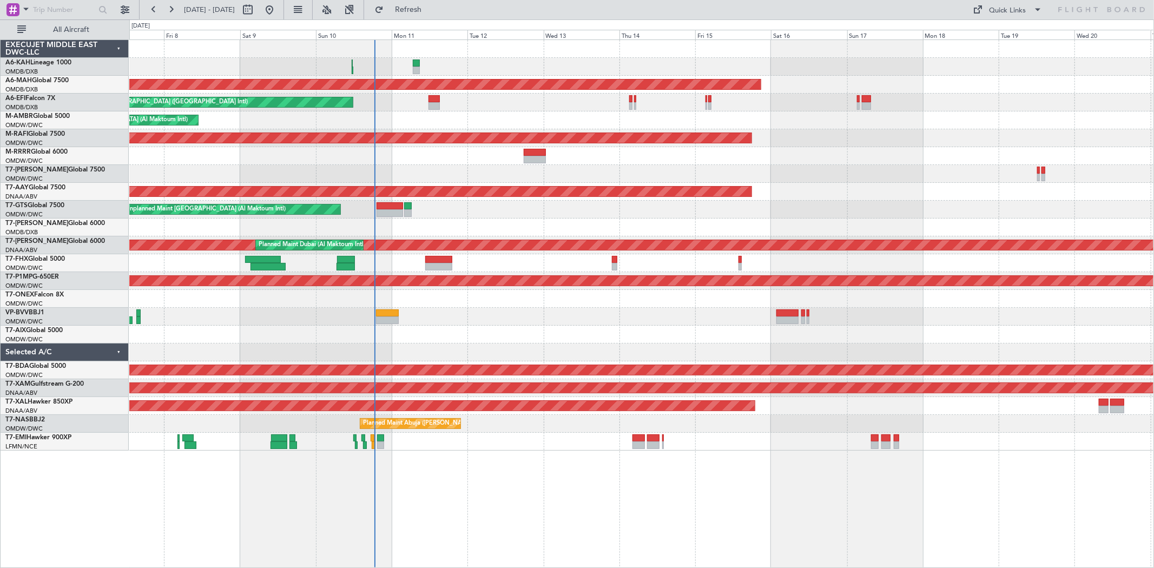
click at [383, 215] on div at bounding box center [390, 213] width 27 height 8
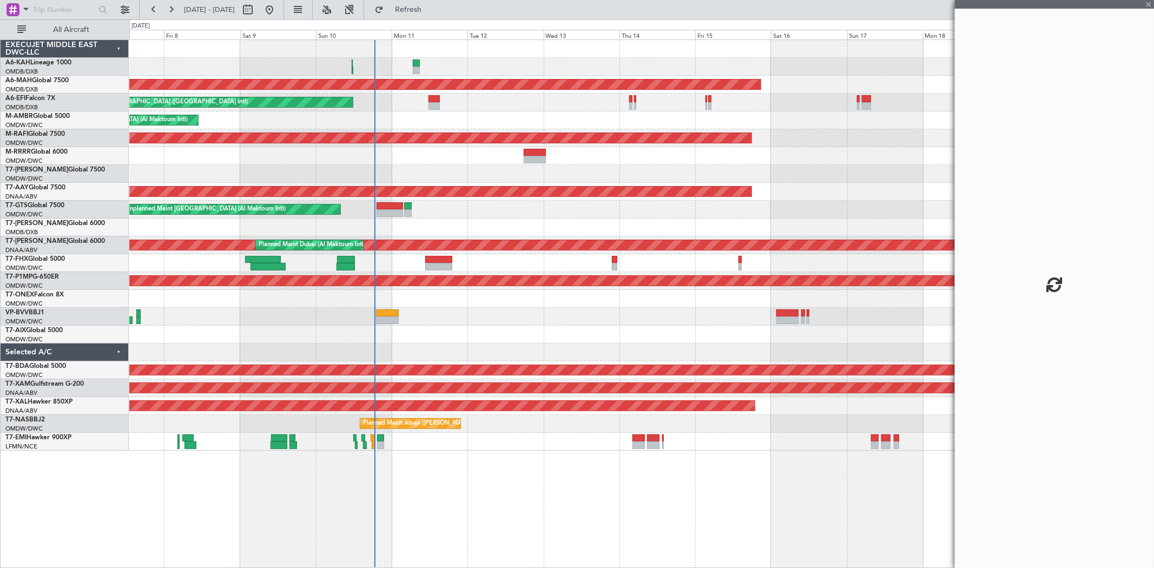
click at [383, 214] on div at bounding box center [390, 213] width 27 height 8
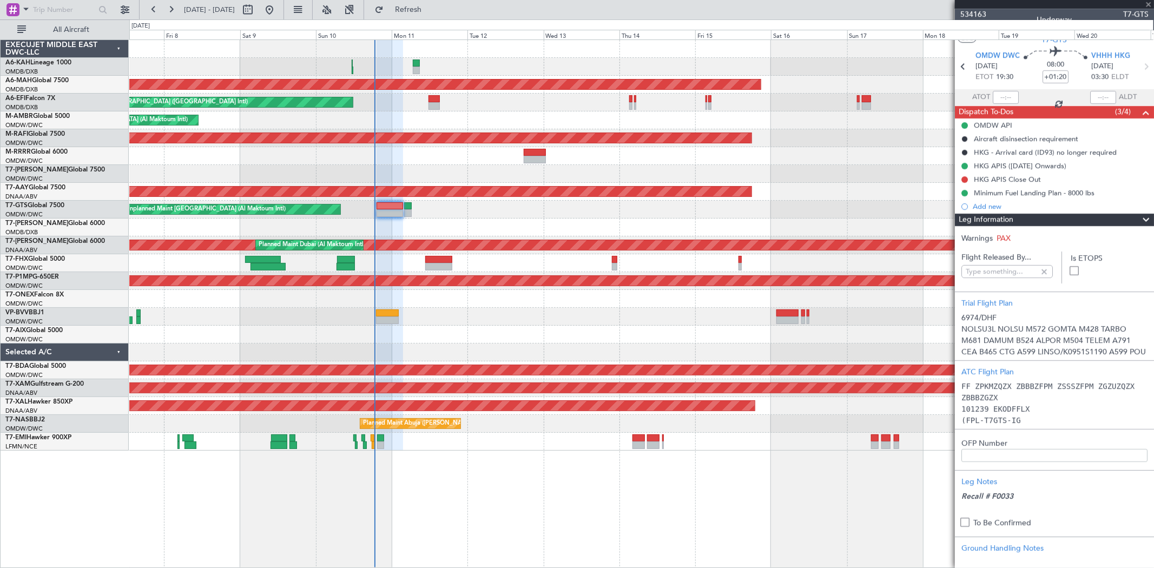
type input "[PERSON_NAME] ([PERSON_NAME])"
type input "6974"
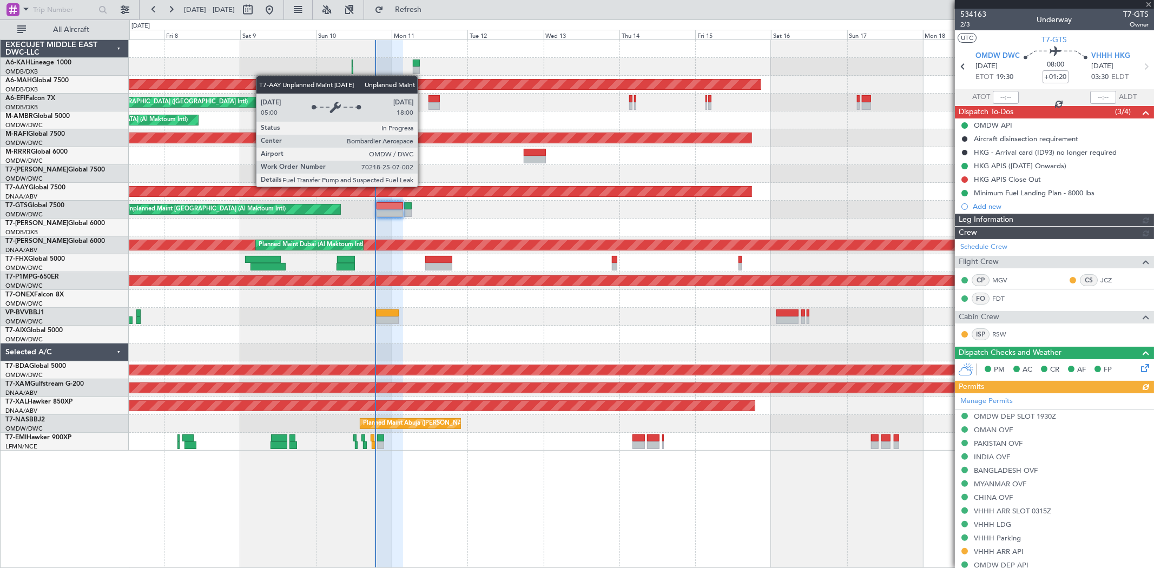
type input "[PERSON_NAME] ([PERSON_NAME])"
type input "6974"
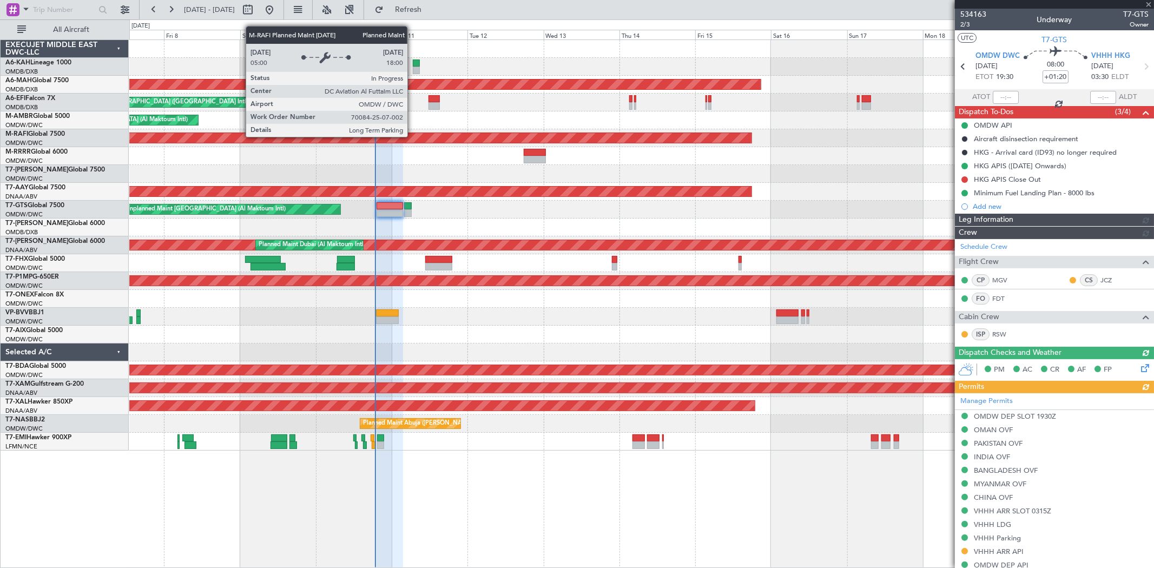
type input "[PERSON_NAME] ([PERSON_NAME])"
type input "6974"
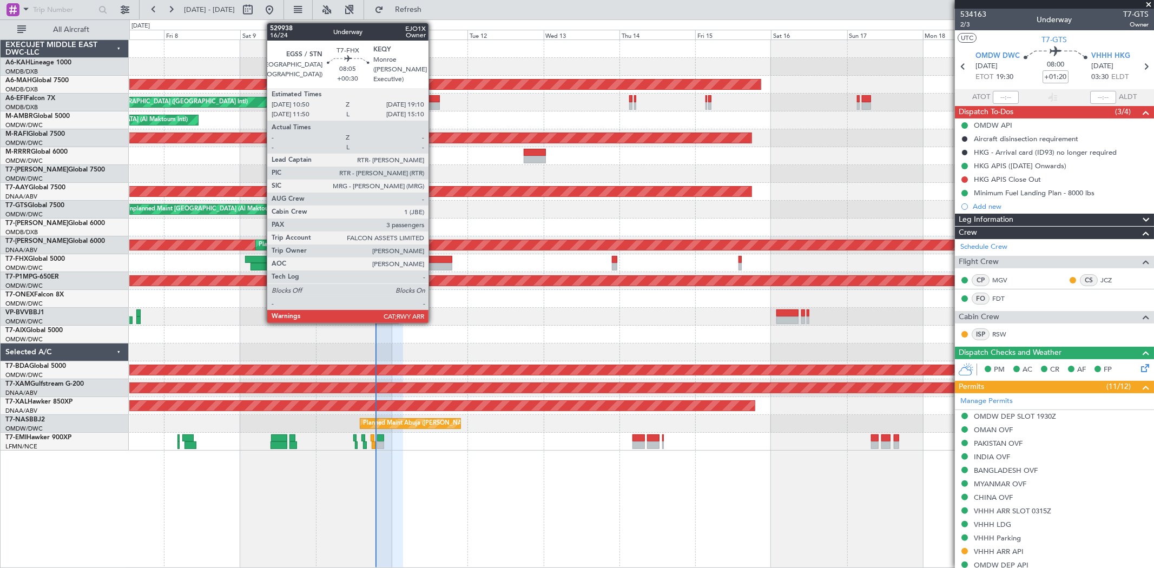
click at [434, 268] on div at bounding box center [438, 267] width 27 height 8
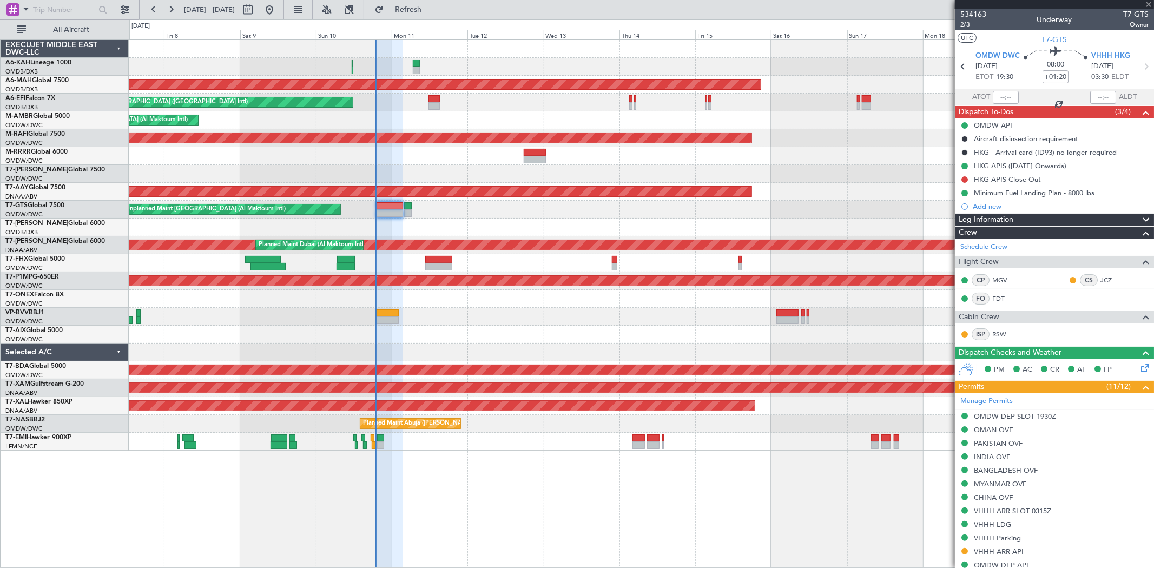
type input "+00:30"
type input "3"
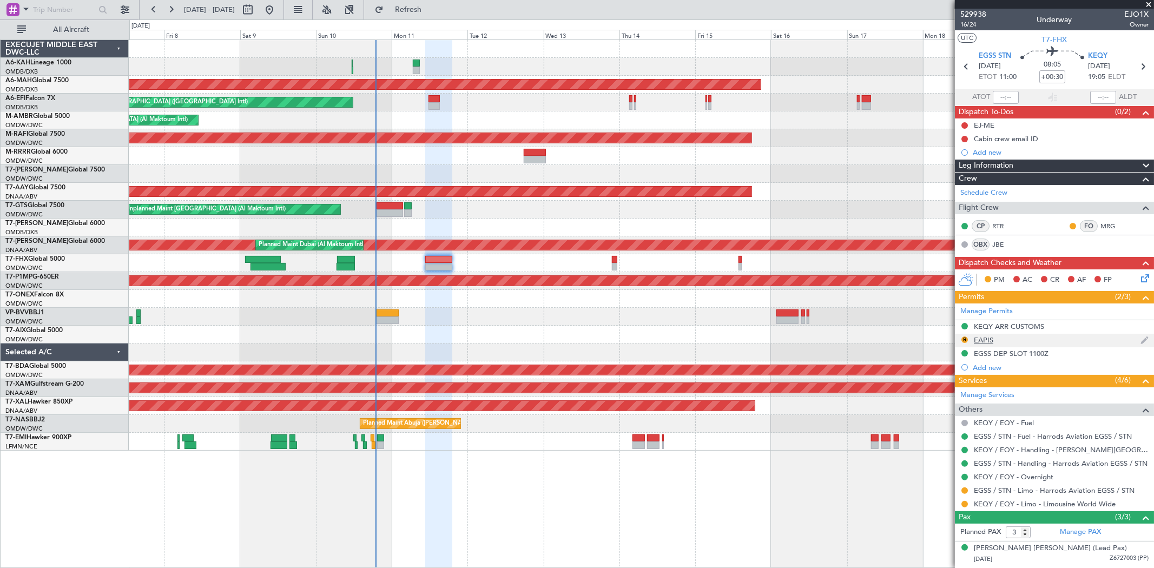
click at [990, 340] on div "EAPIS" at bounding box center [983, 339] width 19 height 9
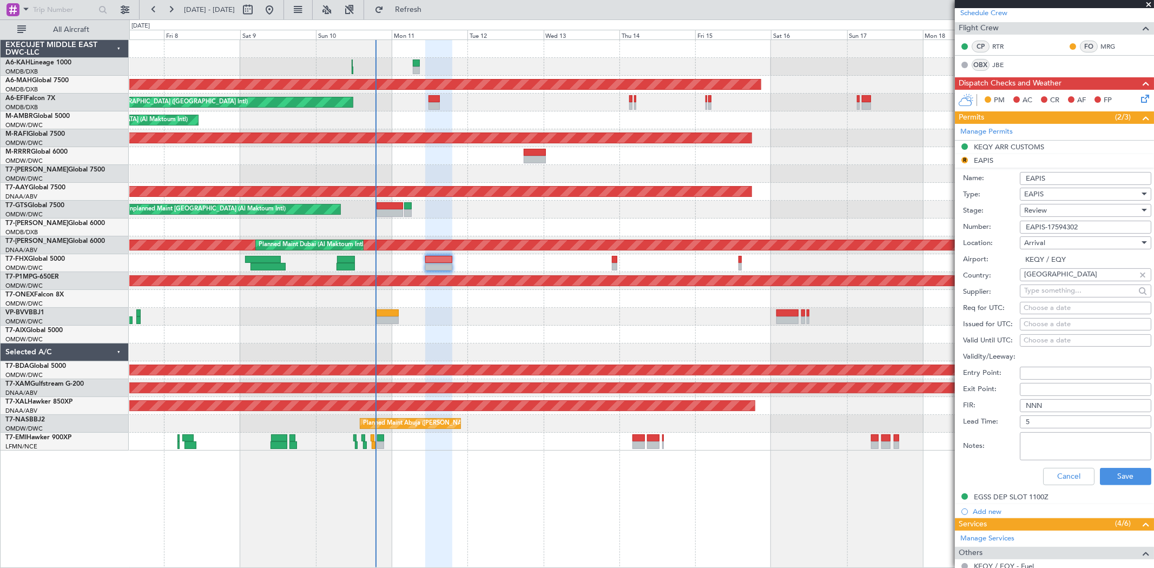
scroll to position [180, 0]
drag, startPoint x: 1059, startPoint y: 471, endPoint x: 1137, endPoint y: 327, distance: 163.4
click at [1059, 471] on button "Cancel" at bounding box center [1068, 476] width 51 height 17
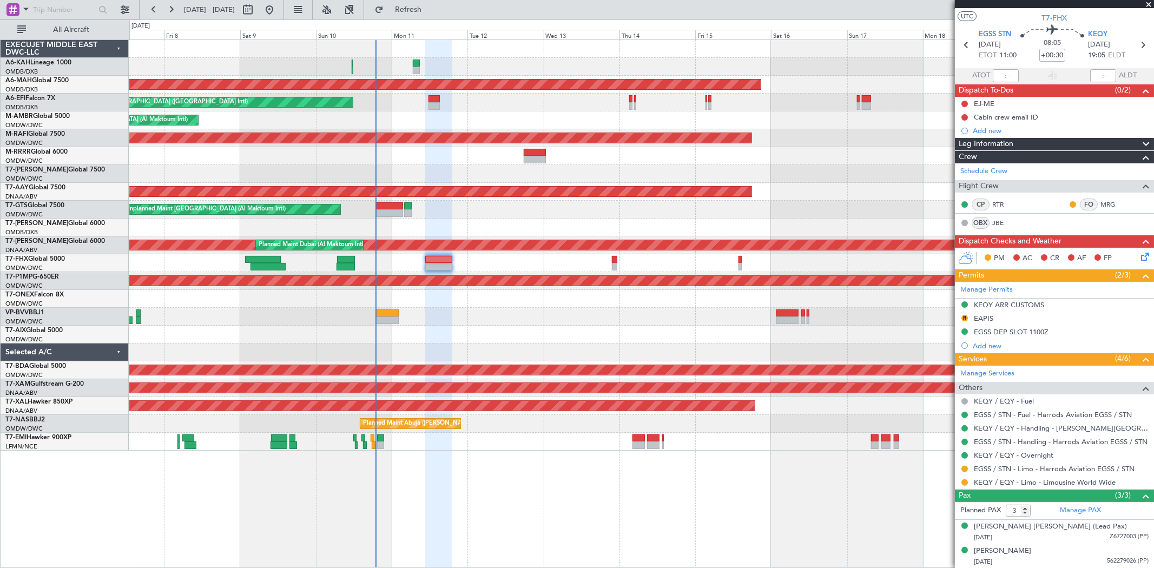
scroll to position [0, 0]
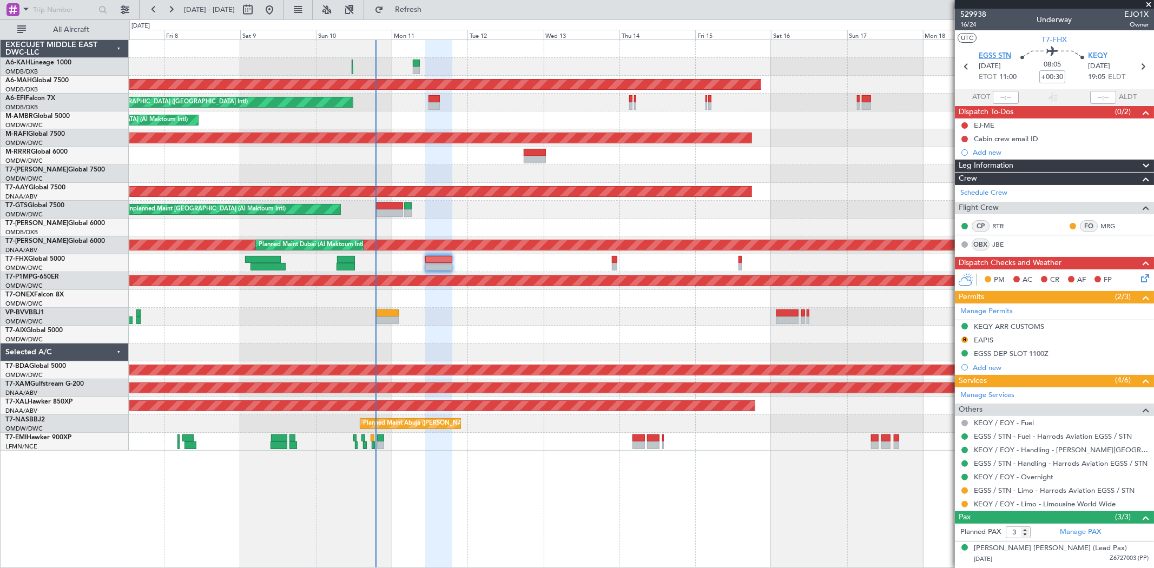
click at [995, 57] on span "EGSS STN" at bounding box center [995, 56] width 32 height 11
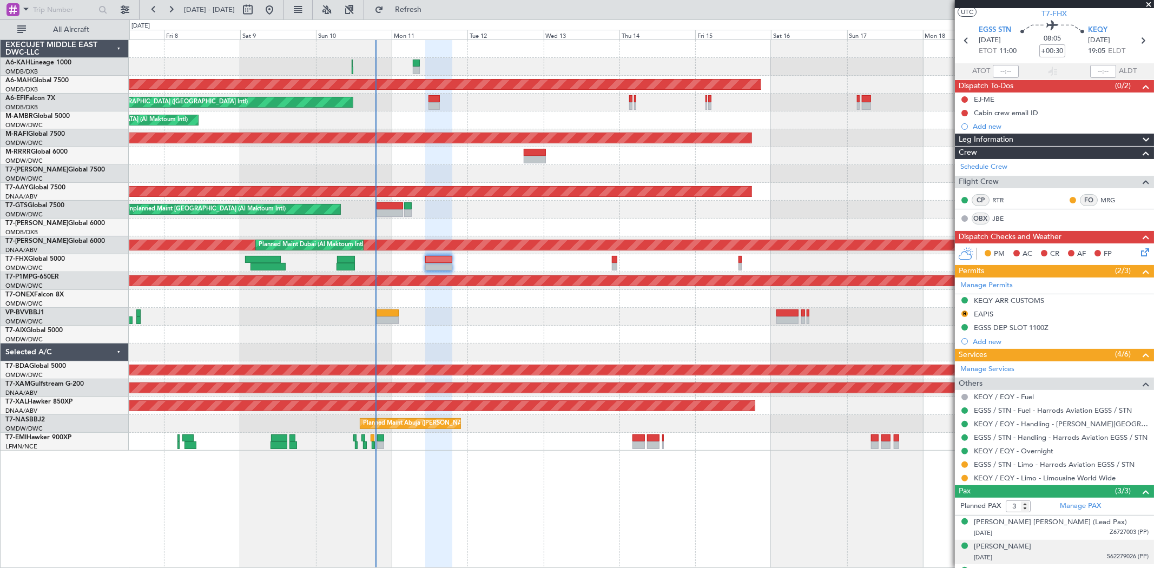
scroll to position [47, 0]
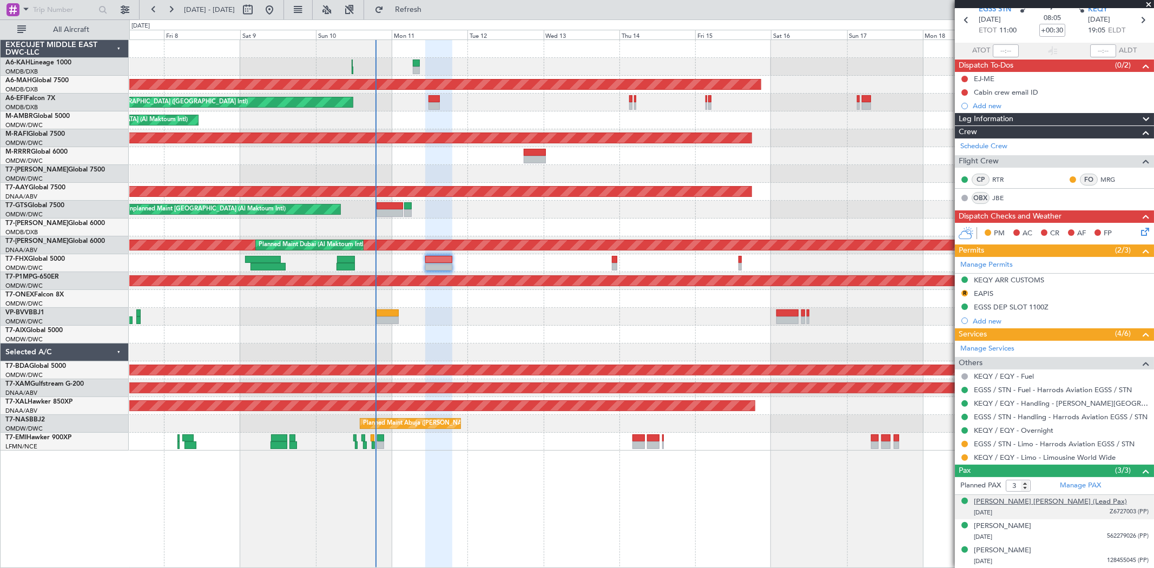
click at [1013, 497] on div "[PERSON_NAME] [PERSON_NAME] (Lead Pax)" at bounding box center [1050, 502] width 153 height 11
click at [982, 550] on div "[PERSON_NAME]" at bounding box center [1002, 553] width 57 height 11
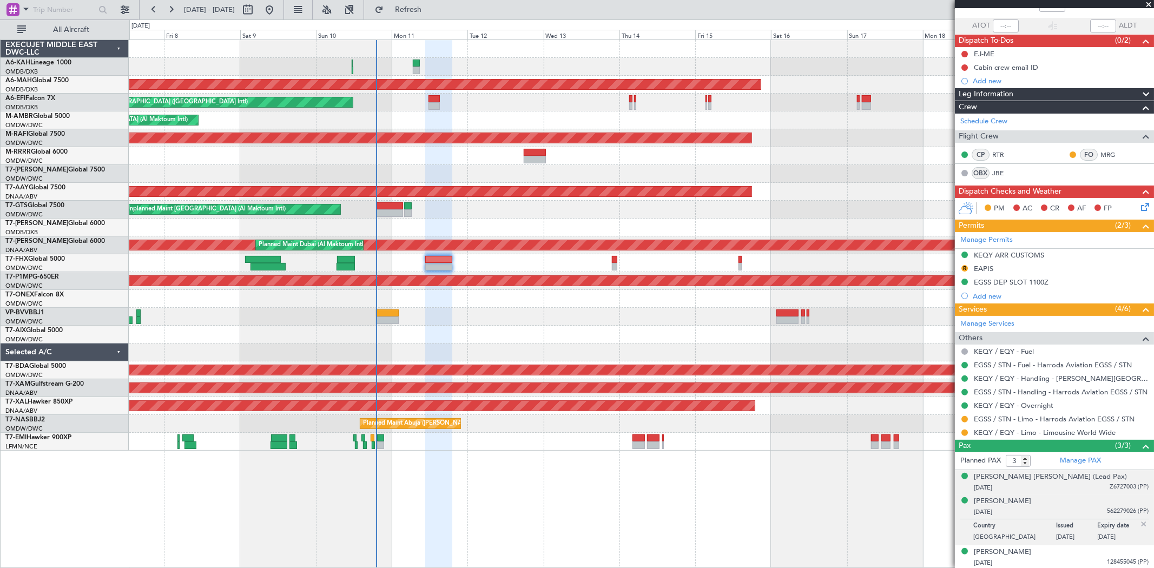
scroll to position [73, 0]
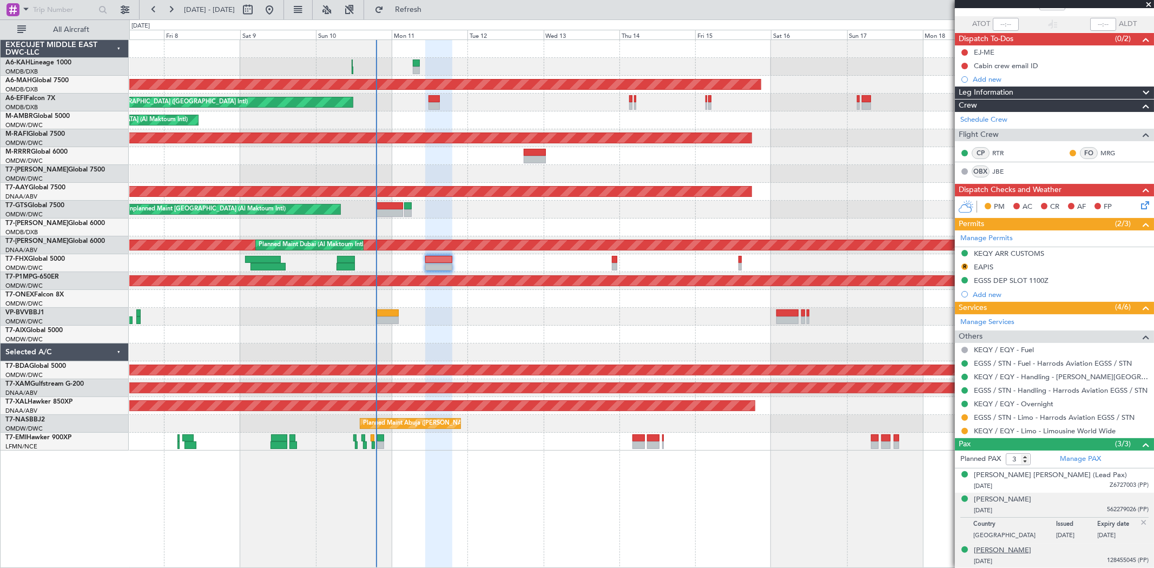
click at [1009, 554] on div "[PERSON_NAME]" at bounding box center [1002, 550] width 57 height 11
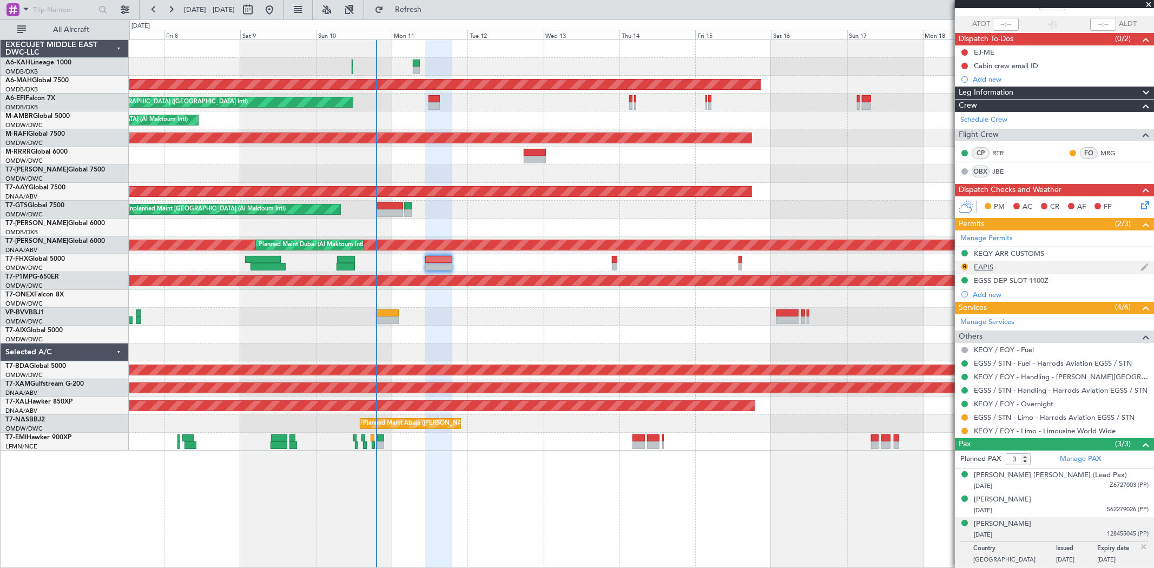
click at [995, 264] on div "R EAPIS" at bounding box center [1054, 268] width 199 height 14
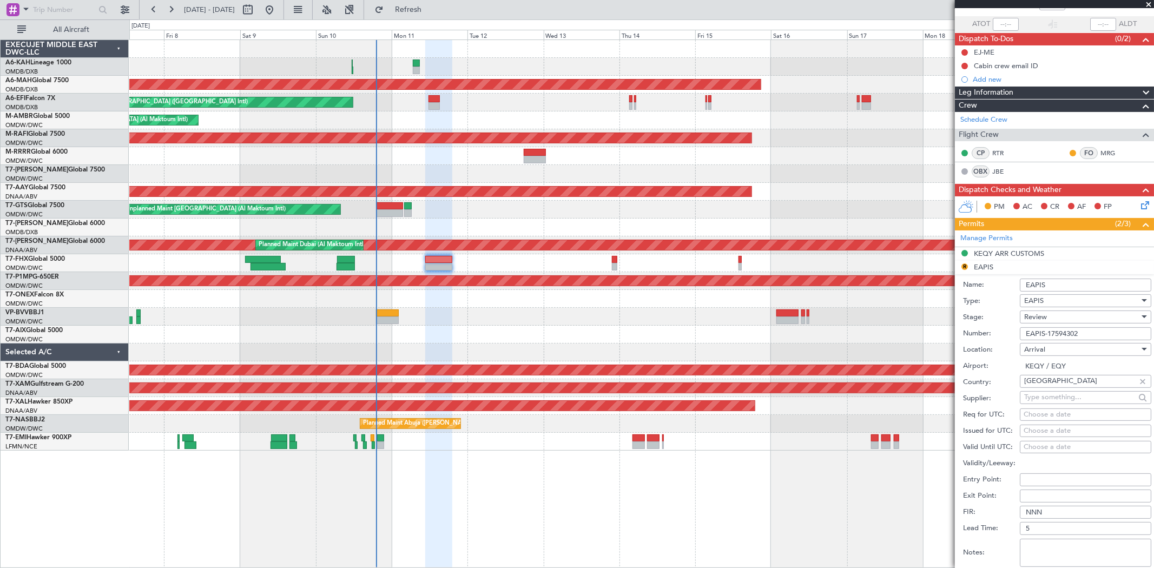
click at [907, 336] on fb-app "[DATE] - [DATE] Refresh Quick Links All Aircraft Planned Maint [GEOGRAPHIC_DATA…" at bounding box center [577, 288] width 1154 height 560
paste input "EAPIS-17609521"
type input "EAPIS-17609521"
click at [1050, 317] on div "Review" at bounding box center [1081, 317] width 115 height 16
click at [1052, 400] on span "Received OK" at bounding box center [1081, 404] width 113 height 16
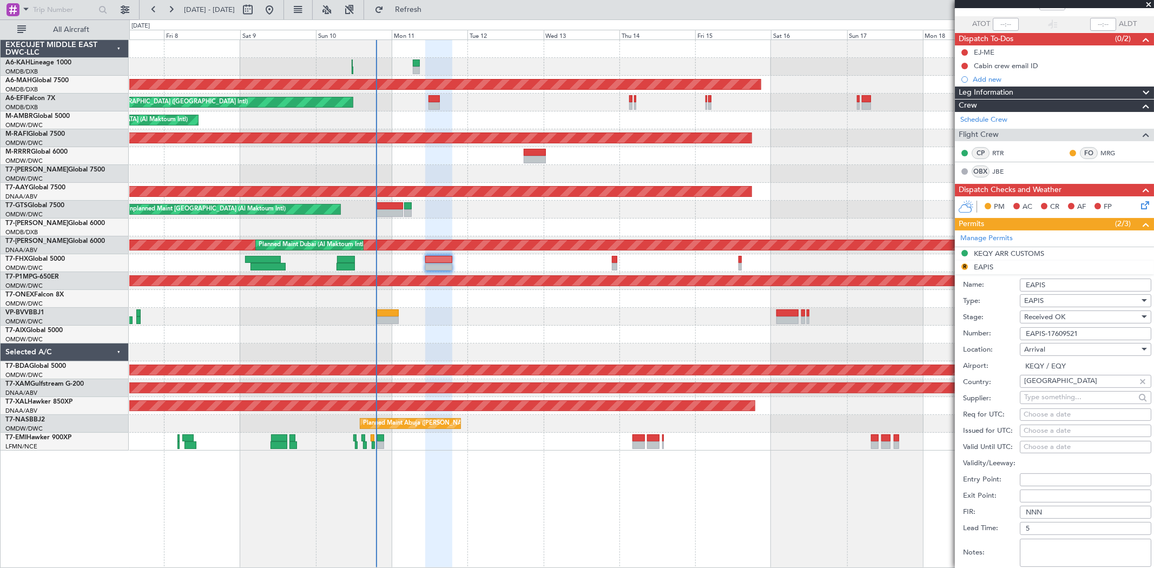
scroll to position [253, 0]
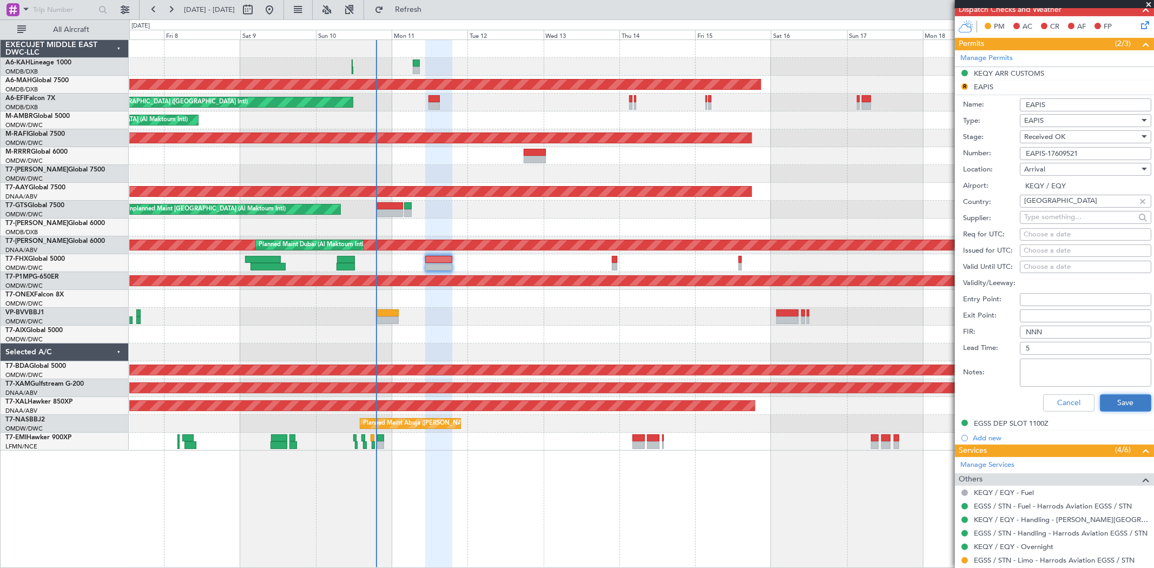
click at [1117, 403] on button "Save" at bounding box center [1125, 402] width 51 height 17
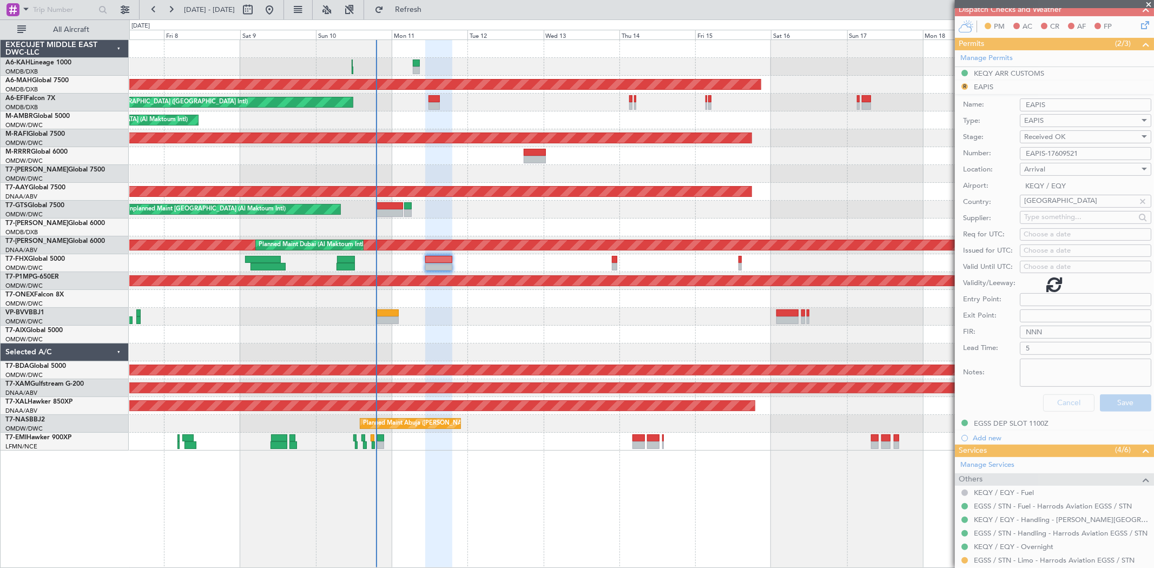
scroll to position [73, 0]
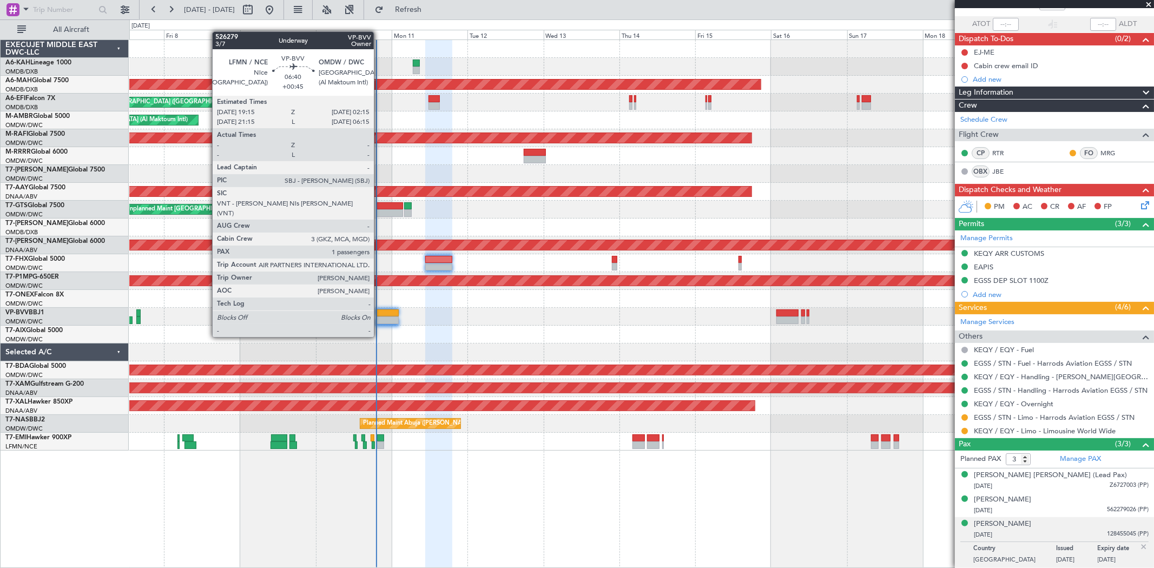
click at [379, 317] on div at bounding box center [387, 321] width 22 height 8
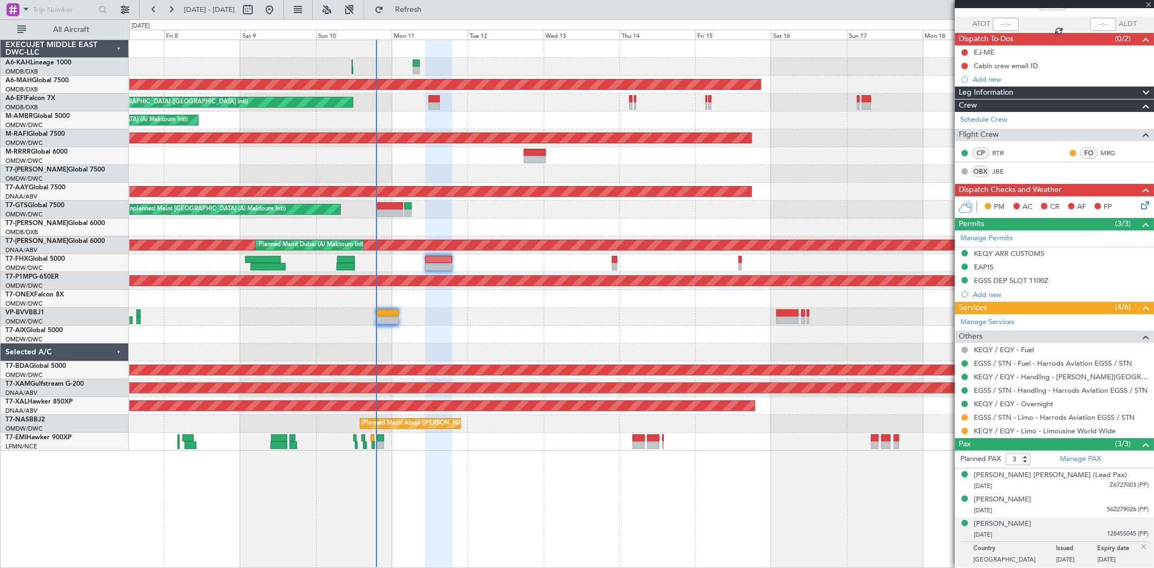
type input "+00:45"
type input "1"
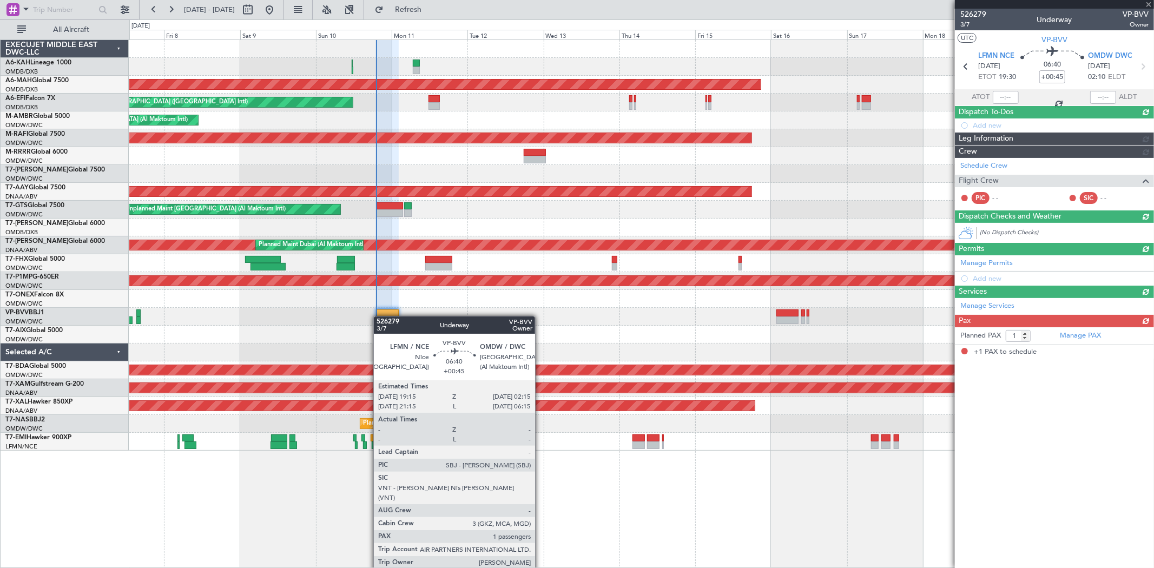
scroll to position [0, 0]
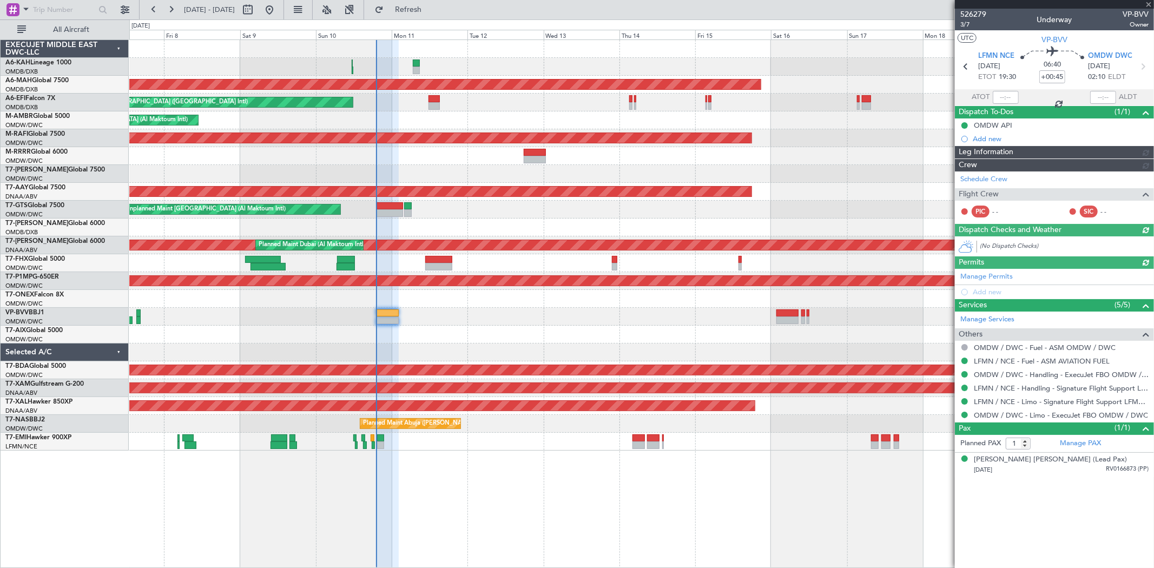
type input "[PERSON_NAME] ([PERSON_NAME])"
type input "6907"
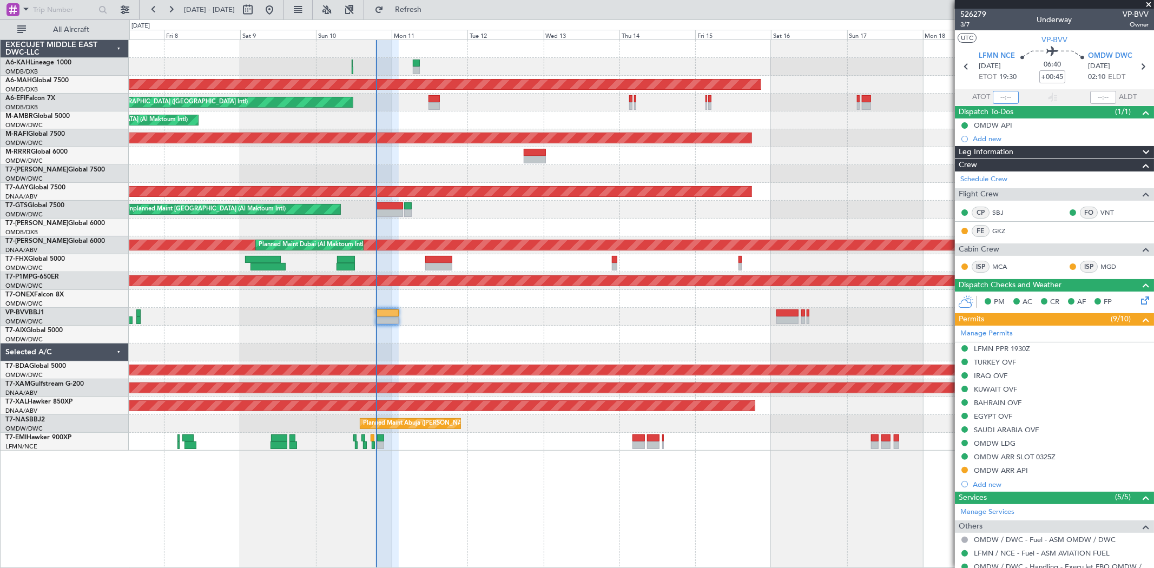
click at [1002, 91] on input "text" at bounding box center [1006, 97] width 26 height 13
type input "18:57"
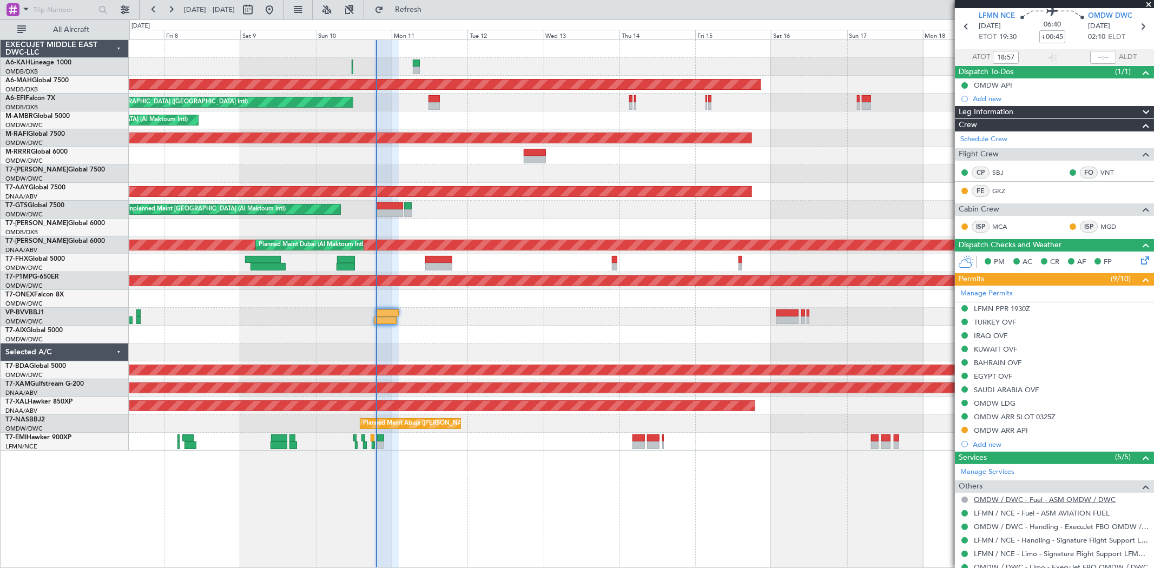
scroll to position [101, 0]
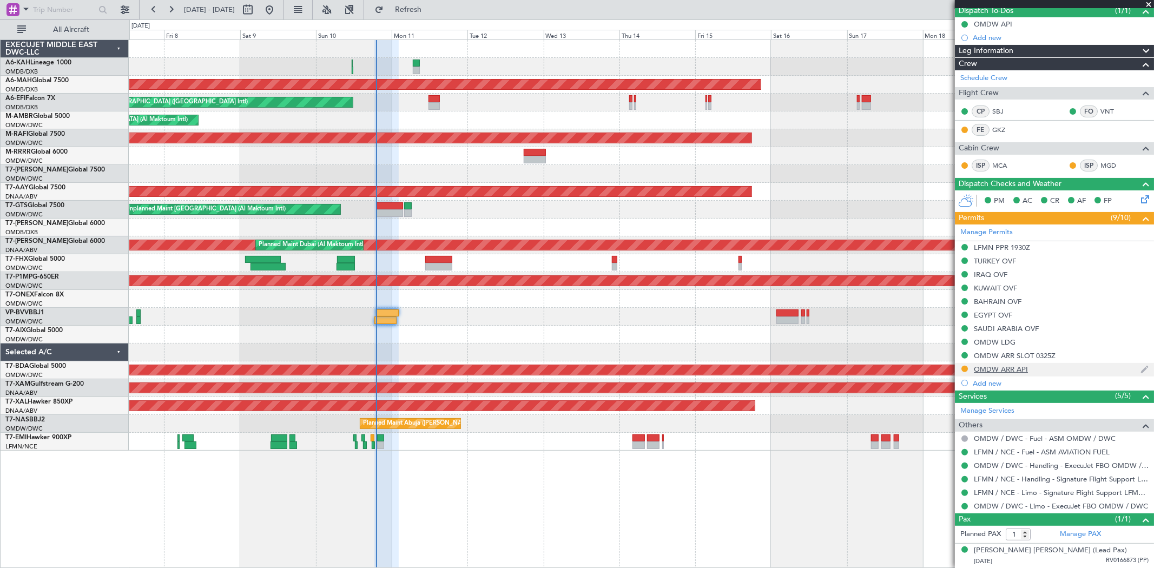
click at [1012, 374] on div "OMDW ARR API" at bounding box center [1054, 370] width 199 height 14
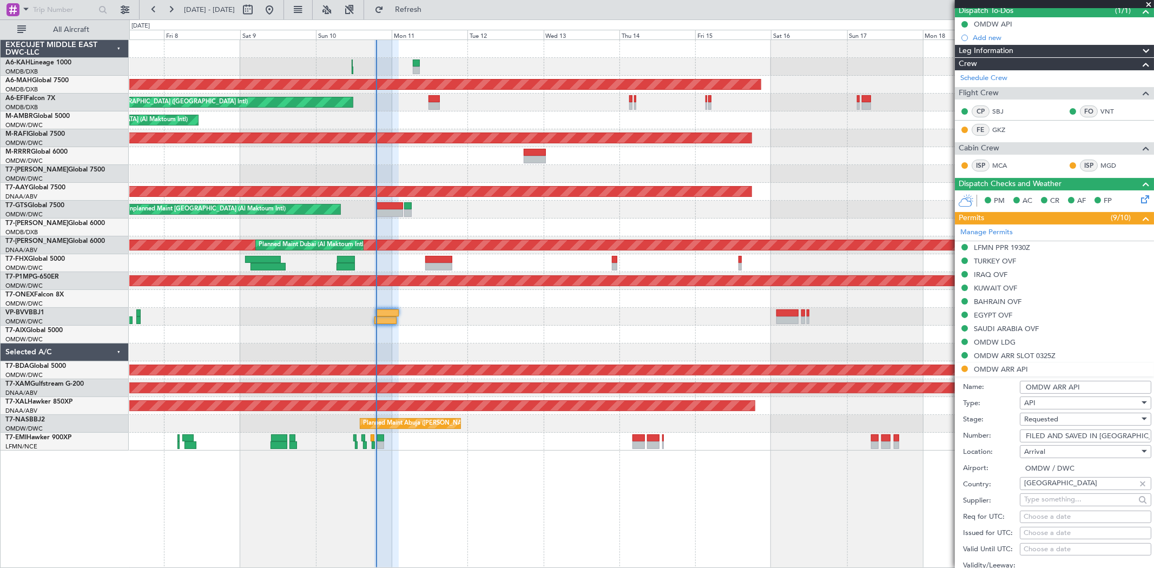
click at [1051, 420] on span "Requested" at bounding box center [1041, 419] width 34 height 10
click at [1047, 501] on span "Received OK" at bounding box center [1081, 501] width 113 height 16
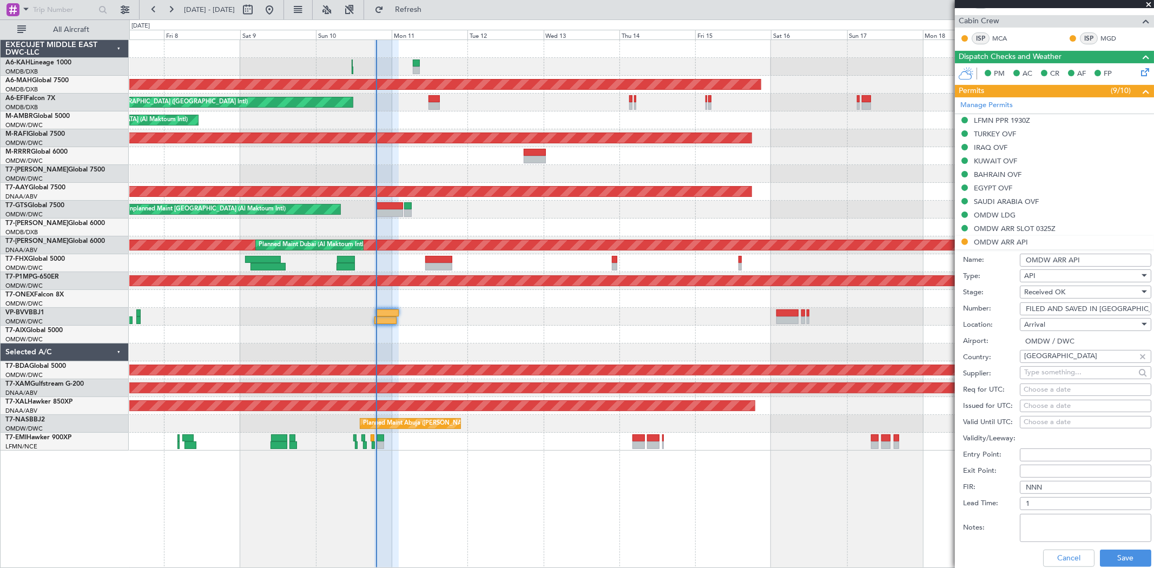
scroll to position [282, 0]
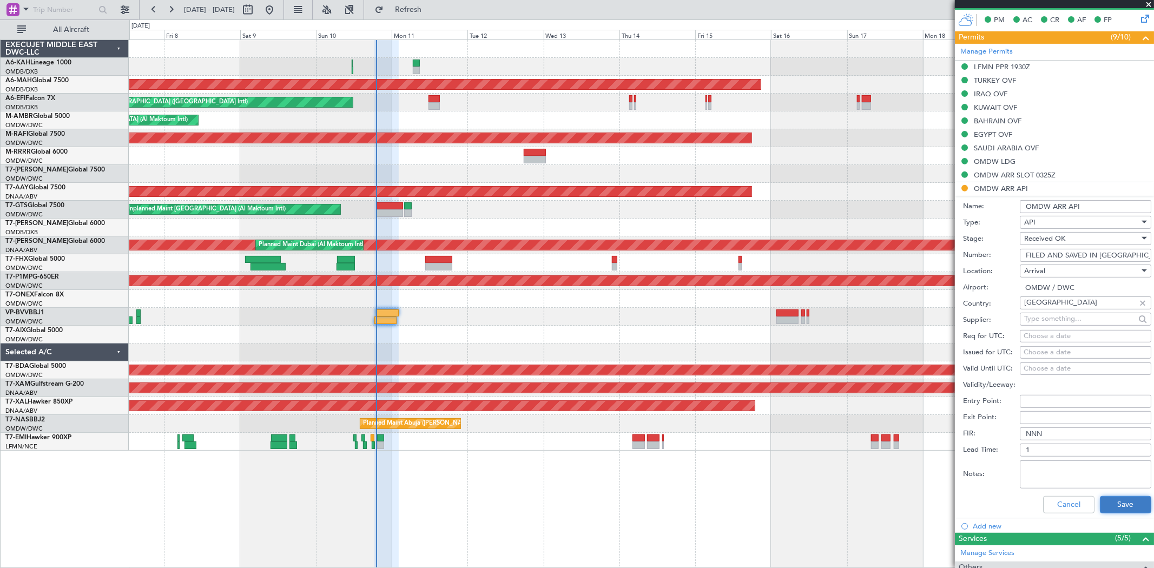
click at [1111, 508] on button "Save" at bounding box center [1125, 504] width 51 height 17
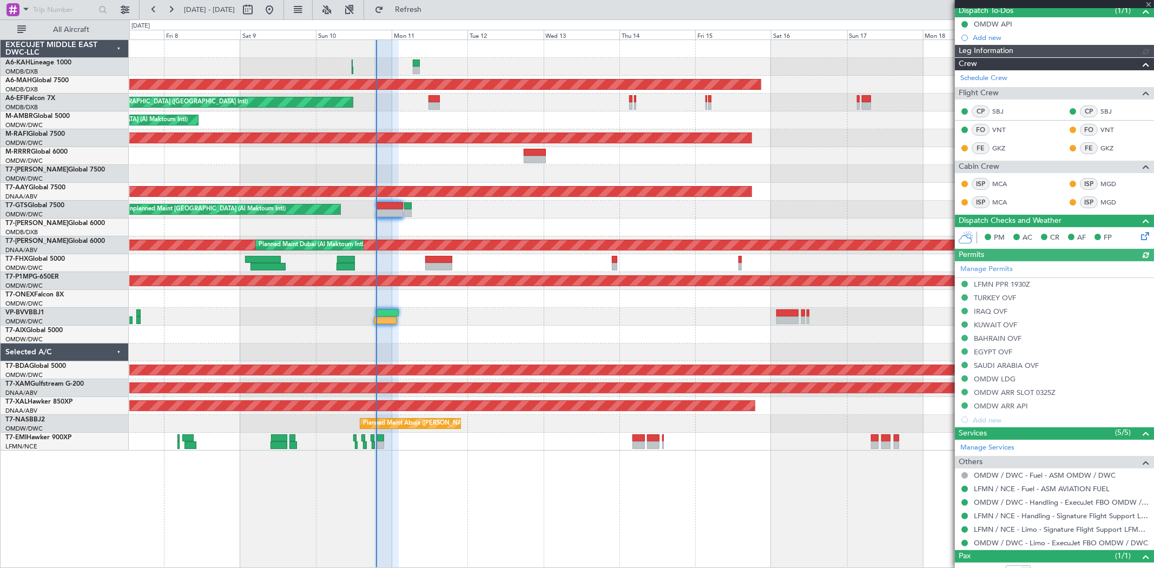
scroll to position [138, 0]
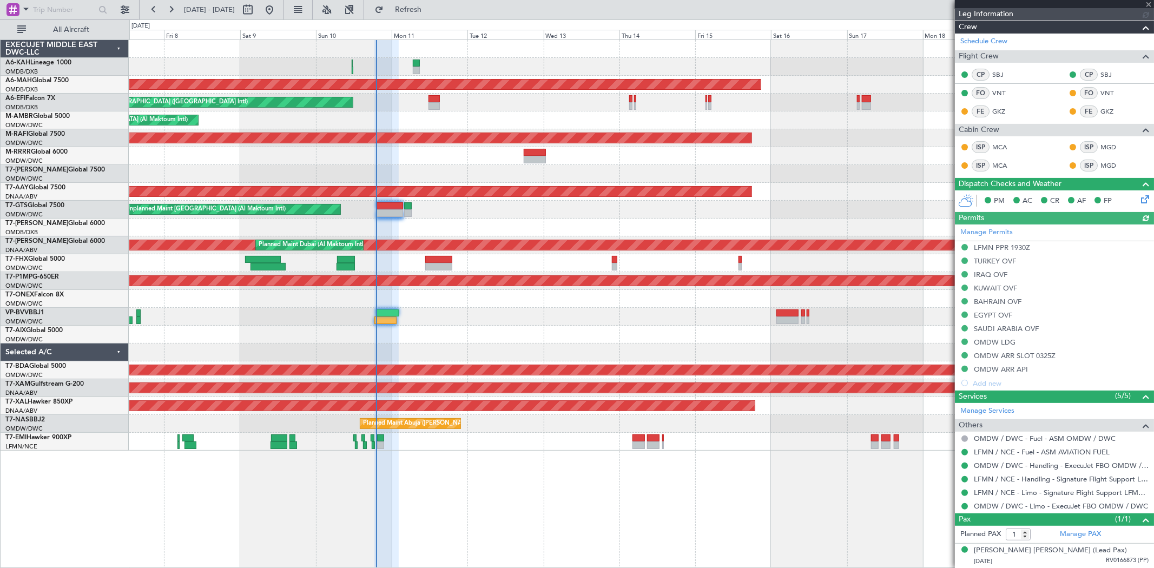
type input "[PERSON_NAME] ([PERSON_NAME])"
type input "6907"
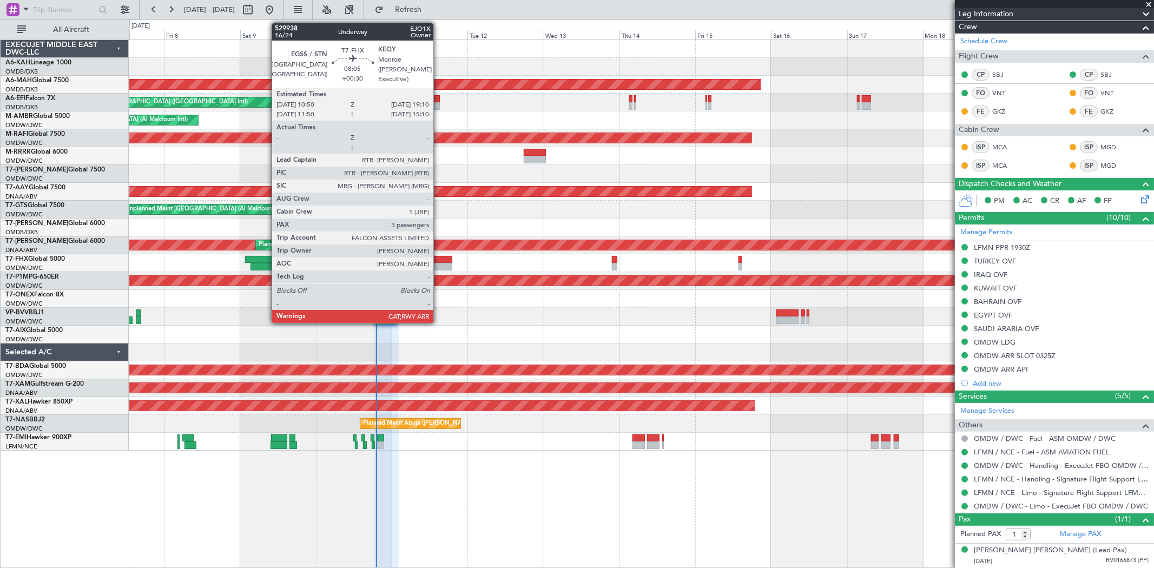
click at [439, 260] on div at bounding box center [438, 260] width 27 height 8
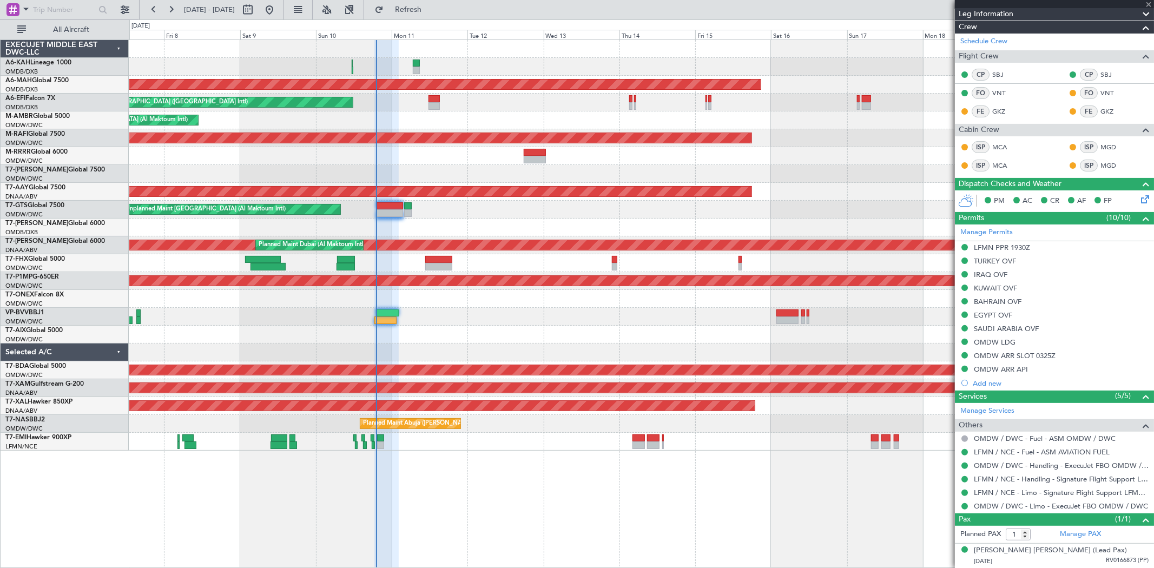
type input "+00:30"
type input "3"
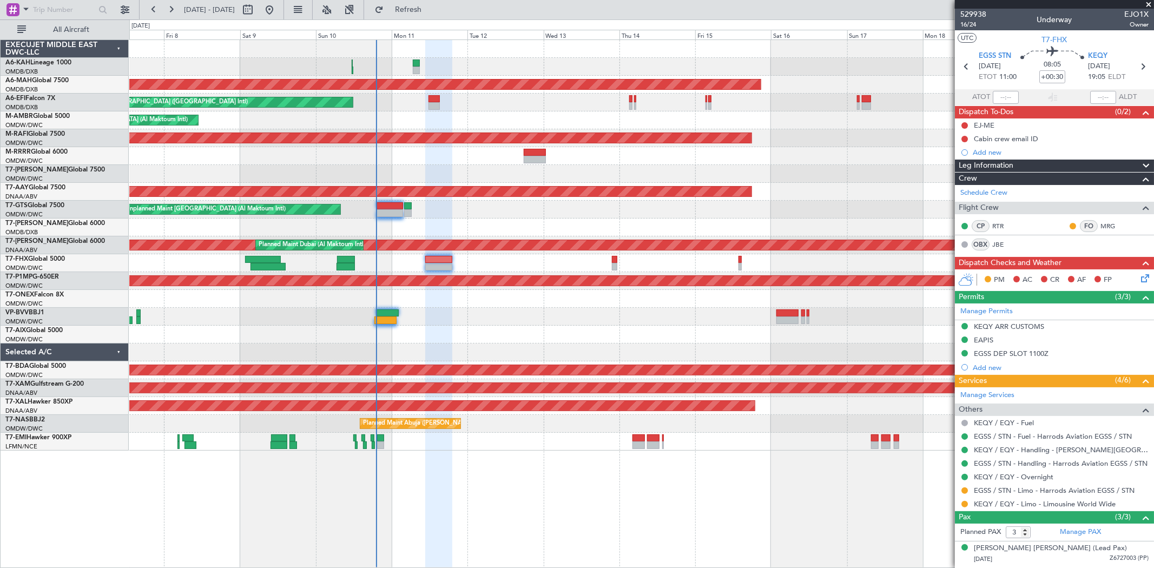
click at [1015, 331] on mat-tooltip-component "KEQY ARR CUSTOMS" at bounding box center [1010, 345] width 80 height 29
click at [1026, 331] on div "KEQY ARR CUSTOMS" at bounding box center [1054, 327] width 199 height 14
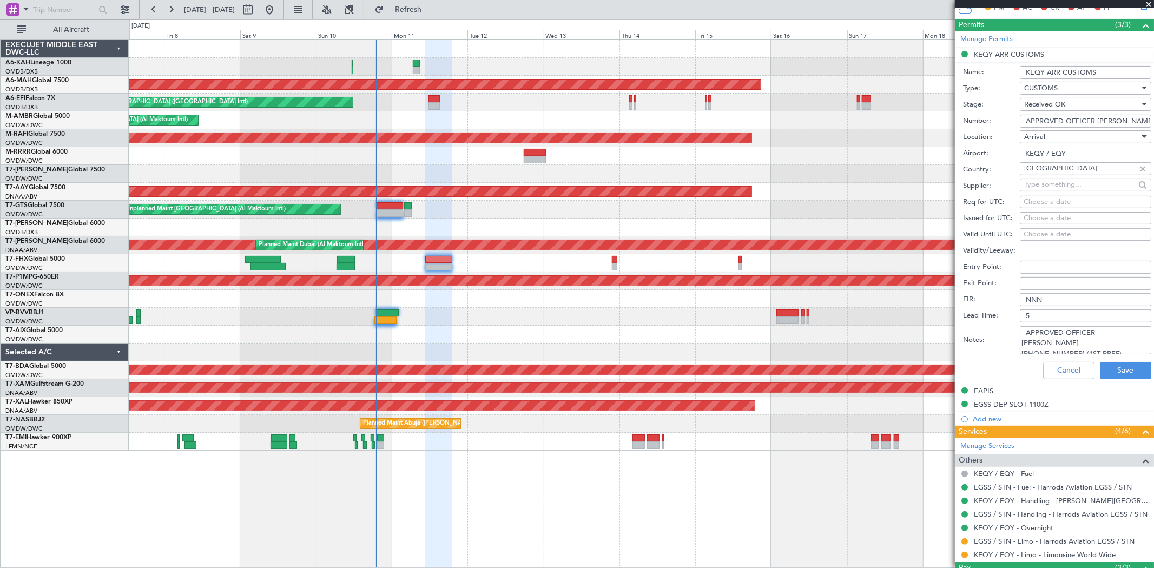
scroll to position [300, 0]
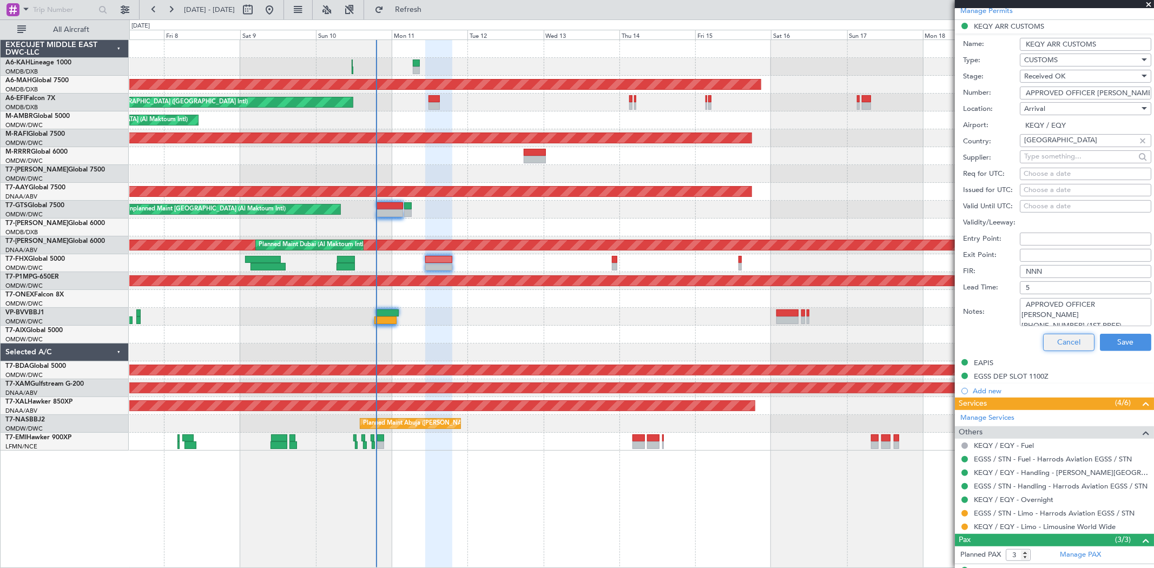
click at [1063, 345] on button "Cancel" at bounding box center [1068, 342] width 51 height 17
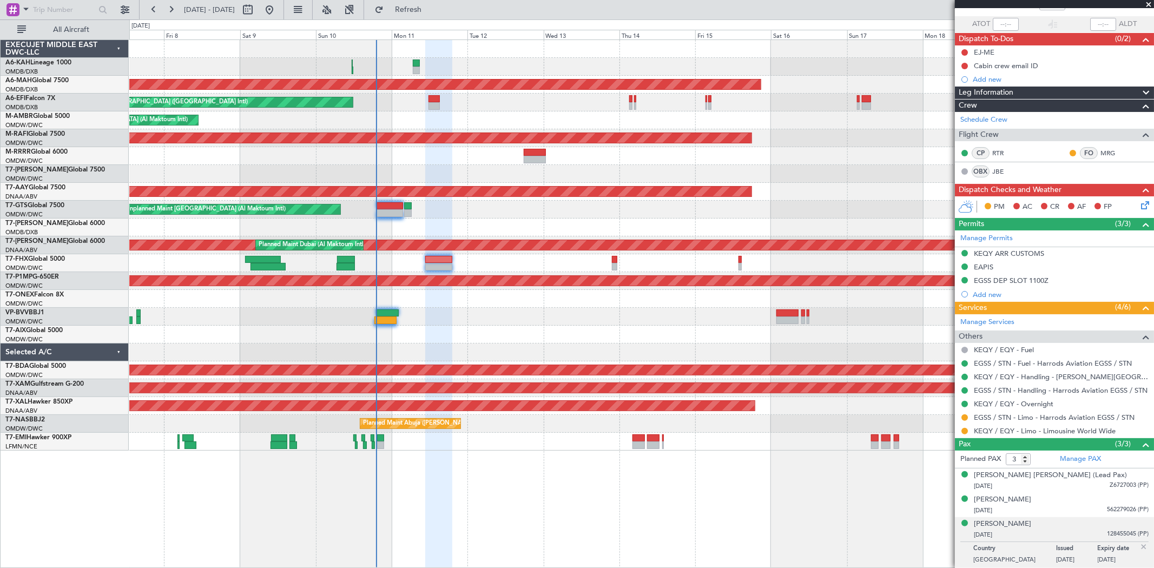
scroll to position [73, 0]
click at [986, 265] on div "KEQY ARR CUSTOMS" at bounding box center [1009, 272] width 64 height 14
click at [996, 268] on div "EAPIS" at bounding box center [1054, 268] width 199 height 14
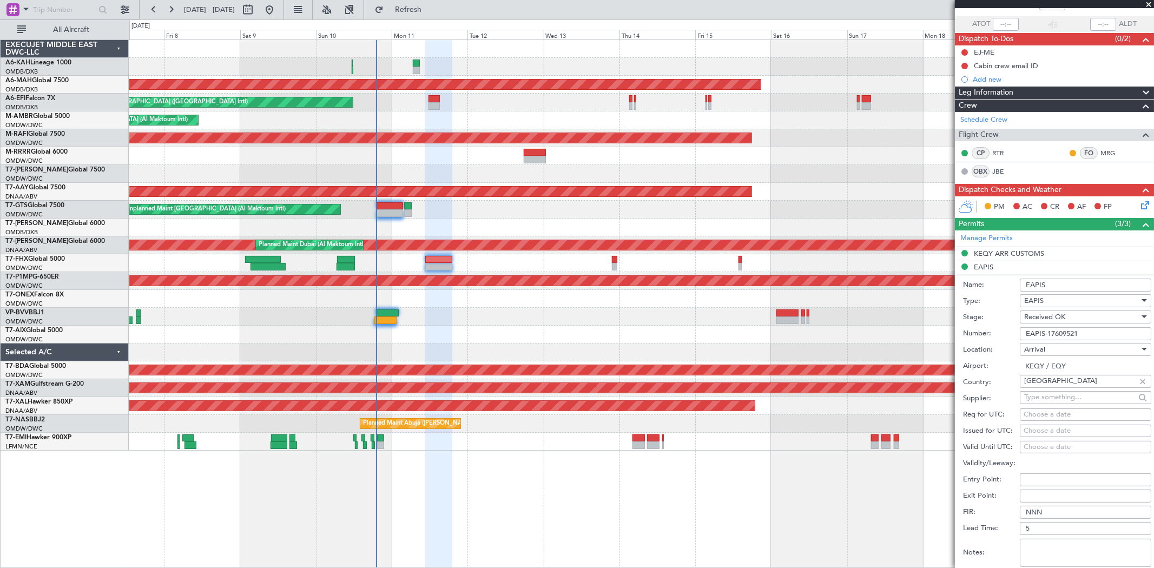
scroll to position [300, 0]
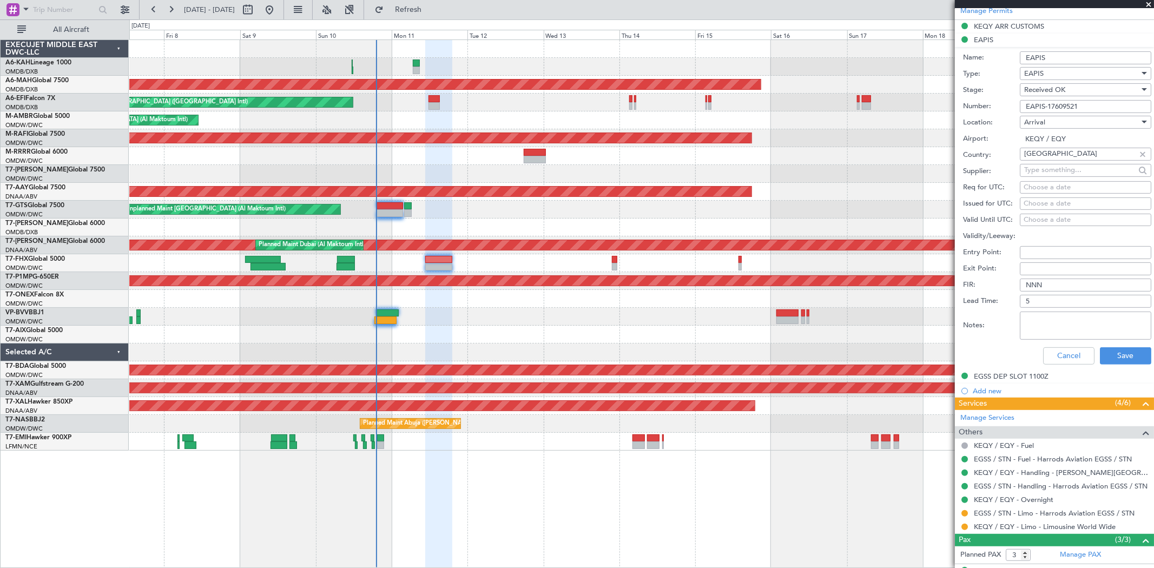
drag, startPoint x: 1066, startPoint y: 109, endPoint x: 975, endPoint y: 110, distance: 91.5
click at [975, 110] on div "Number: EAPIS-17609521" at bounding box center [1057, 106] width 188 height 16
drag, startPoint x: 1055, startPoint y: 357, endPoint x: 1121, endPoint y: 312, distance: 79.7
click at [1055, 357] on button "Cancel" at bounding box center [1068, 355] width 51 height 17
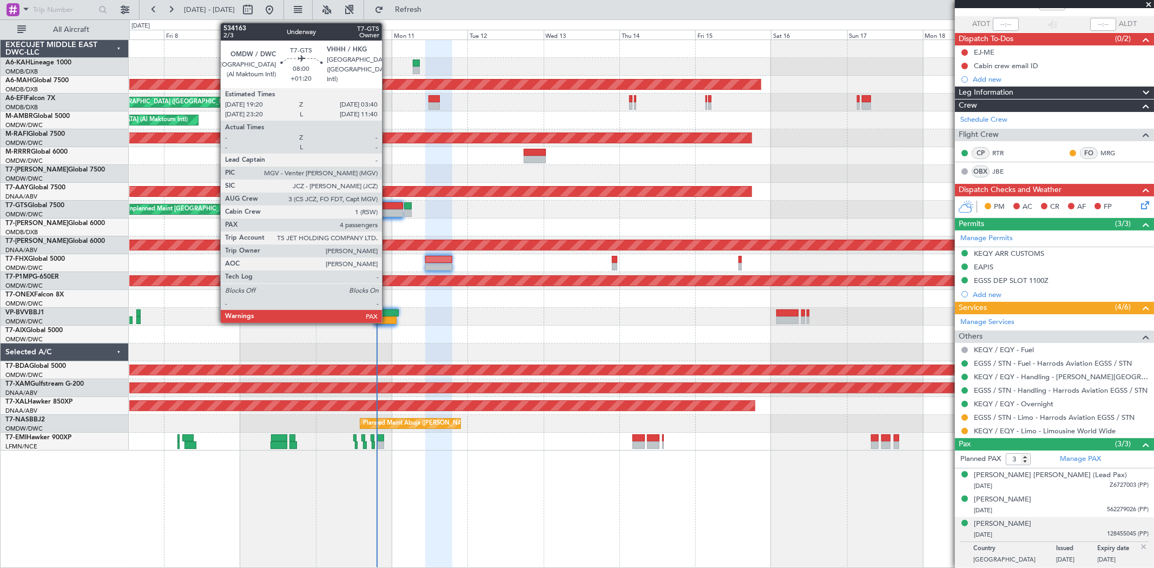
click at [387, 212] on div at bounding box center [390, 213] width 27 height 8
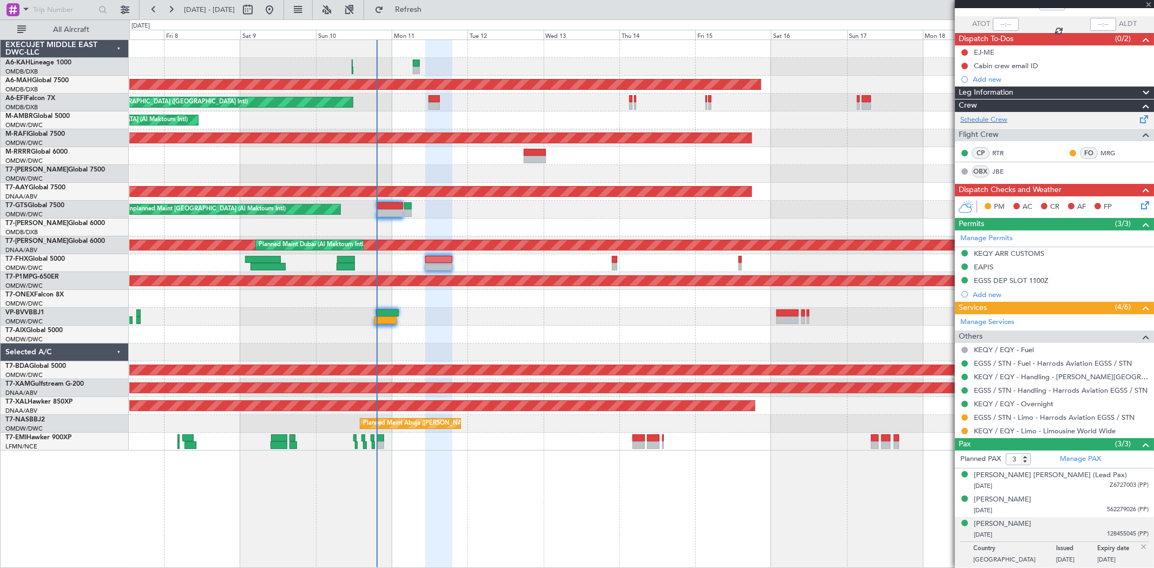
type input "+01:20"
type input "4"
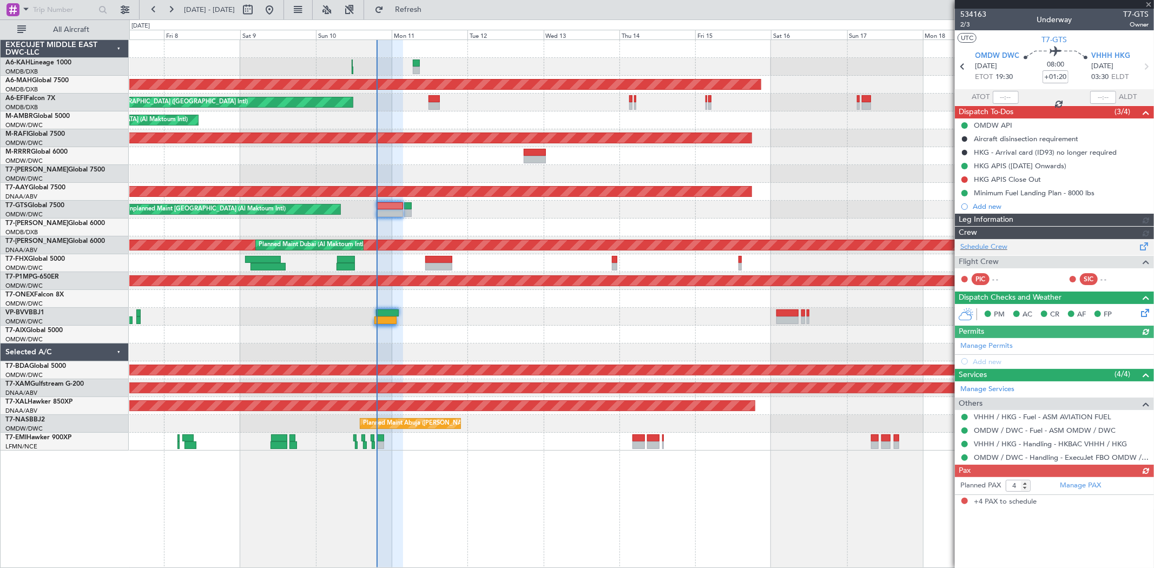
type input "[PERSON_NAME] ([PERSON_NAME])"
type input "6974"
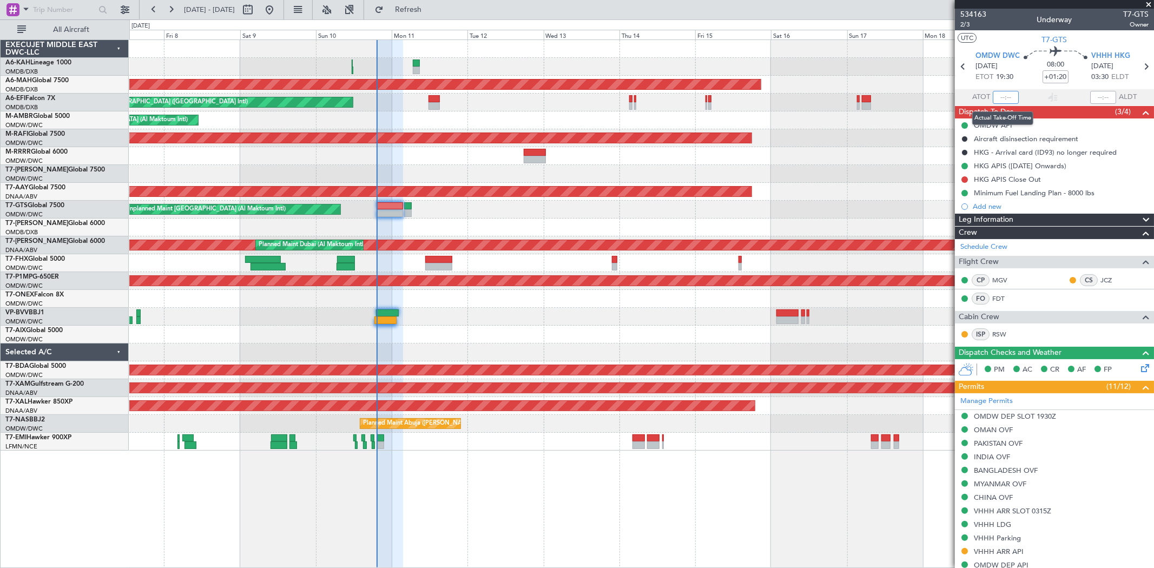
click at [1007, 94] on input "text" at bounding box center [1006, 97] width 26 height 13
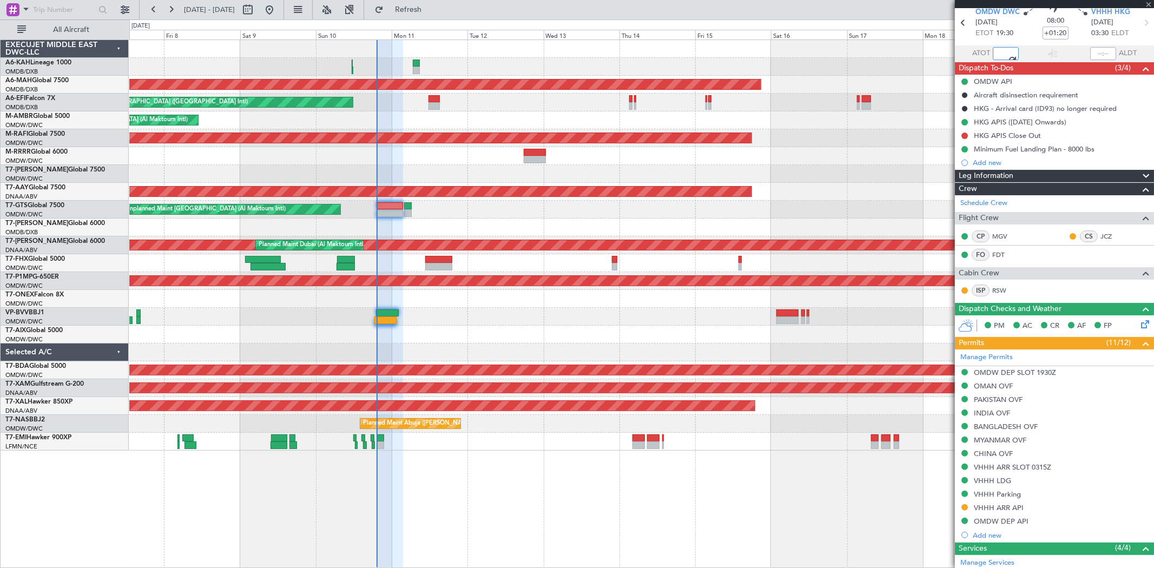
scroll to position [180, 0]
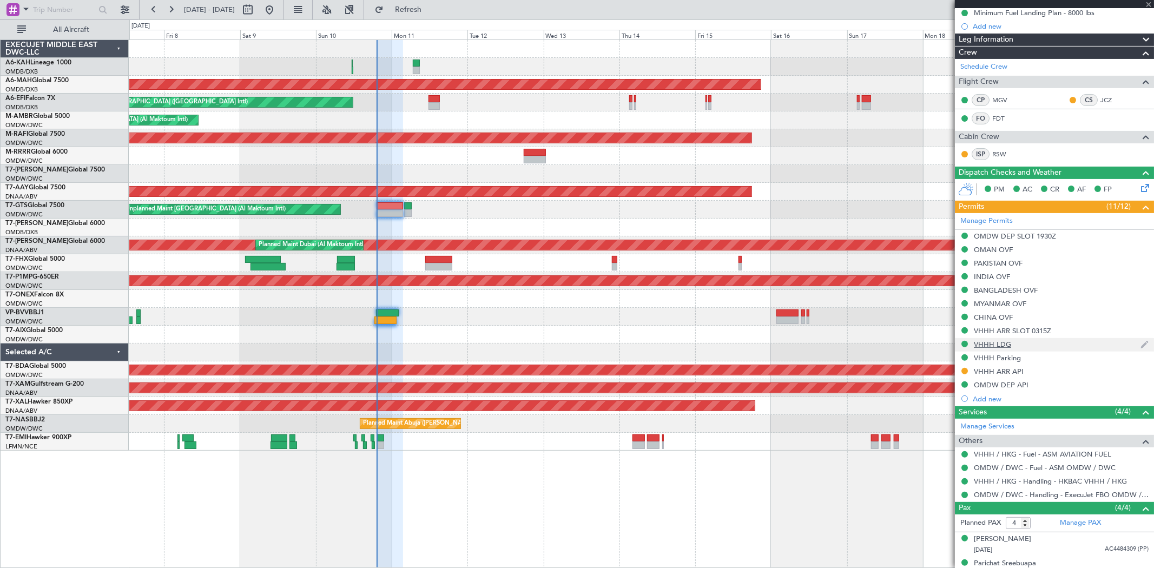
type input "19:10"
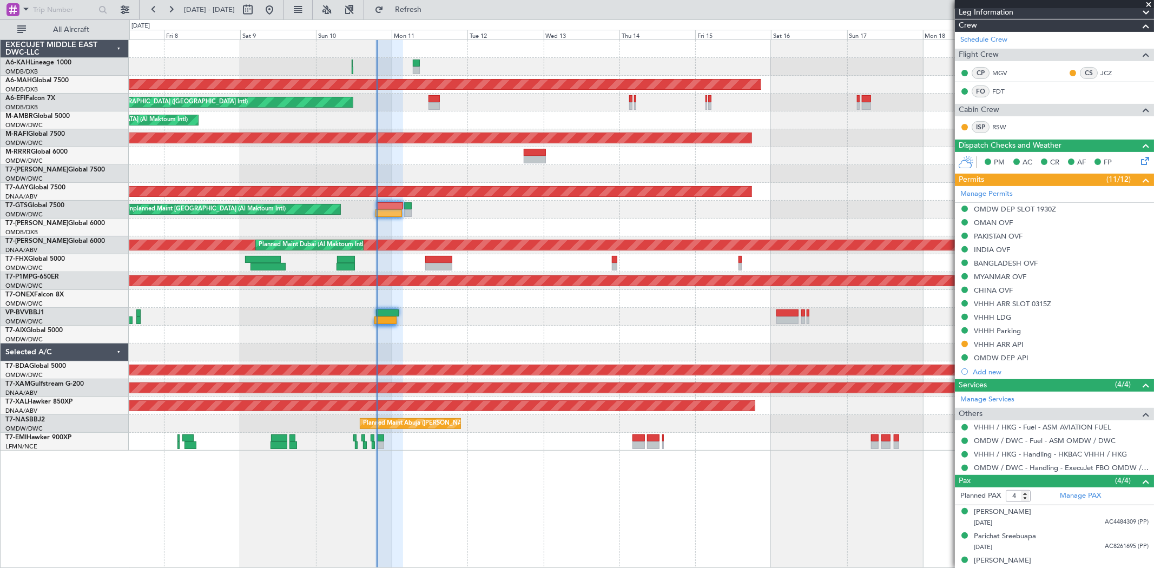
scroll to position [241, 0]
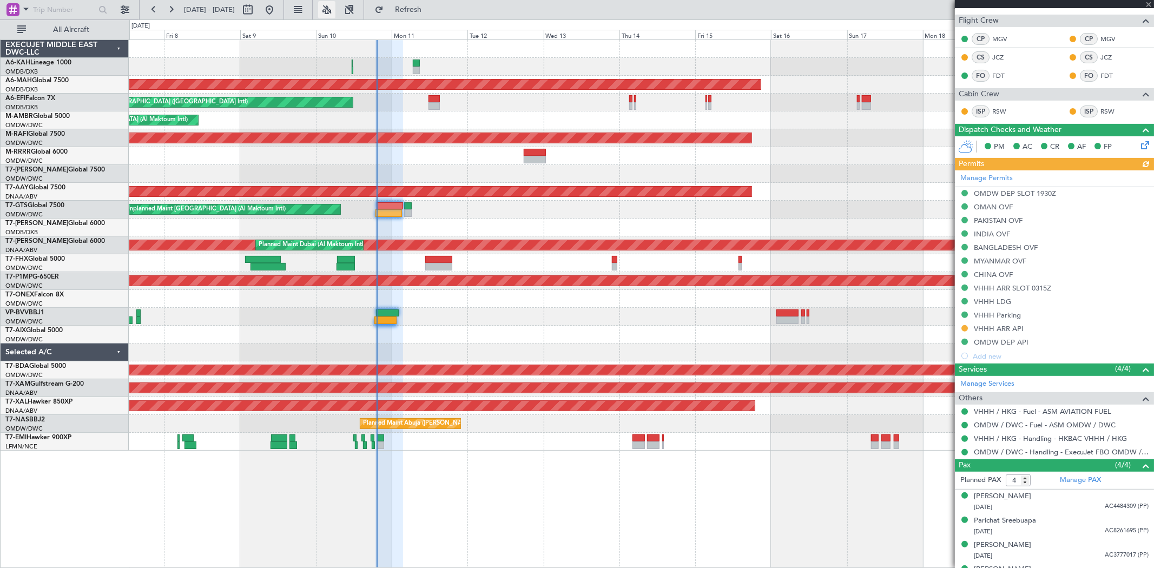
type input "[PERSON_NAME] ([PERSON_NAME])"
type input "6974"
click at [1014, 329] on div "VHHH ARR API" at bounding box center [999, 328] width 50 height 9
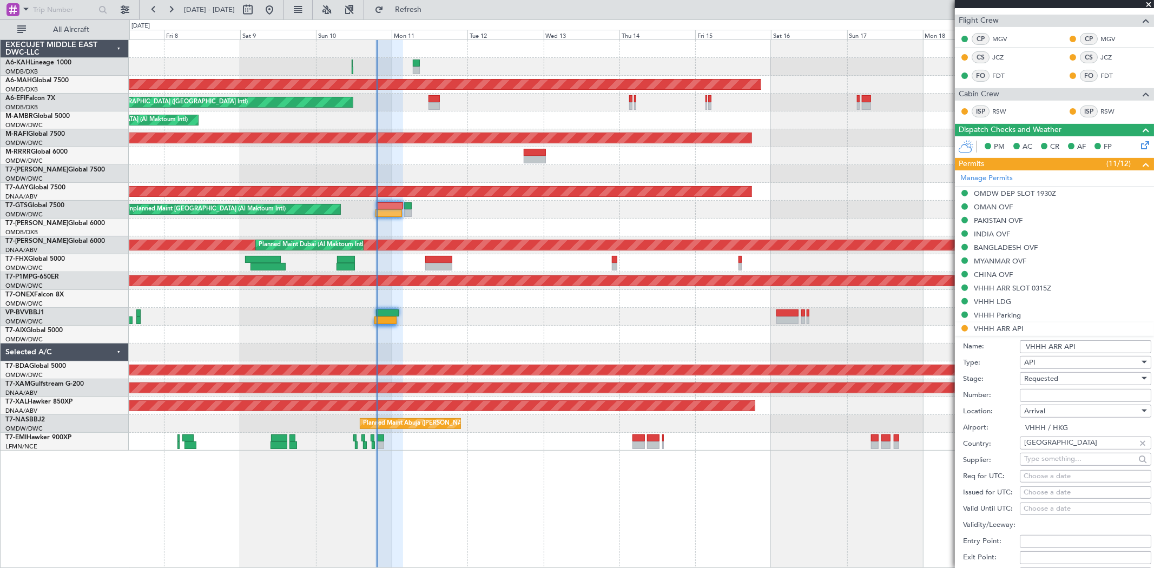
click at [1051, 402] on div "Number:" at bounding box center [1057, 395] width 188 height 16
click at [1043, 396] on input "Number:" at bounding box center [1085, 395] width 131 height 13
type input "FILED AND SAVED IN [GEOGRAPHIC_DATA]"
click at [1048, 379] on span "Requested" at bounding box center [1041, 379] width 34 height 10
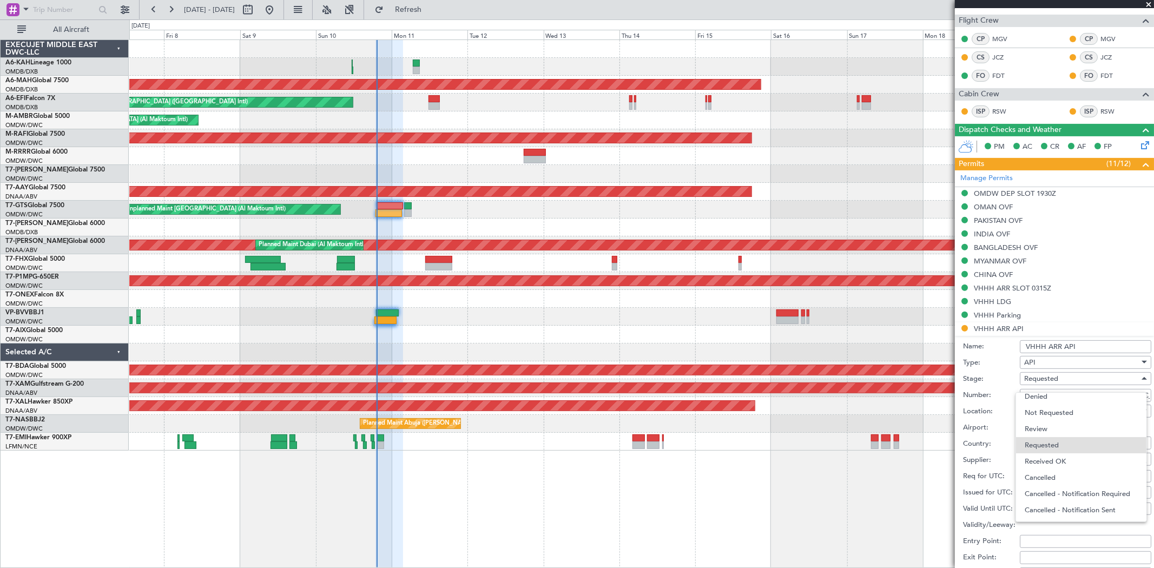
drag, startPoint x: 1062, startPoint y: 461, endPoint x: 1090, endPoint y: 468, distance: 29.0
click at [1065, 462] on span "Received OK" at bounding box center [1081, 461] width 113 height 16
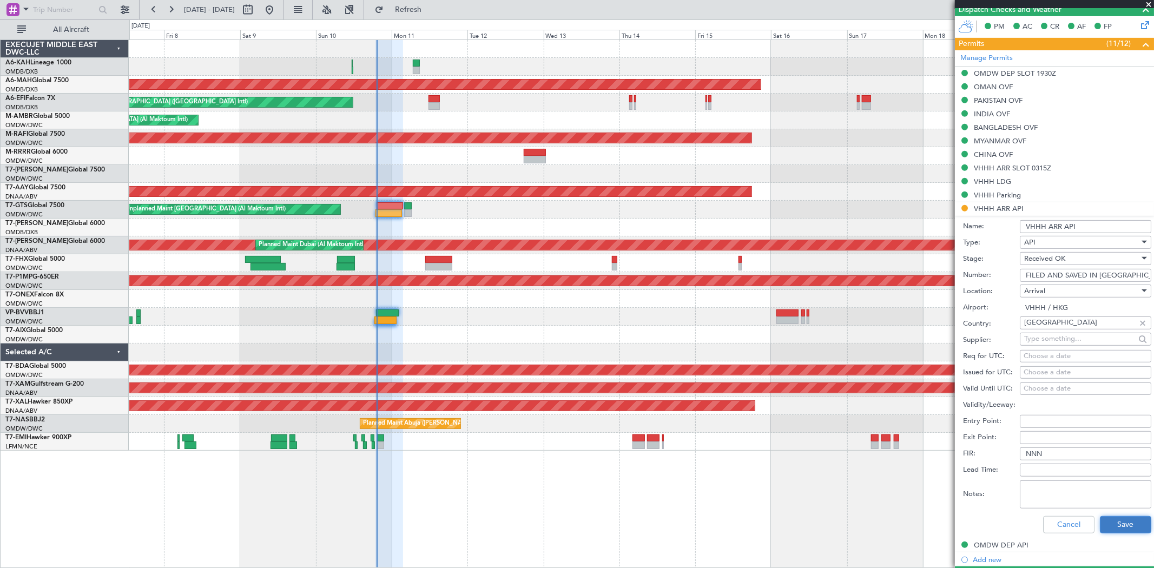
click at [1127, 523] on button "Save" at bounding box center [1125, 524] width 51 height 17
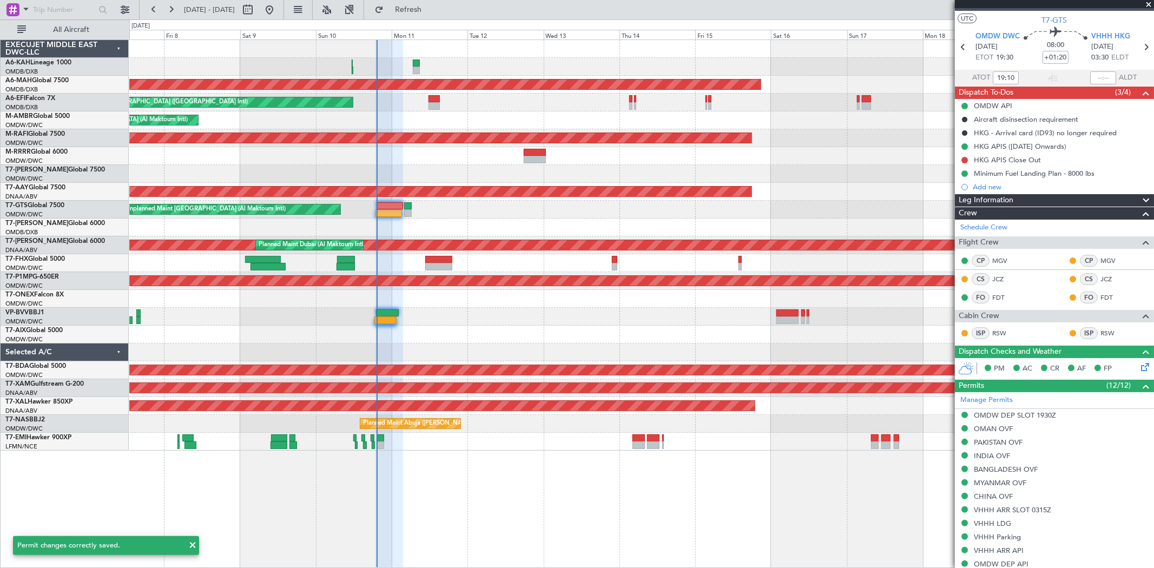
scroll to position [0, 0]
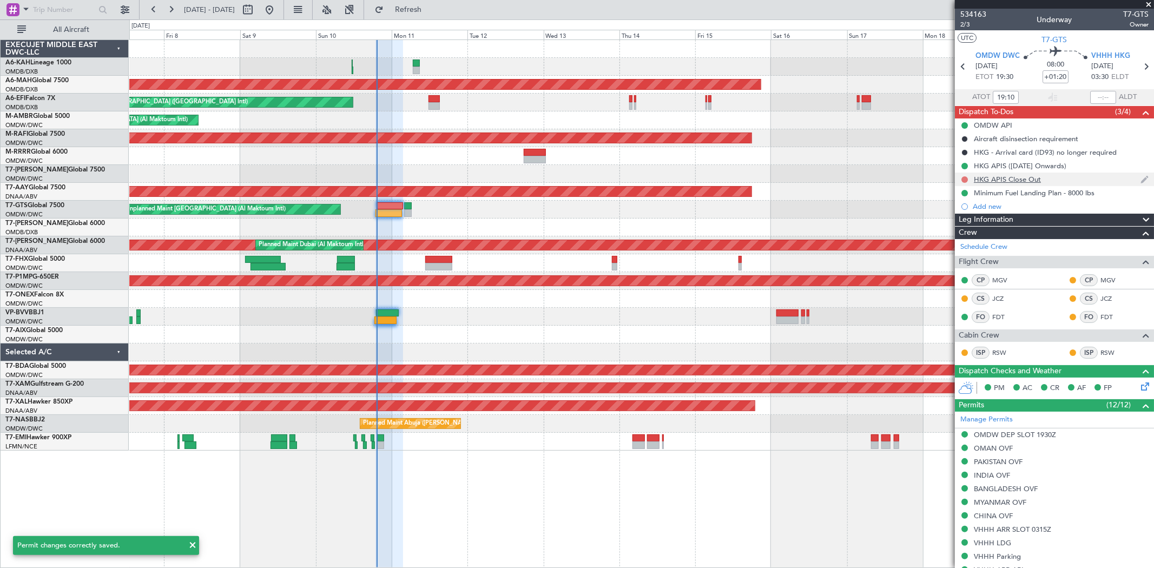
click at [965, 177] on button at bounding box center [965, 179] width 6 height 6
click at [970, 228] on span "Completed" at bounding box center [970, 227] width 36 height 11
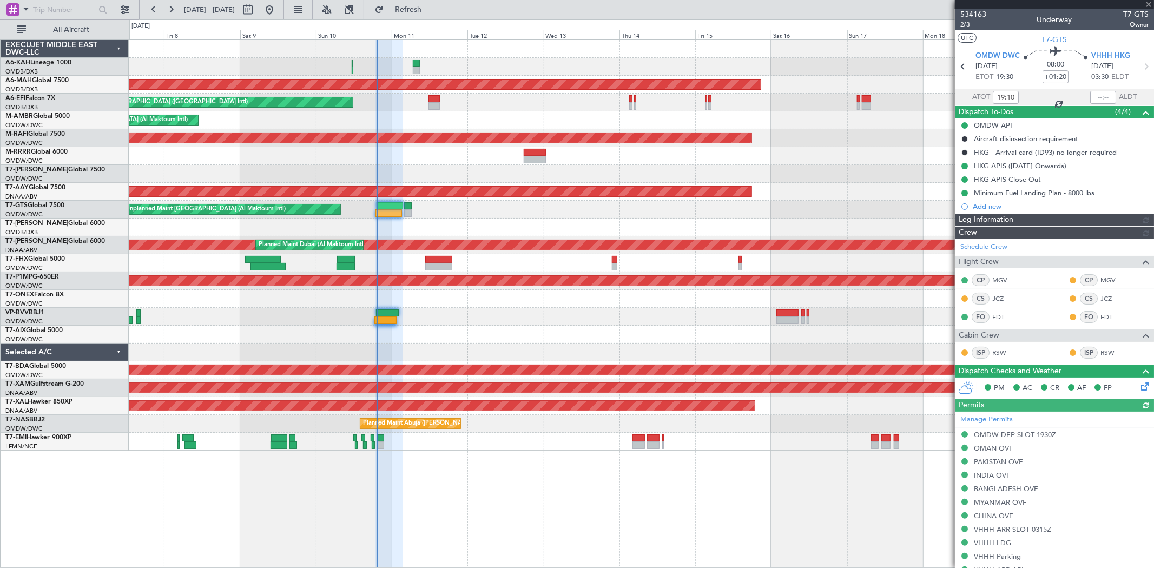
type input "[PERSON_NAME] ([PERSON_NAME])"
type input "6974"
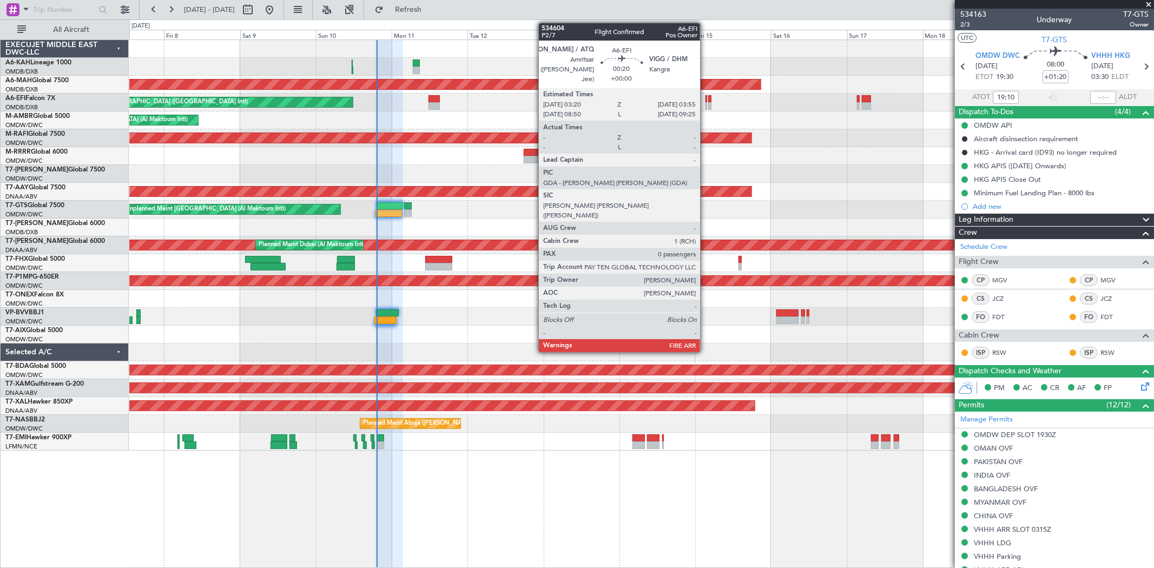
click at [706, 105] on div at bounding box center [707, 106] width 2 height 8
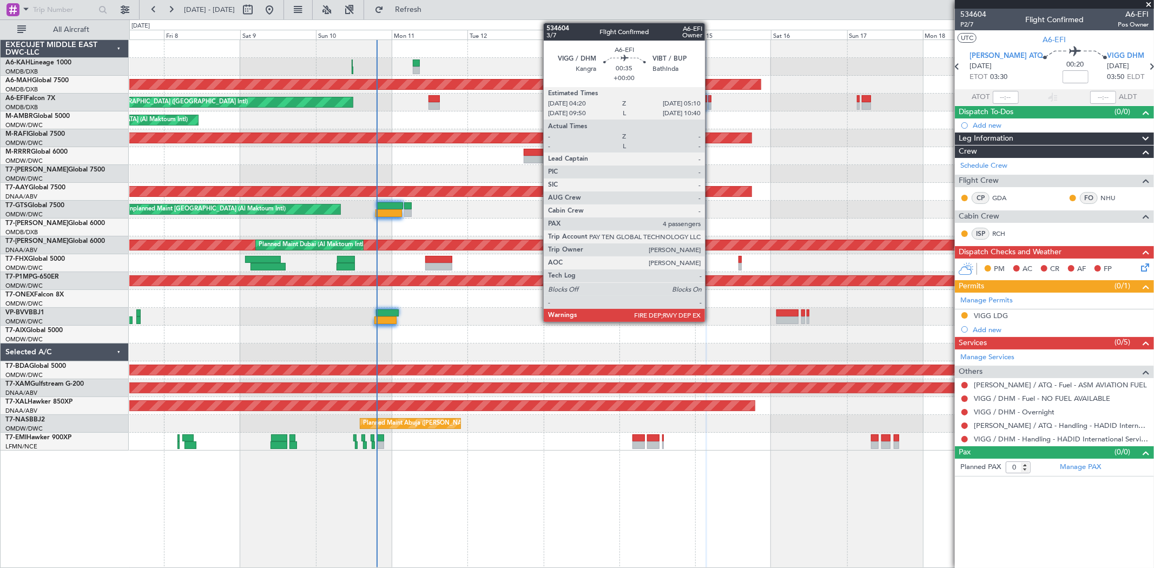
click at [710, 101] on div at bounding box center [709, 99] width 3 height 8
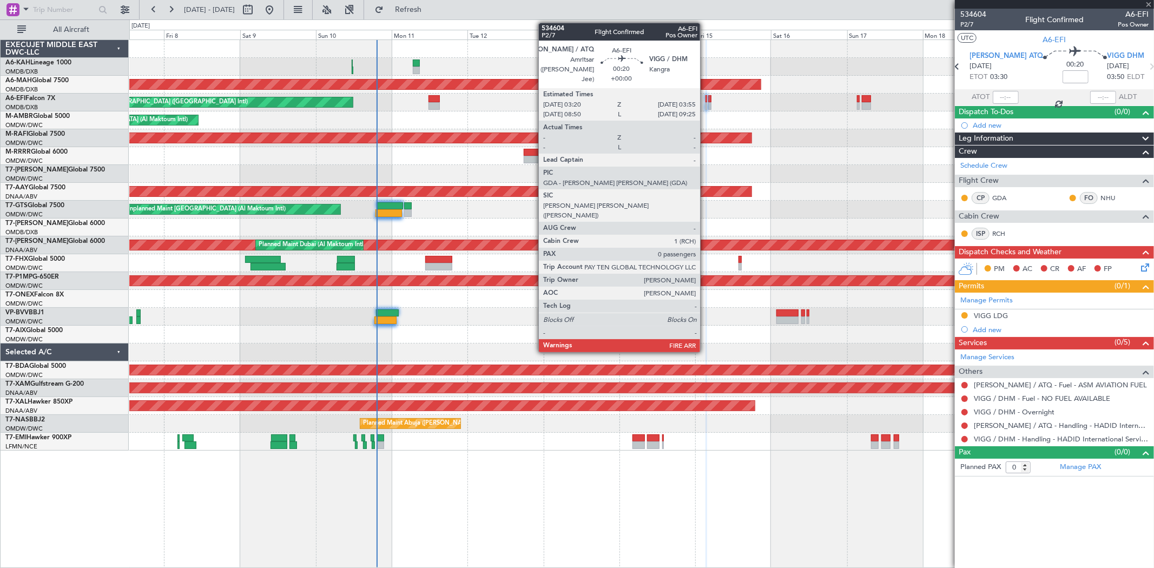
click at [706, 101] on div at bounding box center [707, 99] width 2 height 8
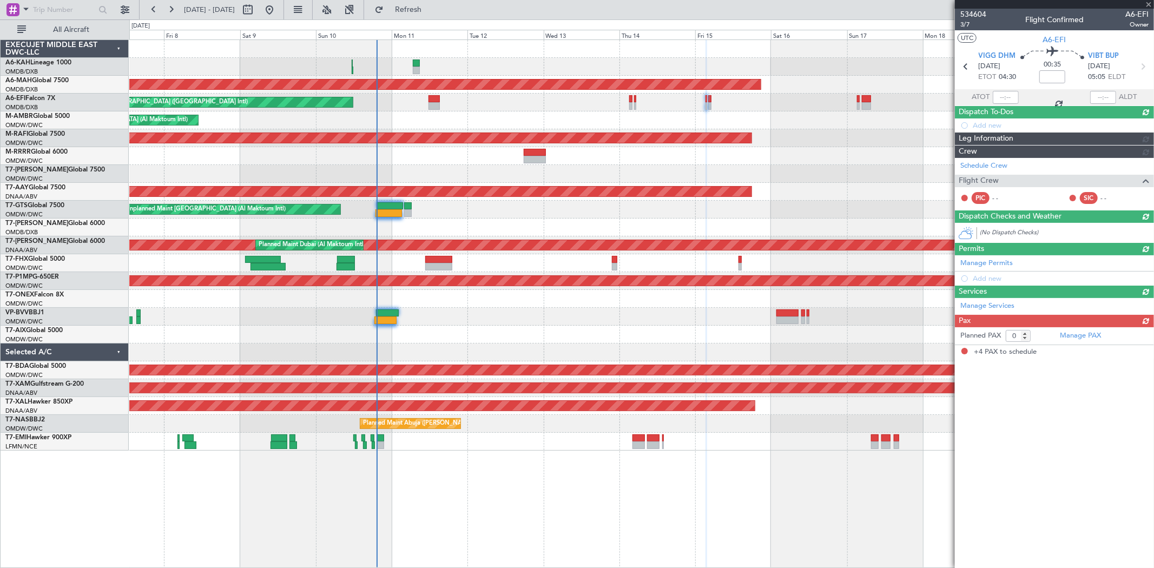
type input "4"
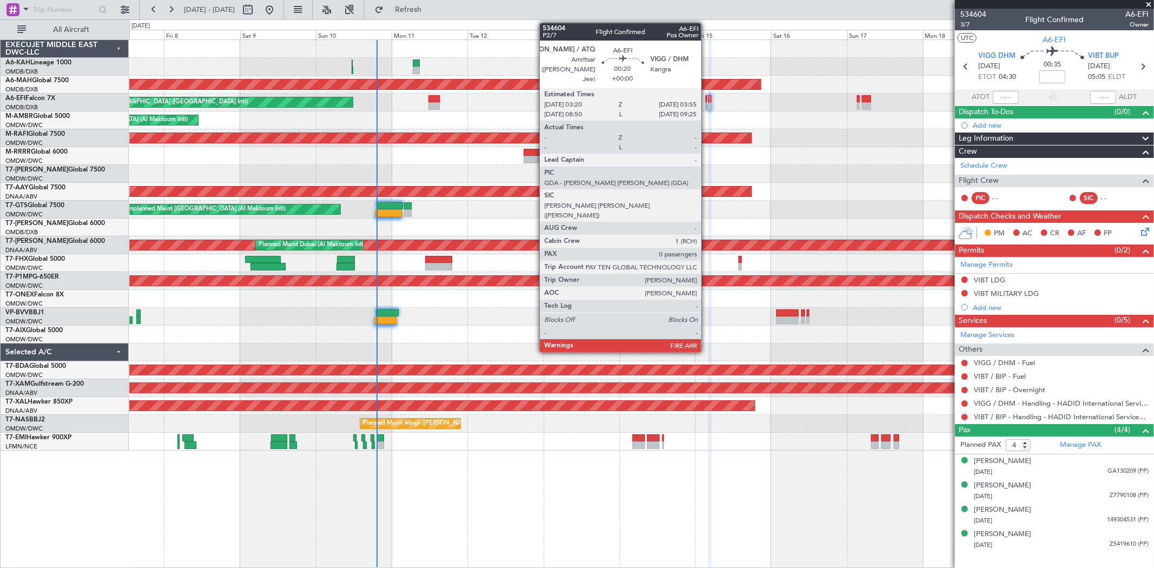
click at [707, 102] on div at bounding box center [707, 106] width 2 height 8
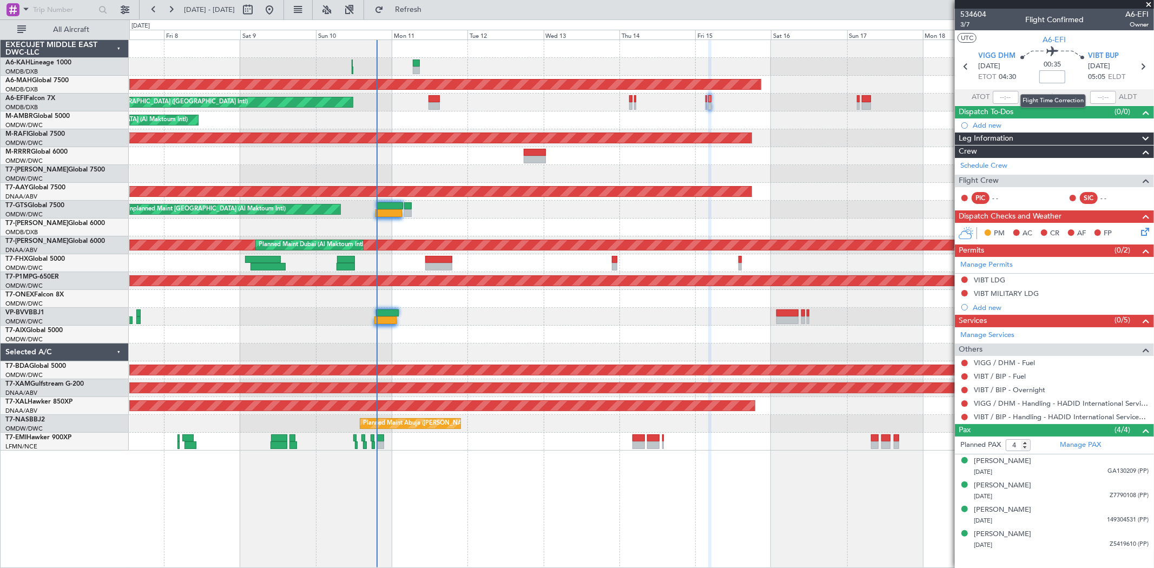
click at [1054, 78] on input at bounding box center [1052, 76] width 26 height 13
type input "-00:10"
click at [966, 23] on span "3/7" at bounding box center [973, 24] width 26 height 9
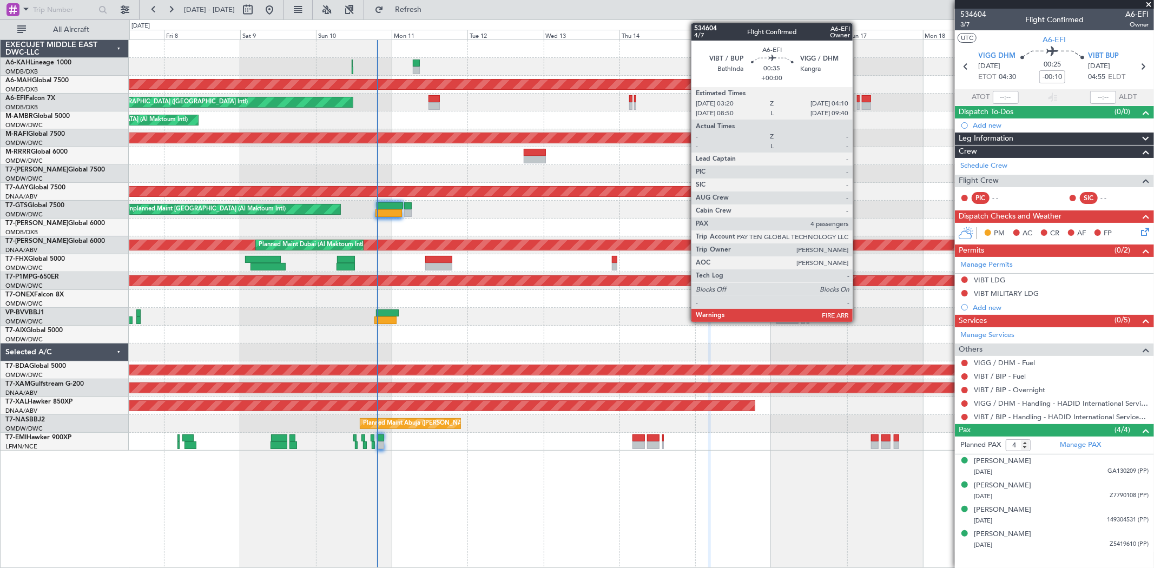
click at [858, 99] on div at bounding box center [858, 99] width 3 height 8
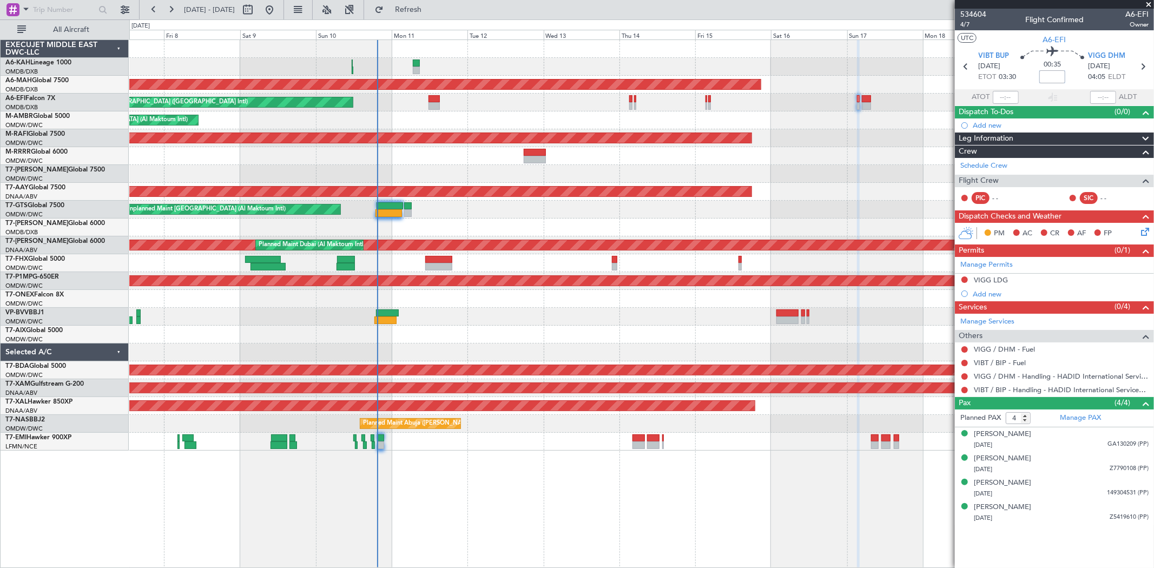
click at [1045, 81] on input at bounding box center [1052, 76] width 26 height 13
type input "-00:10"
click at [966, 25] on span "4/7" at bounding box center [973, 24] width 26 height 9
click at [434, 2] on button "Refresh" at bounding box center [402, 9] width 65 height 17
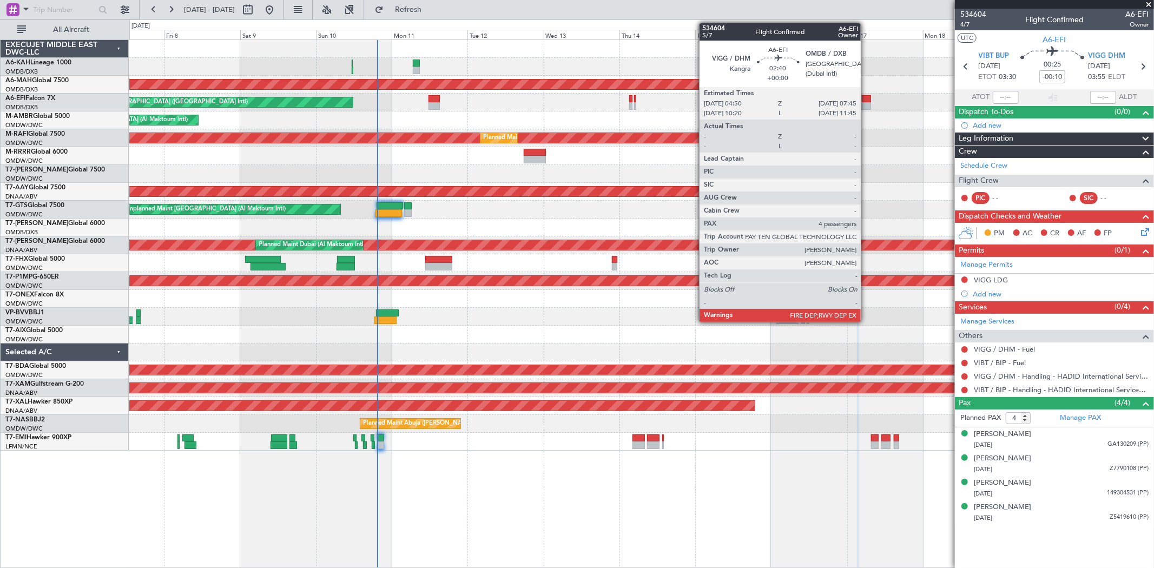
click at [866, 103] on div at bounding box center [867, 106] width 10 height 8
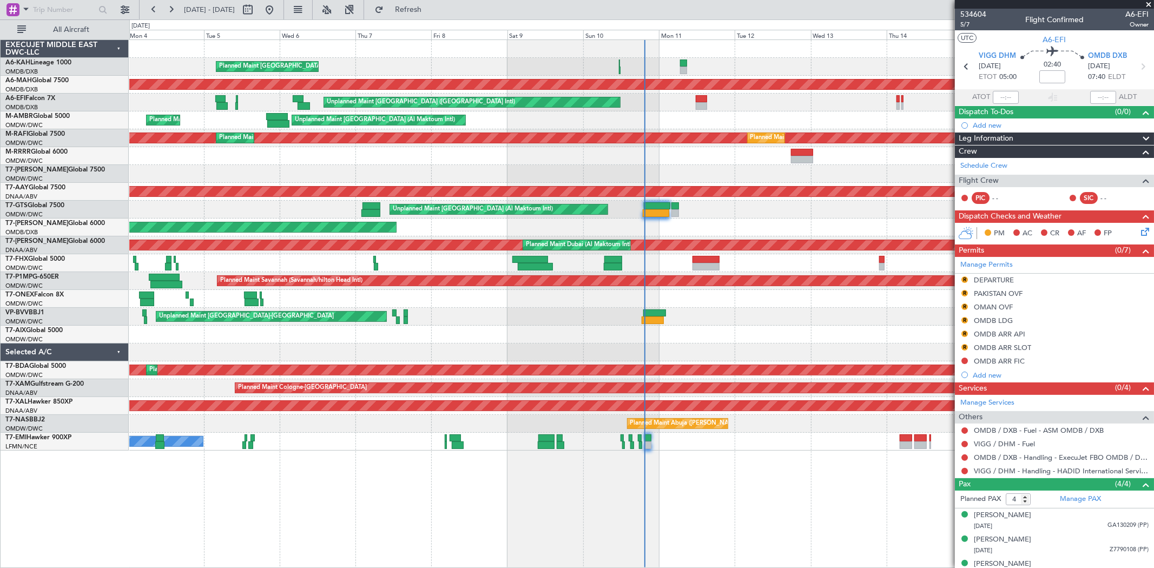
click at [630, 158] on div at bounding box center [641, 156] width 1024 height 18
click at [268, 128] on div "Unplanned Maint [GEOGRAPHIC_DATA] (Al Maktoum Intl) Planned Maint [GEOGRAPHIC_D…" at bounding box center [641, 120] width 1024 height 18
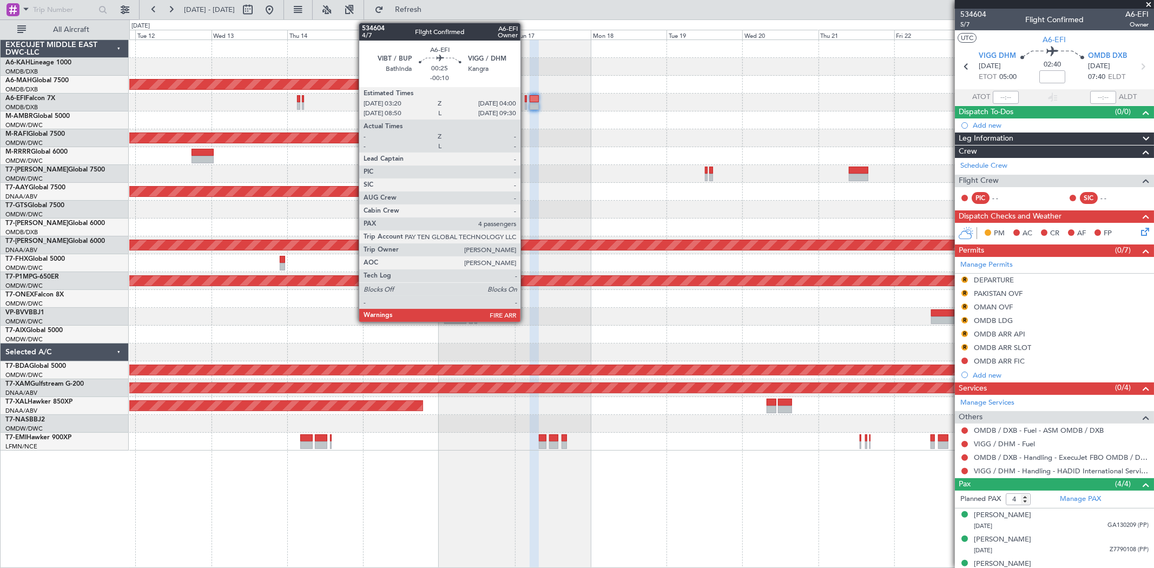
click at [526, 100] on div at bounding box center [526, 99] width 2 height 8
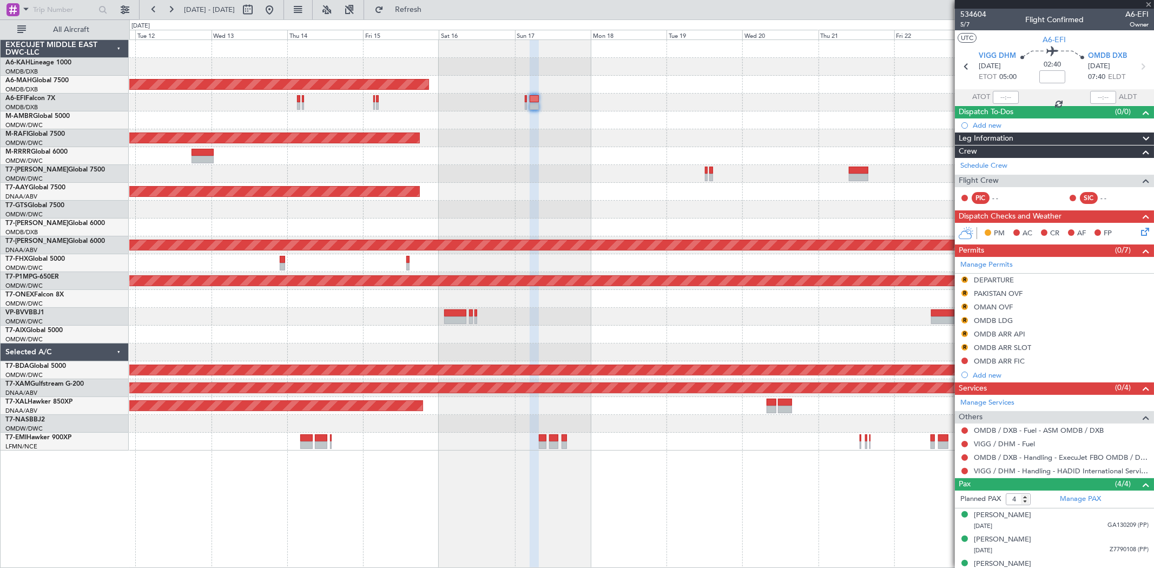
type input "-00:10"
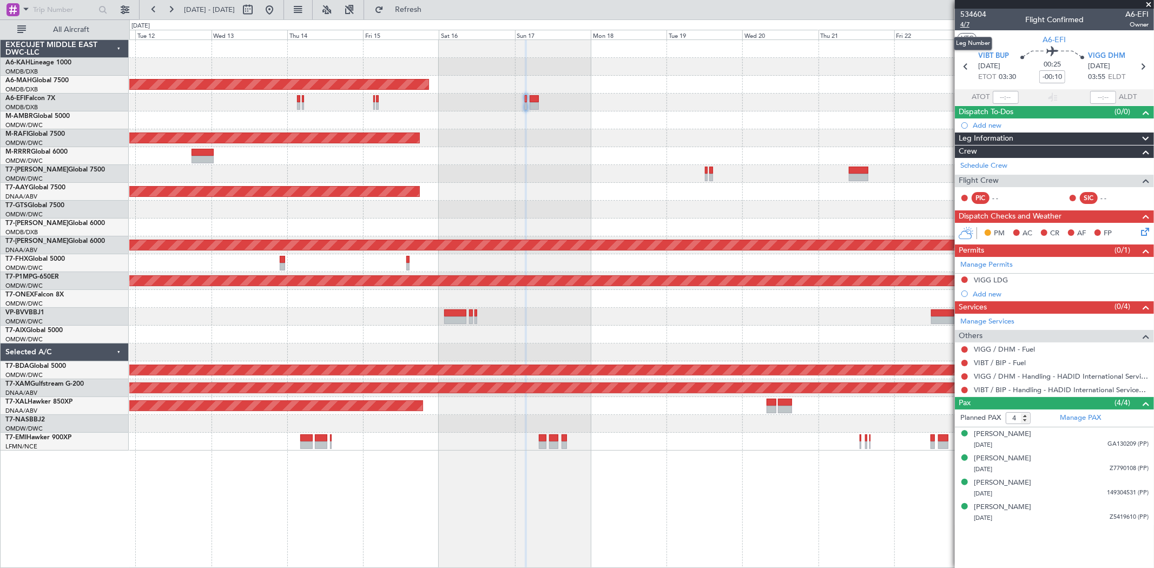
click at [970, 24] on span "4/7" at bounding box center [973, 24] width 26 height 9
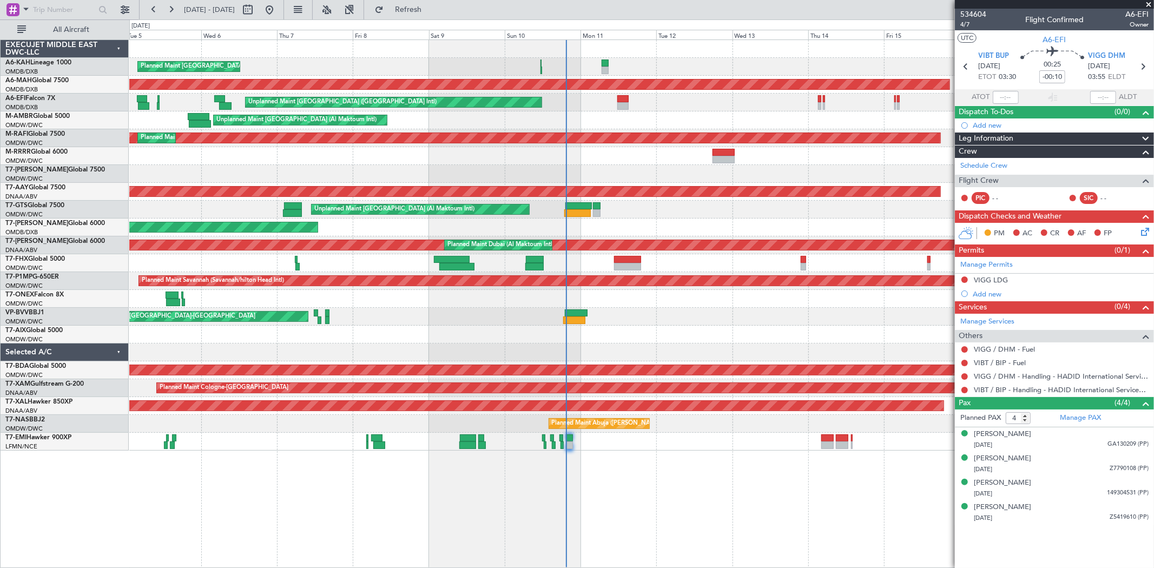
click at [777, 115] on div "Planned Maint [GEOGRAPHIC_DATA] ([GEOGRAPHIC_DATA]) Planned Maint [GEOGRAPHIC_D…" at bounding box center [641, 245] width 1024 height 411
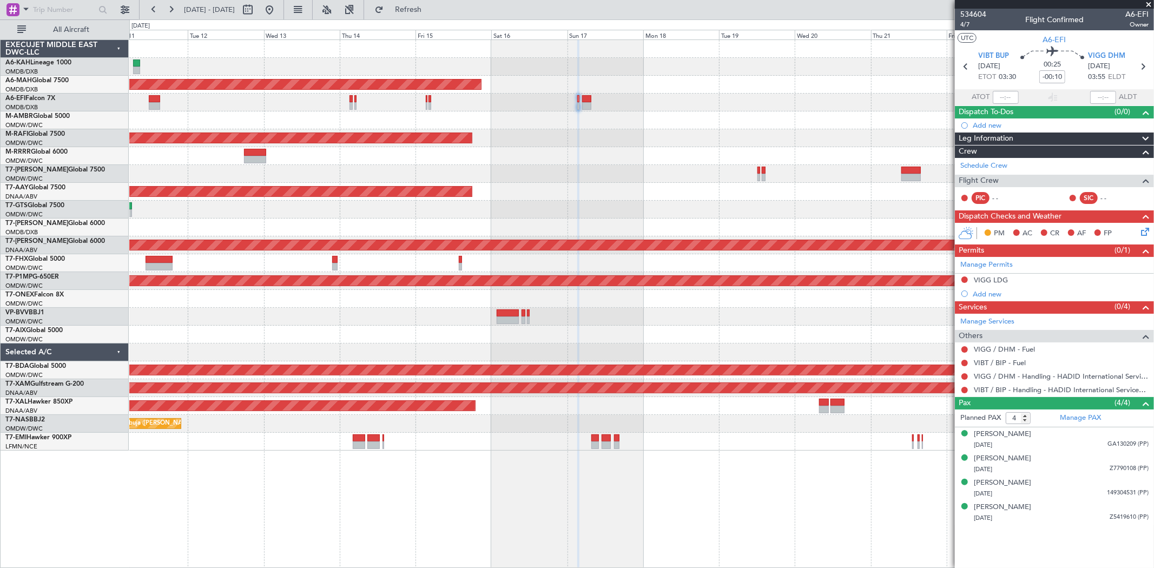
click at [220, 103] on div "Planned Maint [GEOGRAPHIC_DATA] ([GEOGRAPHIC_DATA] Intl) Unplanned Maint [GEOGR…" at bounding box center [641, 245] width 1024 height 411
click at [962, 22] on span "4/7" at bounding box center [973, 24] width 26 height 9
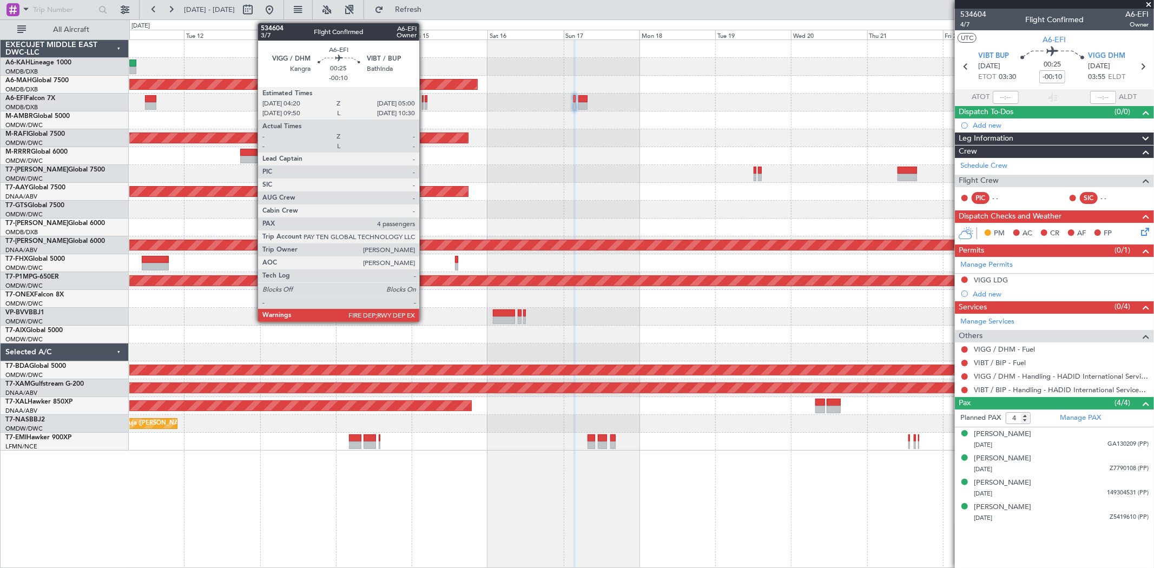
click at [425, 98] on div at bounding box center [426, 99] width 2 height 8
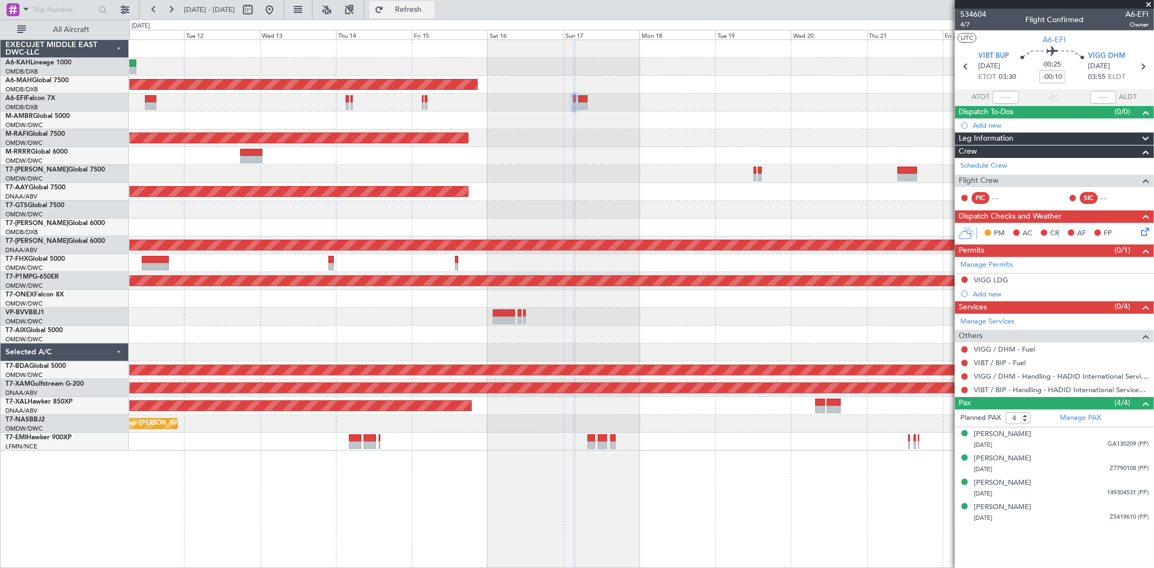
click at [434, 18] on button "Refresh" at bounding box center [402, 9] width 65 height 17
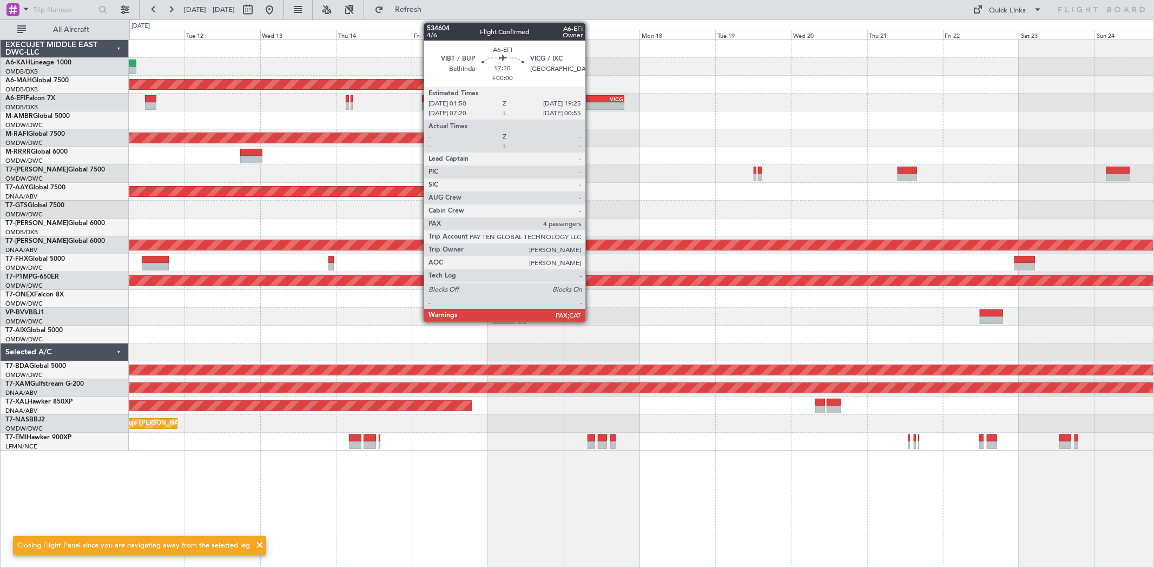
click at [591, 102] on div "- -" at bounding box center [597, 106] width 56 height 8
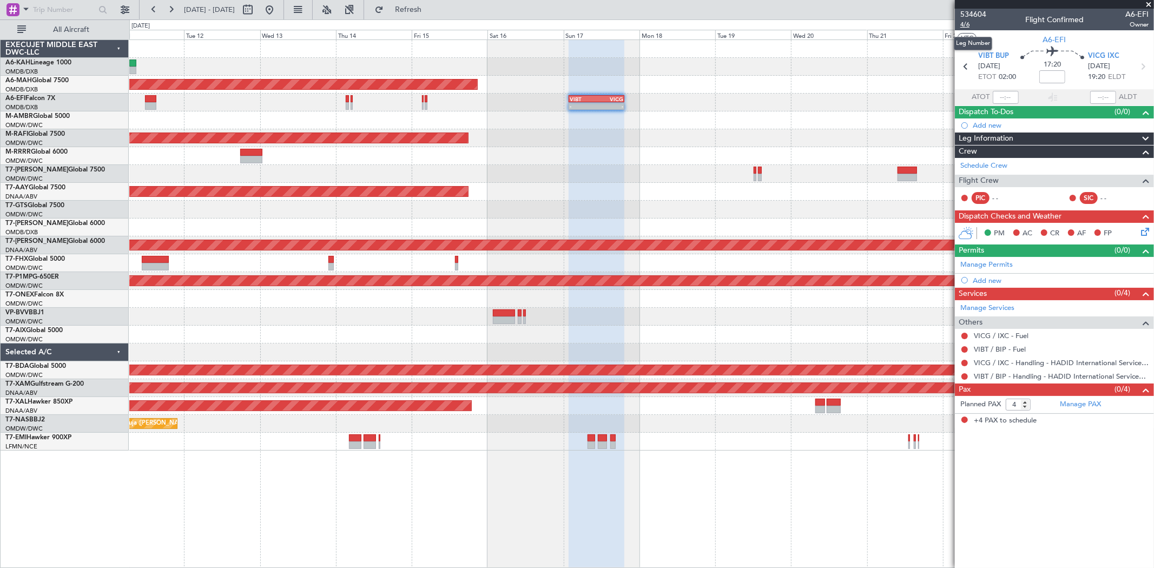
click at [965, 22] on span "4/6" at bounding box center [973, 24] width 26 height 9
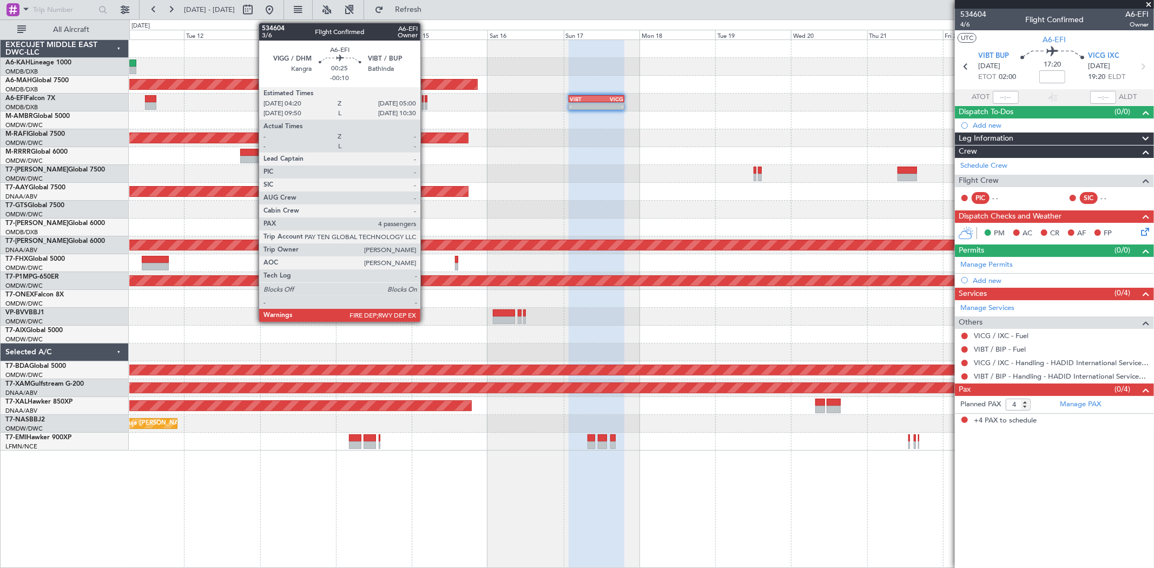
click at [426, 102] on div at bounding box center [426, 106] width 2 height 8
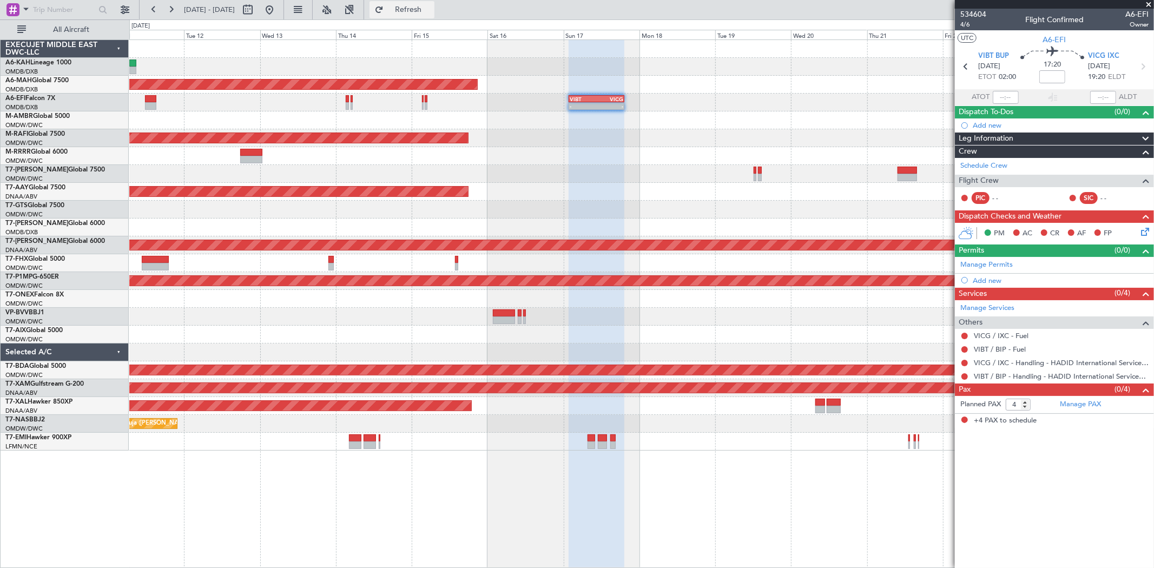
click at [431, 11] on span "Refresh" at bounding box center [408, 10] width 45 height 8
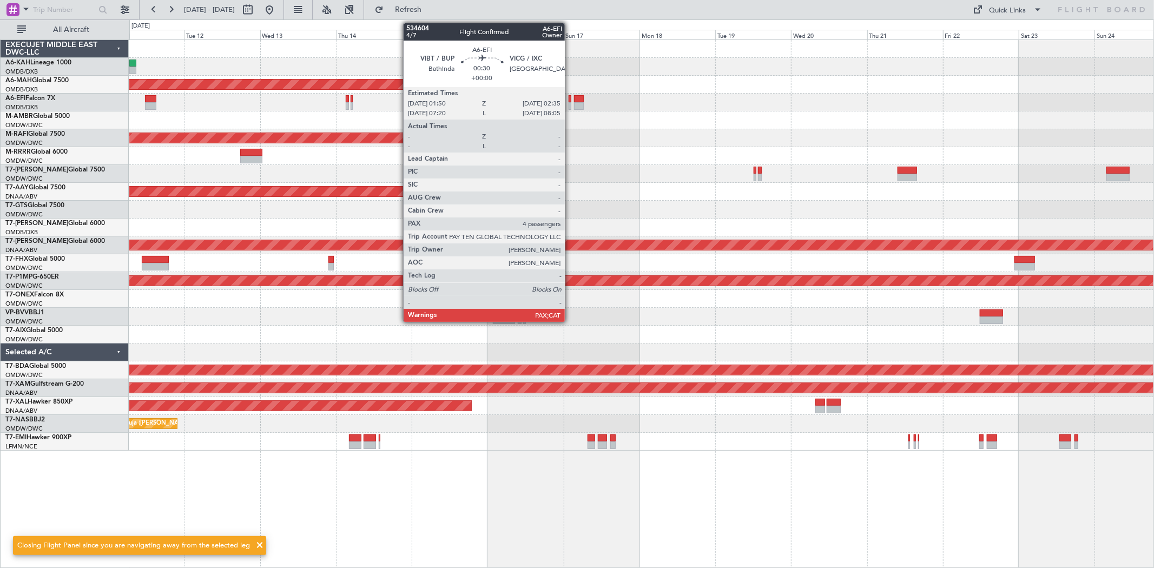
click at [570, 103] on div at bounding box center [570, 106] width 3 height 8
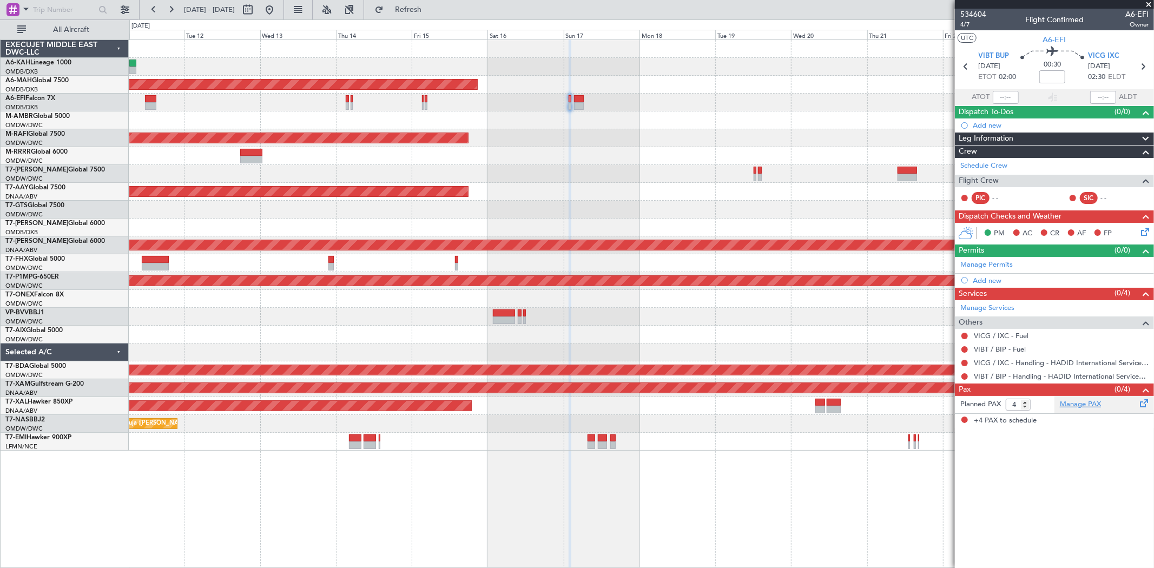
click at [1085, 405] on link "Manage PAX" at bounding box center [1080, 404] width 41 height 11
click at [431, 13] on span "Refresh" at bounding box center [408, 10] width 45 height 8
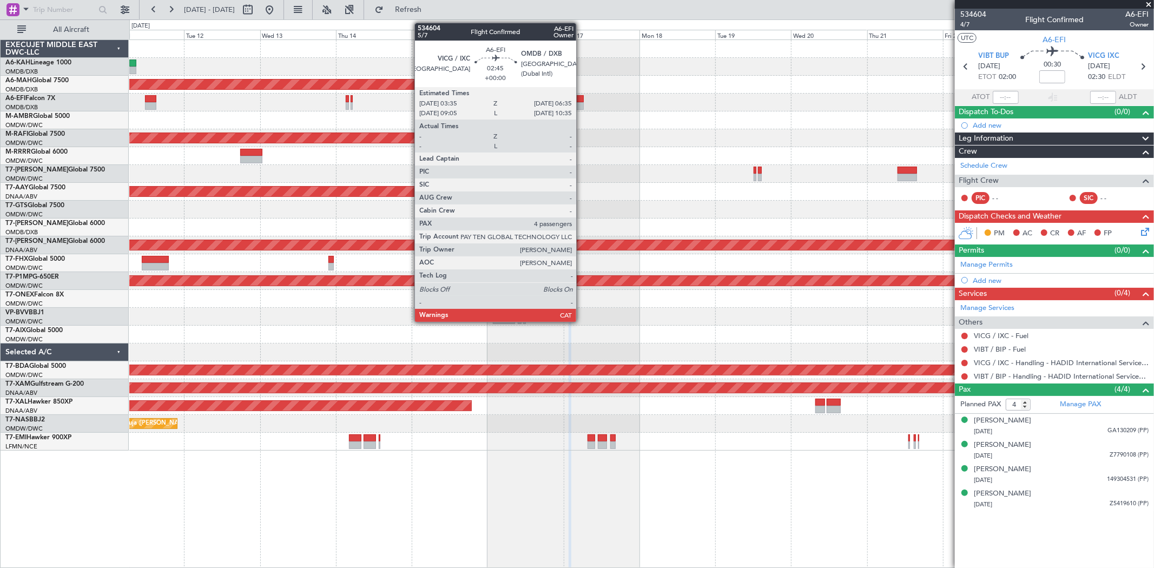
click at [582, 98] on div at bounding box center [579, 99] width 10 height 8
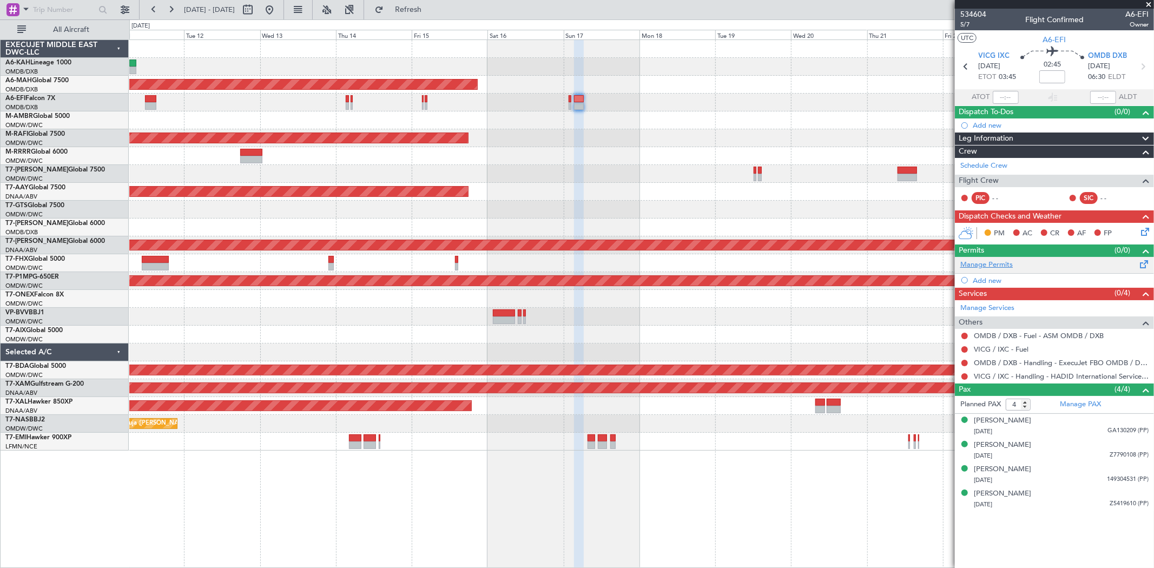
click at [1000, 264] on link "Manage Permits" at bounding box center [986, 265] width 52 height 11
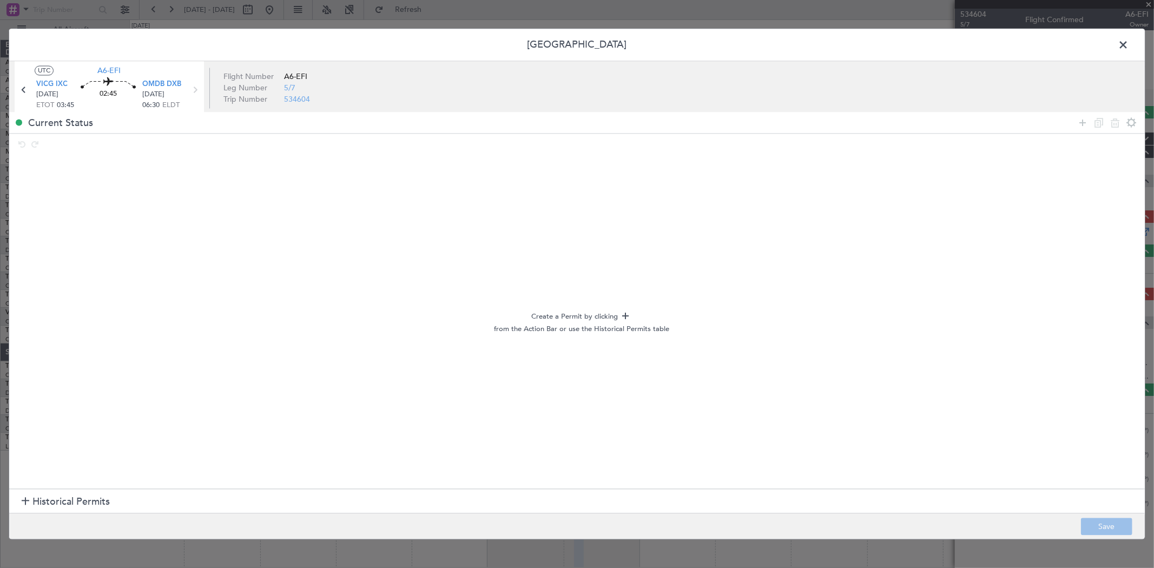
click at [80, 505] on span "Historical Permits" at bounding box center [70, 502] width 77 height 15
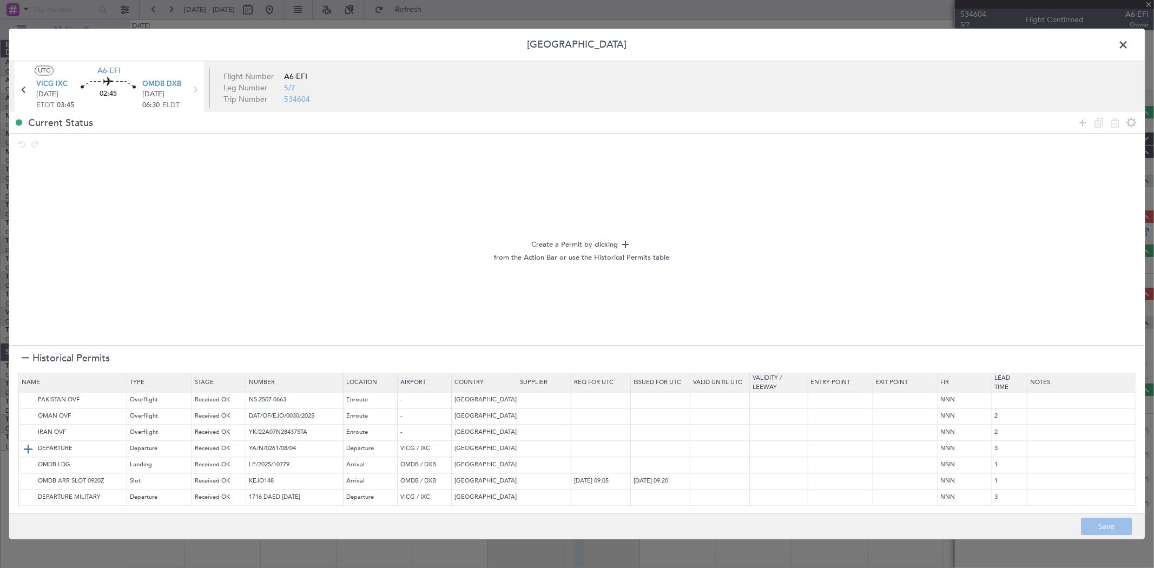
click at [24, 445] on img at bounding box center [28, 449] width 13 height 13
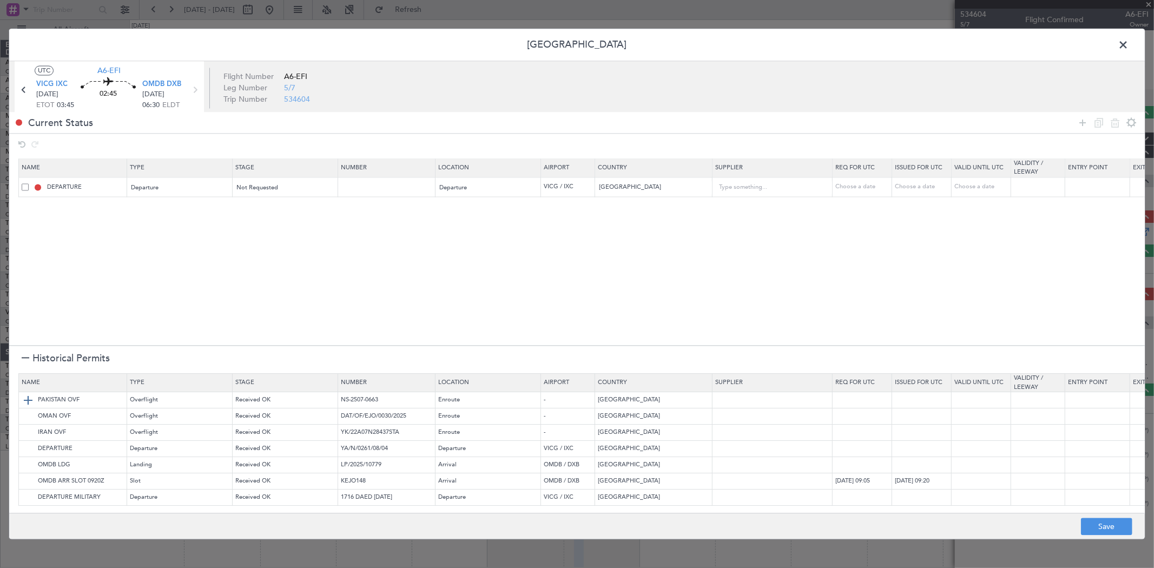
click at [26, 398] on img at bounding box center [28, 400] width 13 height 13
click at [24, 415] on img at bounding box center [28, 416] width 13 height 13
click at [28, 463] on img at bounding box center [28, 465] width 13 height 13
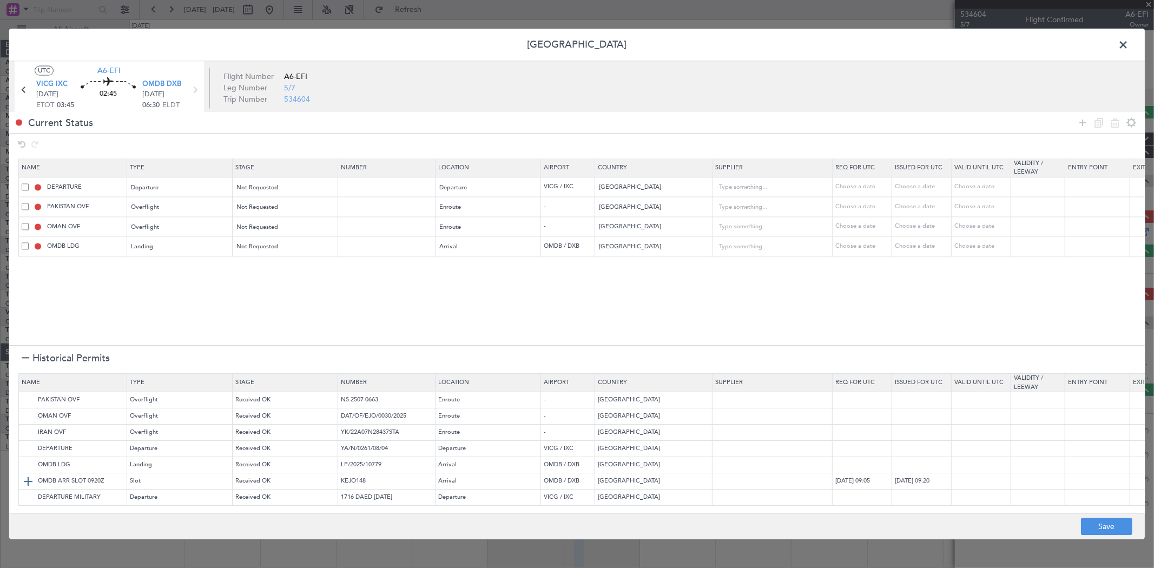
click at [26, 475] on img at bounding box center [28, 481] width 13 height 13
click at [1087, 117] on icon at bounding box center [1082, 122] width 13 height 13
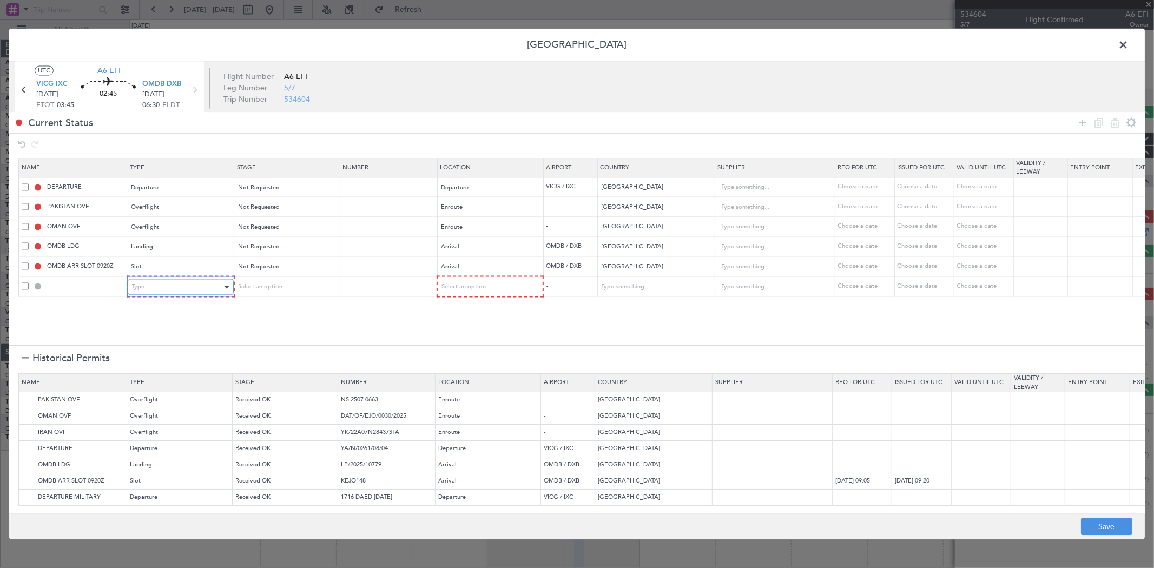
click at [166, 293] on div "Type" at bounding box center [177, 287] width 90 height 16
click at [157, 335] on span "API" at bounding box center [180, 342] width 96 height 16
click at [284, 280] on div "Select an option" at bounding box center [282, 287] width 90 height 16
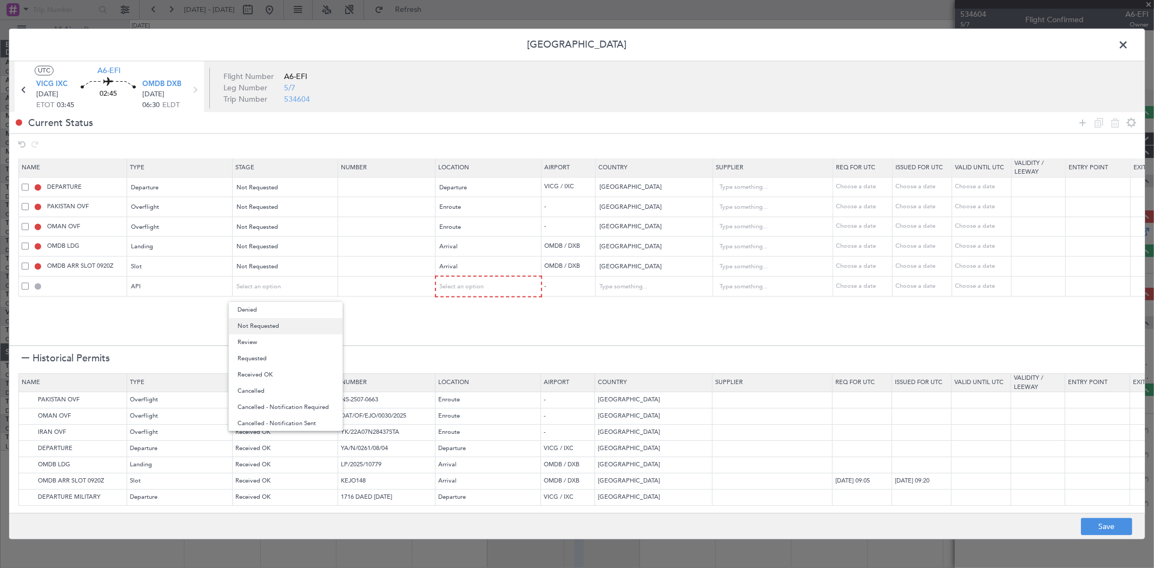
click at [263, 321] on span "Not Requested" at bounding box center [286, 326] width 96 height 16
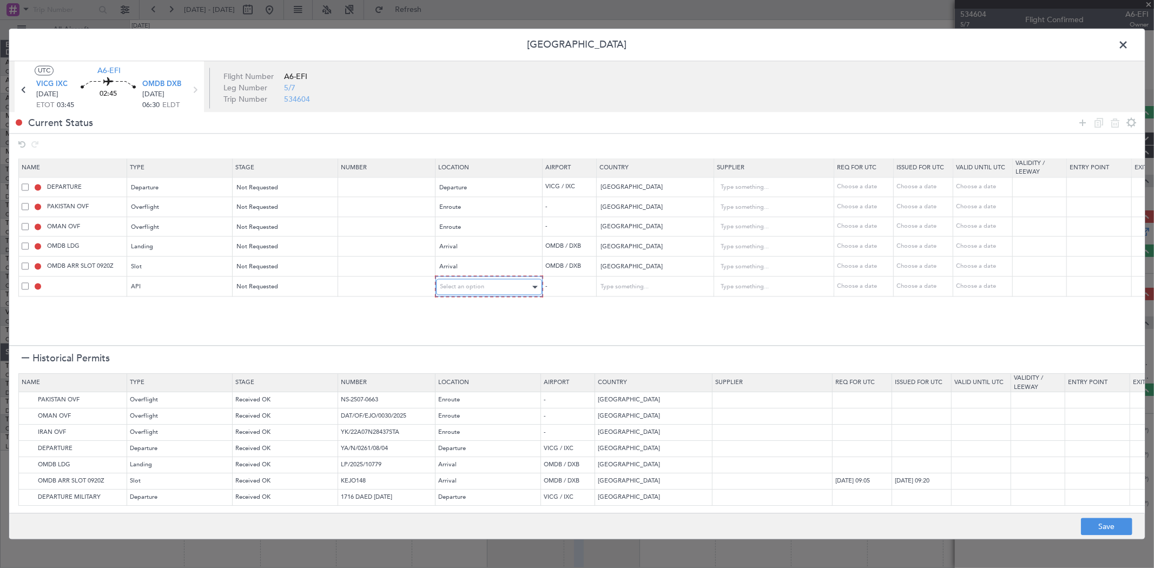
click at [483, 287] on span "Select an option" at bounding box center [462, 287] width 44 height 8
click at [453, 344] on span "Arrival" at bounding box center [489, 342] width 96 height 16
click at [29, 498] on img at bounding box center [28, 497] width 13 height 13
click at [1107, 526] on button "Save" at bounding box center [1106, 526] width 51 height 17
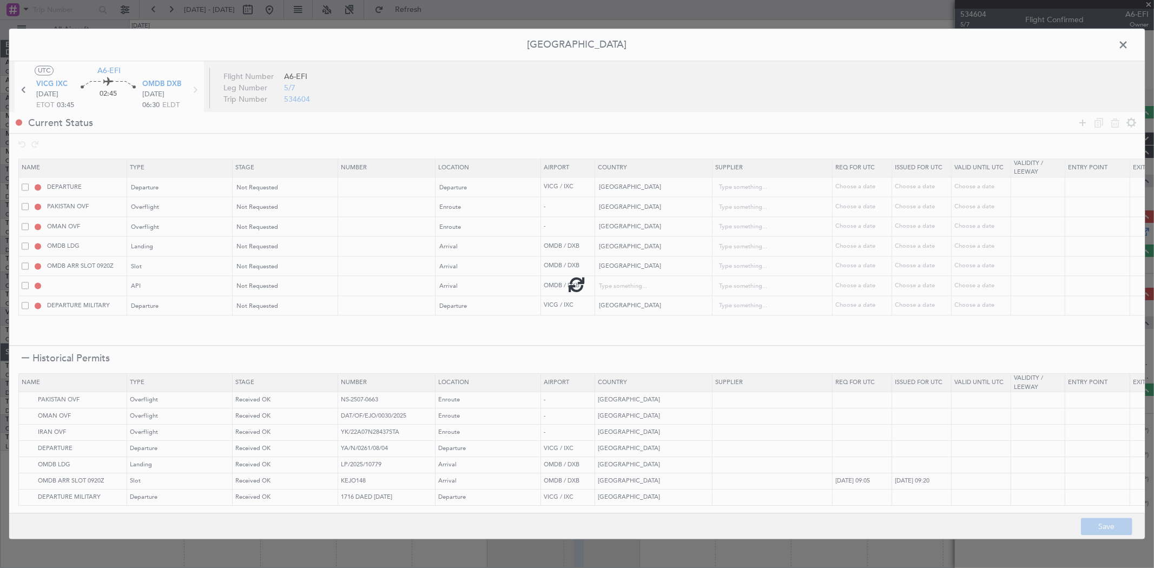
type input "INDIA DEPARTURE"
type input "NNN"
type input "3"
type input "NNN"
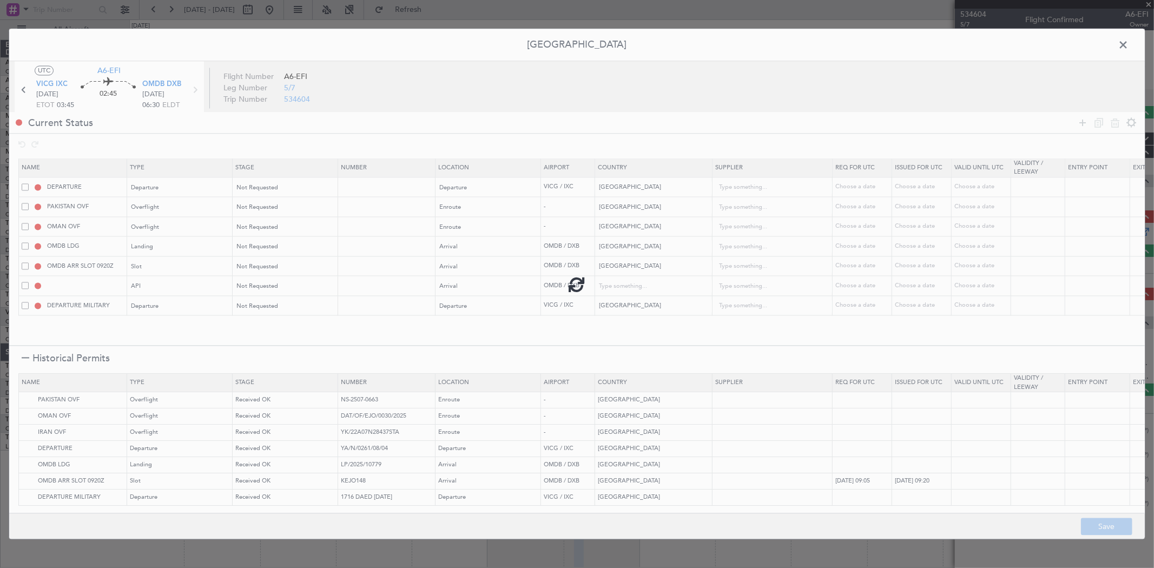
type input "2"
type input "NNN"
type input "1"
type input "OMDB ARR SLOT"
type input "NNN"
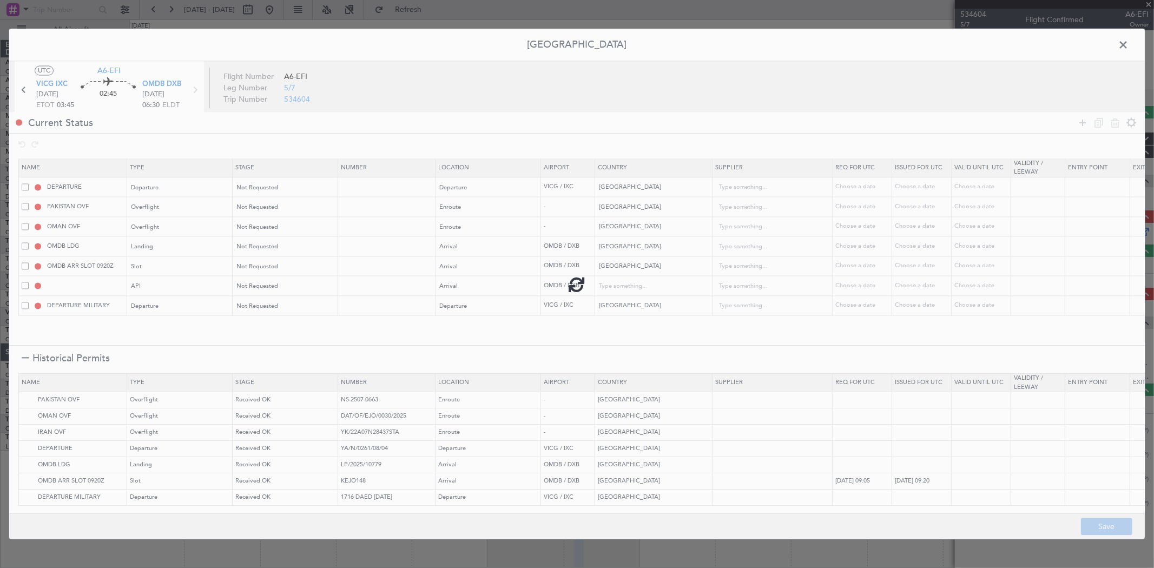
type input "1"
type input "OMDB ARR API"
type input "[GEOGRAPHIC_DATA]"
type input "NNN"
type input "1"
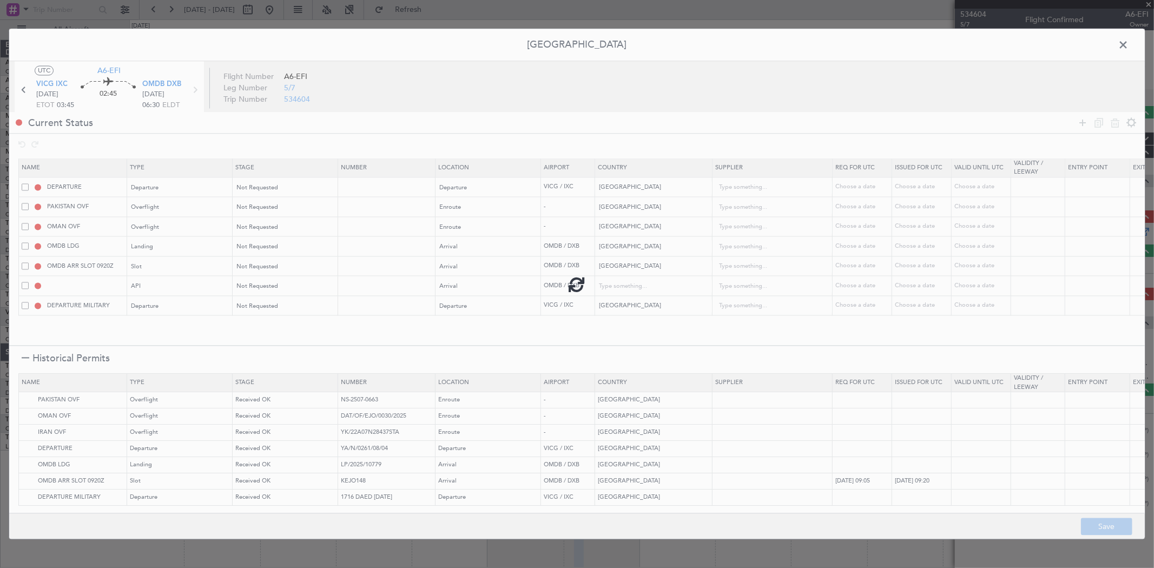
type input "INDIA DEPARTURE"
type input "NNN"
type input "3"
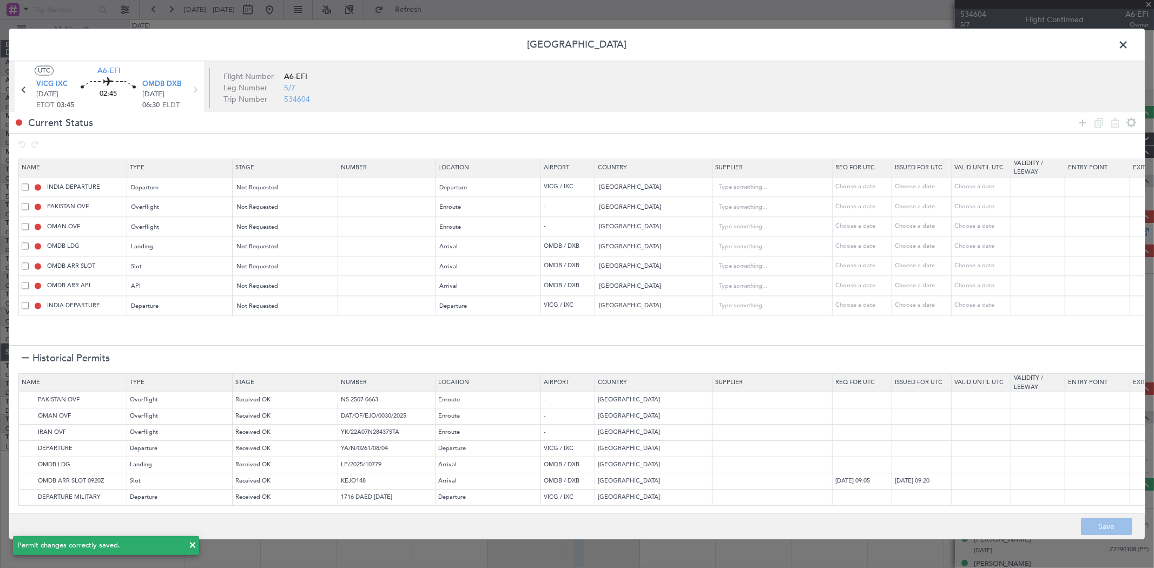
click at [1129, 45] on span at bounding box center [1129, 48] width 0 height 22
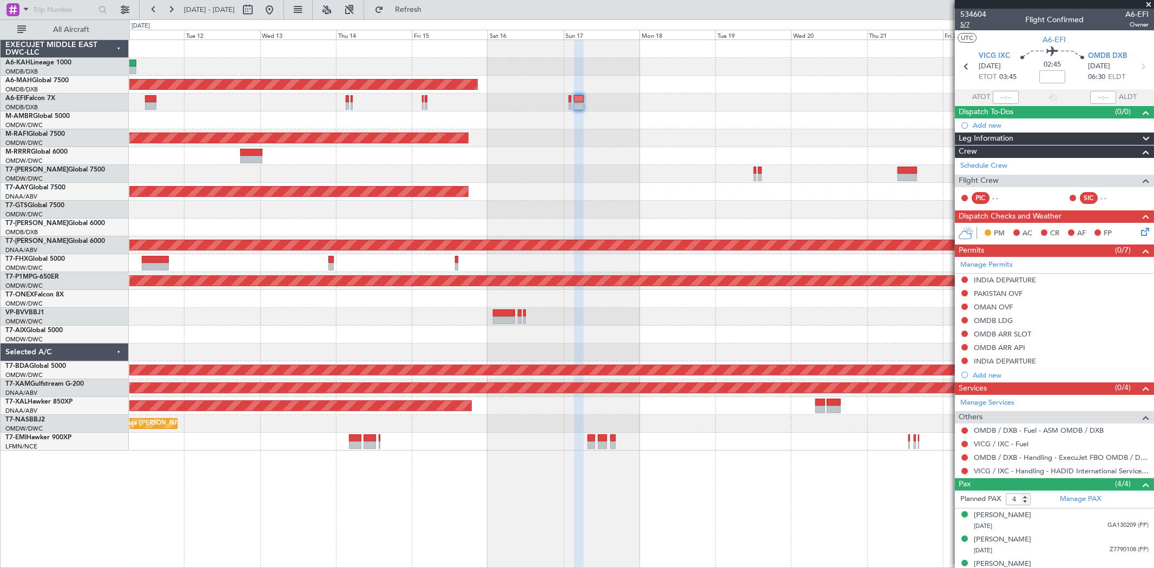
click at [971, 23] on span "5/7" at bounding box center [973, 24] width 26 height 9
click at [1048, 77] on input at bounding box center [1052, 76] width 26 height 13
type input "+00:15"
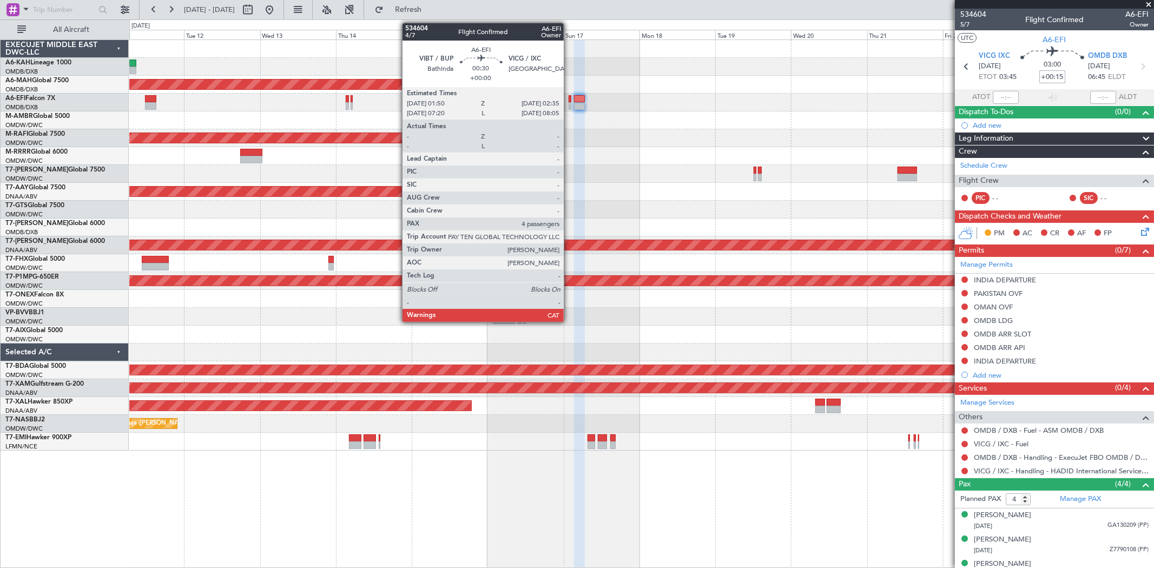
click at [569, 101] on div at bounding box center [570, 99] width 3 height 8
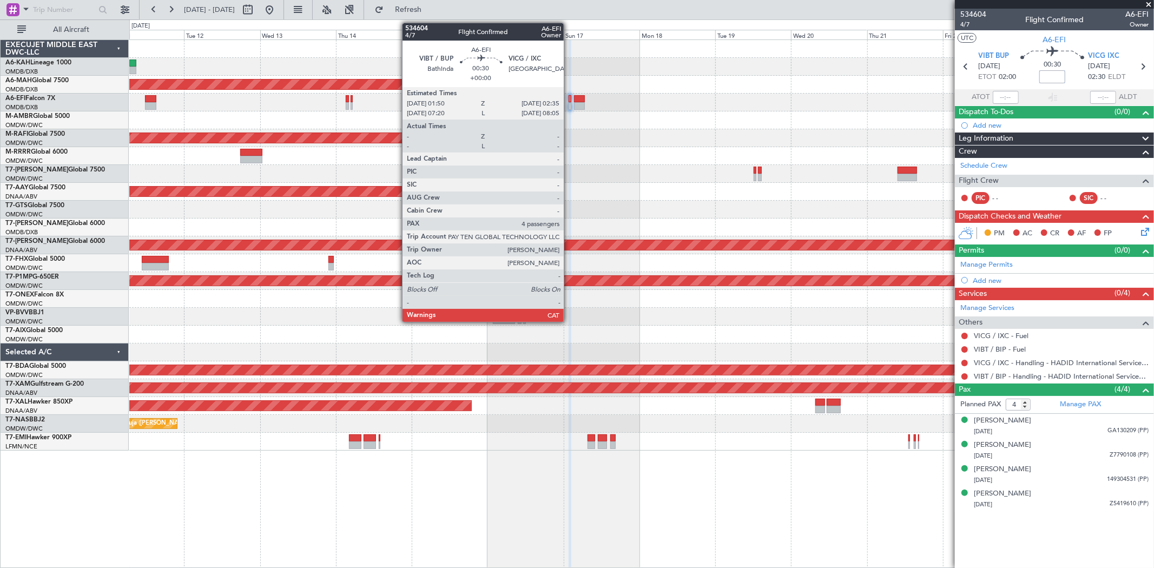
click at [569, 98] on div at bounding box center [570, 99] width 3 height 8
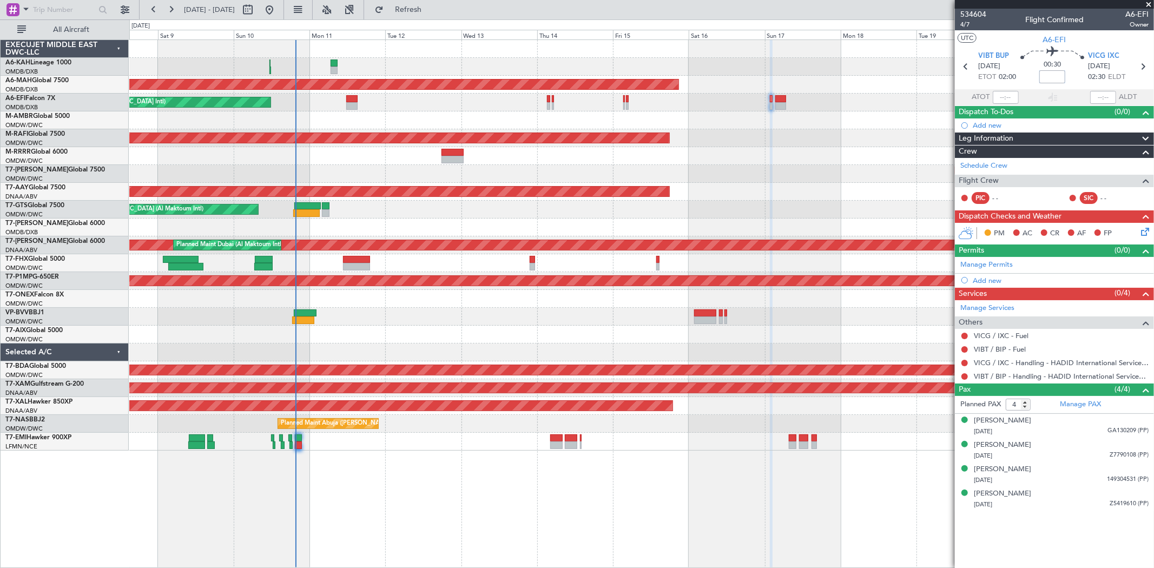
click at [767, 167] on div "Planned Maint [GEOGRAPHIC_DATA] ([GEOGRAPHIC_DATA]) Planned Maint [GEOGRAPHIC_D…" at bounding box center [641, 245] width 1024 height 411
click at [980, 13] on span "534604" at bounding box center [973, 14] width 26 height 11
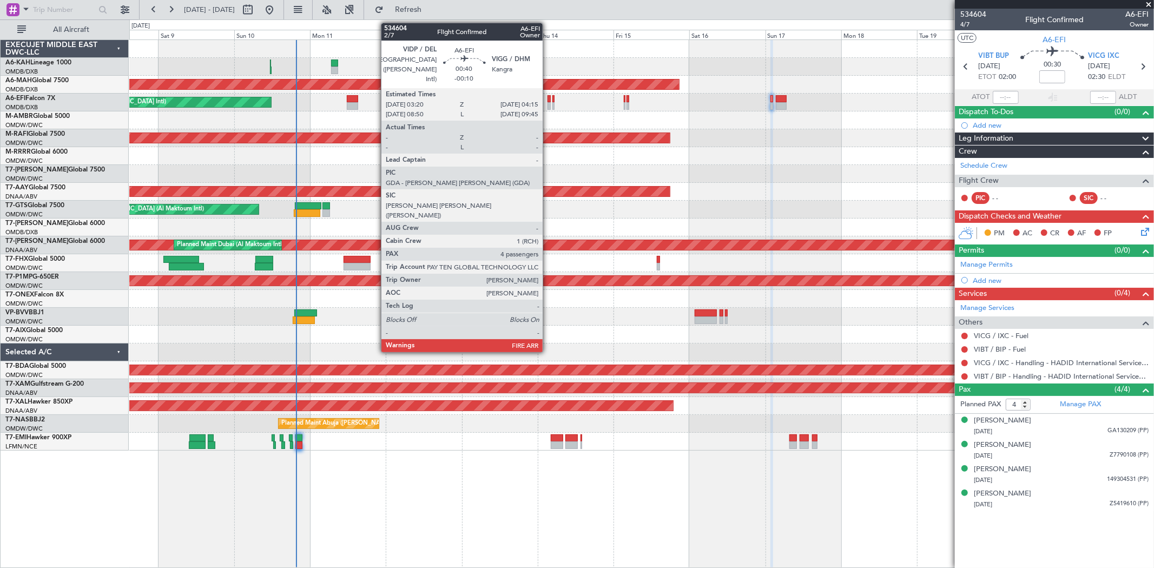
click at [548, 98] on div at bounding box center [549, 99] width 3 height 8
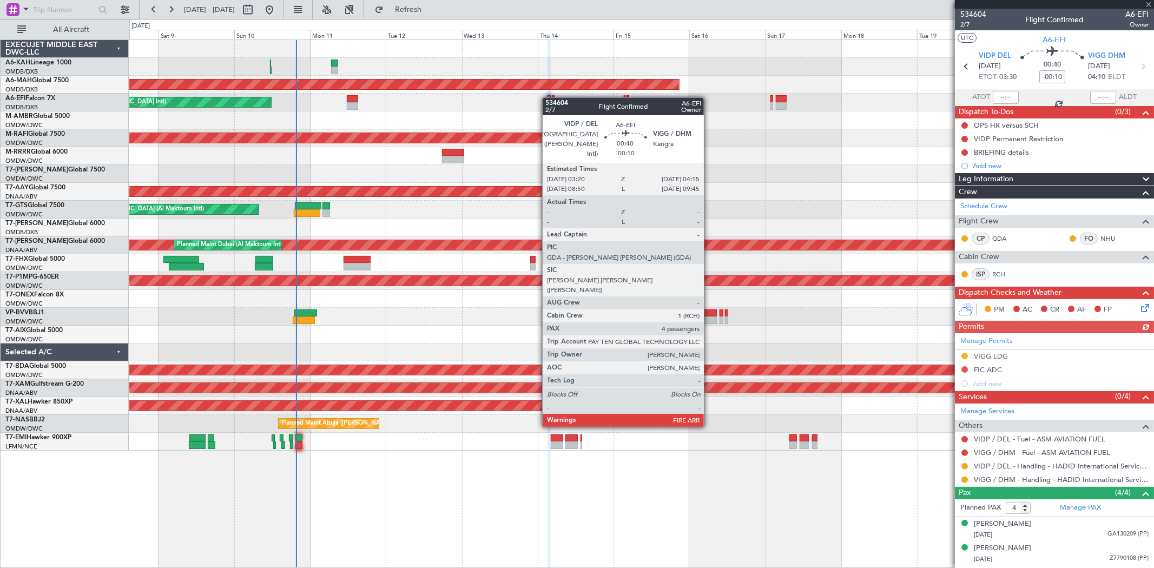
click at [548, 98] on div at bounding box center [549, 99] width 3 height 8
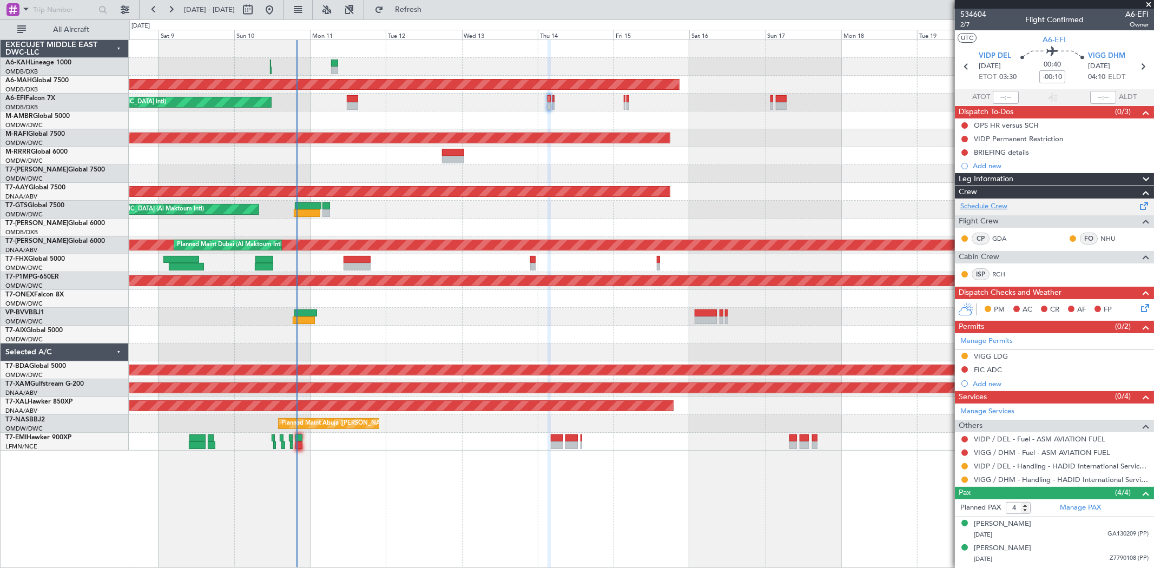
click at [997, 206] on link "Schedule Crew" at bounding box center [983, 206] width 47 height 11
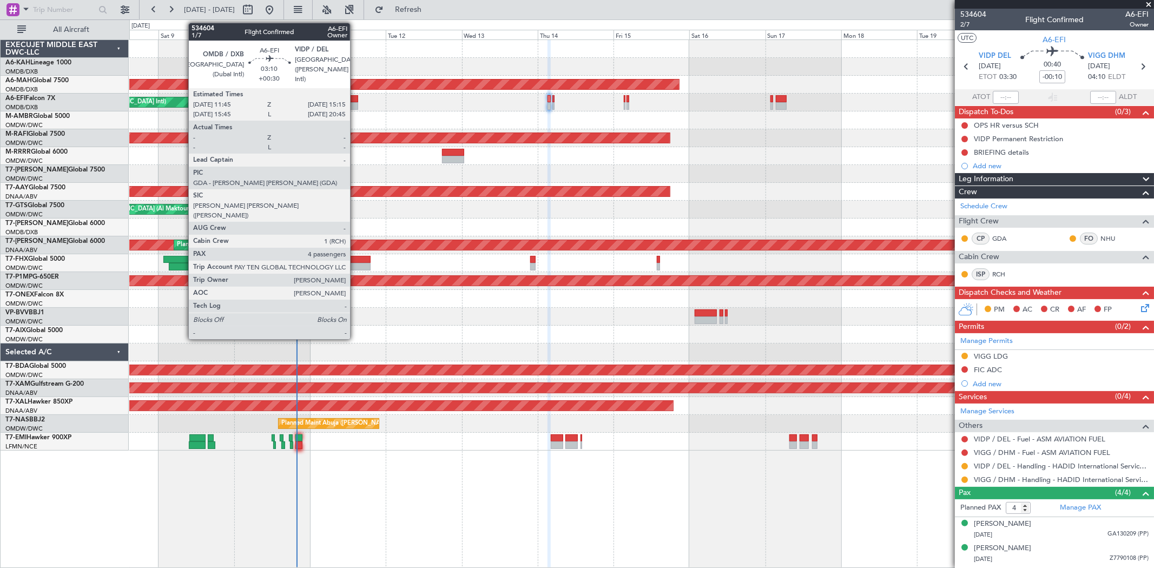
click at [355, 100] on div at bounding box center [352, 99] width 11 height 8
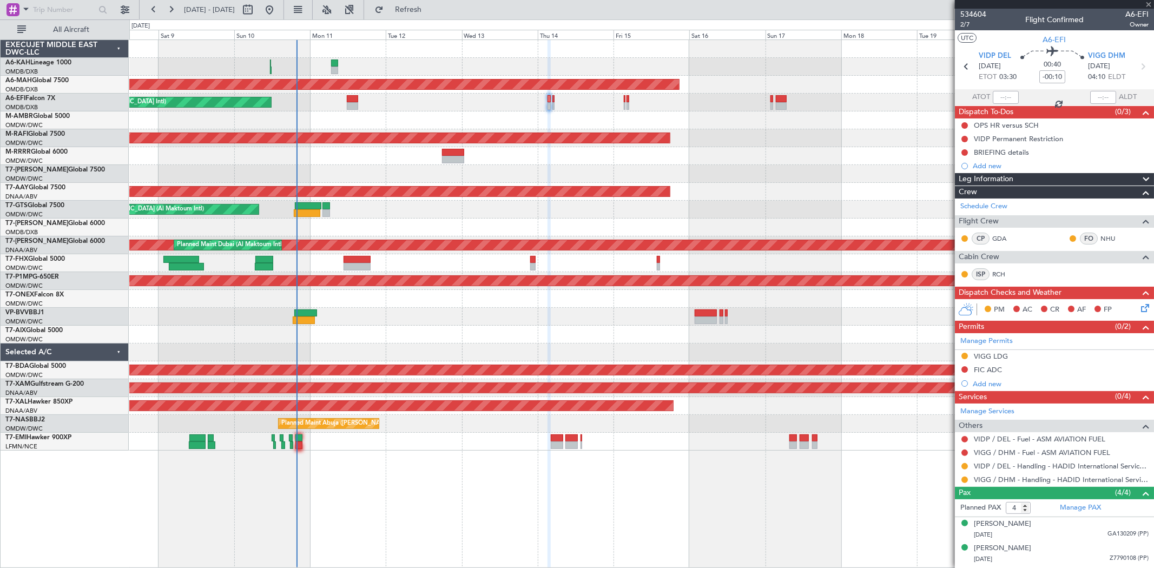
type input "+00:30"
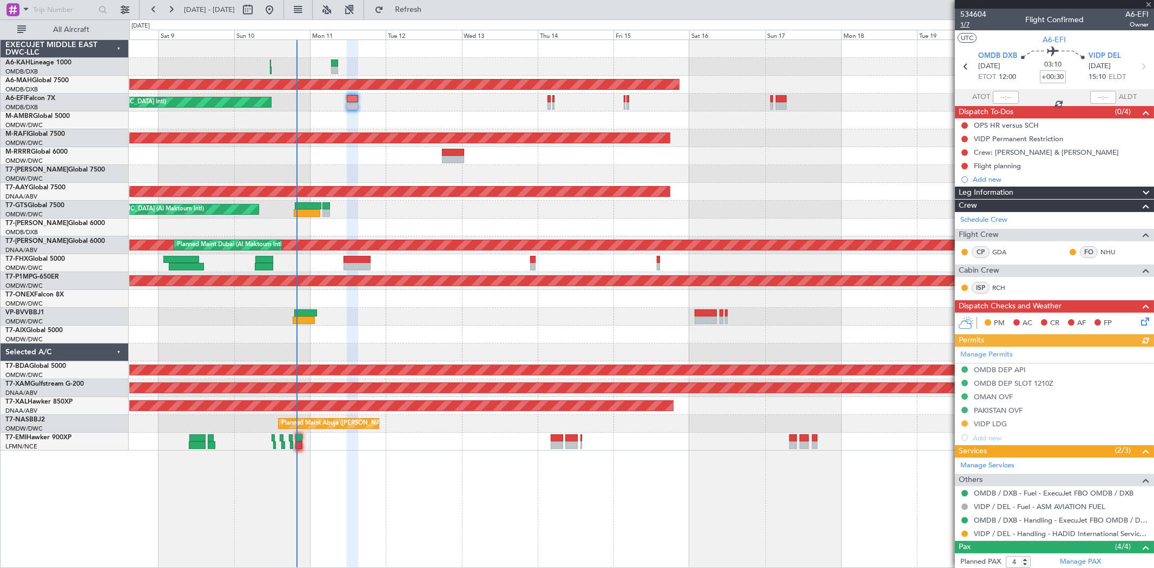
click at [967, 20] on span "1/7" at bounding box center [973, 24] width 26 height 9
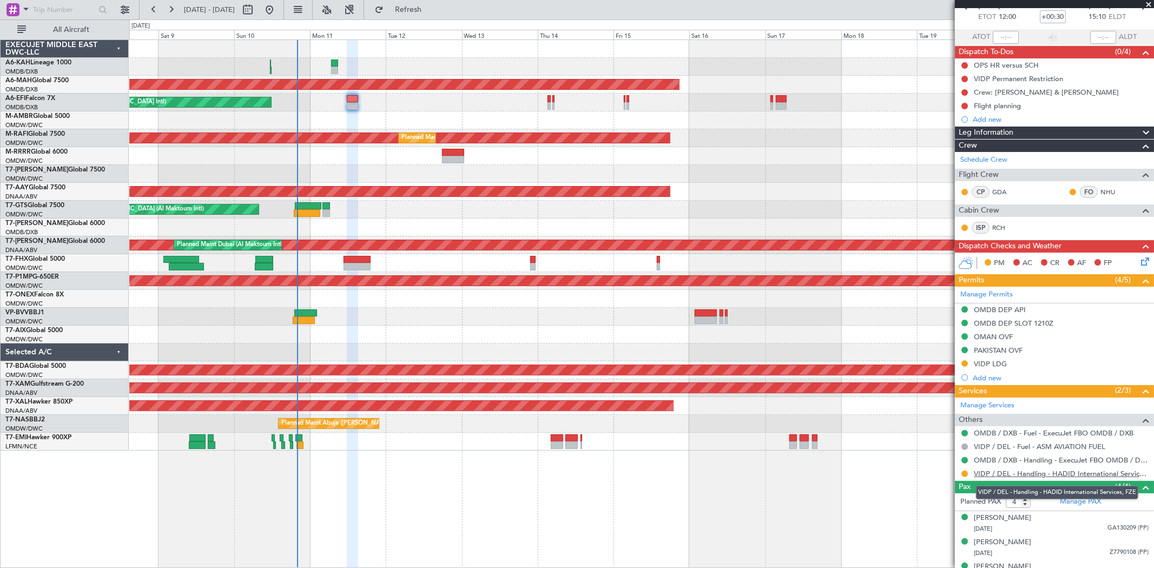
click at [1025, 473] on link "VIDP / DEL - Handling - HADID International Services, FZE" at bounding box center [1061, 473] width 175 height 9
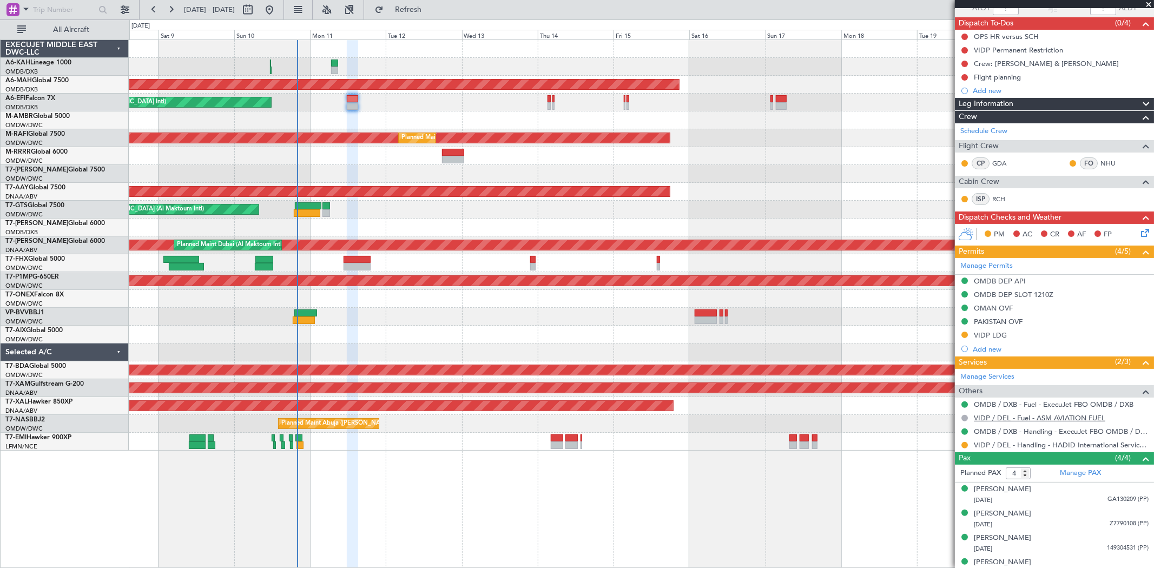
scroll to position [101, 0]
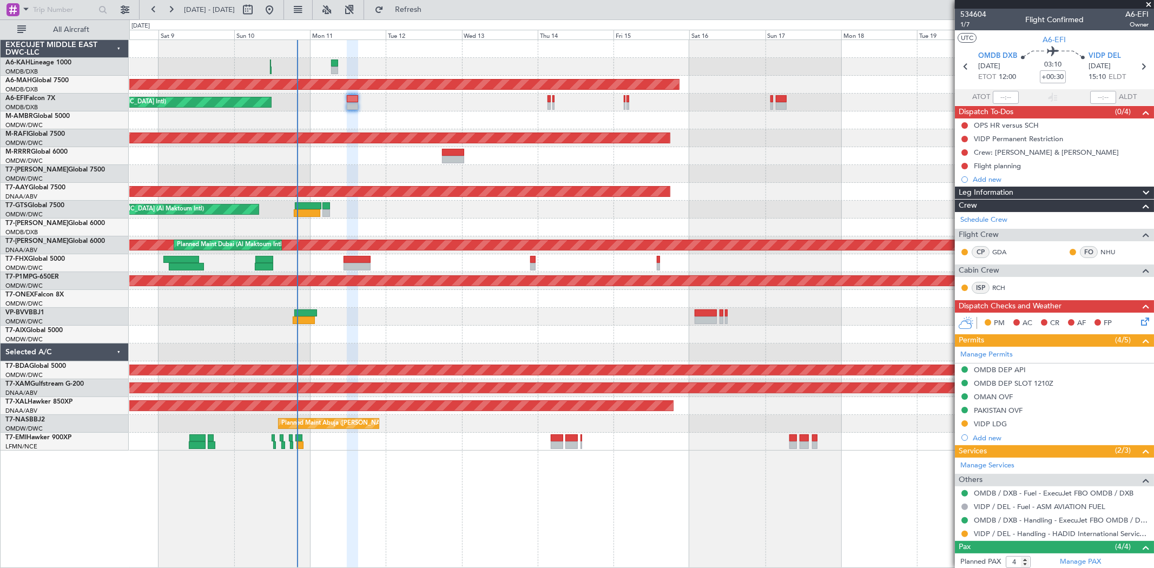
scroll to position [101, 0]
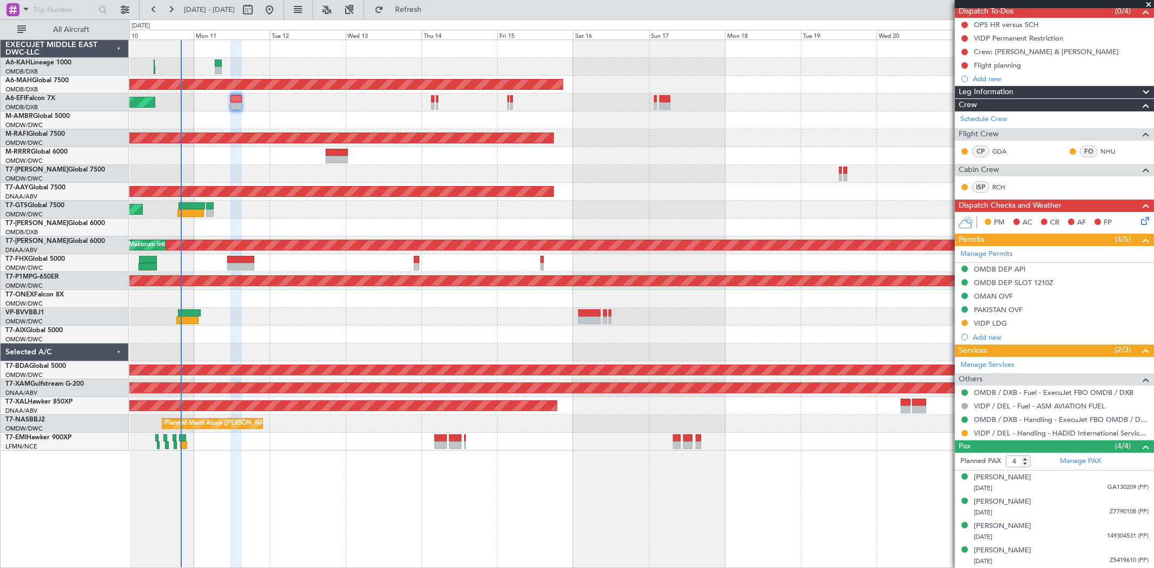
click at [529, 168] on div at bounding box center [641, 174] width 1024 height 18
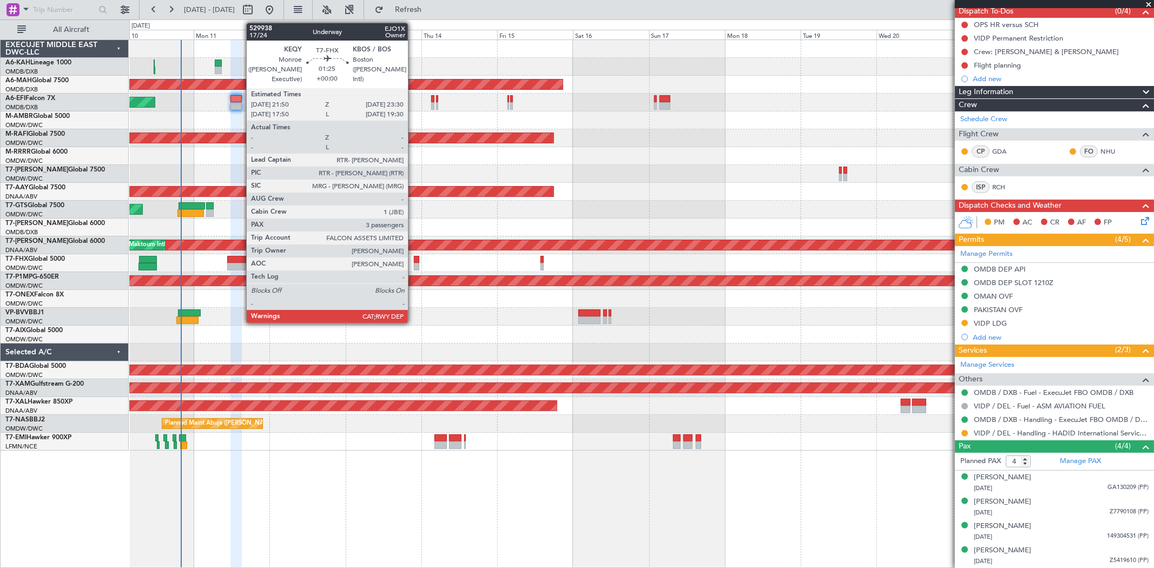
click at [414, 260] on div at bounding box center [416, 260] width 5 height 8
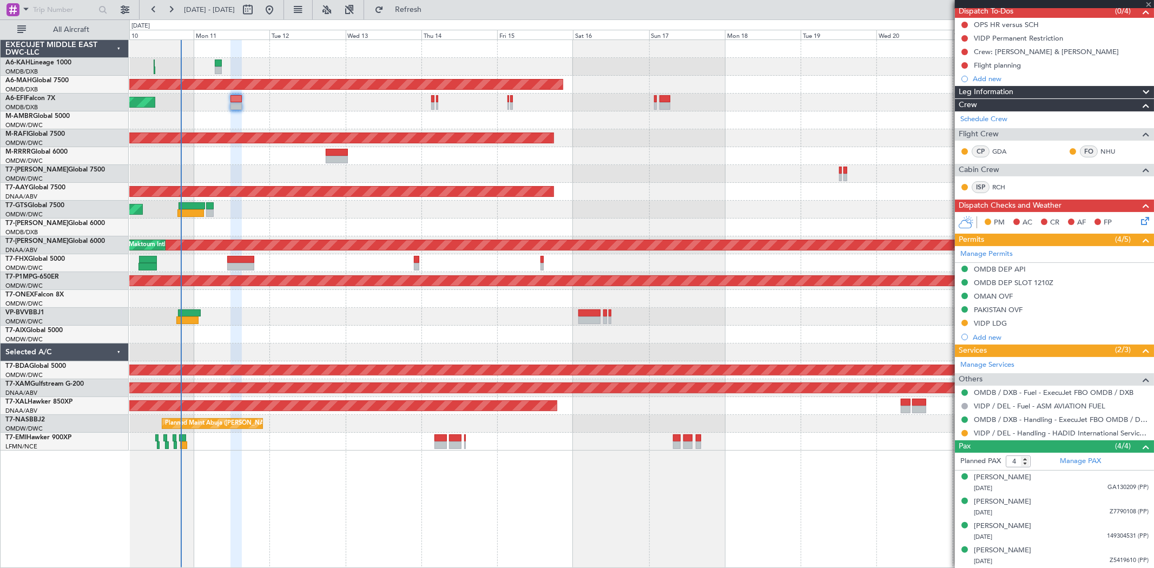
type input "3"
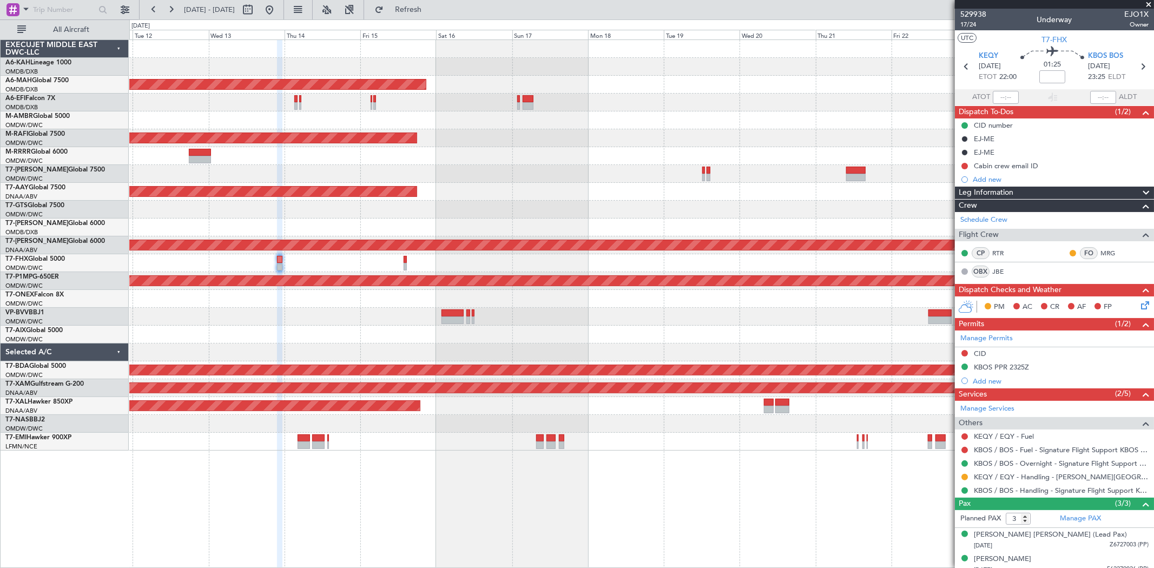
click at [518, 269] on div at bounding box center [641, 263] width 1024 height 18
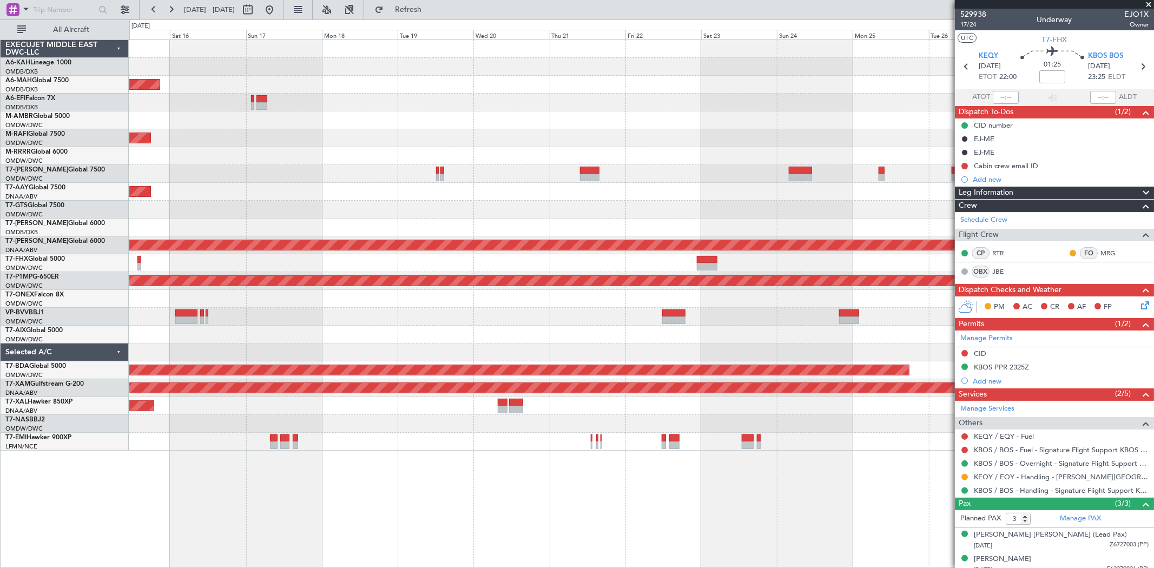
click at [309, 268] on div at bounding box center [641, 263] width 1024 height 18
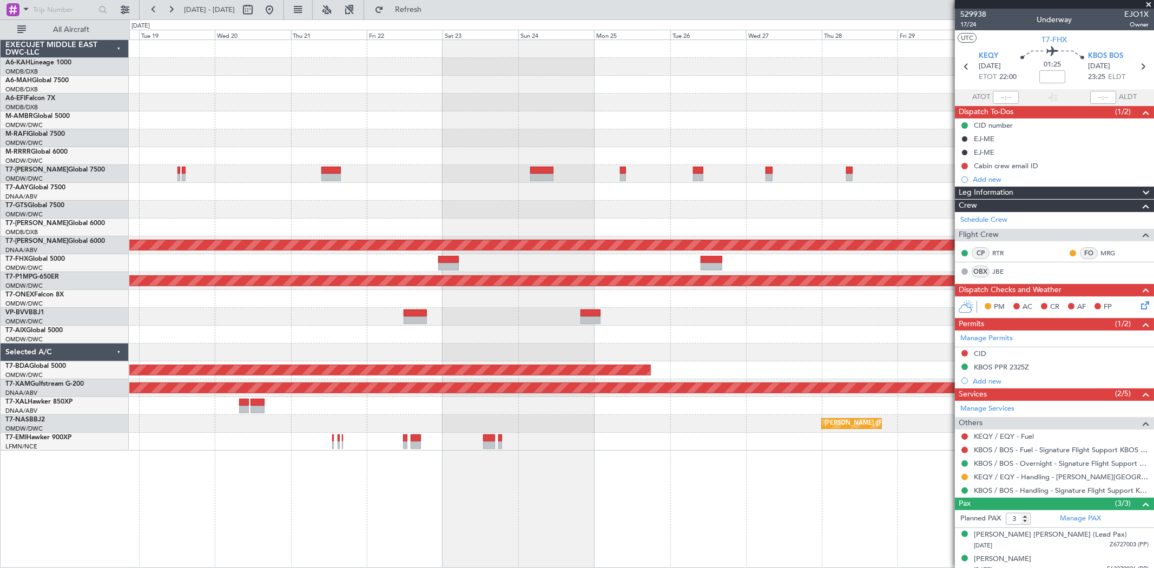
click at [437, 263] on div "Planned Maint Singapore (Changi)" at bounding box center [641, 263] width 1024 height 18
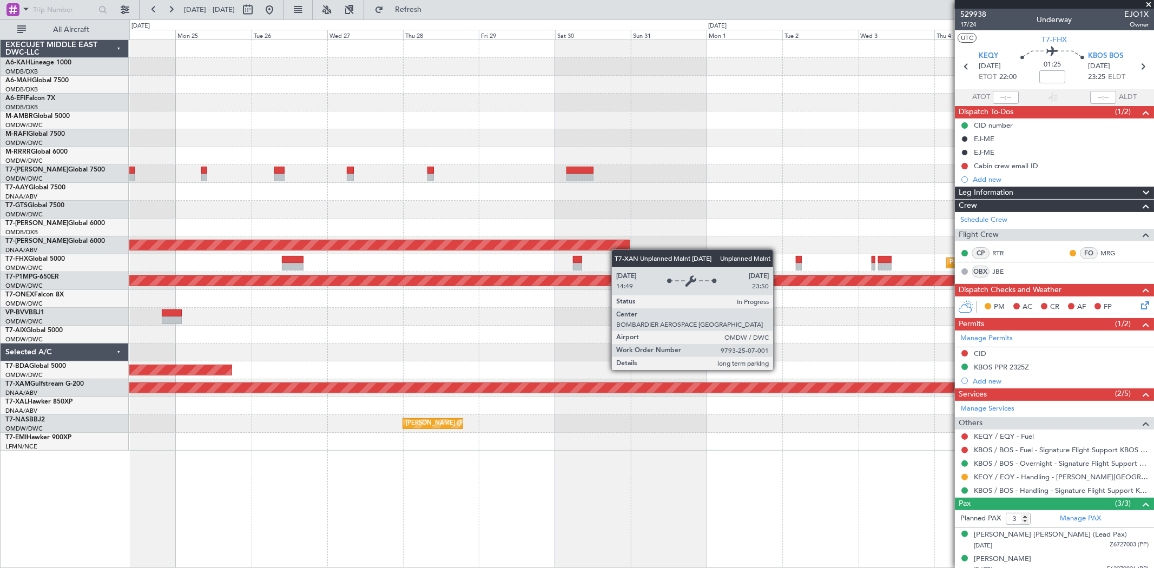
click at [545, 247] on div "Unplanned Maint Dubai (Al Maktoum Intl) Planned Maint Singapore (Changi) Planne…" at bounding box center [641, 245] width 1024 height 411
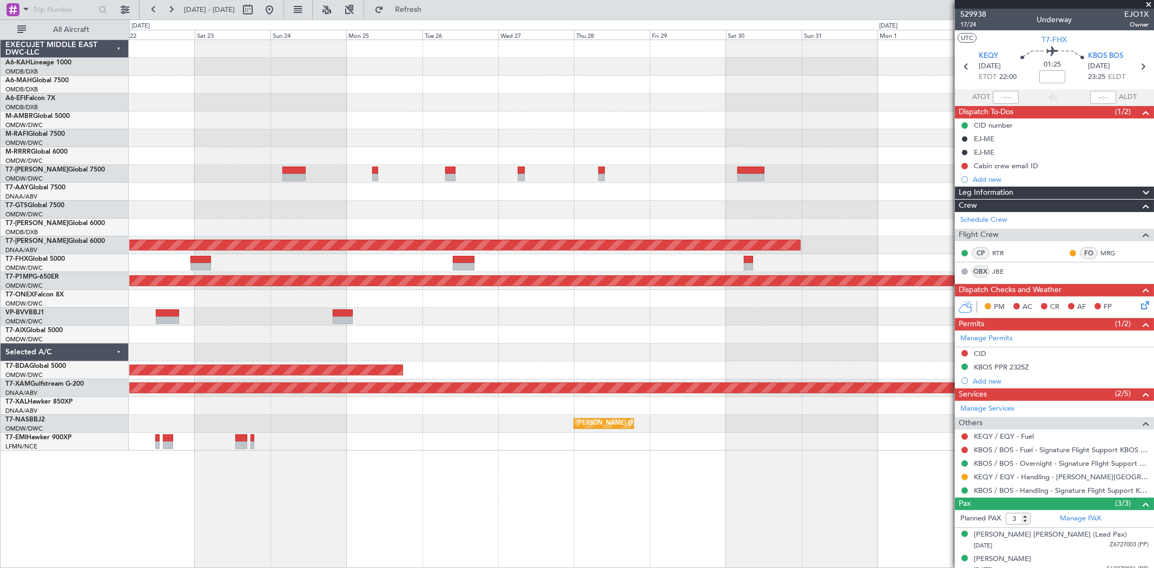
click at [534, 256] on div "Planned Maint Singapore (Changi)" at bounding box center [641, 263] width 1024 height 18
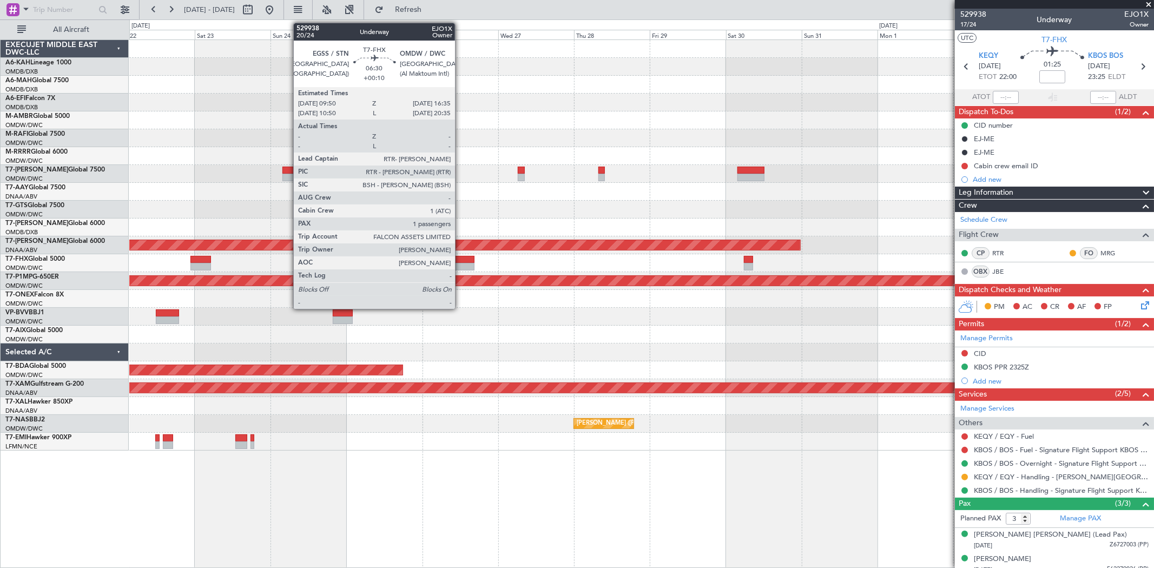
click at [460, 261] on div at bounding box center [464, 260] width 22 height 8
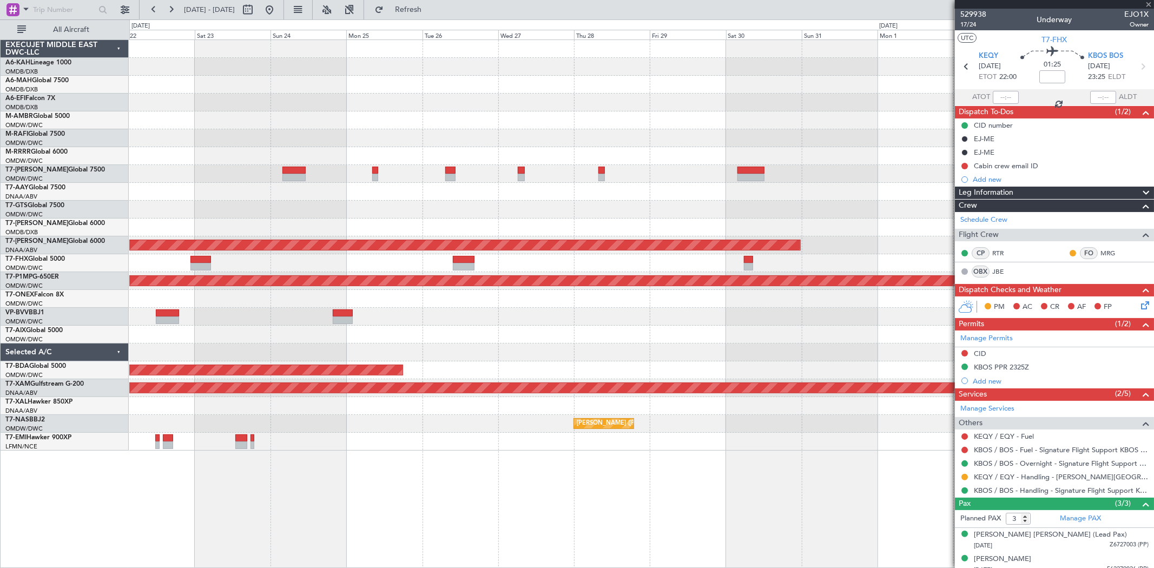
type input "+00:10"
type input "1"
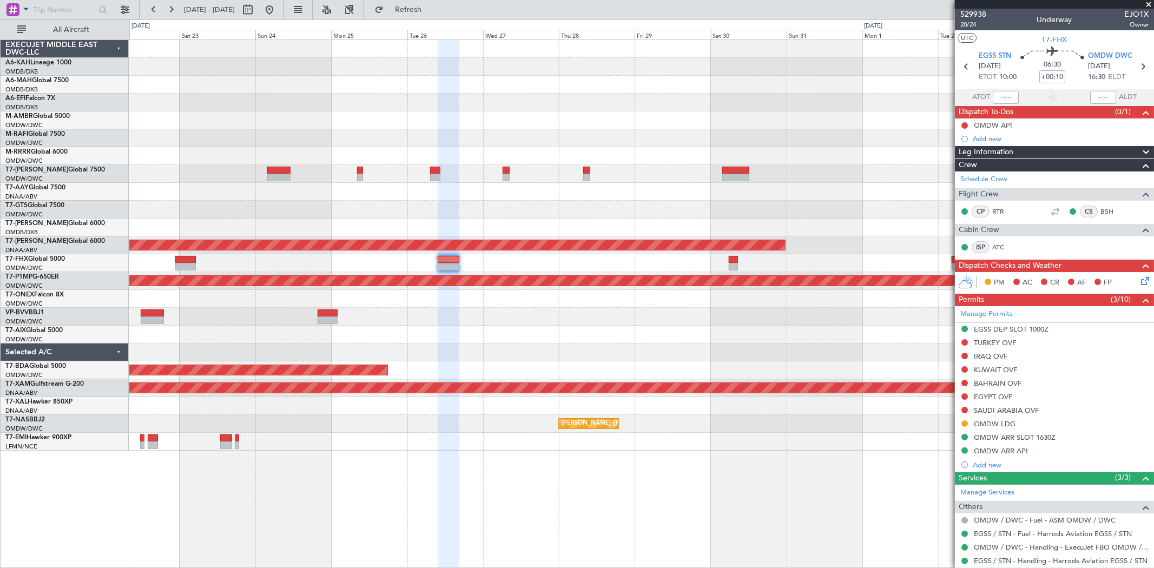
click at [505, 264] on div "Planned Maint Singapore (Changi)" at bounding box center [641, 263] width 1024 height 18
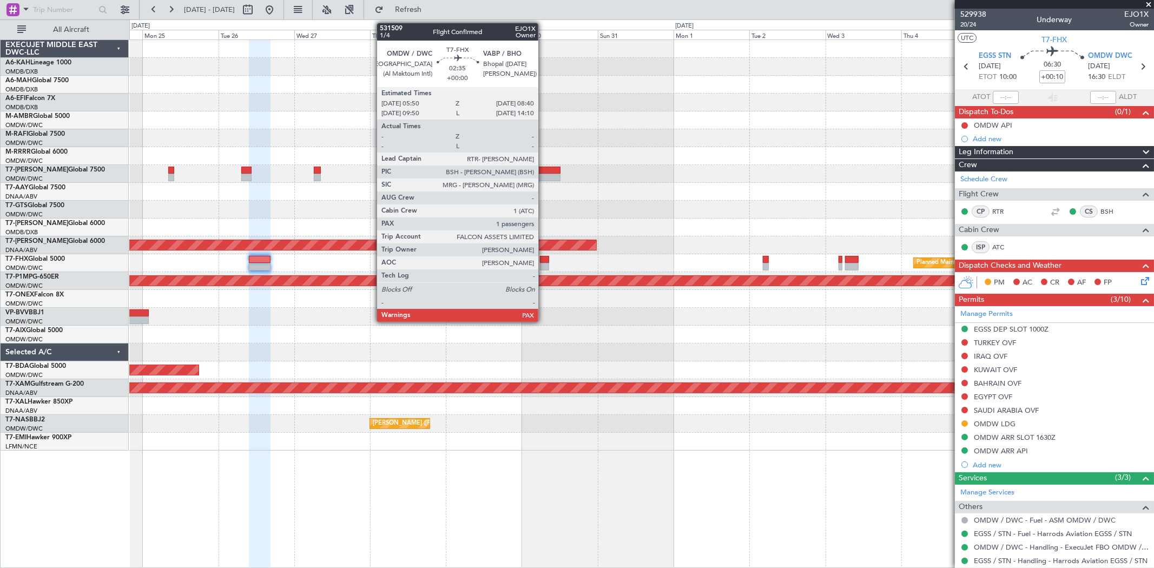
click at [544, 263] on div at bounding box center [544, 267] width 9 height 8
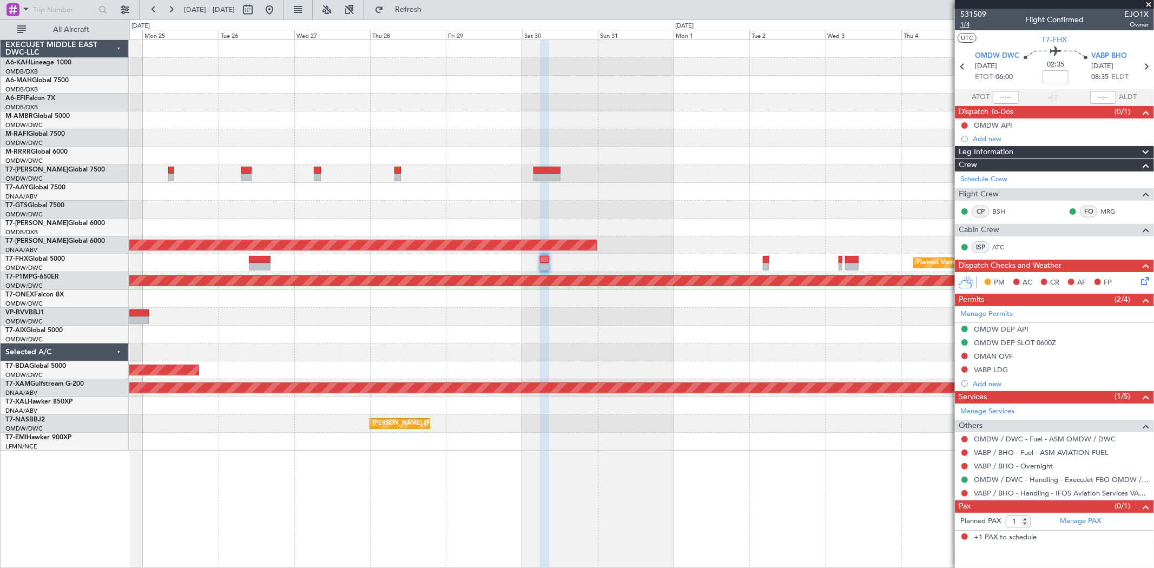
click at [969, 24] on span "1/4" at bounding box center [973, 24] width 26 height 9
click at [431, 9] on span "Refresh" at bounding box center [408, 10] width 45 height 8
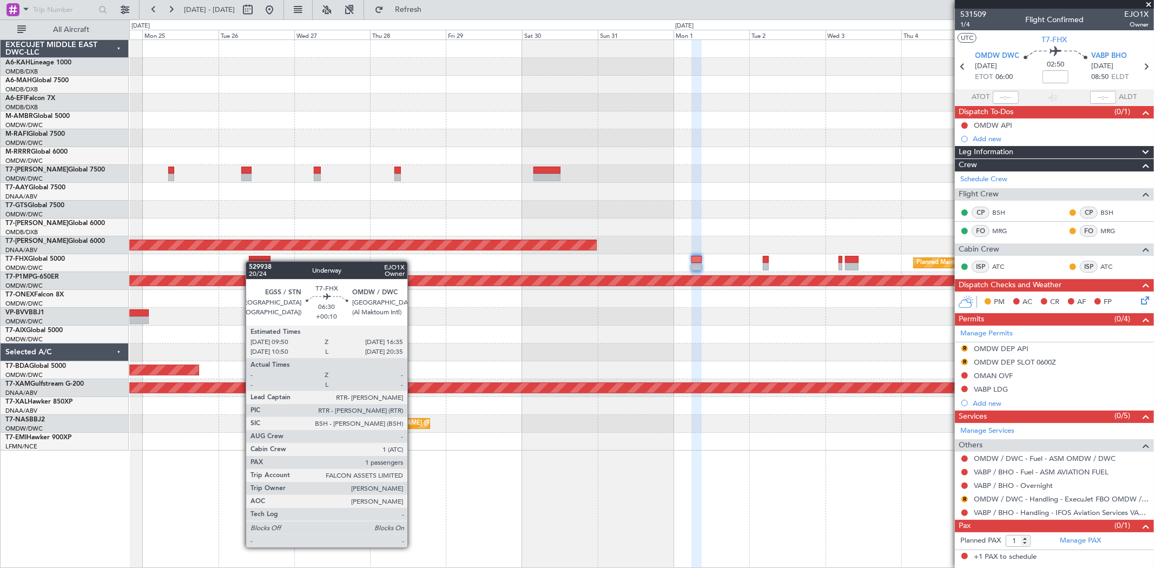
click at [252, 262] on div "Planned Maint Singapore (Changi)" at bounding box center [641, 263] width 1024 height 18
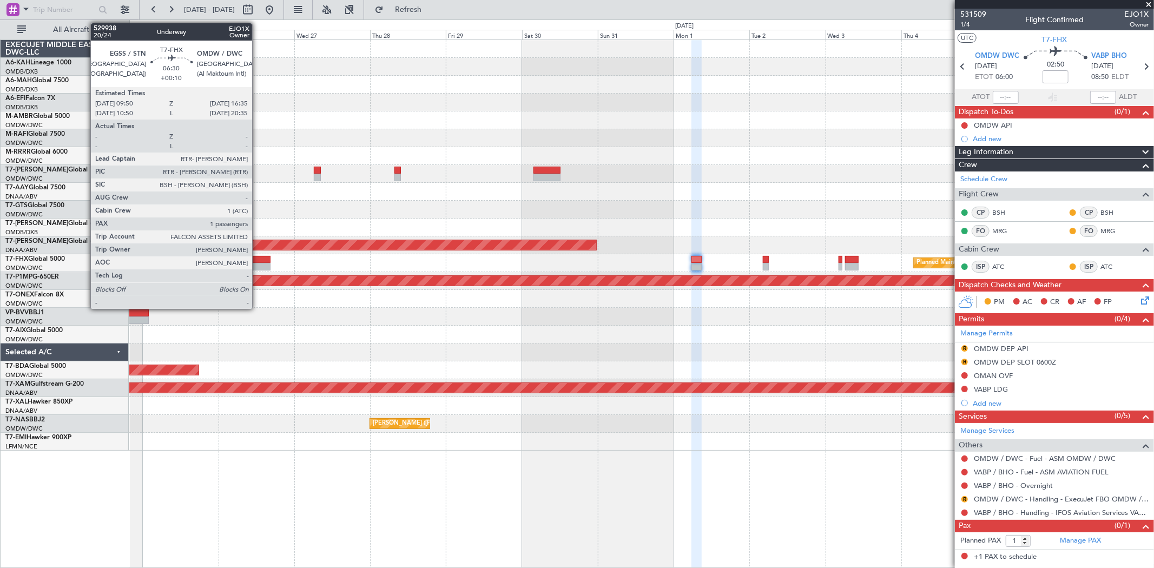
click at [258, 260] on div at bounding box center [260, 260] width 22 height 8
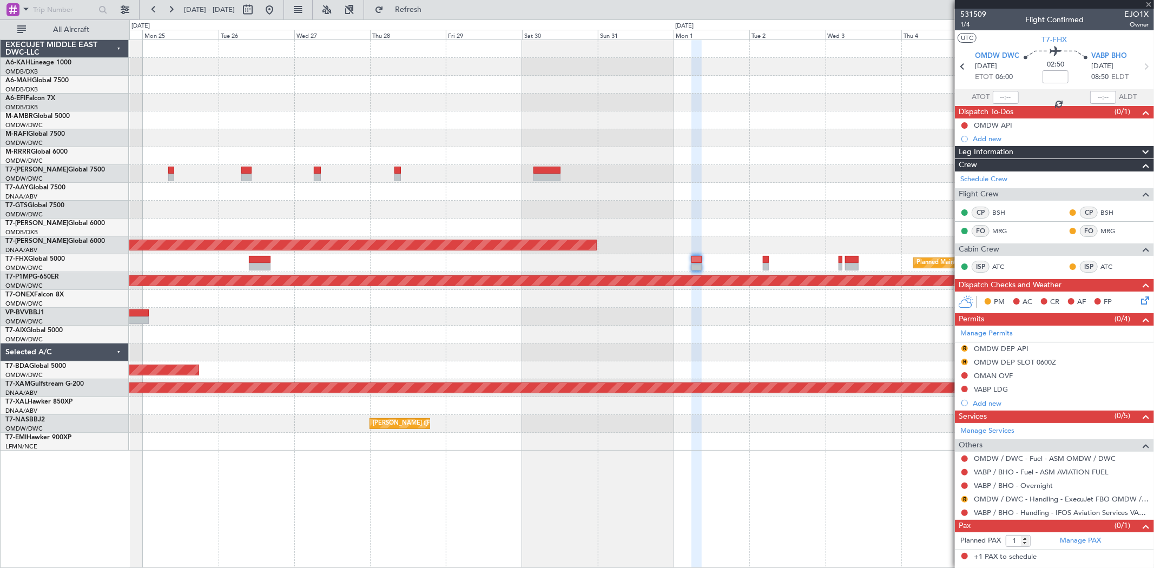
type input "+00:10"
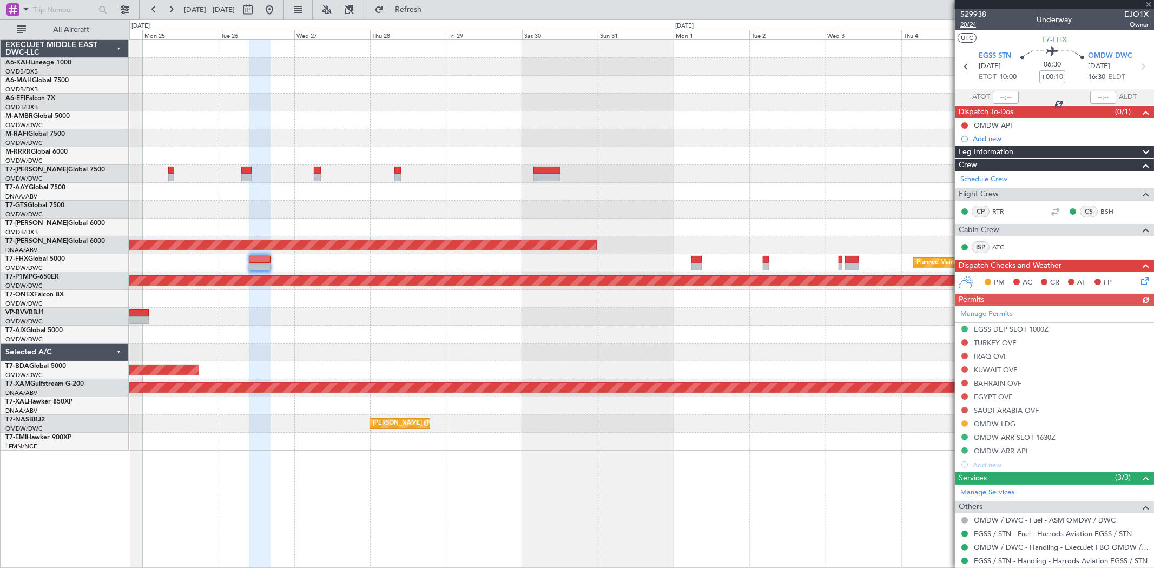
click at [972, 24] on span "20/24" at bounding box center [973, 24] width 26 height 9
click at [431, 8] on span "Refresh" at bounding box center [408, 10] width 45 height 8
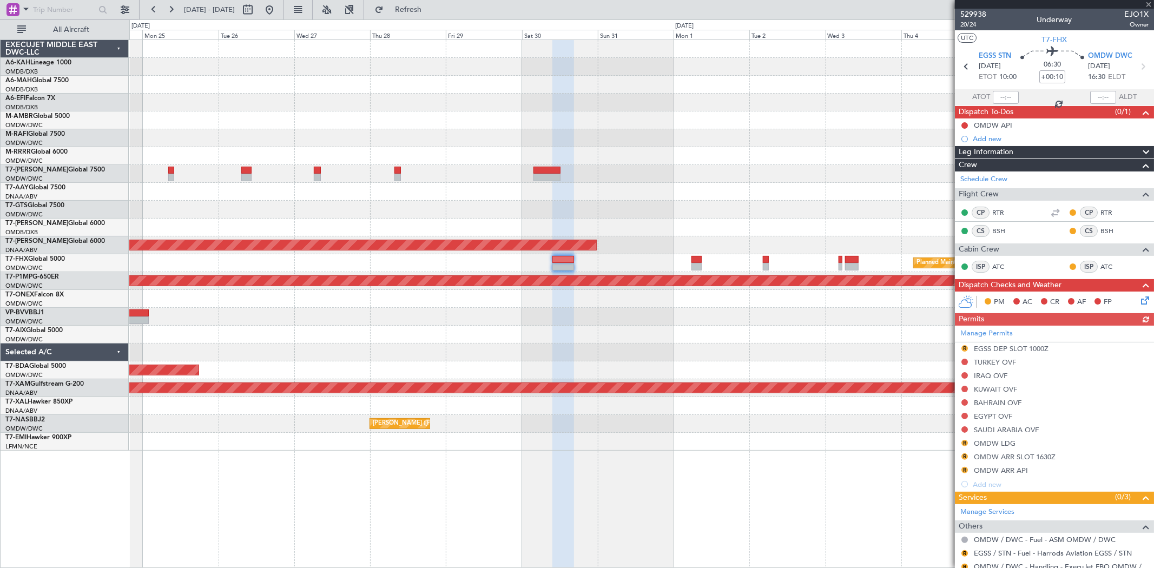
click at [456, 204] on div at bounding box center [641, 210] width 1024 height 18
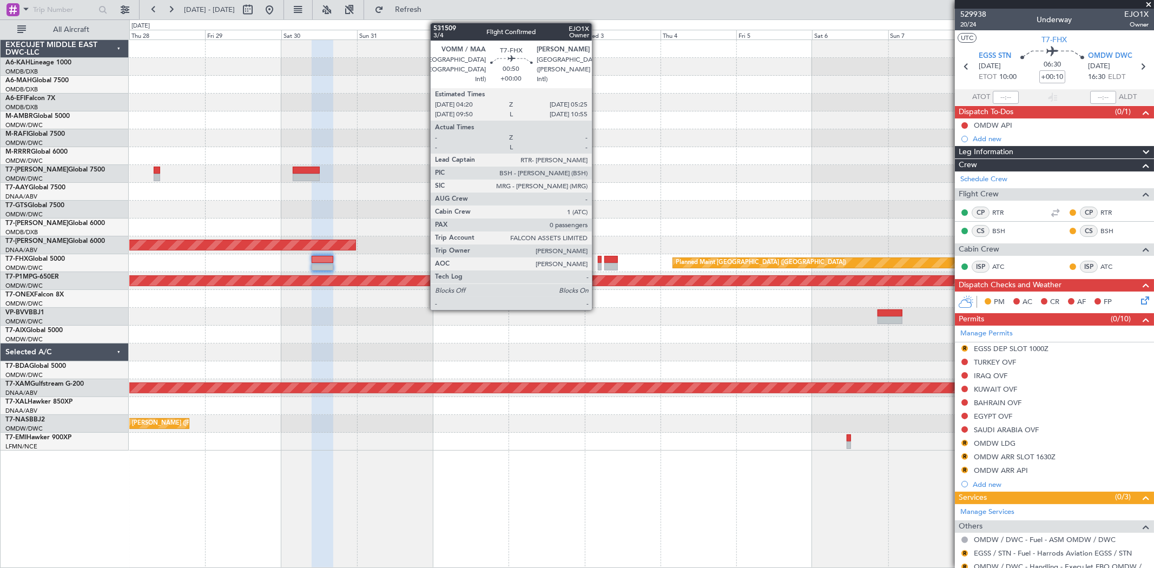
click at [598, 262] on div at bounding box center [600, 260] width 4 height 8
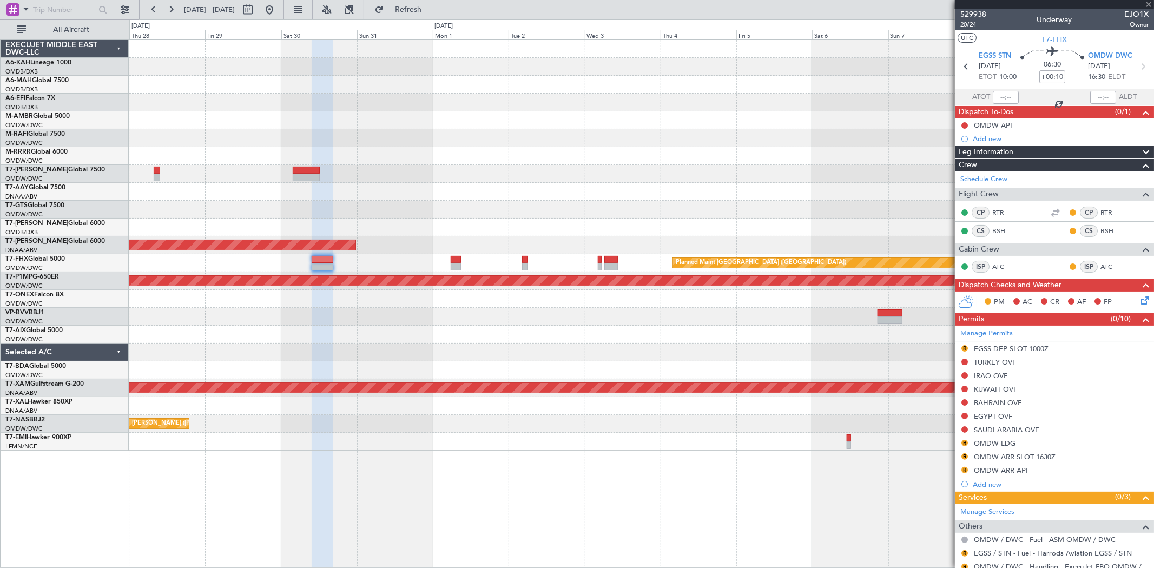
type input "0"
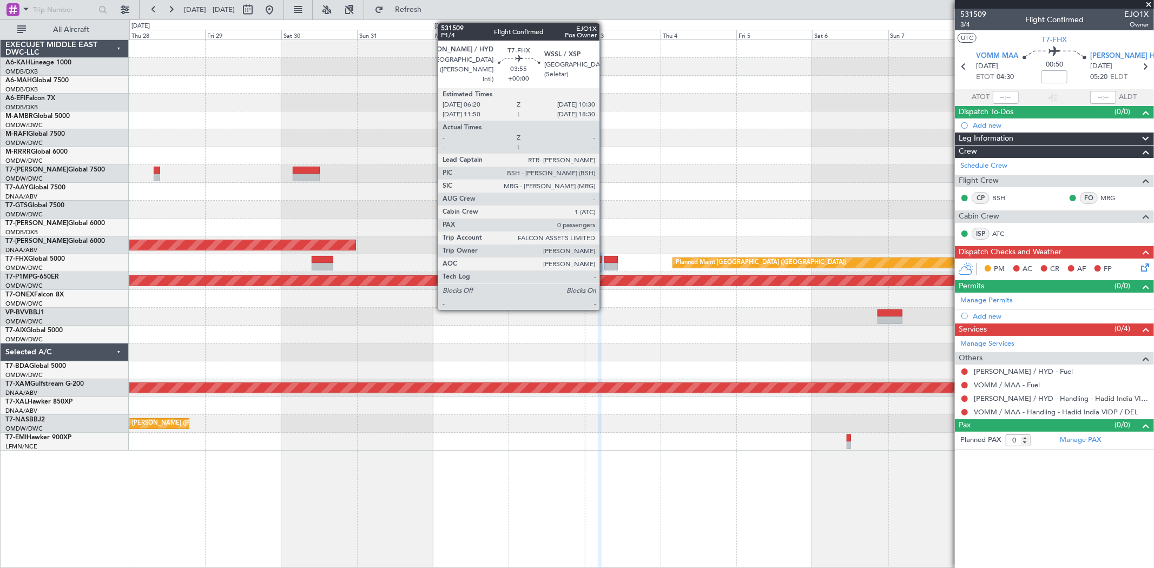
click at [605, 263] on div at bounding box center [611, 267] width 14 height 8
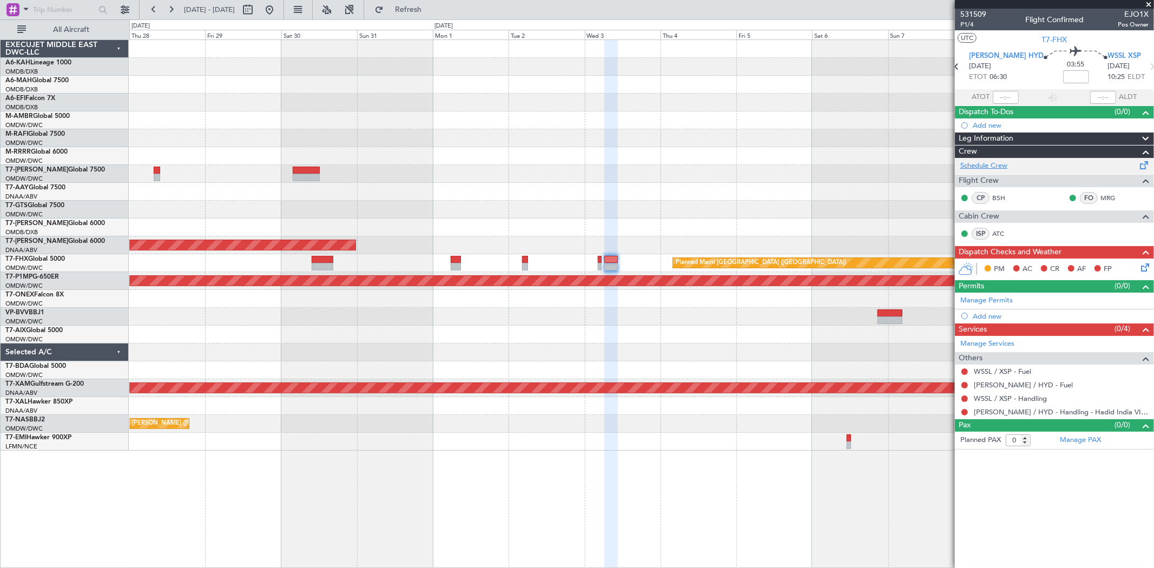
click at [988, 164] on link "Schedule Crew" at bounding box center [983, 166] width 47 height 11
click at [974, 25] on span "P1/4" at bounding box center [973, 24] width 26 height 9
click at [424, 12] on span "Refresh" at bounding box center [408, 10] width 45 height 8
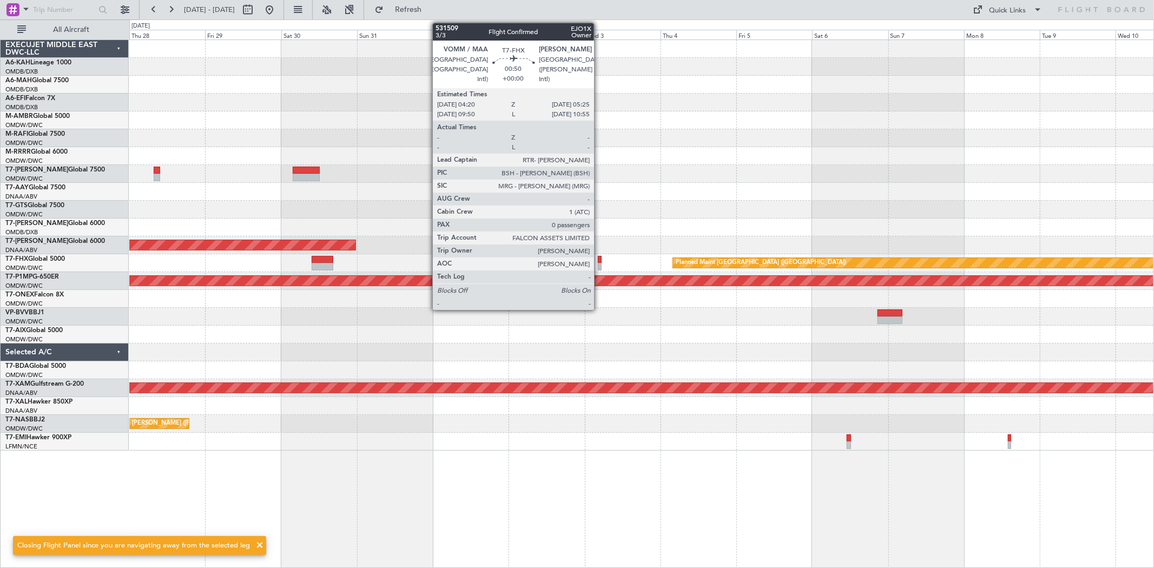
click at [600, 264] on div at bounding box center [600, 267] width 4 height 8
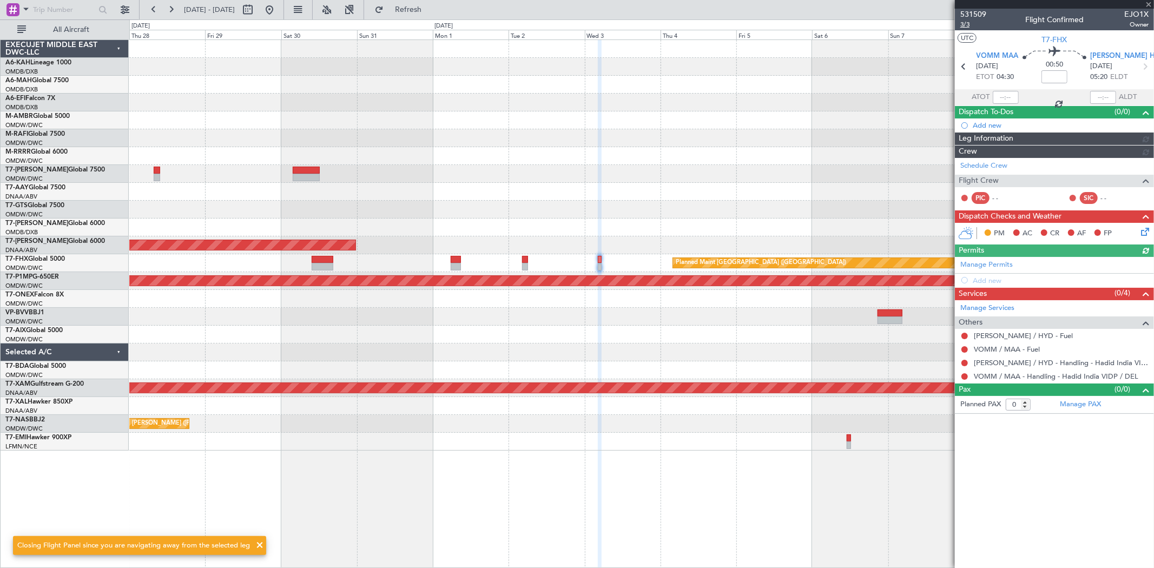
click at [980, 28] on span "3/3" at bounding box center [973, 24] width 26 height 9
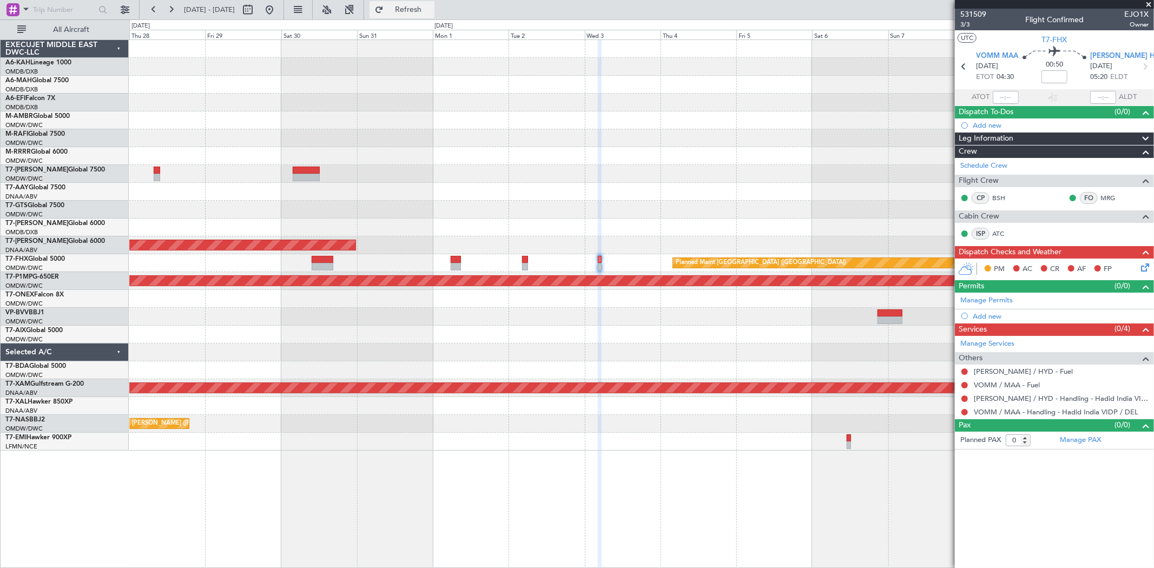
click at [434, 14] on button "Refresh" at bounding box center [402, 9] width 65 height 17
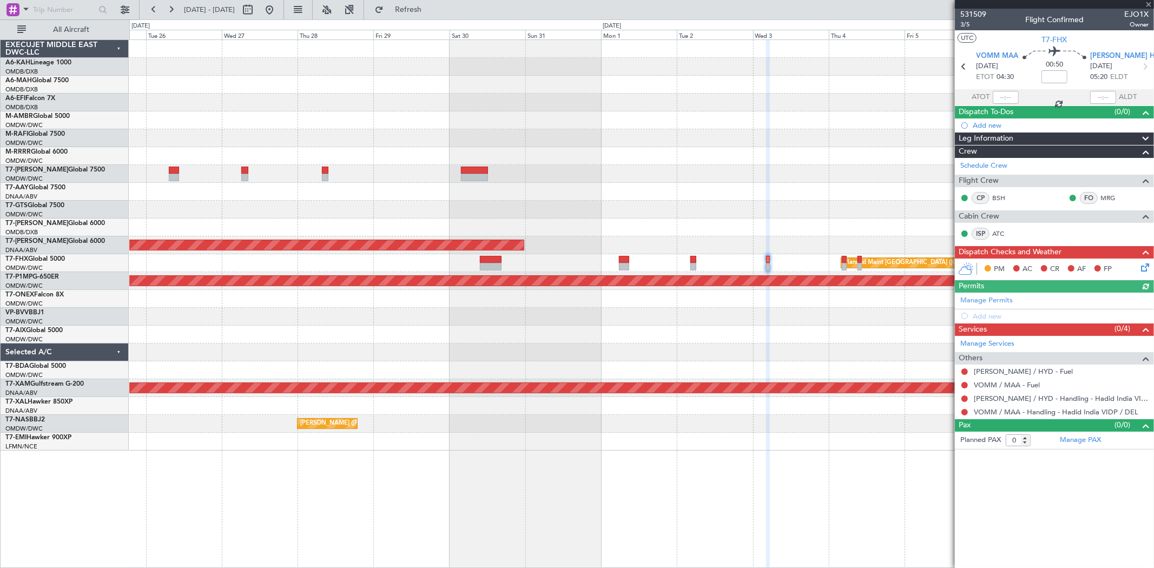
click at [835, 188] on div "Unplanned Maint Dubai (Al Maktoum Intl) Planned Maint Singapore (Changi) Planne…" at bounding box center [641, 245] width 1024 height 411
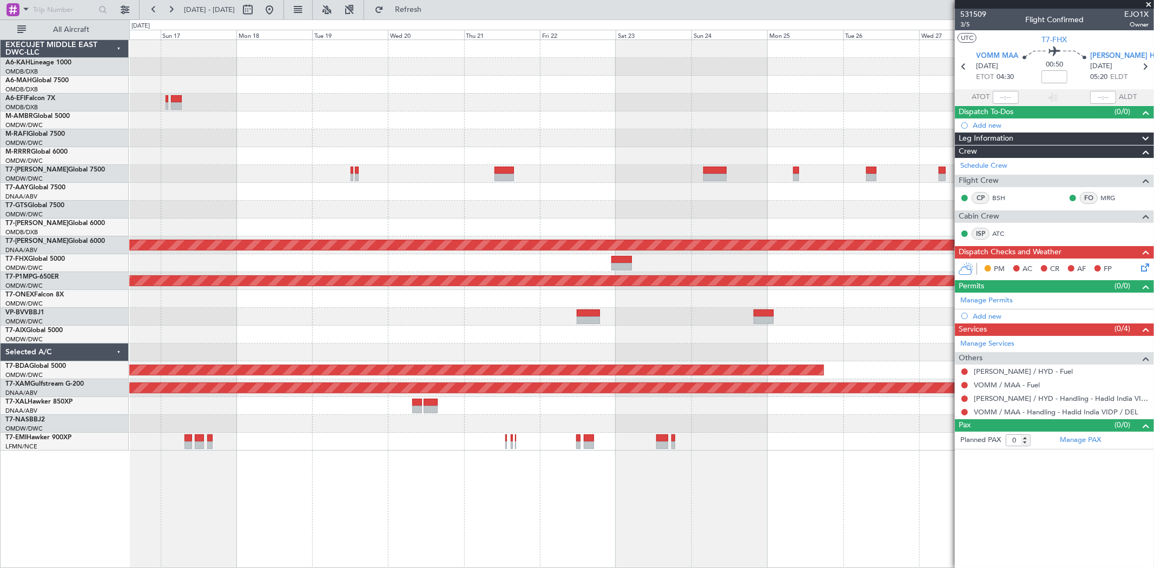
click at [1010, 187] on fb-app "28 Aug 2025 - 10 Sep 2025 Refresh Quick Links All Aircraft Planned Maint Dubai …" at bounding box center [577, 288] width 1154 height 560
click at [978, 182] on fb-app "28 Aug 2025 - 10 Sep 2025 Refresh Quick Links All Aircraft Planned Maint Dubai …" at bounding box center [577, 288] width 1154 height 560
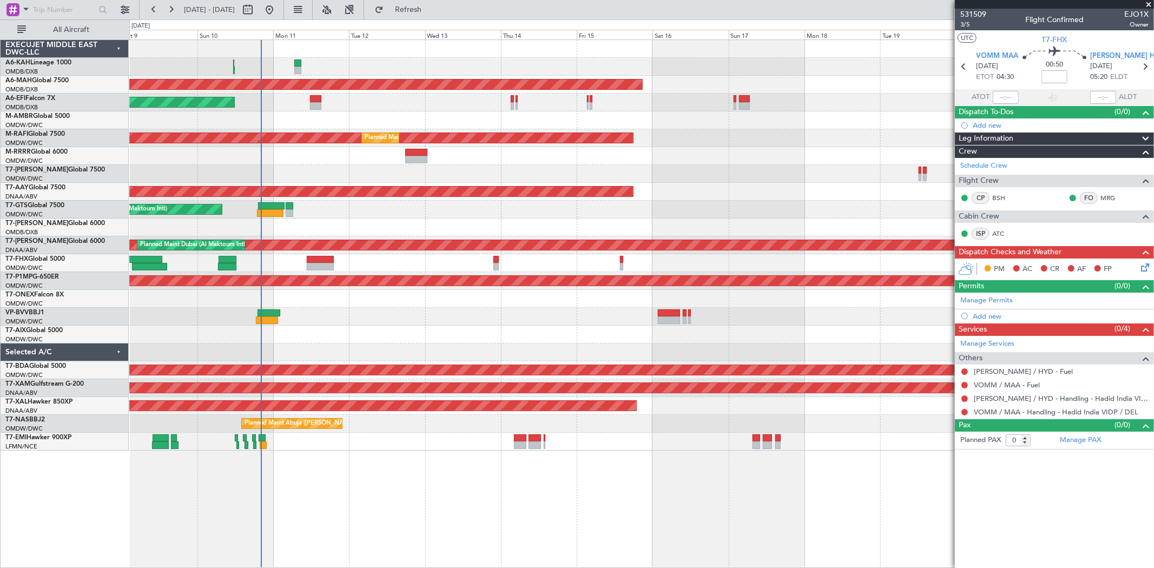
click at [591, 207] on div "Unplanned Maint [GEOGRAPHIC_DATA] (Al Maktoum Intl)" at bounding box center [641, 210] width 1024 height 18
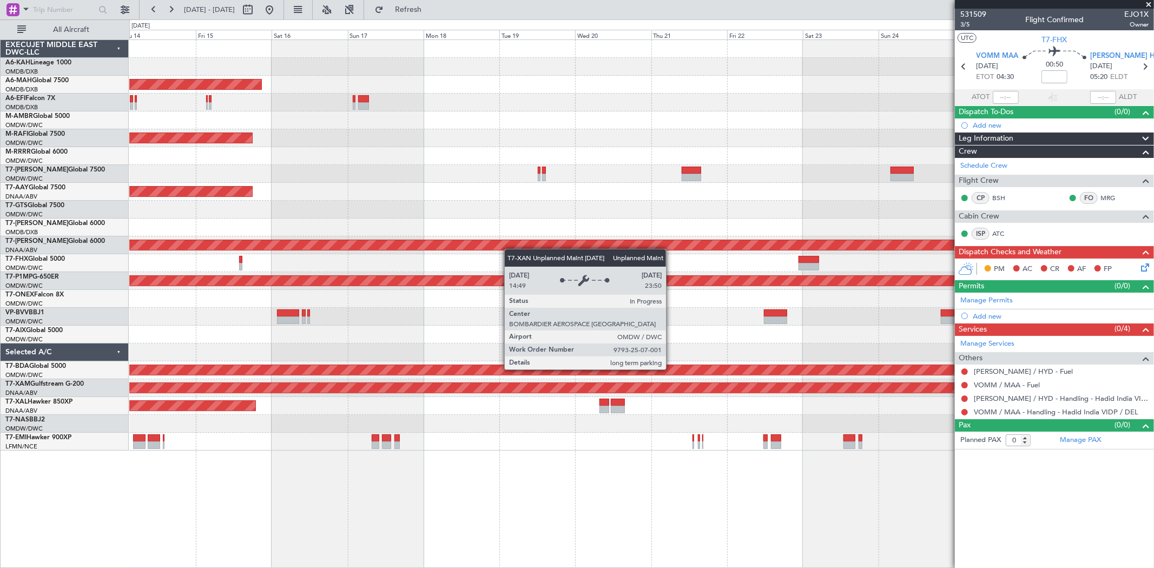
click at [201, 239] on div "Planned Maint Dubai (Dubai Intl) Planned Maint Dubai (Al Maktoum Intl) Planned …" at bounding box center [641, 245] width 1024 height 411
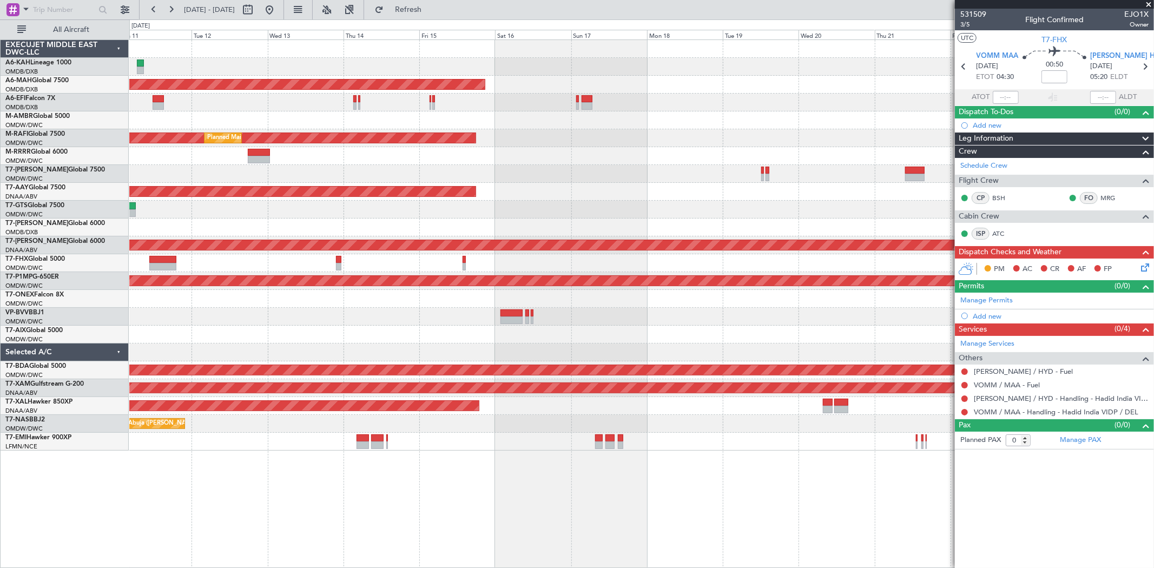
click at [933, 247] on div "Planned Maint [GEOGRAPHIC_DATA] ([GEOGRAPHIC_DATA] Intl) Unplanned Maint [GEOGR…" at bounding box center [641, 245] width 1024 height 411
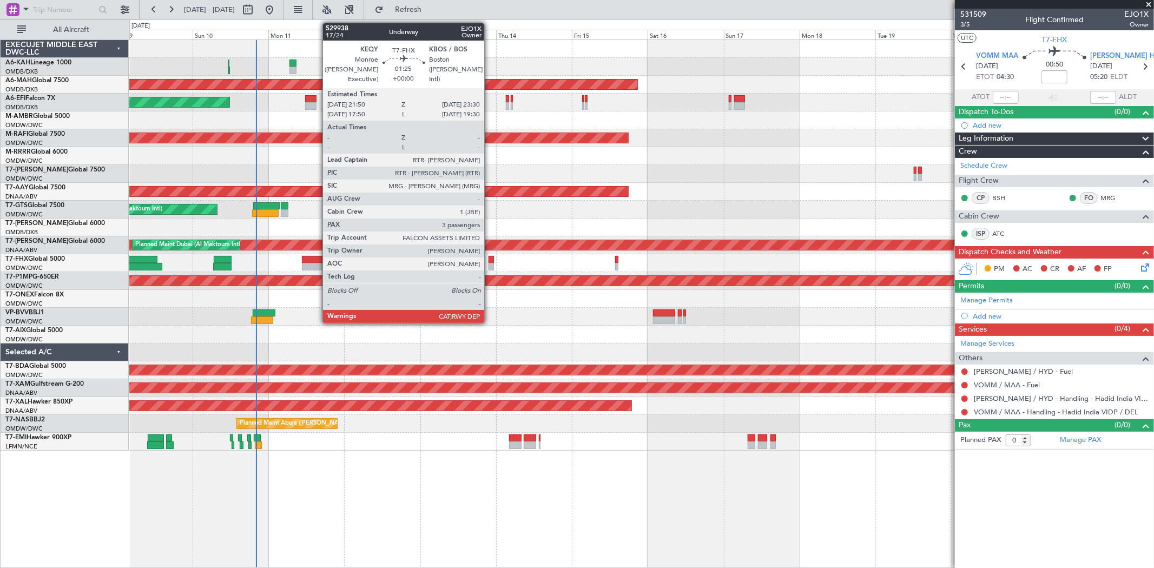
click at [490, 266] on div at bounding box center [491, 267] width 5 height 8
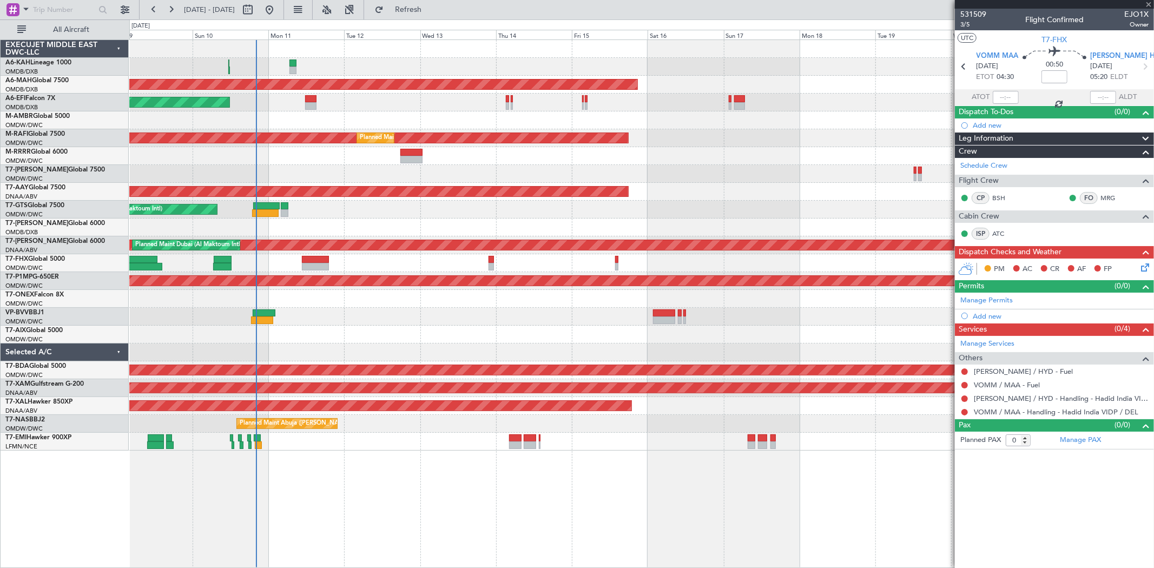
type input "3"
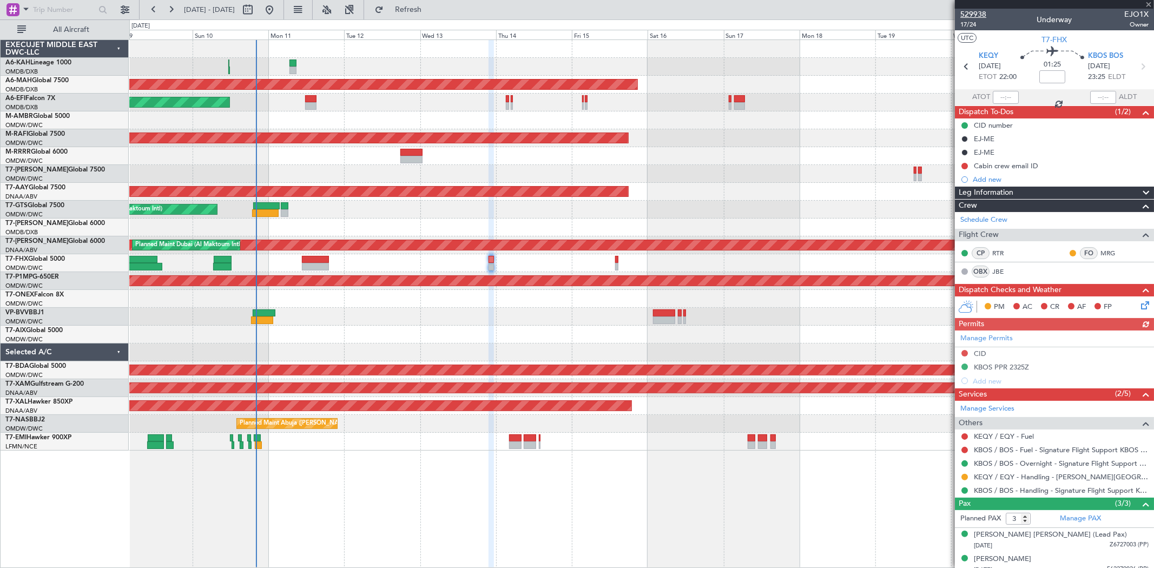
click at [978, 12] on span "529938" at bounding box center [973, 14] width 26 height 11
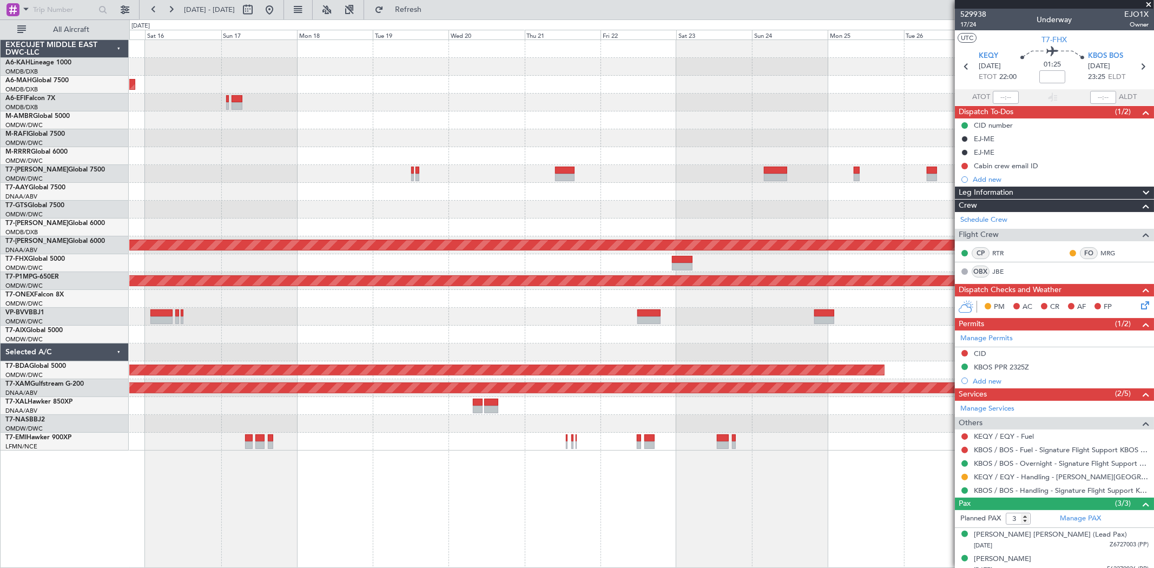
click at [163, 208] on div at bounding box center [641, 210] width 1024 height 18
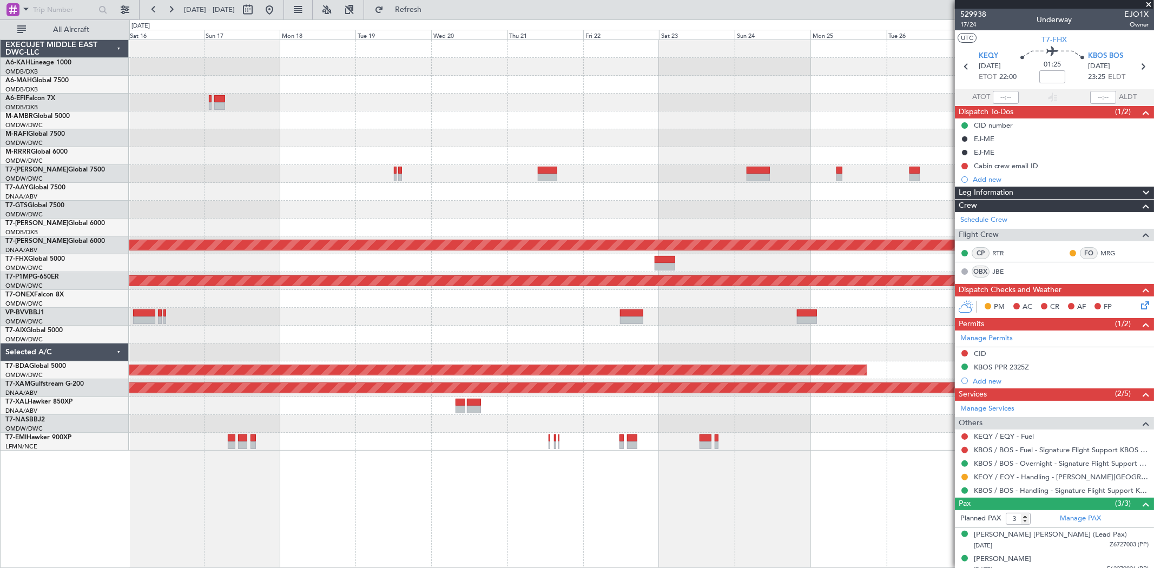
click at [344, 264] on div at bounding box center [641, 263] width 1024 height 18
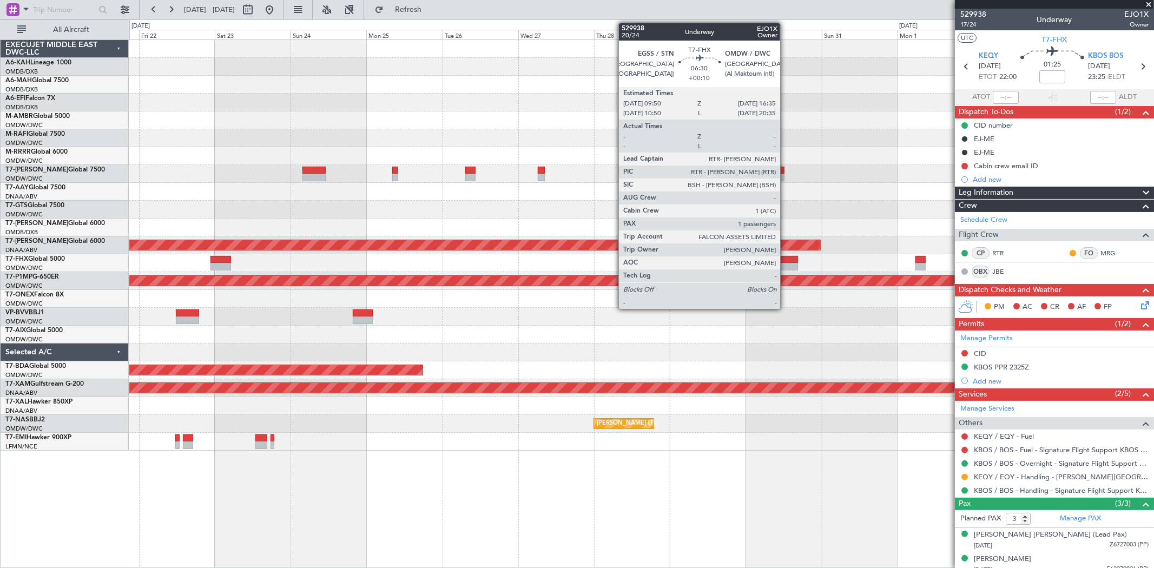
click at [786, 259] on div at bounding box center [787, 260] width 22 height 8
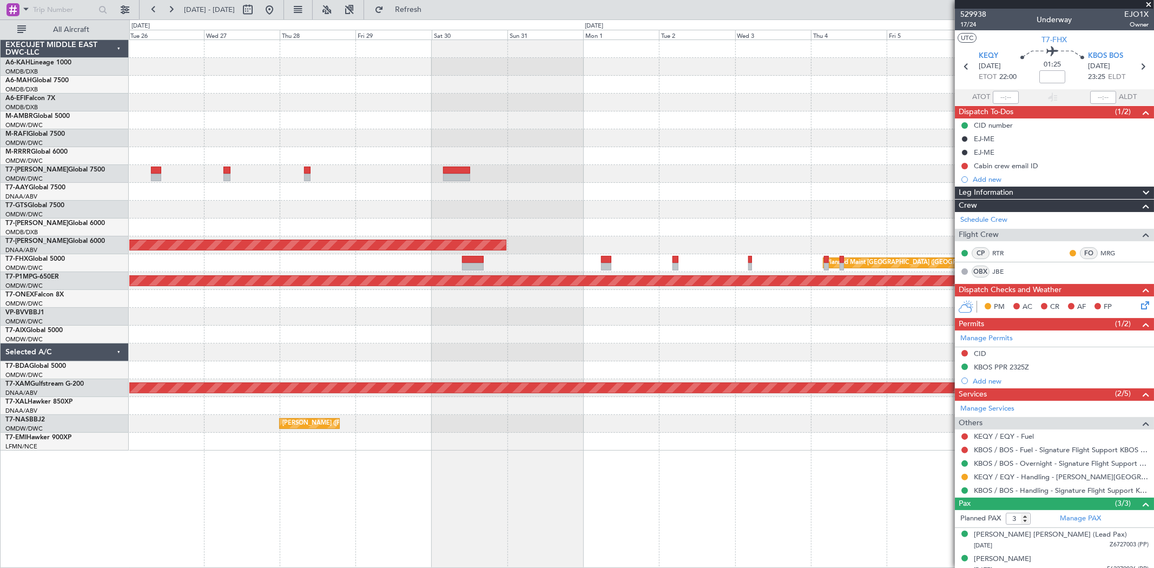
click at [411, 255] on div "Planned Maint Singapore (Changi)" at bounding box center [641, 263] width 1024 height 18
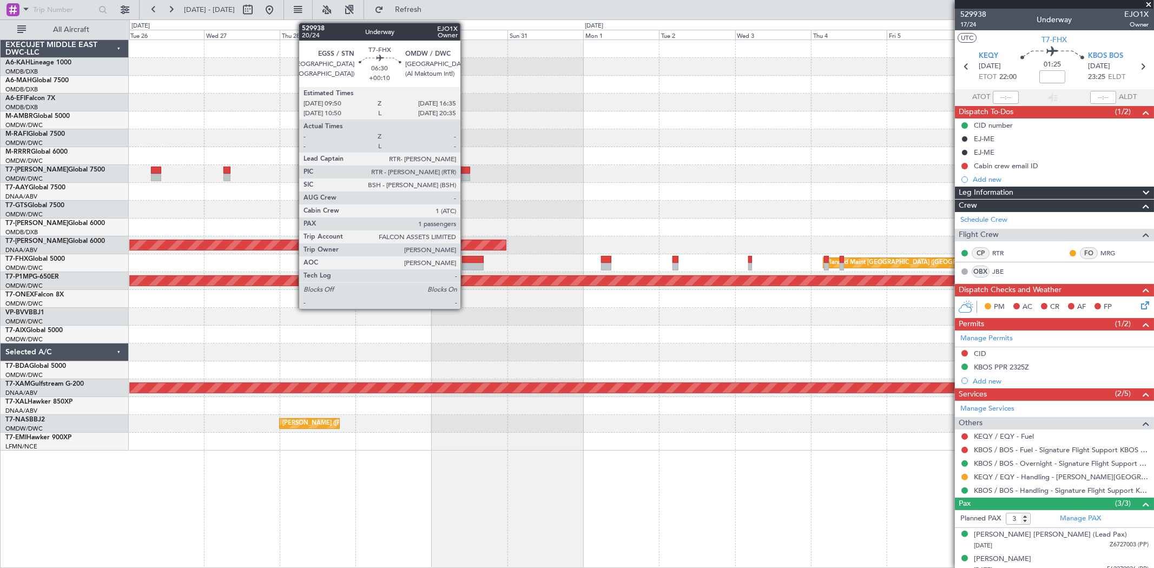
click at [466, 265] on div at bounding box center [473, 267] width 22 height 8
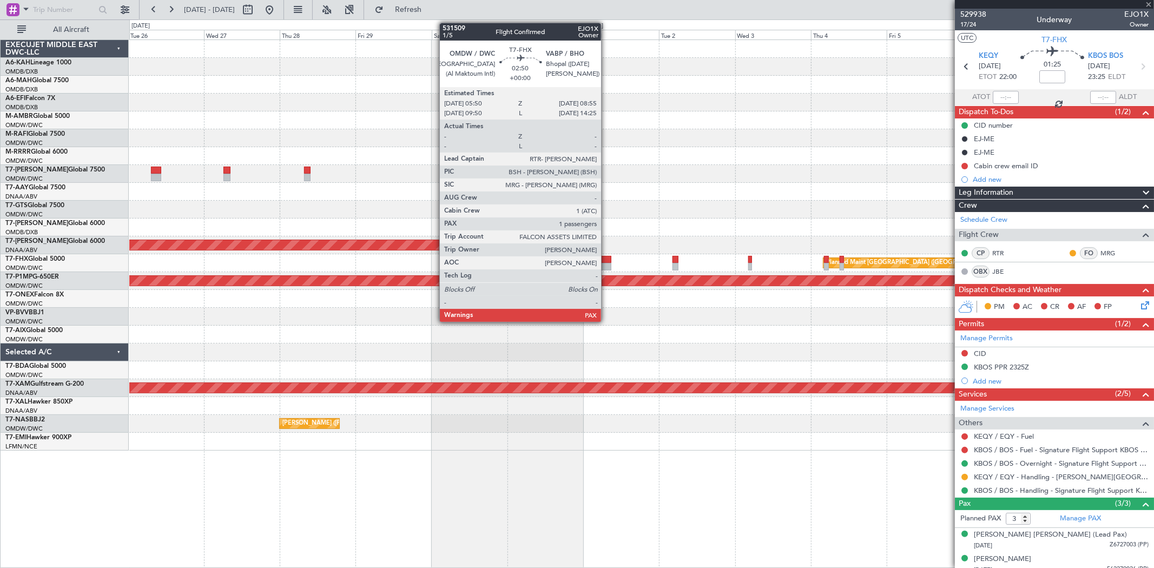
type input "+00:10"
type input "1"
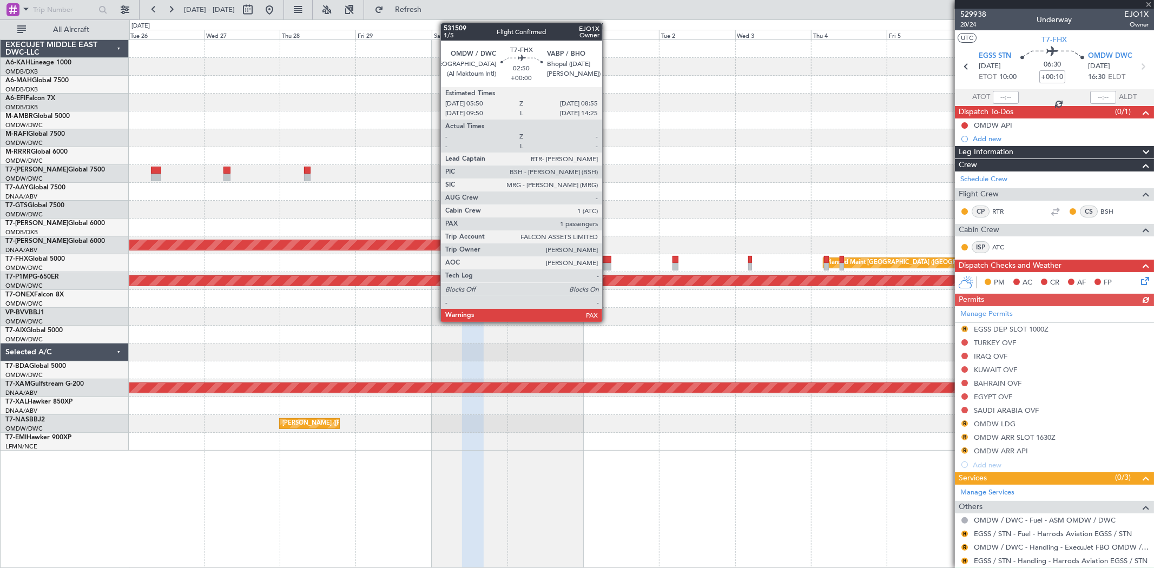
click at [608, 266] on div at bounding box center [606, 267] width 10 height 8
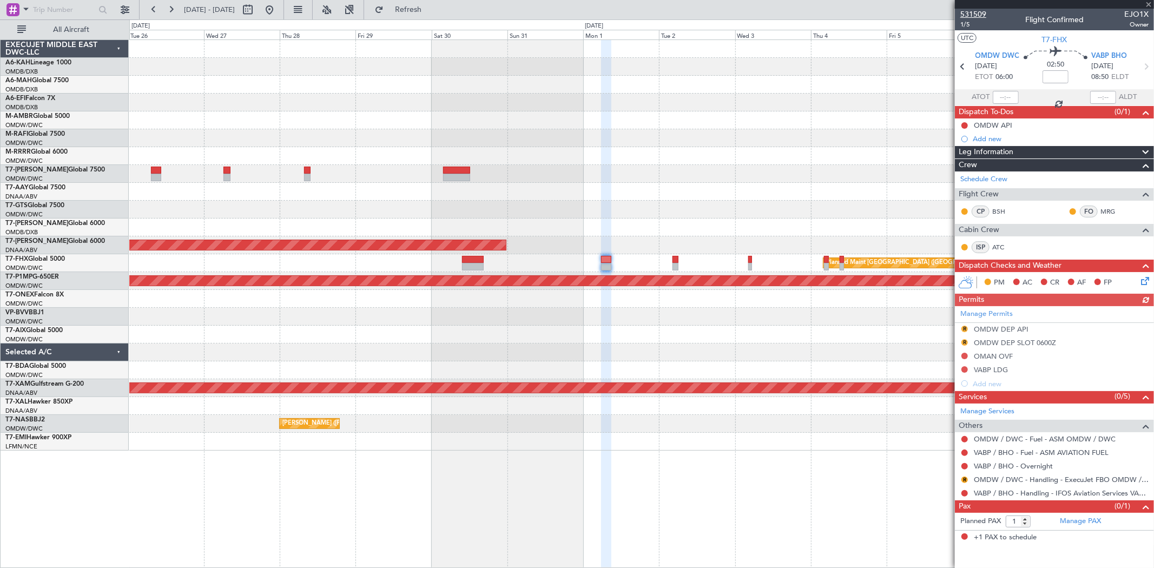
click at [976, 14] on span "531509" at bounding box center [973, 14] width 26 height 11
click at [278, 9] on button at bounding box center [269, 9] width 17 height 17
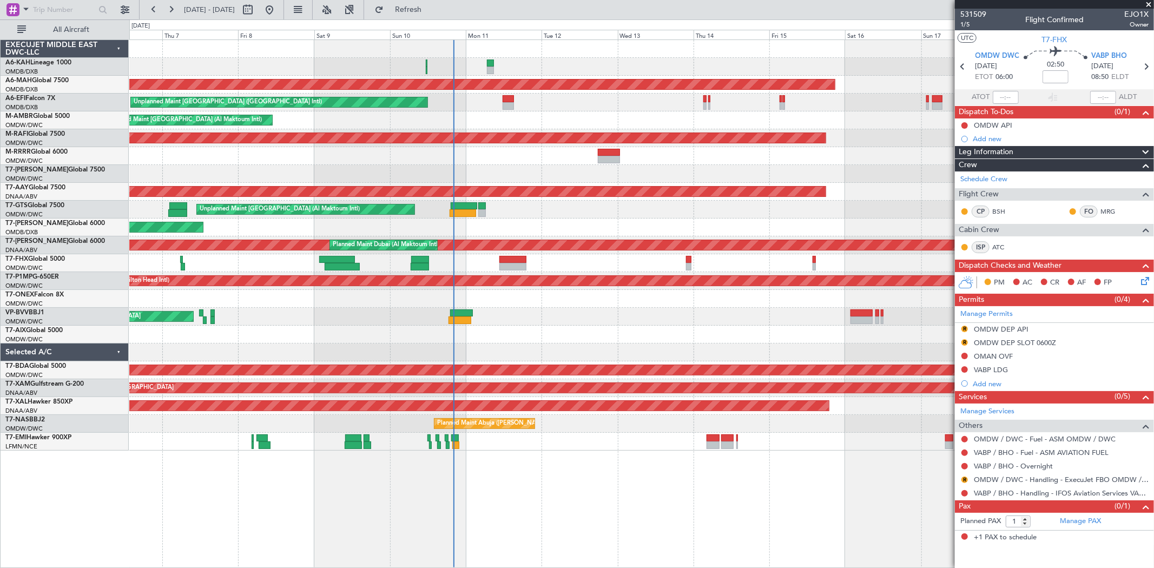
click at [466, 104] on div "Unplanned Maint [GEOGRAPHIC_DATA] ([GEOGRAPHIC_DATA] Intl)" at bounding box center [641, 103] width 1024 height 18
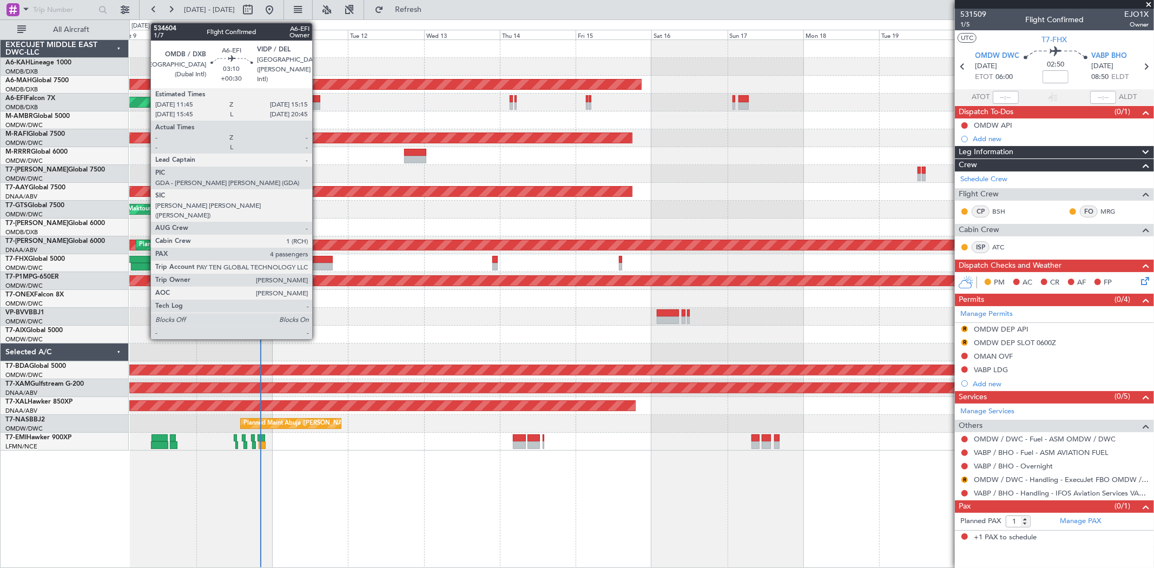
click at [318, 100] on div at bounding box center [314, 99] width 11 height 8
type input "+00:30"
type input "4"
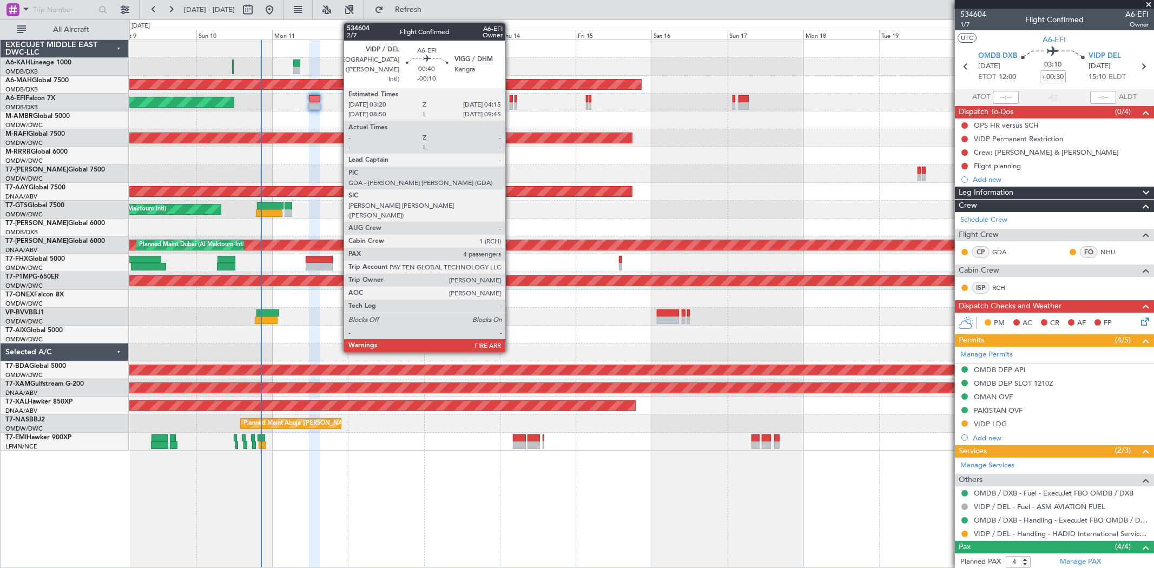
click at [511, 97] on div at bounding box center [511, 99] width 3 height 8
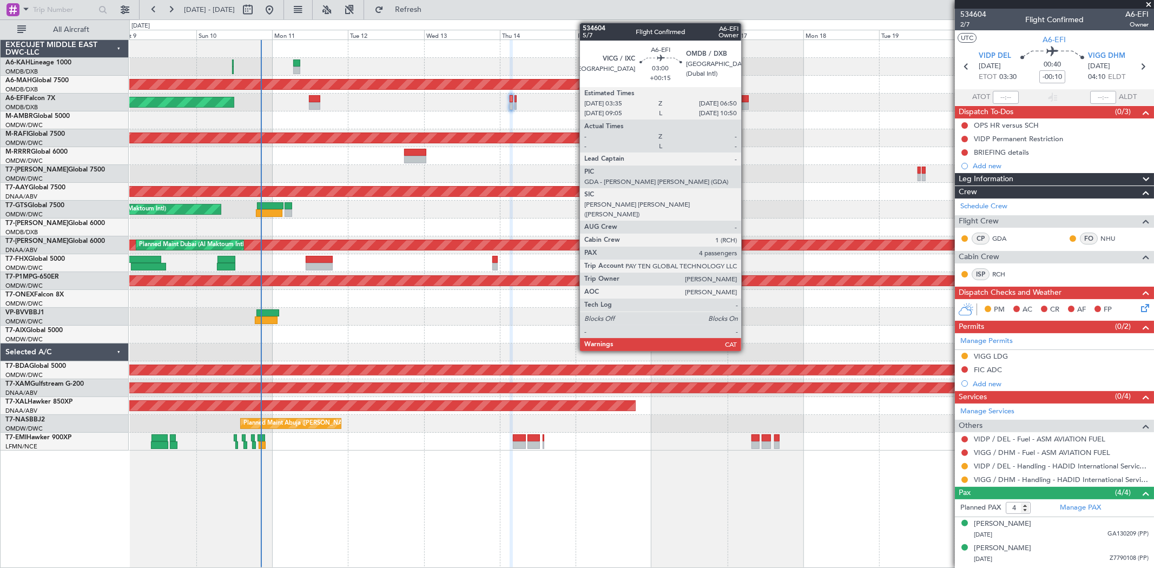
click at [747, 101] on div at bounding box center [744, 99] width 10 height 8
click at [747, 100] on div at bounding box center [744, 99] width 10 height 8
click at [743, 100] on div at bounding box center [744, 99] width 10 height 8
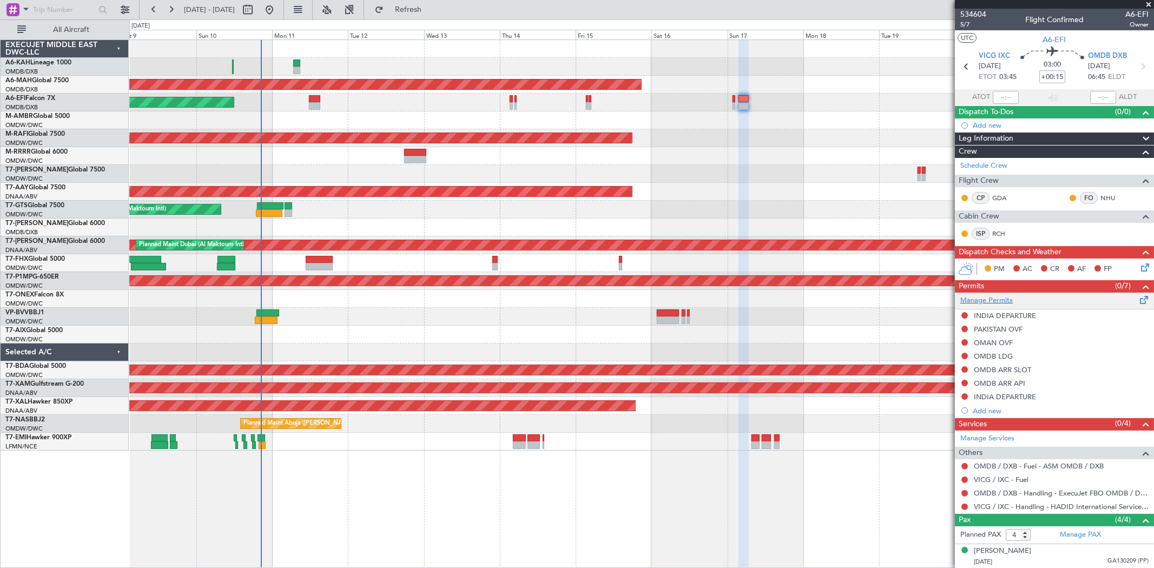
click at [992, 294] on div "Manage Permits" at bounding box center [1054, 301] width 199 height 16
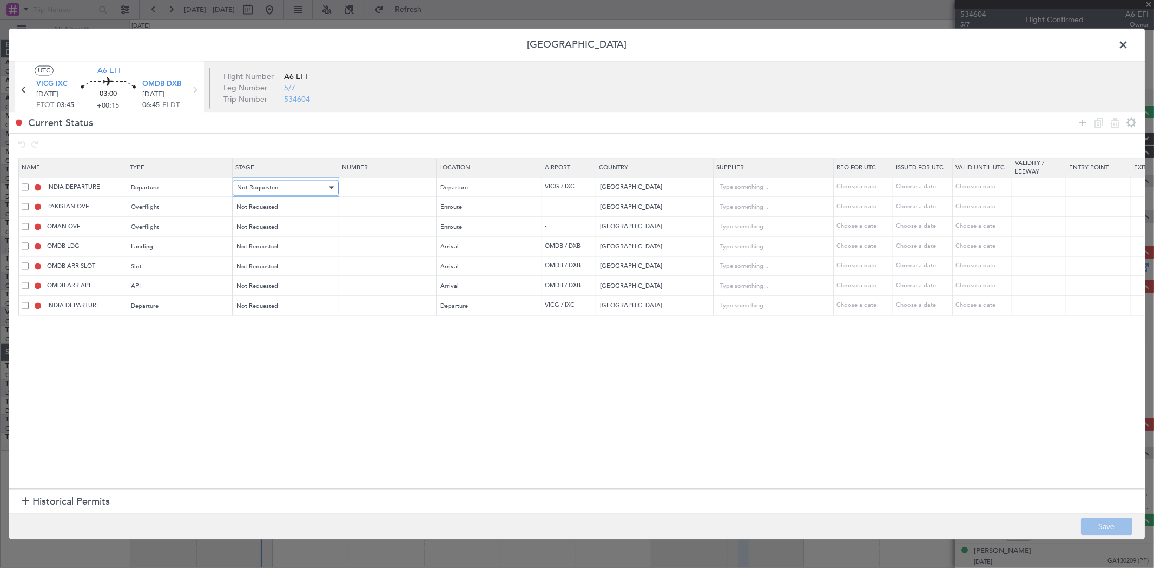
click at [261, 187] on span "Not Requested" at bounding box center [258, 187] width 42 height 8
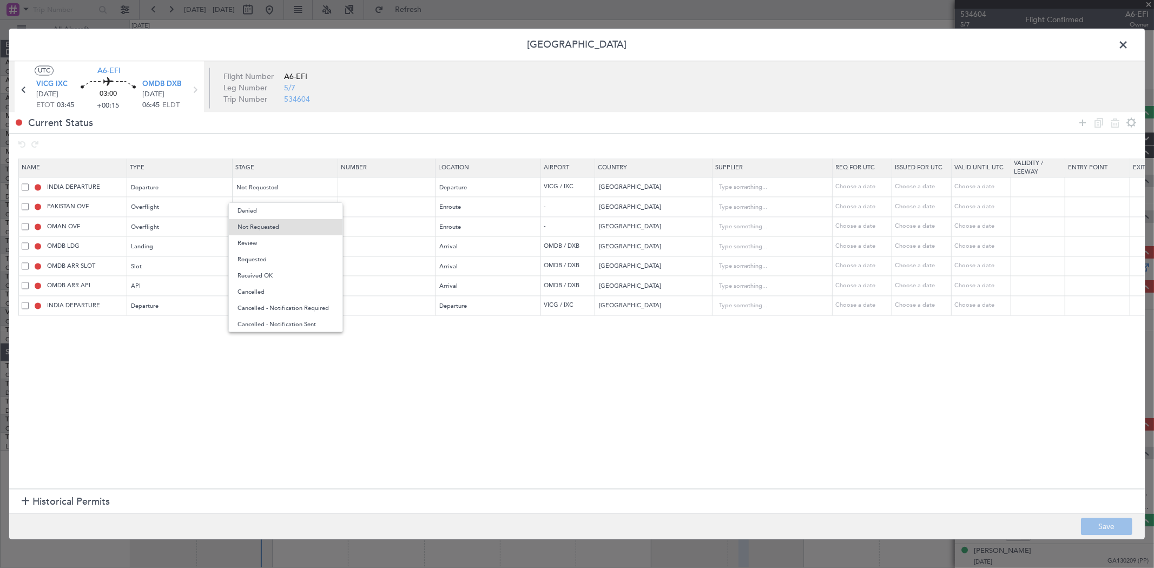
click at [266, 256] on span "Requested" at bounding box center [286, 260] width 96 height 16
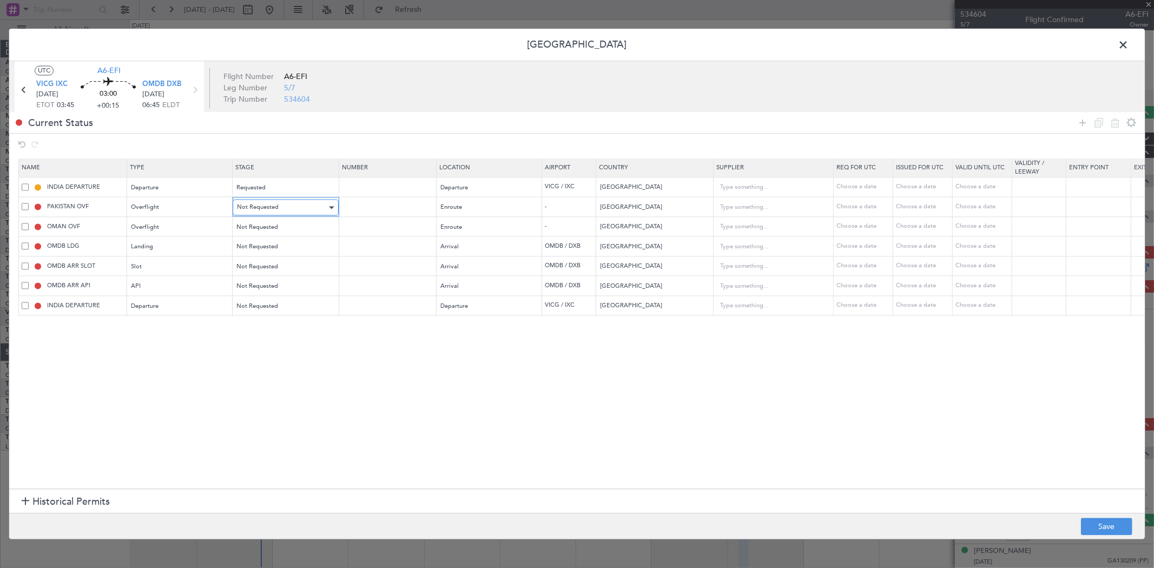
click at [255, 212] on span "Not Requested" at bounding box center [258, 207] width 42 height 8
drag, startPoint x: 258, startPoint y: 280, endPoint x: 259, endPoint y: 251, distance: 28.7
click at [258, 280] on span "Requested" at bounding box center [286, 279] width 96 height 16
click at [258, 225] on span "Not Requested" at bounding box center [258, 227] width 42 height 8
drag, startPoint x: 261, startPoint y: 294, endPoint x: 258, endPoint y: 267, distance: 27.3
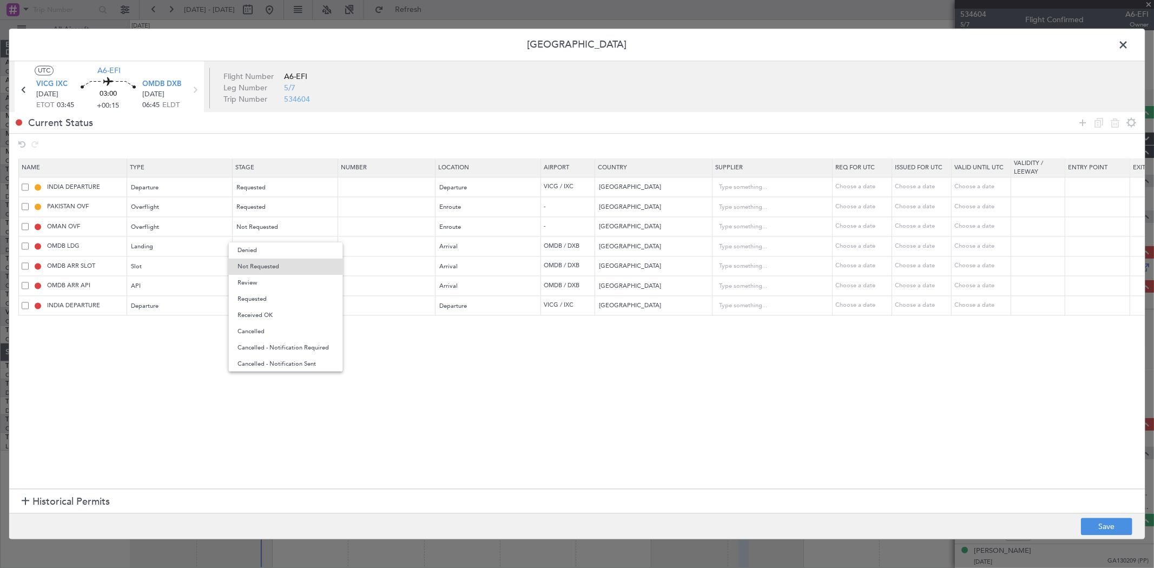
click at [260, 295] on span "Requested" at bounding box center [286, 299] width 96 height 16
click at [256, 246] on span "Not Requested" at bounding box center [258, 247] width 42 height 8
drag, startPoint x: 266, startPoint y: 314, endPoint x: 267, endPoint y: 273, distance: 41.7
click at [265, 315] on span "Requested" at bounding box center [286, 319] width 96 height 16
click at [267, 265] on span "Not Requested" at bounding box center [258, 266] width 42 height 8
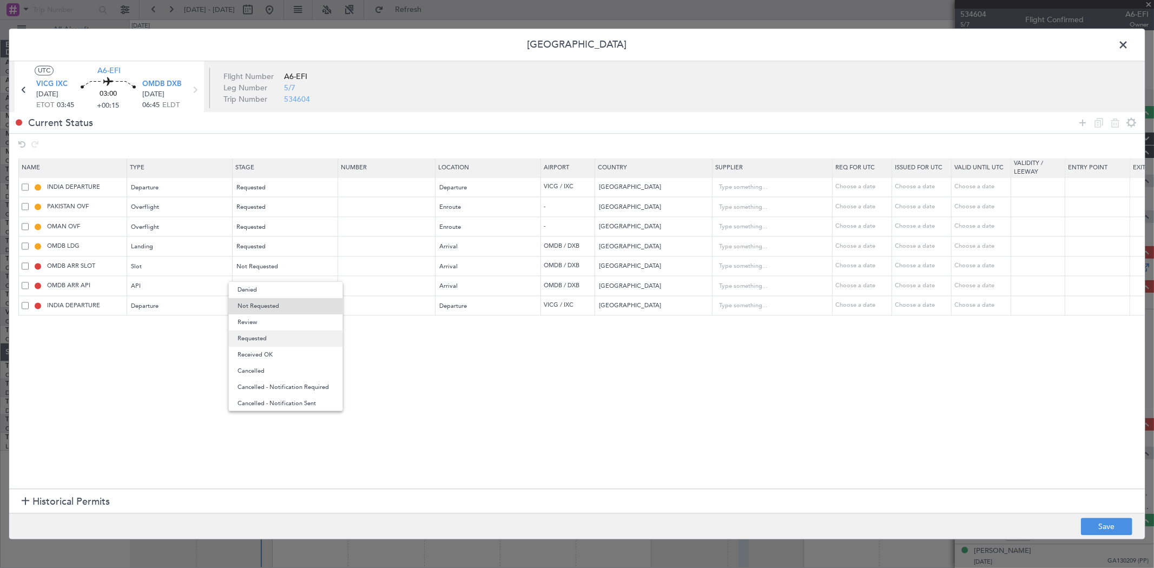
click at [263, 334] on span "Requested" at bounding box center [286, 339] width 96 height 16
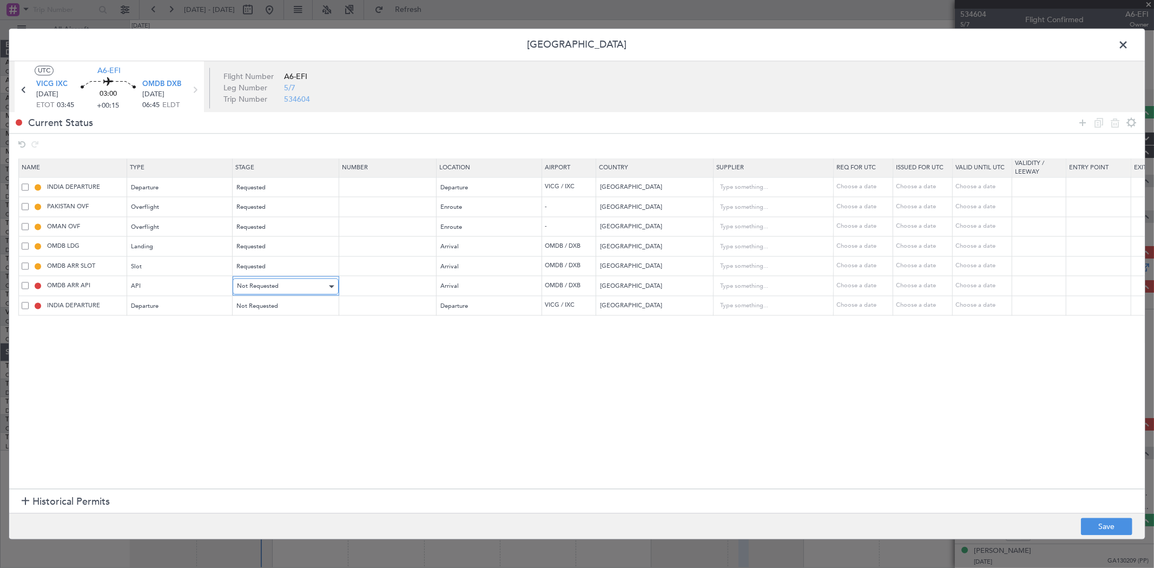
click at [269, 286] on span "Not Requested" at bounding box center [258, 286] width 42 height 8
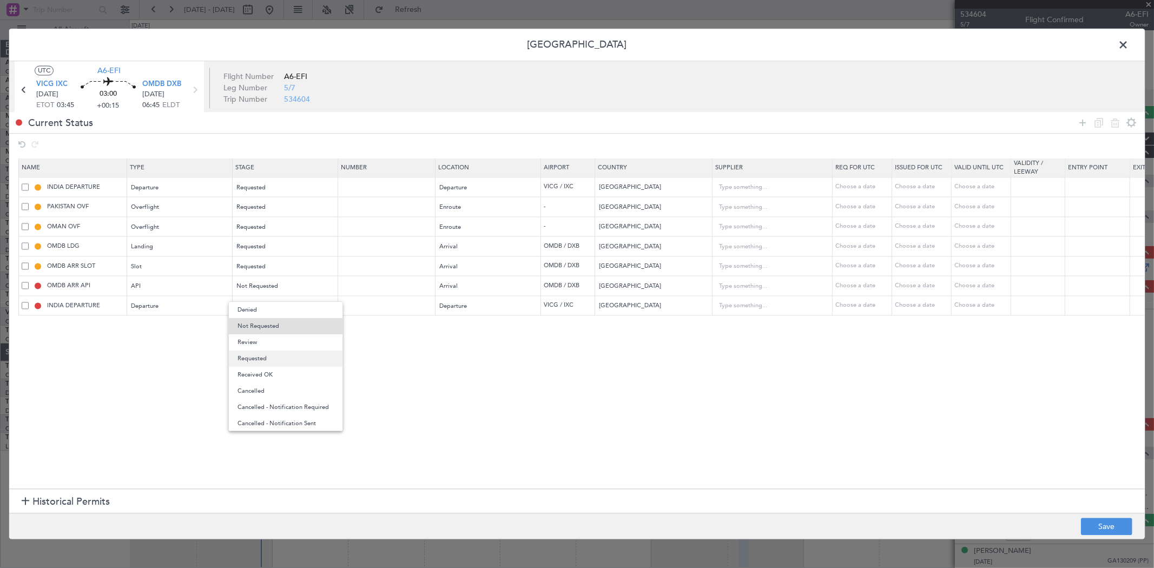
click at [269, 358] on span "Requested" at bounding box center [286, 359] width 96 height 16
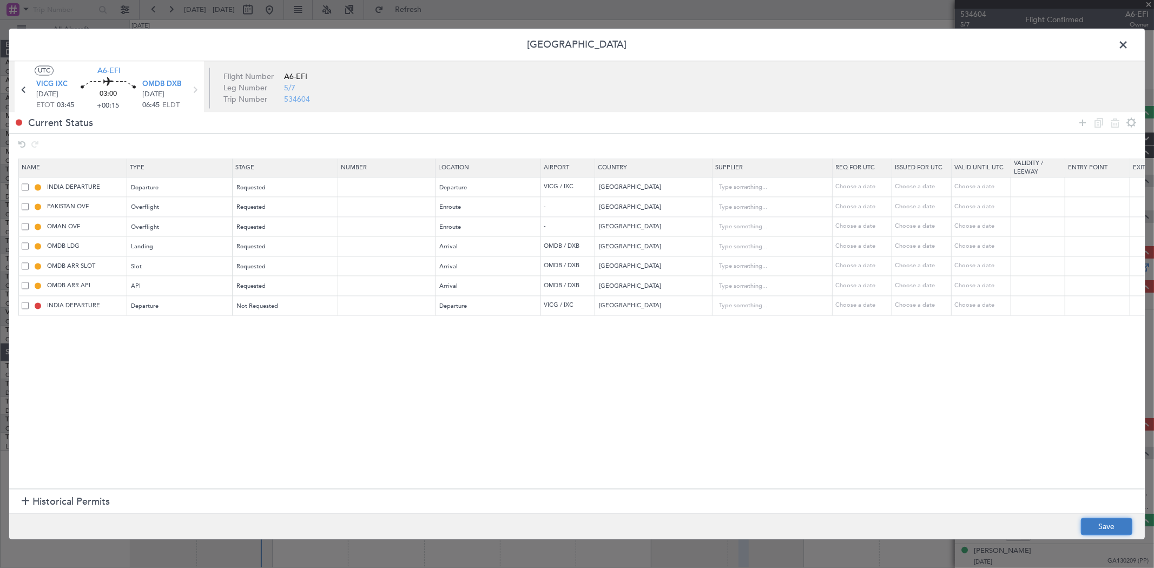
click at [1106, 527] on button "Save" at bounding box center [1106, 526] width 51 height 17
click at [1129, 43] on span at bounding box center [1129, 48] width 0 height 22
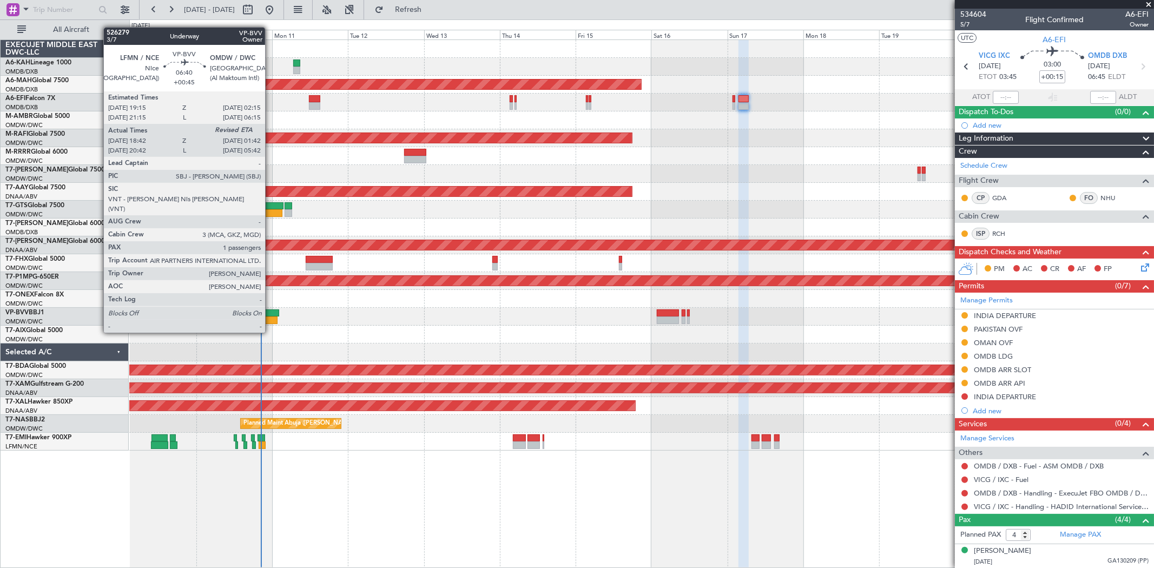
click at [271, 312] on div at bounding box center [267, 314] width 22 height 8
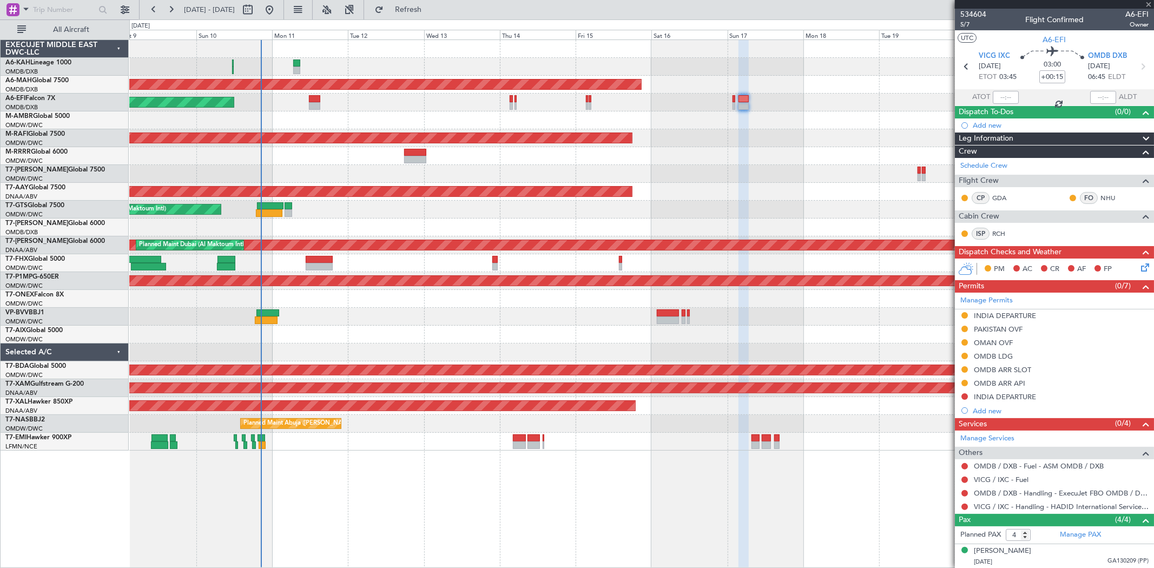
type input "+00:45"
type input "18:57"
type input "1"
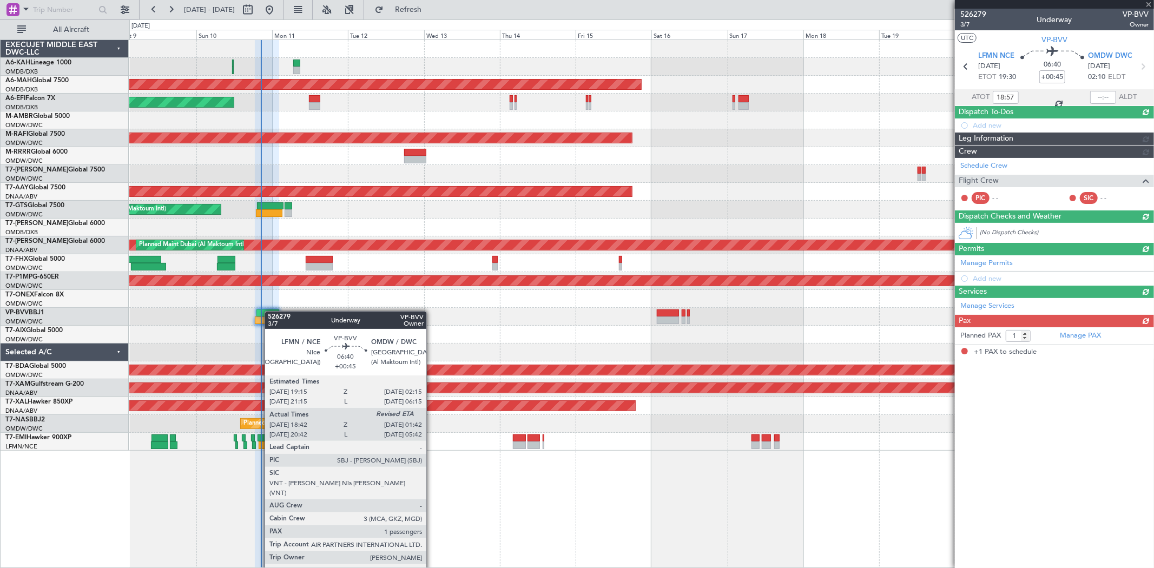
type input "[PERSON_NAME] ([PERSON_NAME])"
type input "6907"
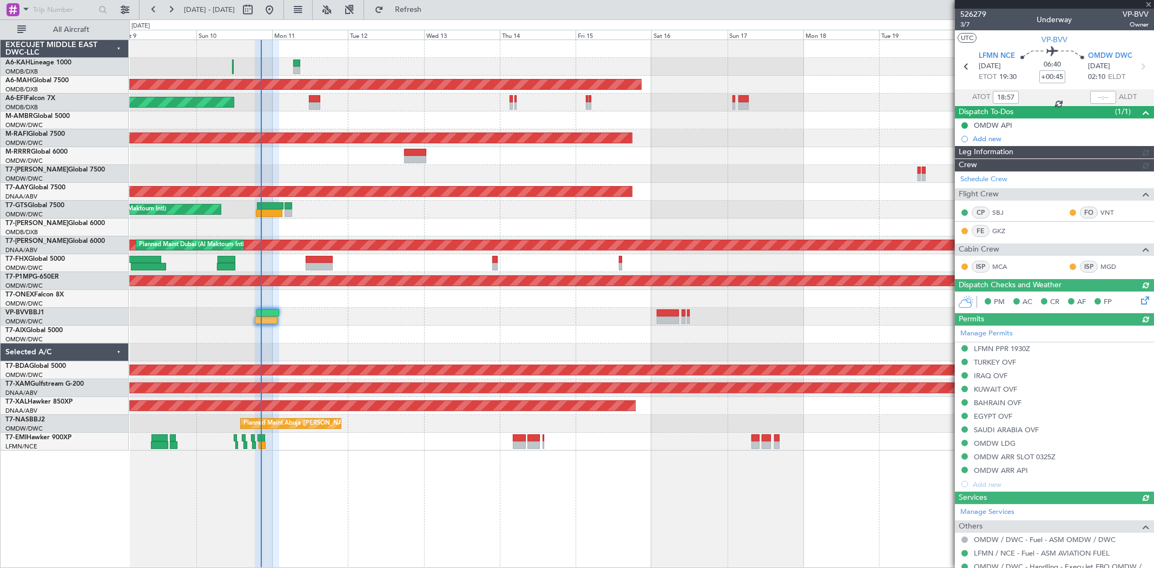
type input "[PERSON_NAME] ([PERSON_NAME])"
type input "6907"
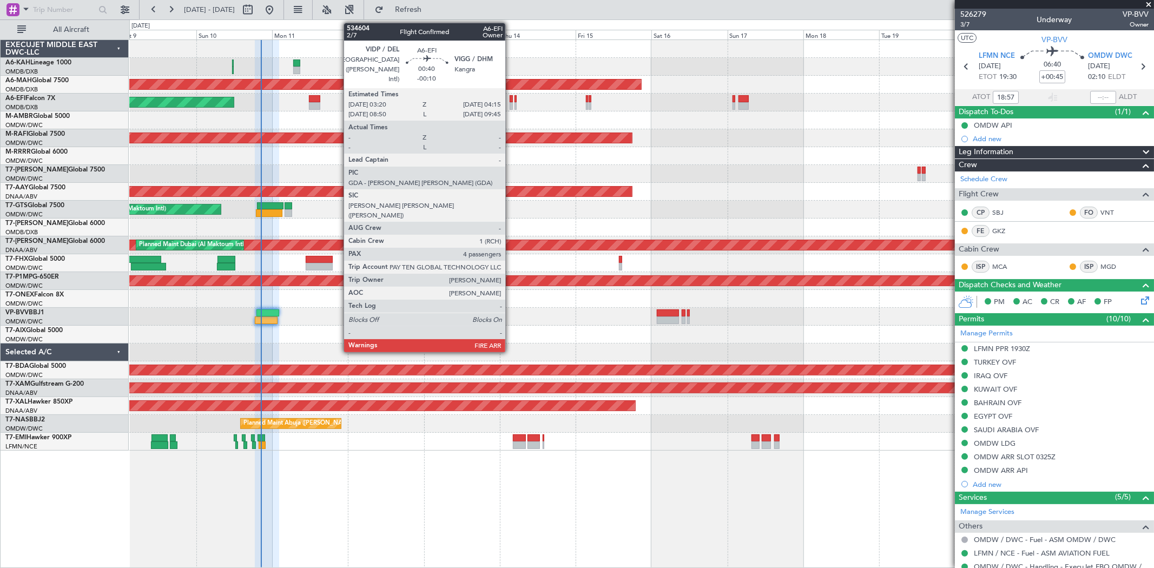
click at [511, 100] on div at bounding box center [511, 99] width 3 height 8
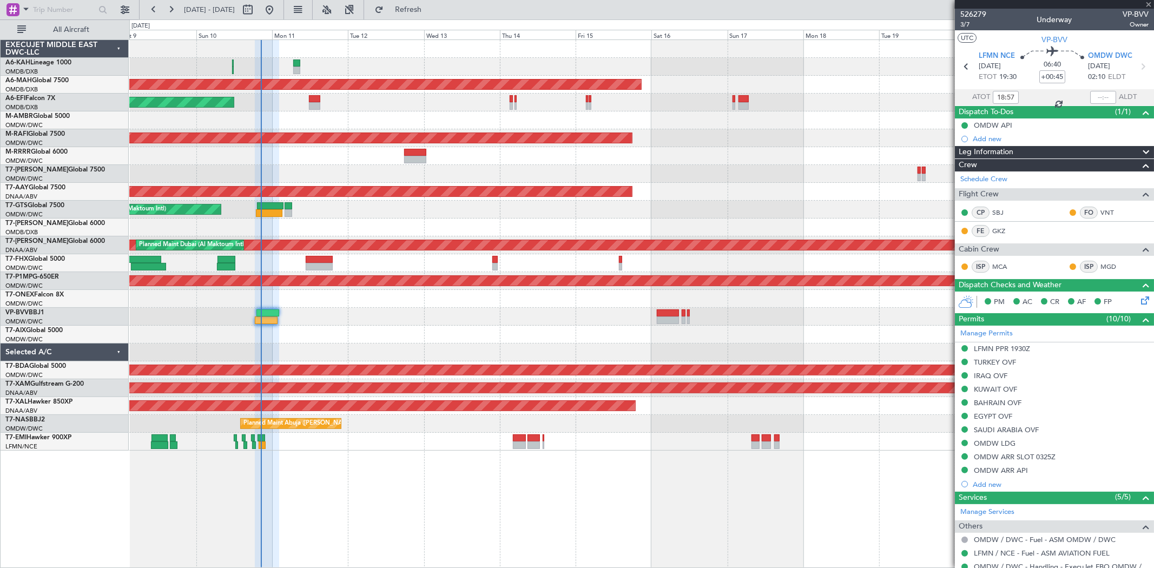
type input "-00:10"
type input "4"
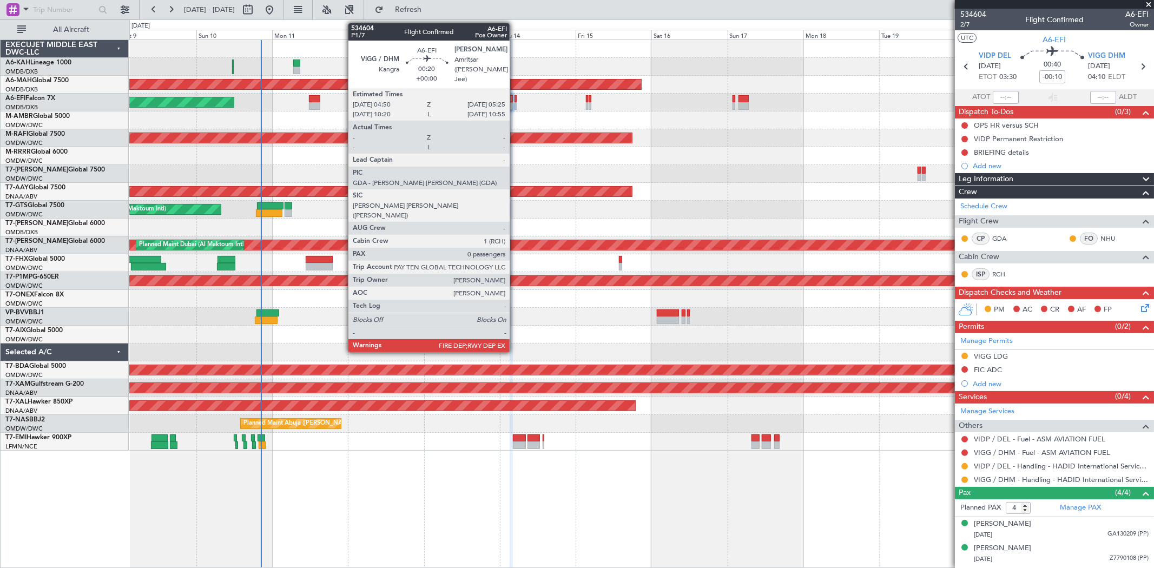
click at [515, 99] on div at bounding box center [516, 99] width 2 height 8
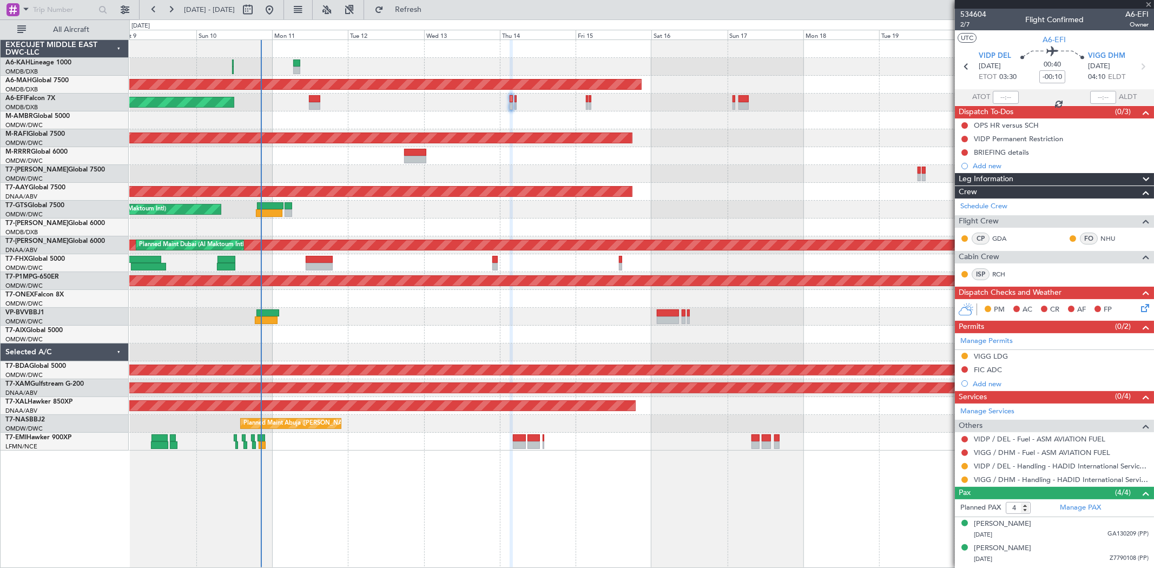
type input "0"
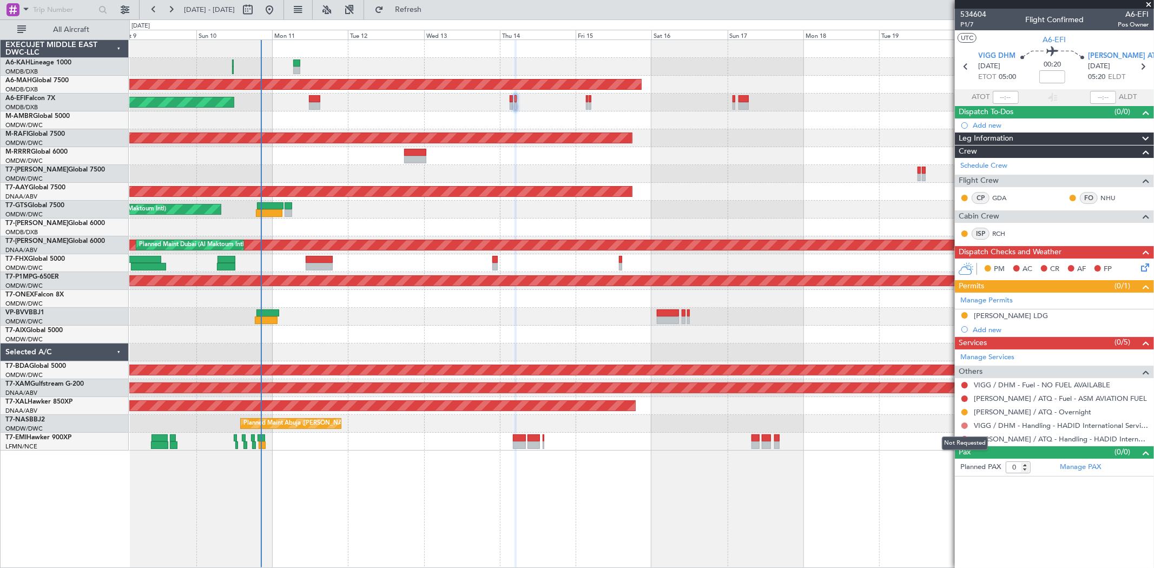
click at [963, 423] on button at bounding box center [965, 426] width 6 height 6
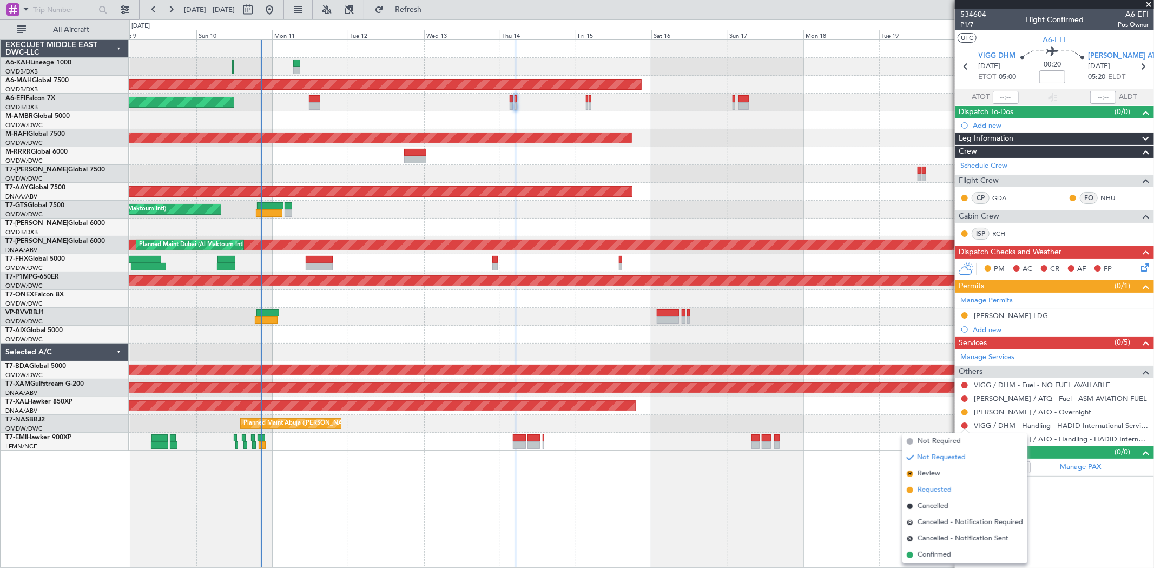
click at [936, 485] on span "Requested" at bounding box center [935, 490] width 34 height 11
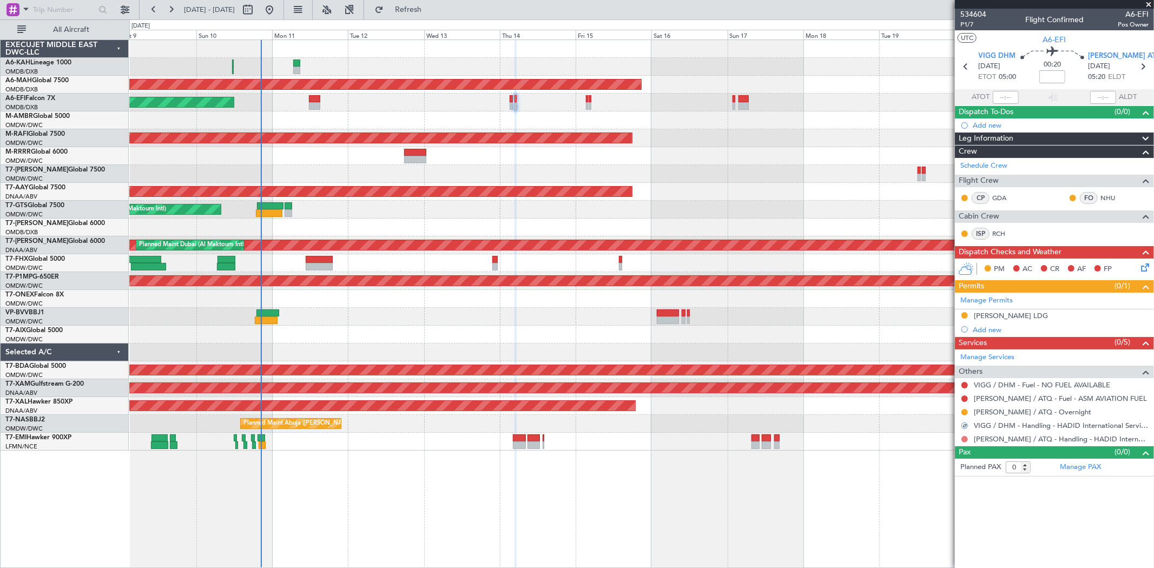
click at [964, 442] on button at bounding box center [965, 439] width 6 height 6
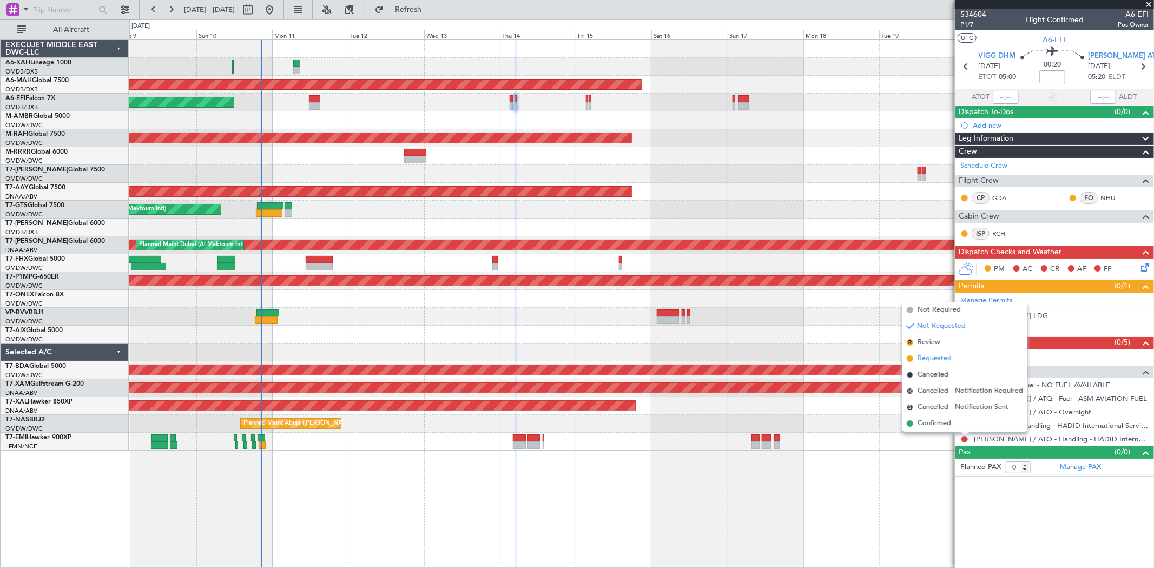
click at [924, 358] on span "Requested" at bounding box center [935, 358] width 34 height 11
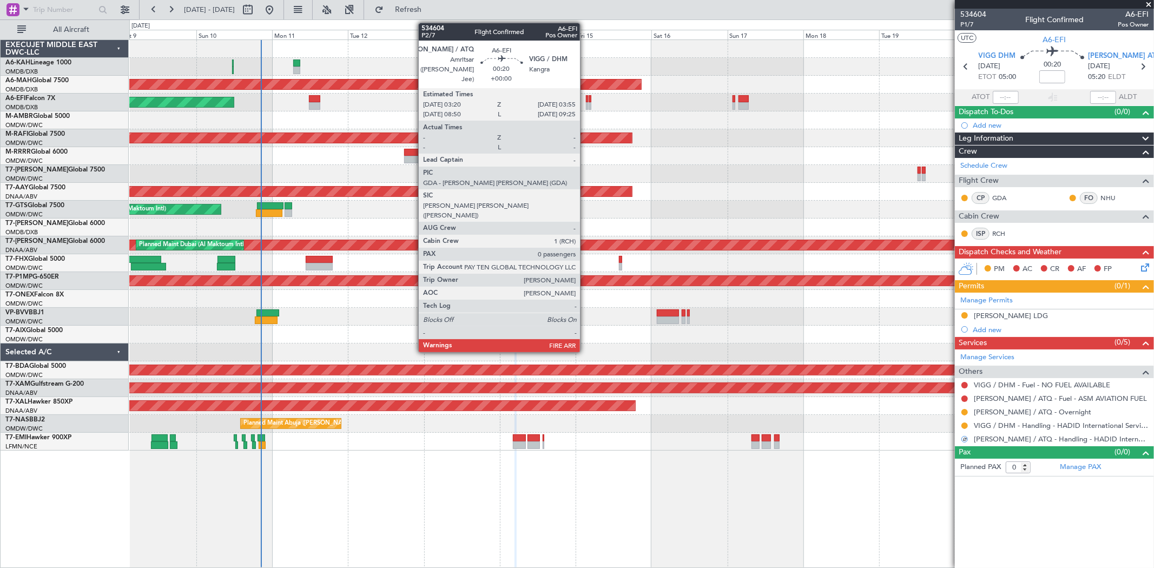
click at [586, 102] on div at bounding box center [587, 106] width 2 height 8
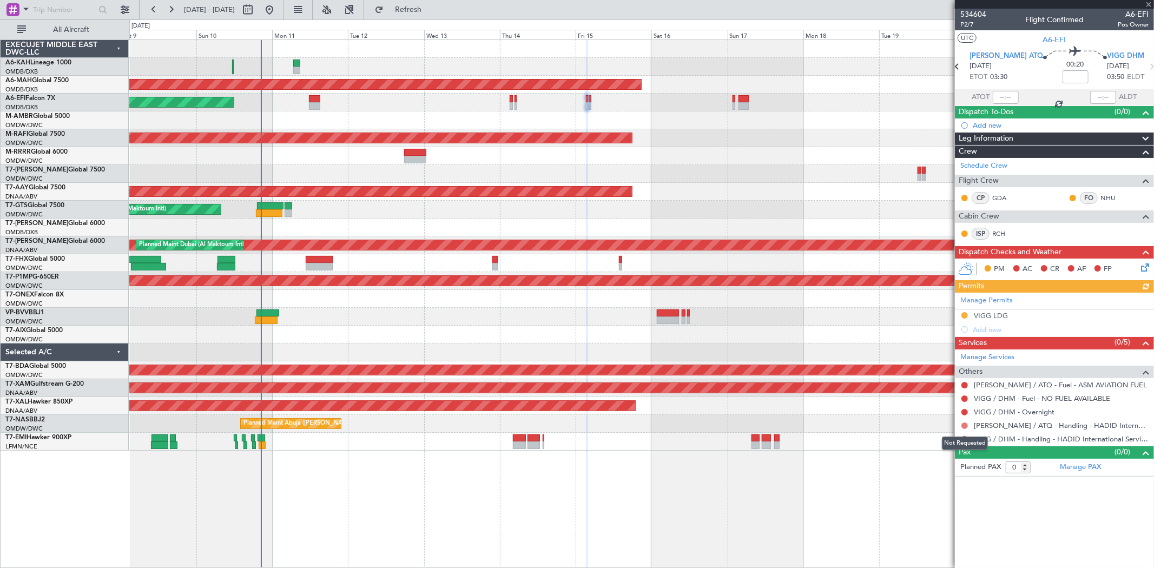
click at [962, 425] on button at bounding box center [965, 426] width 6 height 6
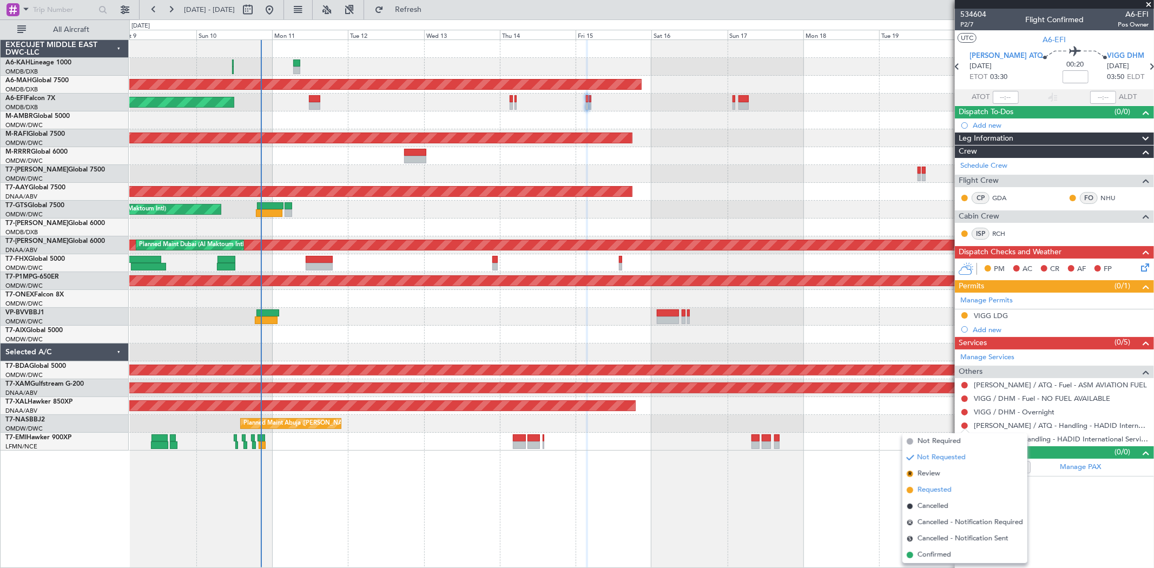
click at [937, 490] on span "Requested" at bounding box center [935, 490] width 34 height 11
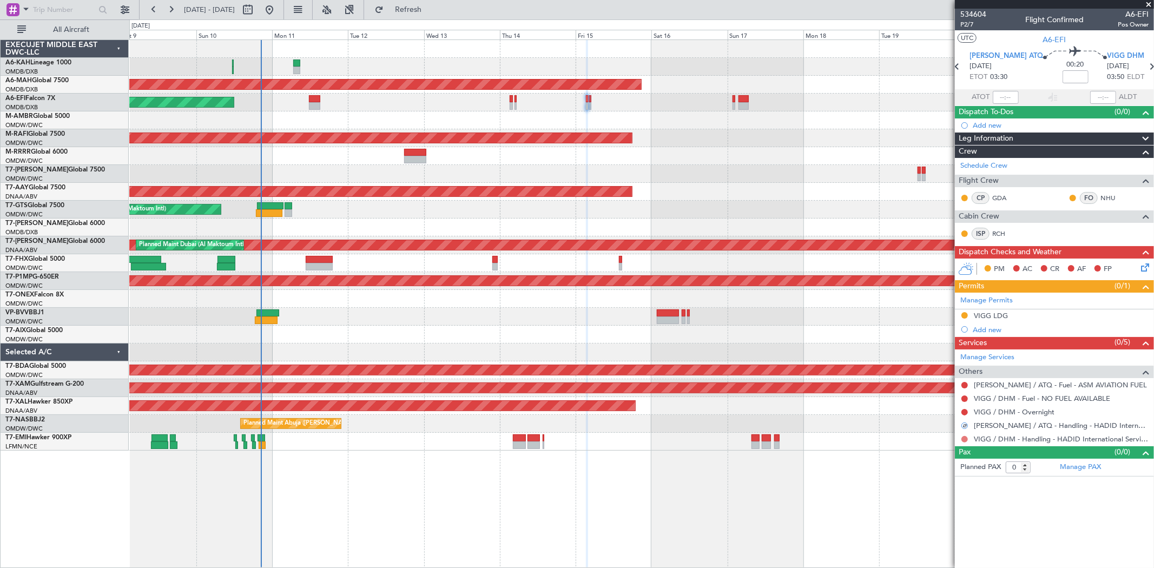
click at [964, 437] on button at bounding box center [965, 439] width 6 height 6
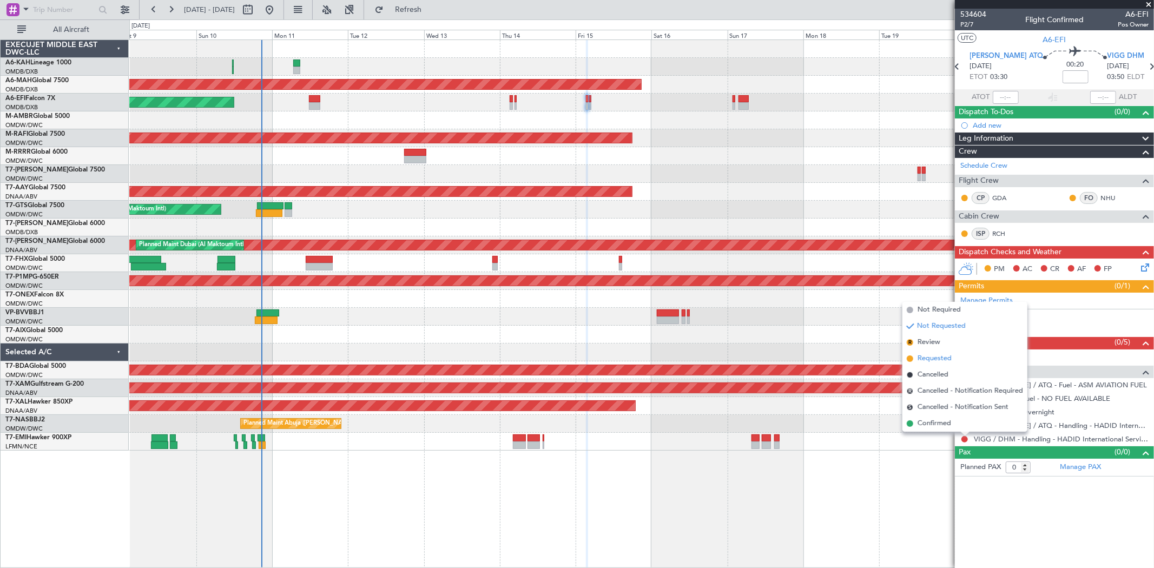
click at [933, 351] on li "Requested" at bounding box center [965, 359] width 125 height 16
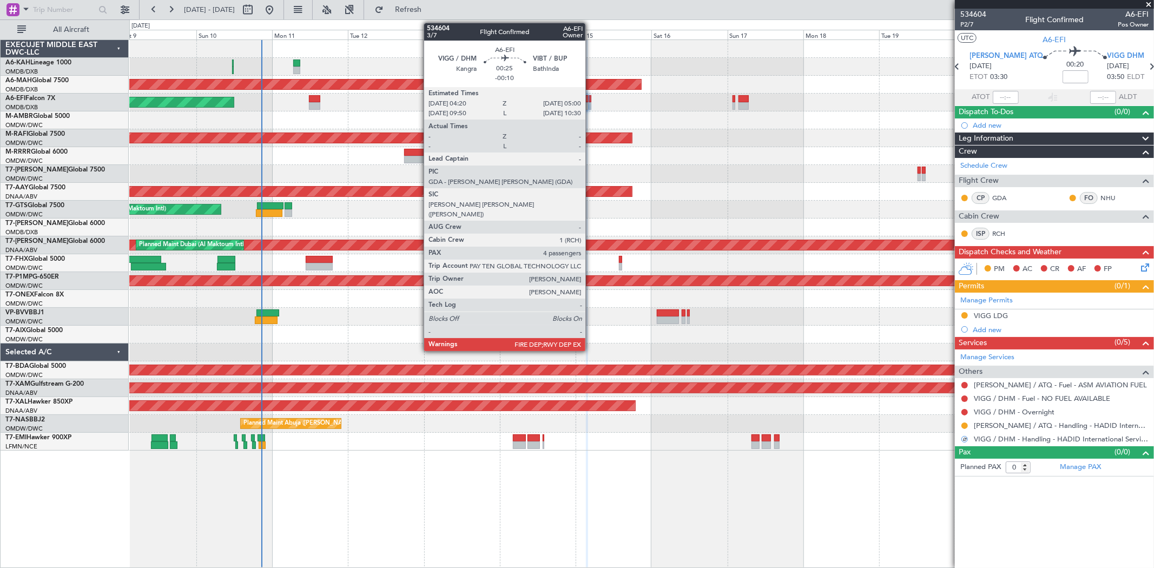
click at [591, 103] on div at bounding box center [590, 106] width 2 height 8
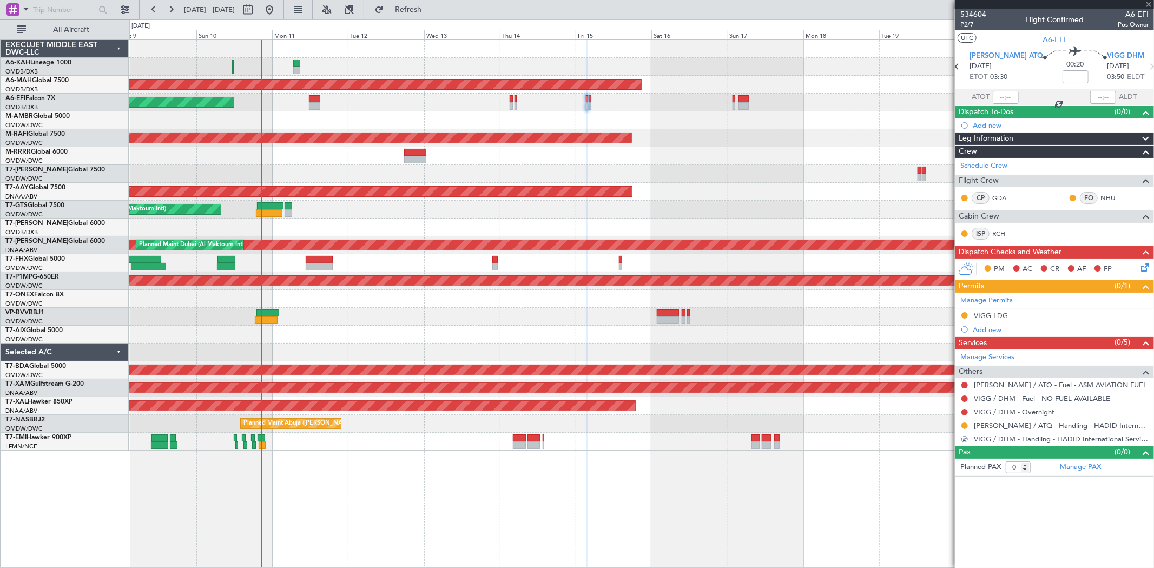
type input "-00:10"
type input "4"
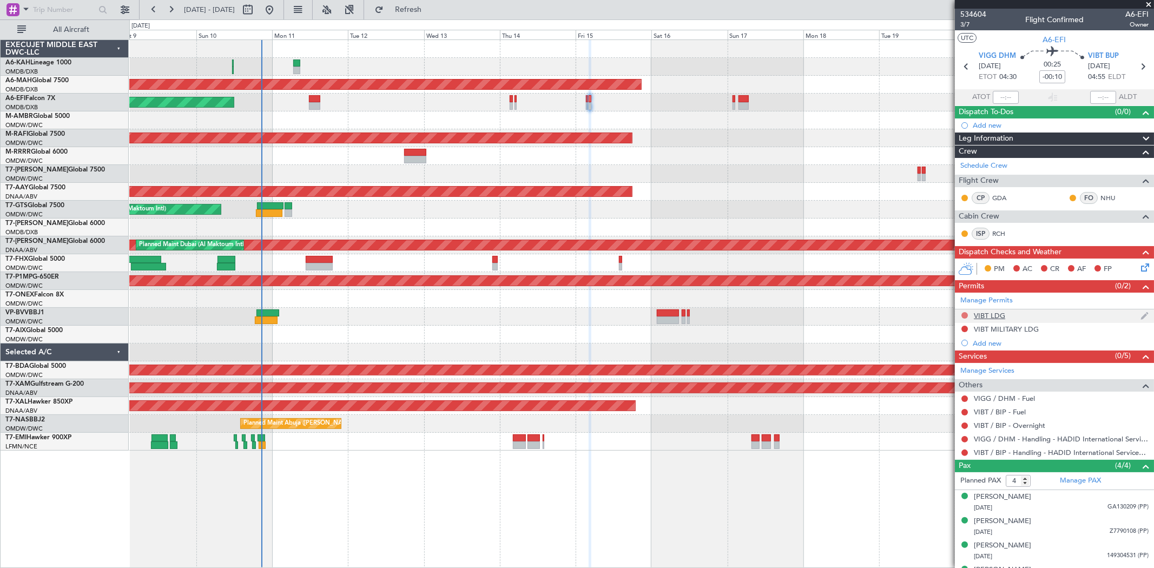
click at [964, 313] on button at bounding box center [965, 315] width 6 height 6
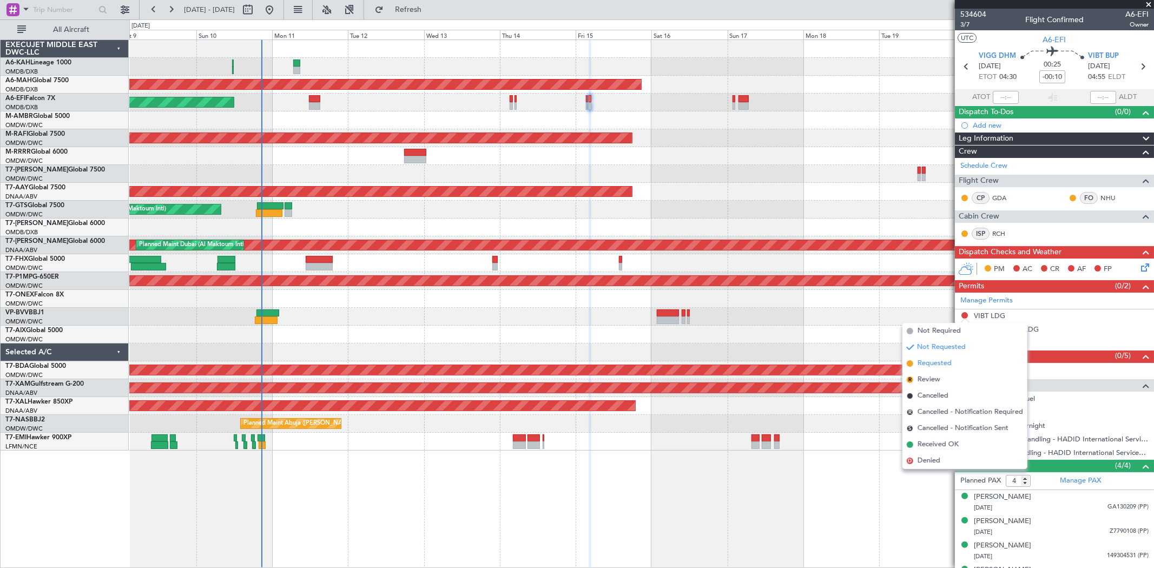
click at [935, 359] on span "Requested" at bounding box center [935, 363] width 34 height 11
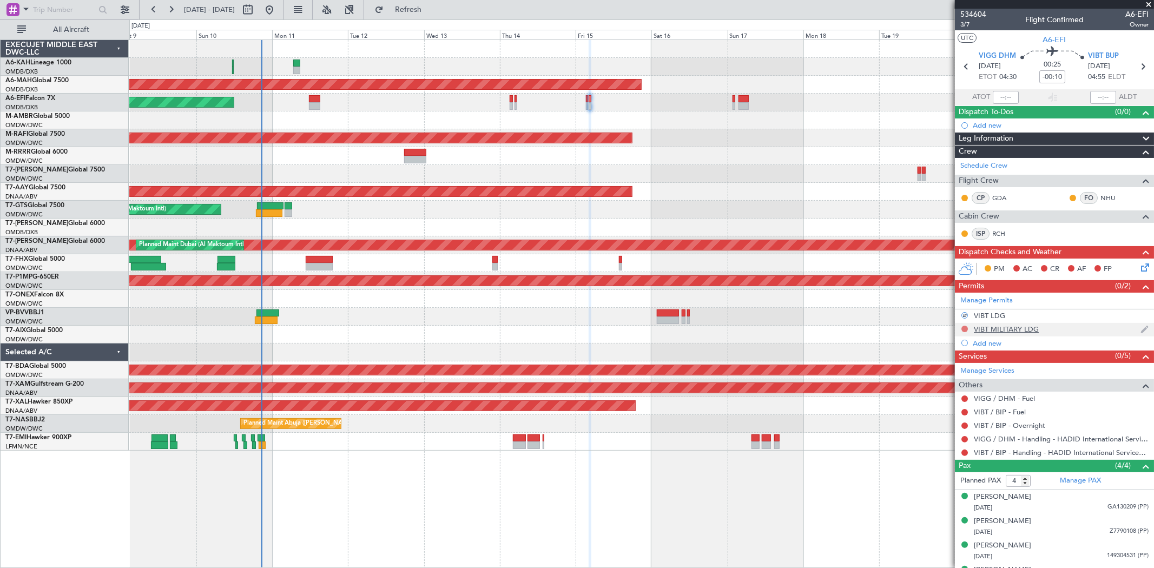
click at [966, 326] on button at bounding box center [965, 329] width 6 height 6
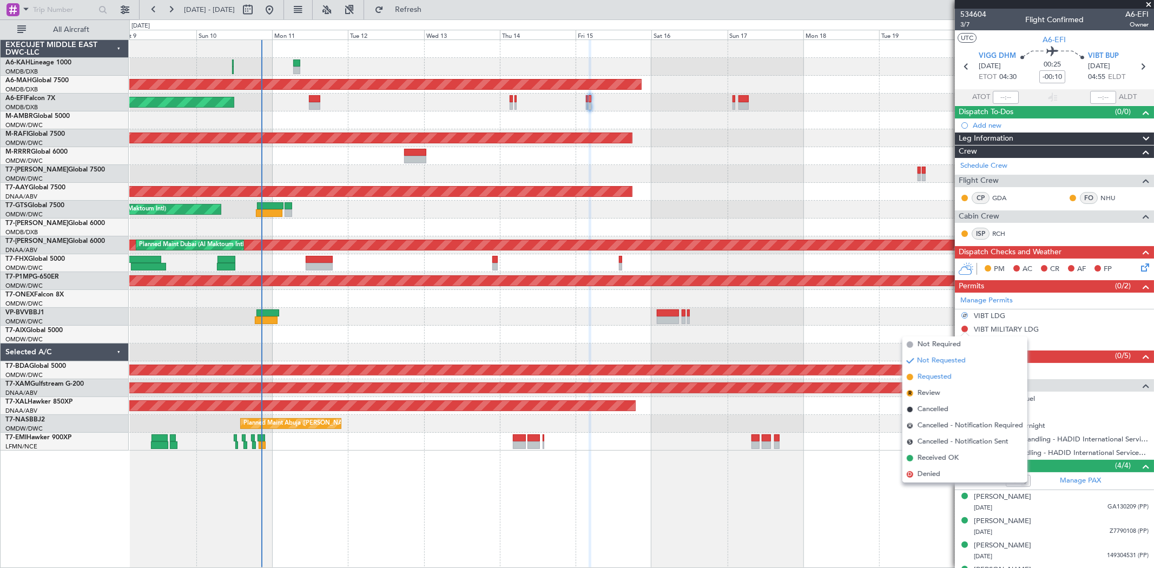
click at [949, 376] on span "Requested" at bounding box center [935, 377] width 34 height 11
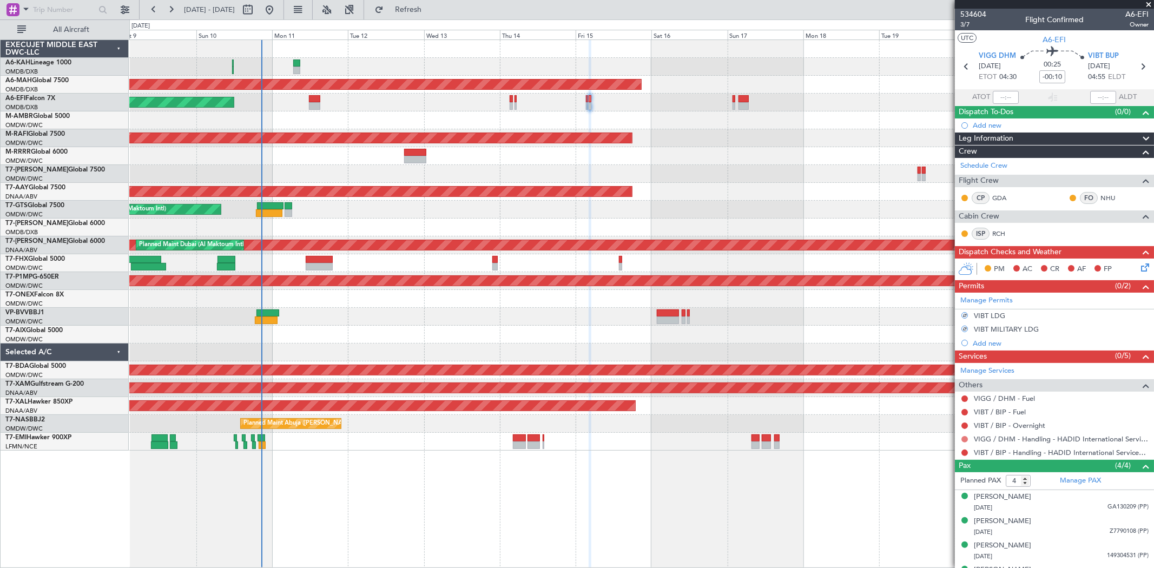
click at [965, 437] on button at bounding box center [965, 439] width 6 height 6
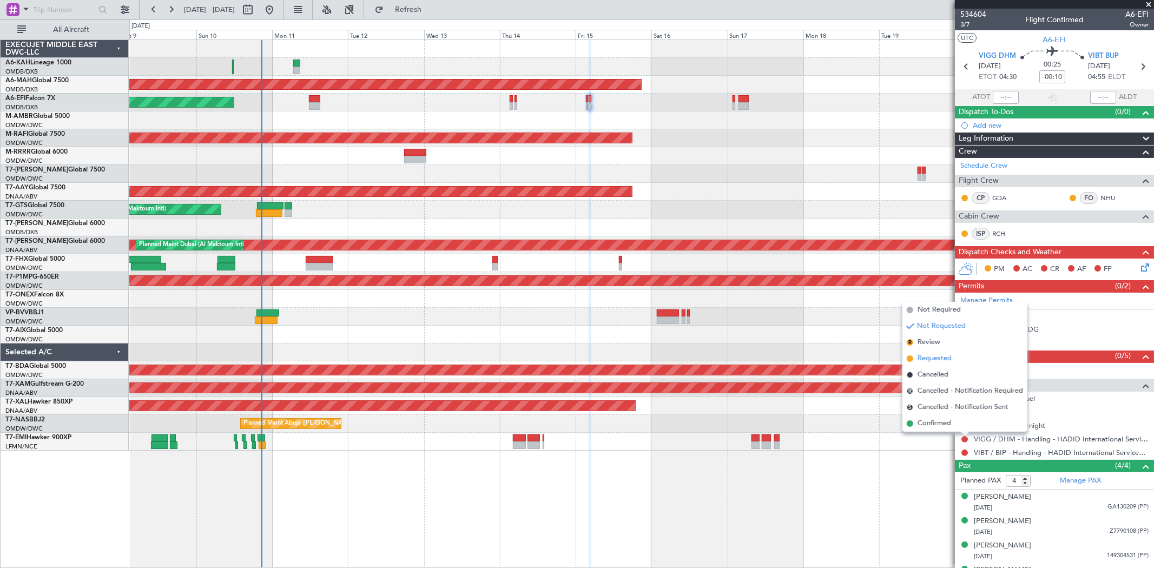
click at [932, 352] on li "Requested" at bounding box center [965, 359] width 125 height 16
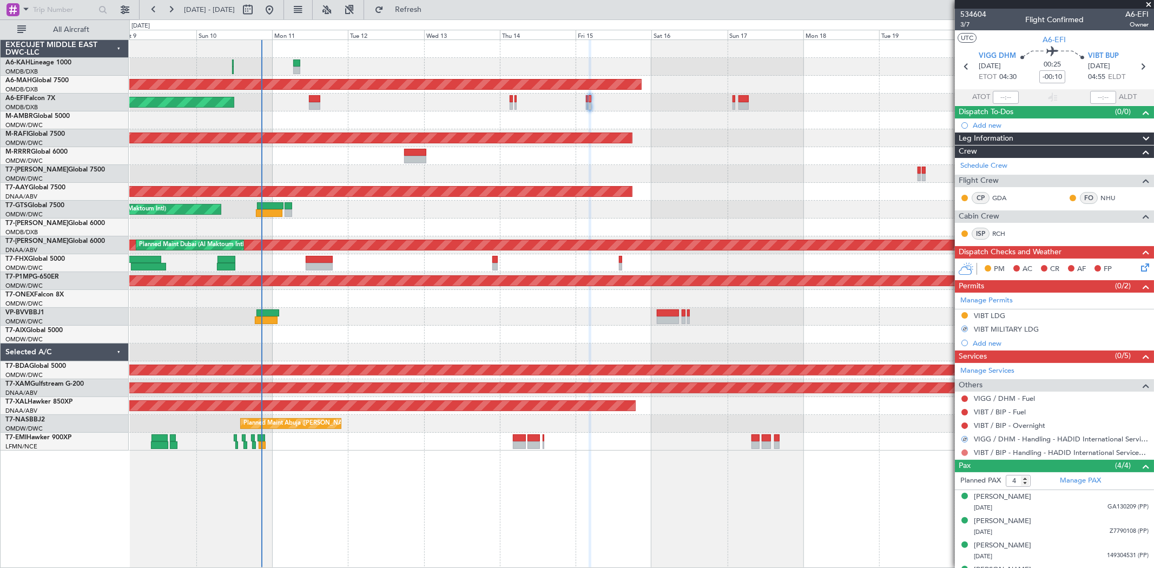
click at [964, 452] on button at bounding box center [965, 453] width 6 height 6
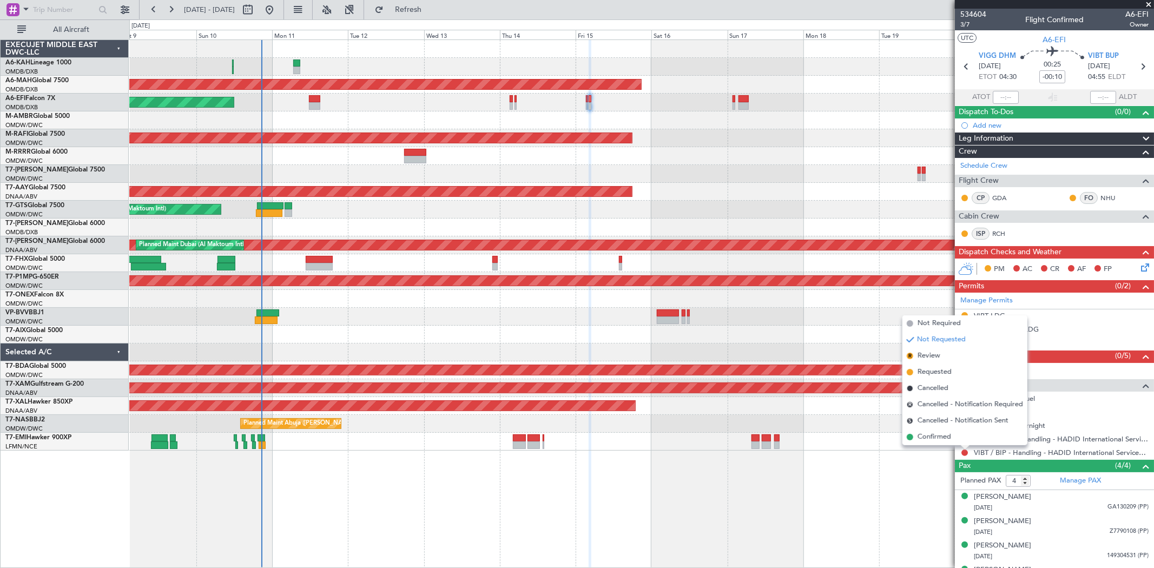
drag, startPoint x: 924, startPoint y: 372, endPoint x: 838, endPoint y: 317, distance: 102.7
click at [924, 372] on span "Requested" at bounding box center [935, 372] width 34 height 11
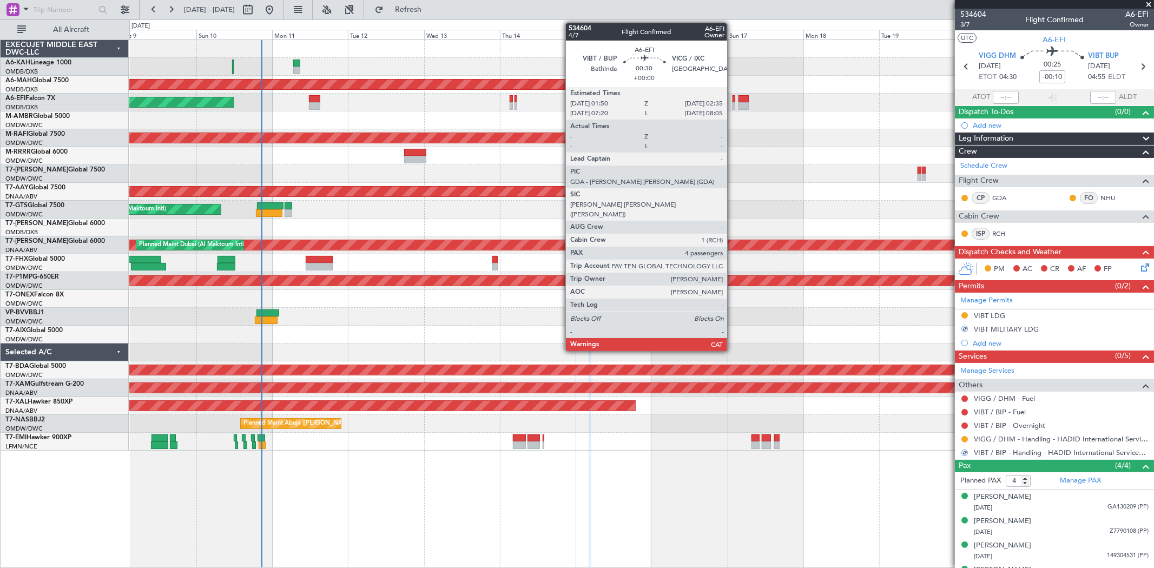
click at [733, 103] on div at bounding box center [734, 106] width 3 height 8
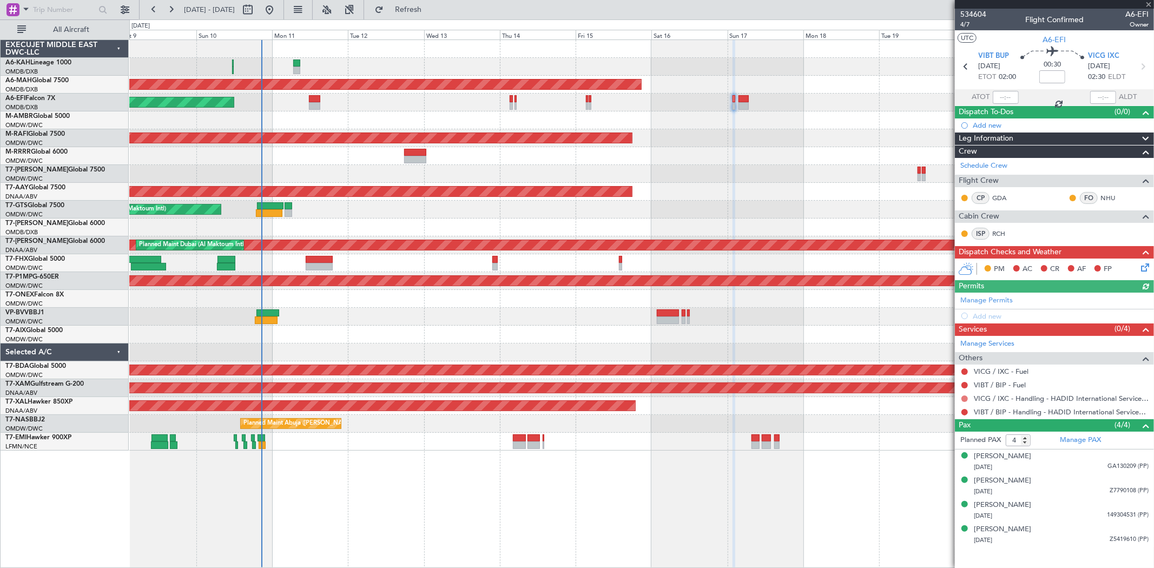
click at [965, 396] on button at bounding box center [965, 399] width 6 height 6
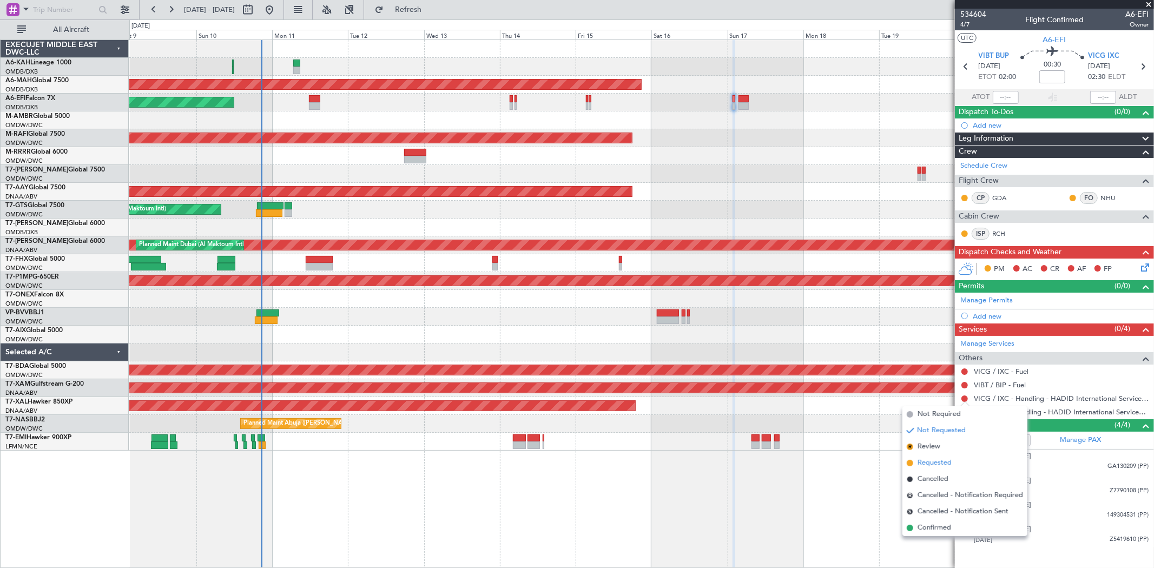
click at [934, 461] on span "Requested" at bounding box center [935, 463] width 34 height 11
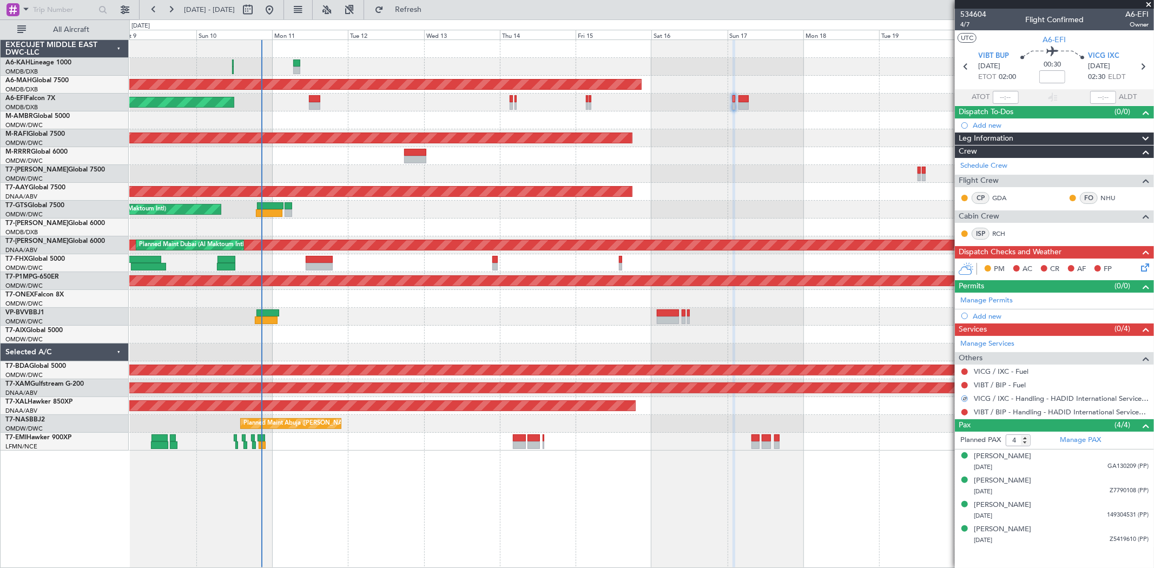
click at [961, 409] on div at bounding box center [964, 412] width 9 height 9
click at [966, 413] on button at bounding box center [965, 412] width 6 height 6
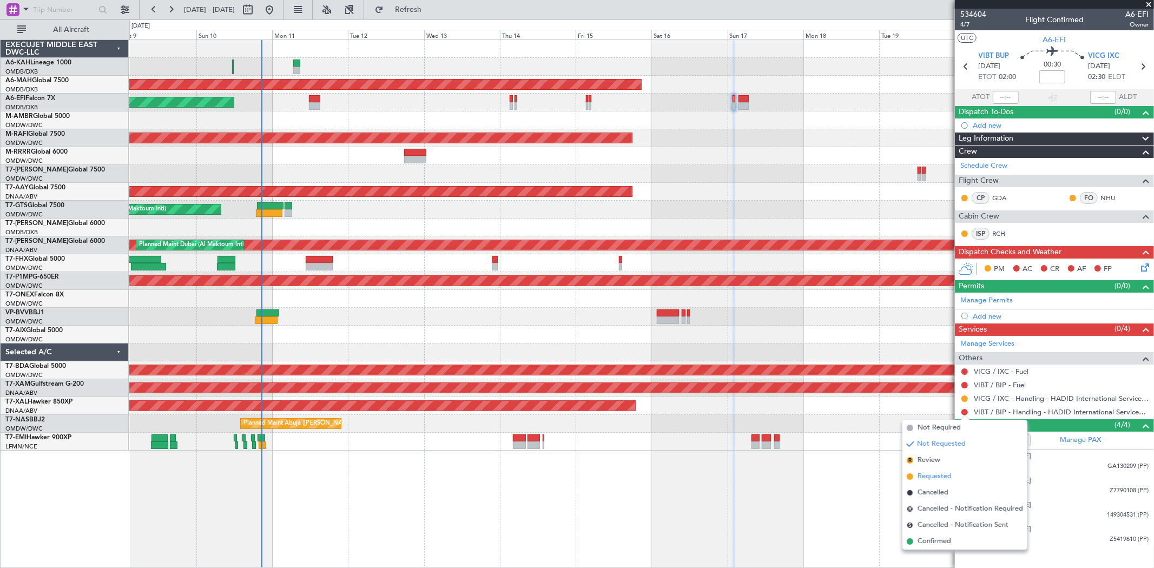
click at [946, 477] on span "Requested" at bounding box center [935, 476] width 34 height 11
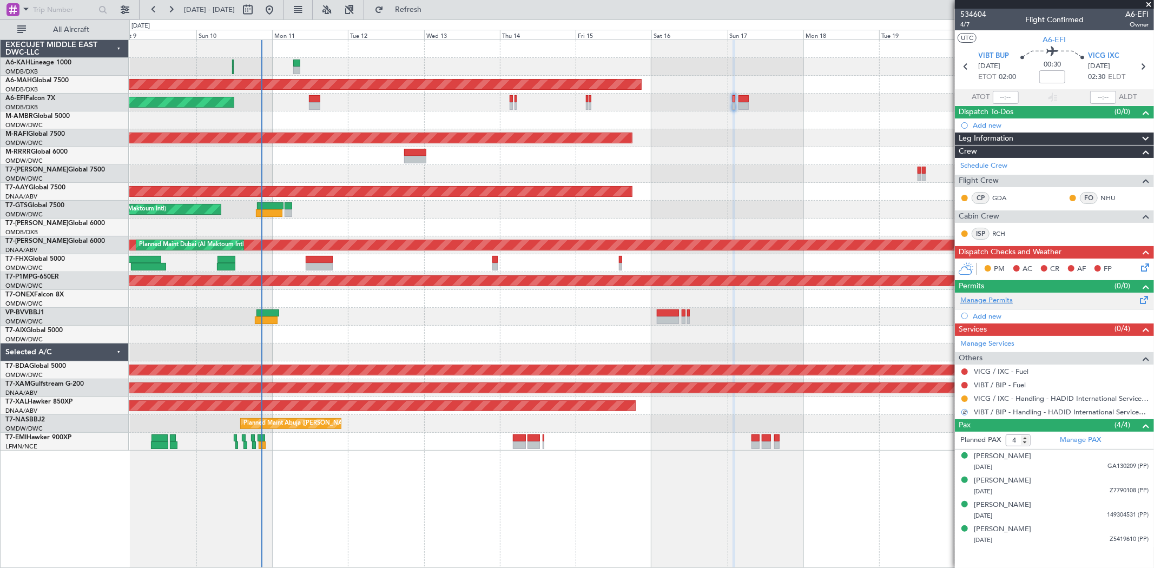
click at [986, 306] on link "Manage Permits" at bounding box center [986, 300] width 52 height 11
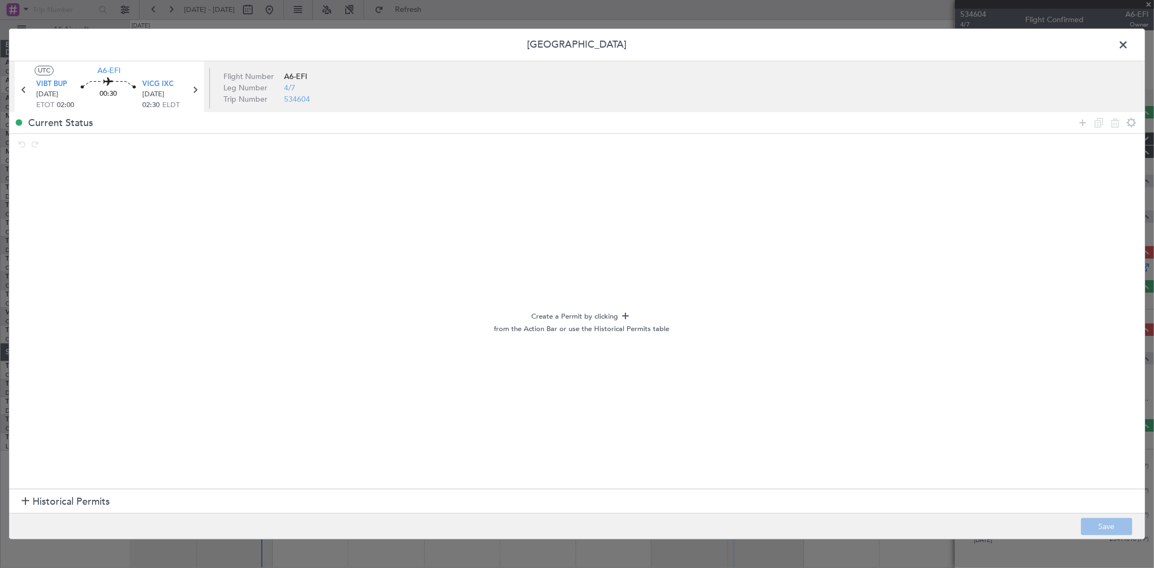
drag, startPoint x: 125, startPoint y: 498, endPoint x: 115, endPoint y: 498, distance: 9.8
click at [117, 498] on section "Historical Permits" at bounding box center [577, 502] width 1136 height 26
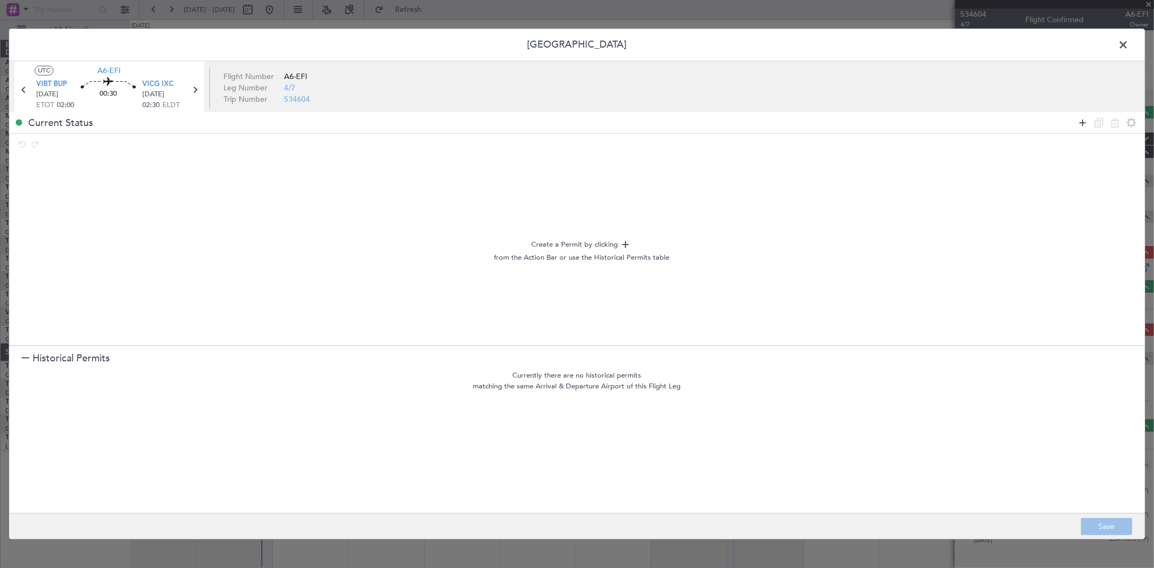
click at [1082, 120] on icon at bounding box center [1082, 122] width 13 height 13
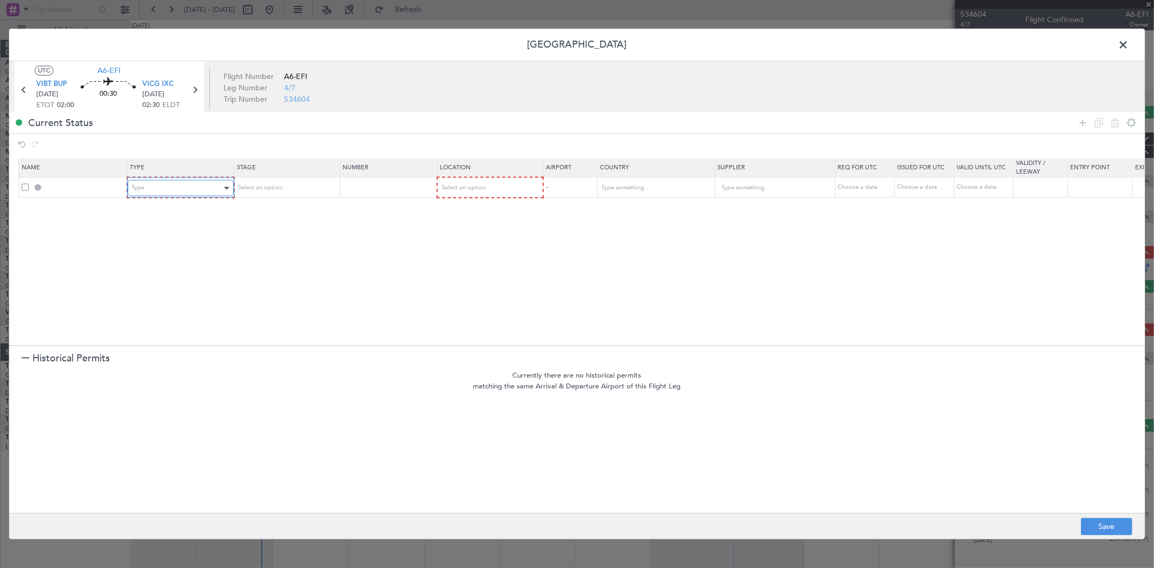
click at [207, 193] on div "Type" at bounding box center [177, 188] width 90 height 16
drag, startPoint x: 174, startPoint y: 304, endPoint x: 268, endPoint y: 198, distance: 141.4
click at [174, 304] on span "Landing" at bounding box center [180, 306] width 96 height 16
click at [272, 185] on span "Select an option" at bounding box center [259, 188] width 44 height 8
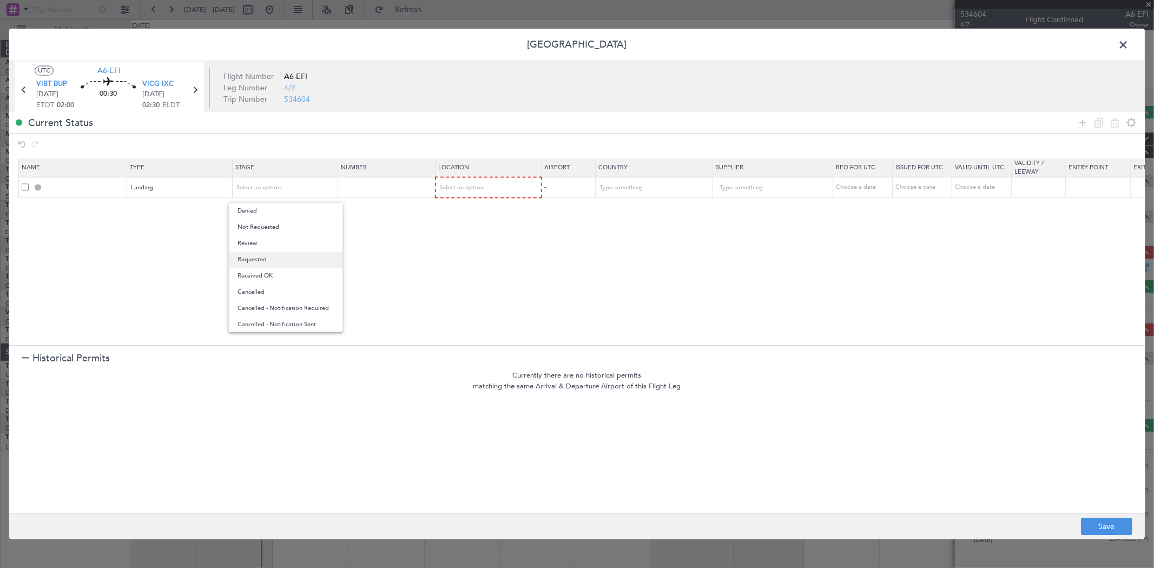
drag, startPoint x: 263, startPoint y: 245, endPoint x: 261, endPoint y: 256, distance: 11.5
click at [261, 256] on div "Denied Not Requested Review Requested Received OK Cancelled Cancelled - Notific…" at bounding box center [285, 267] width 115 height 130
drag, startPoint x: 261, startPoint y: 256, endPoint x: 327, endPoint y: 247, distance: 66.7
click at [261, 257] on span "Requested" at bounding box center [286, 260] width 96 height 16
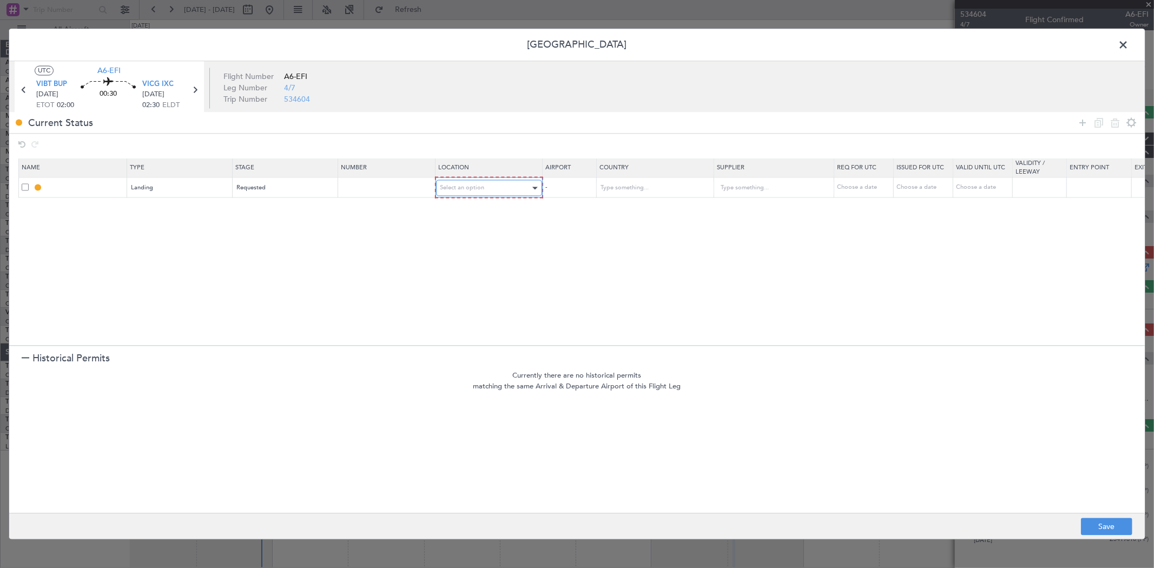
click at [498, 190] on div "Select an option" at bounding box center [485, 188] width 90 height 16
click at [483, 236] on span "Arrival" at bounding box center [489, 243] width 96 height 16
click at [1095, 520] on button "Save" at bounding box center [1106, 526] width 51 height 17
click at [1125, 45] on div at bounding box center [577, 284] width 1136 height 510
type input "VICG LDG"
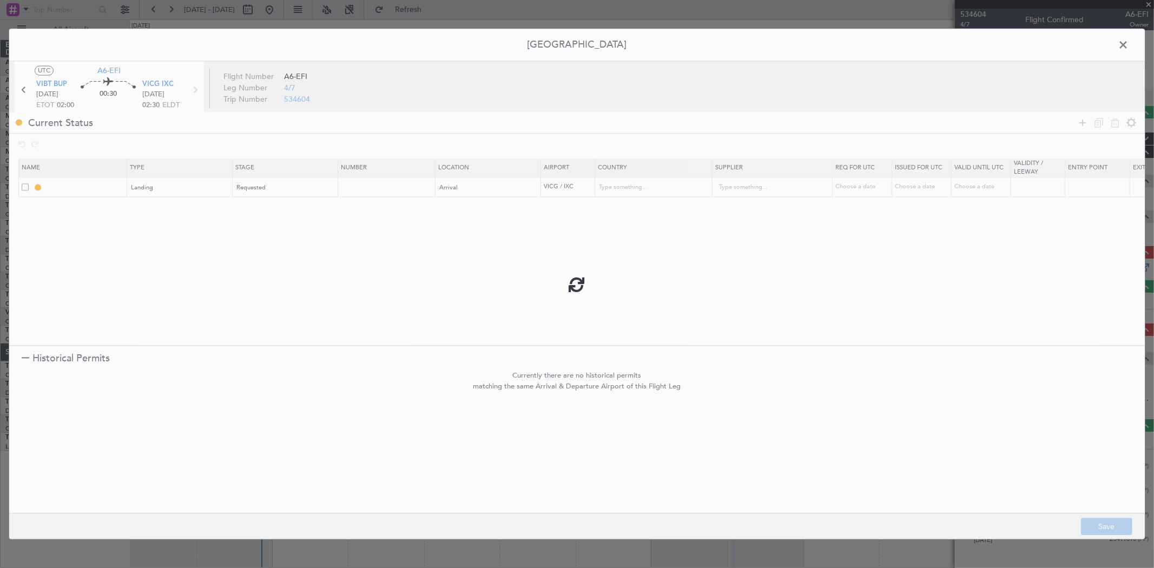
type input "[GEOGRAPHIC_DATA]"
type input "NNN"
type input "3"
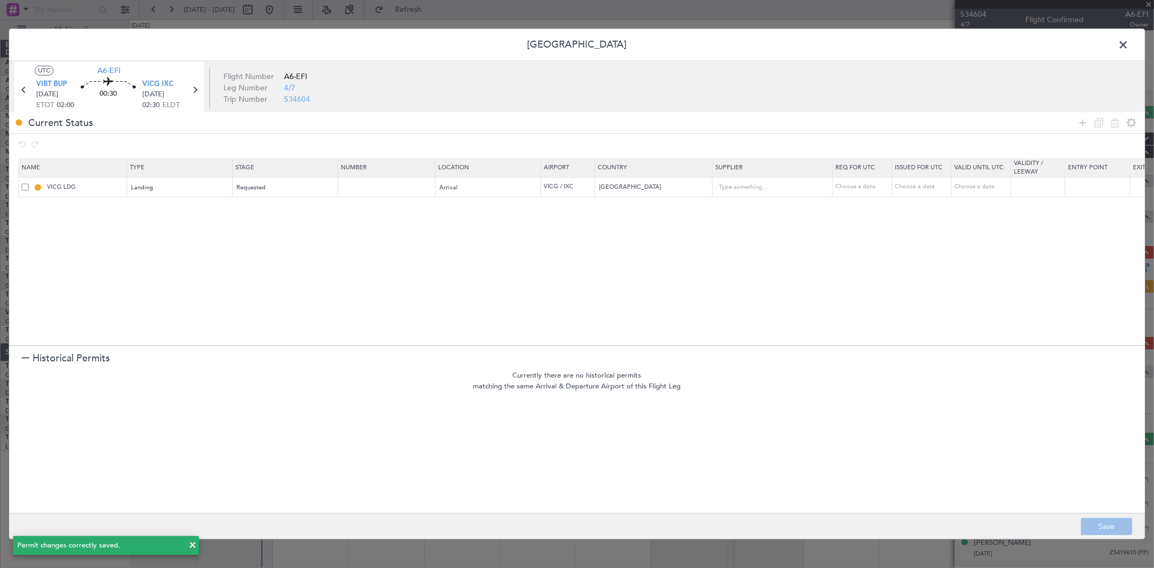
click at [1129, 45] on span at bounding box center [1129, 48] width 0 height 22
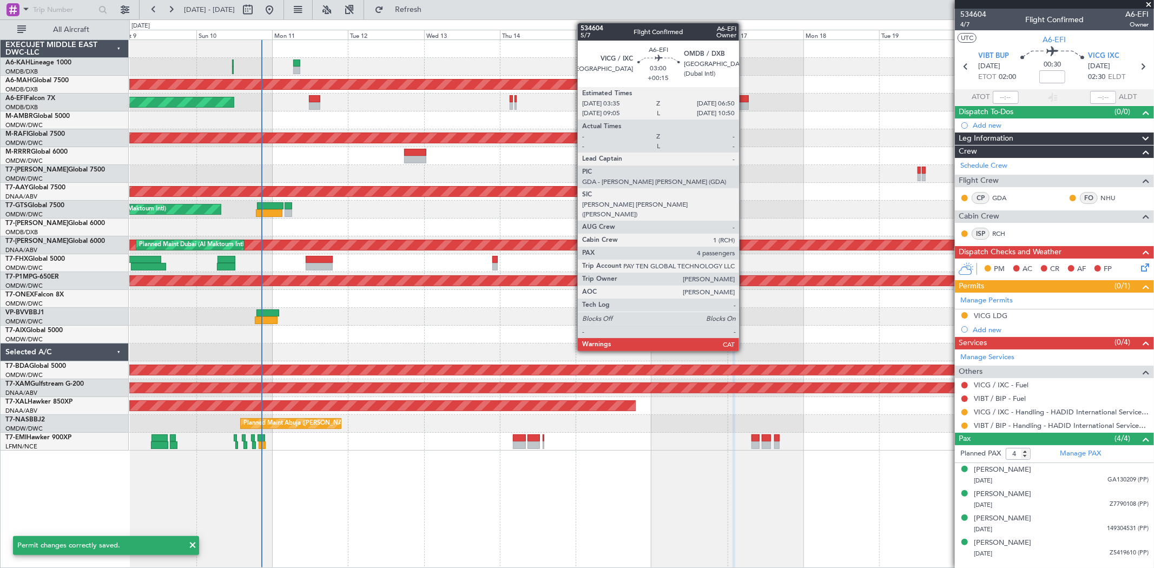
click at [745, 101] on div at bounding box center [744, 99] width 10 height 8
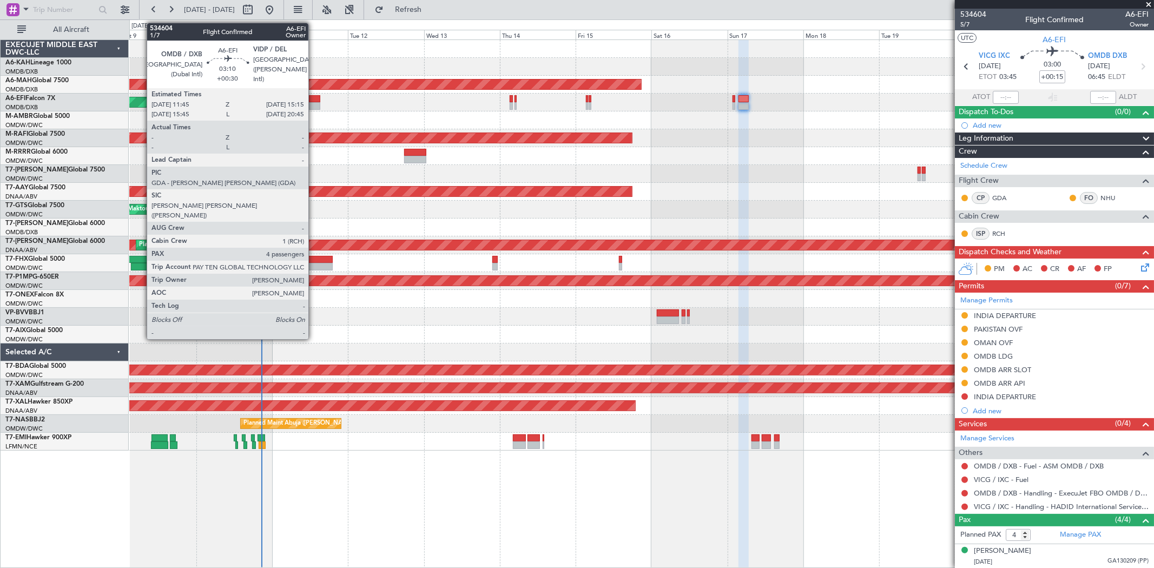
click at [314, 102] on div at bounding box center [314, 106] width 11 height 8
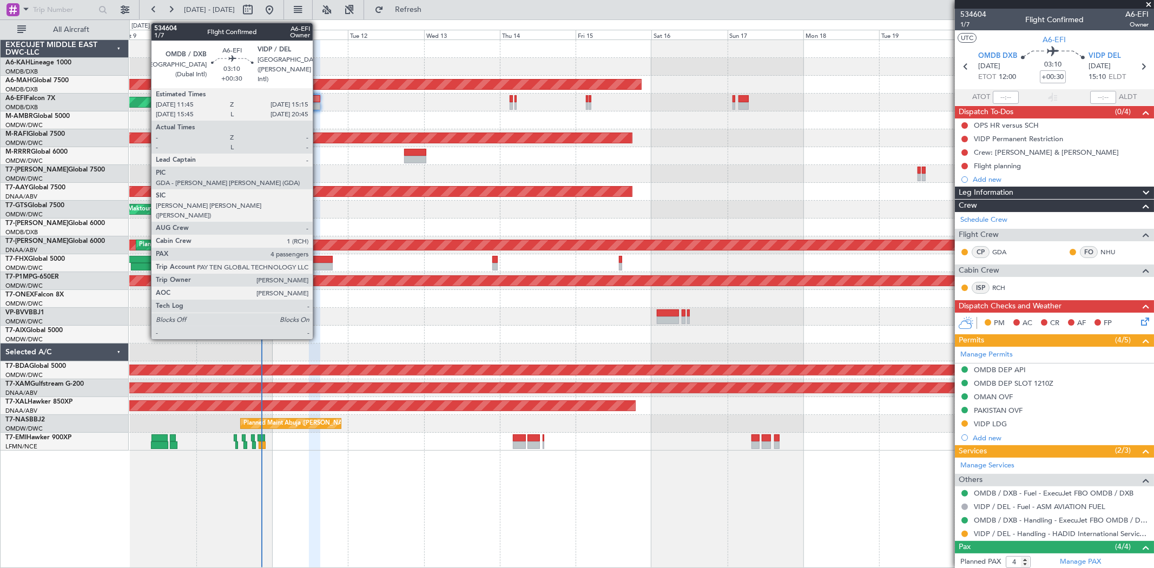
click at [318, 105] on div at bounding box center [314, 106] width 11 height 8
click at [318, 104] on div at bounding box center [314, 106] width 11 height 8
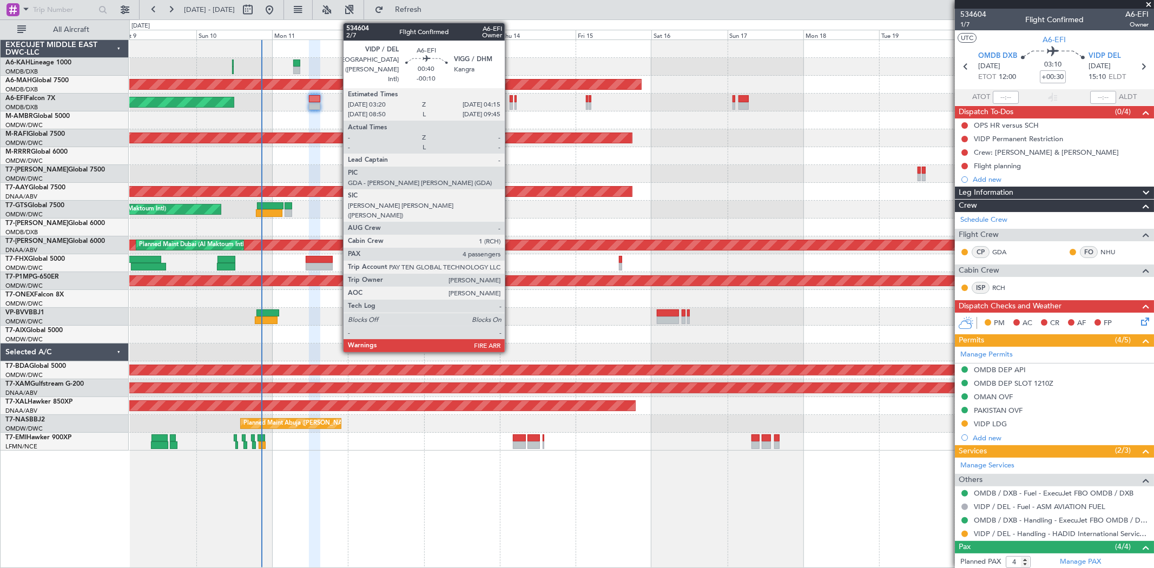
click at [510, 103] on div at bounding box center [511, 106] width 3 height 8
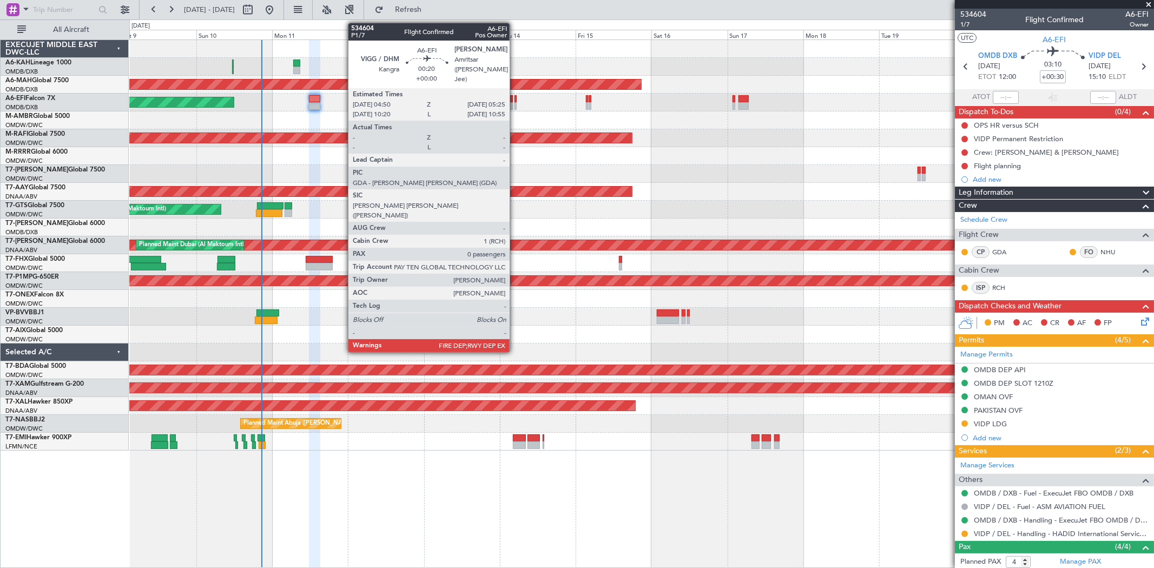
click at [515, 102] on div at bounding box center [516, 106] width 2 height 8
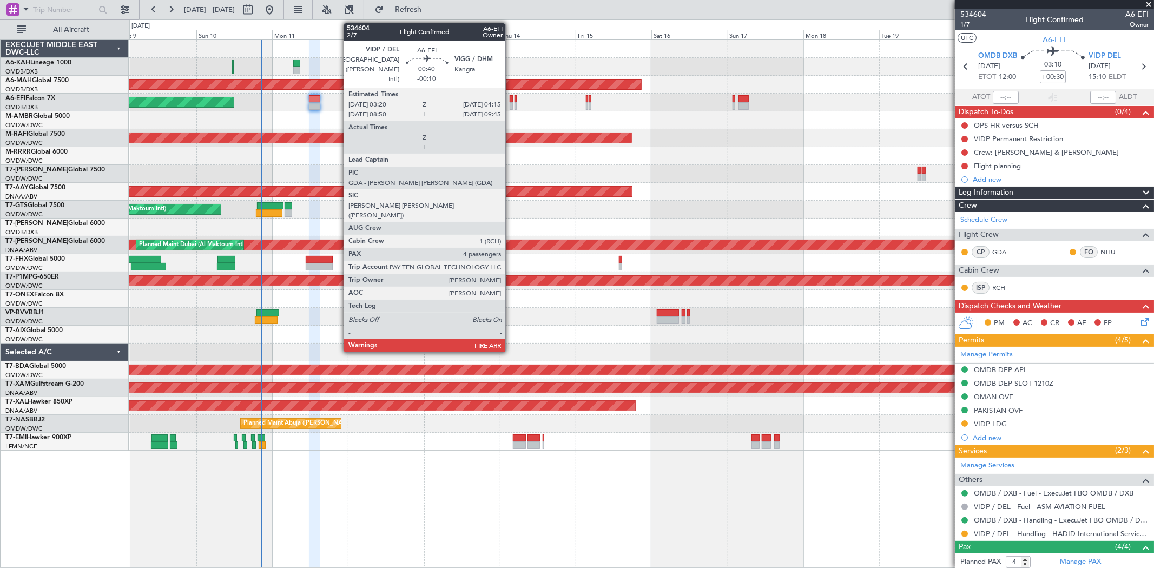
click at [511, 100] on div at bounding box center [511, 99] width 3 height 8
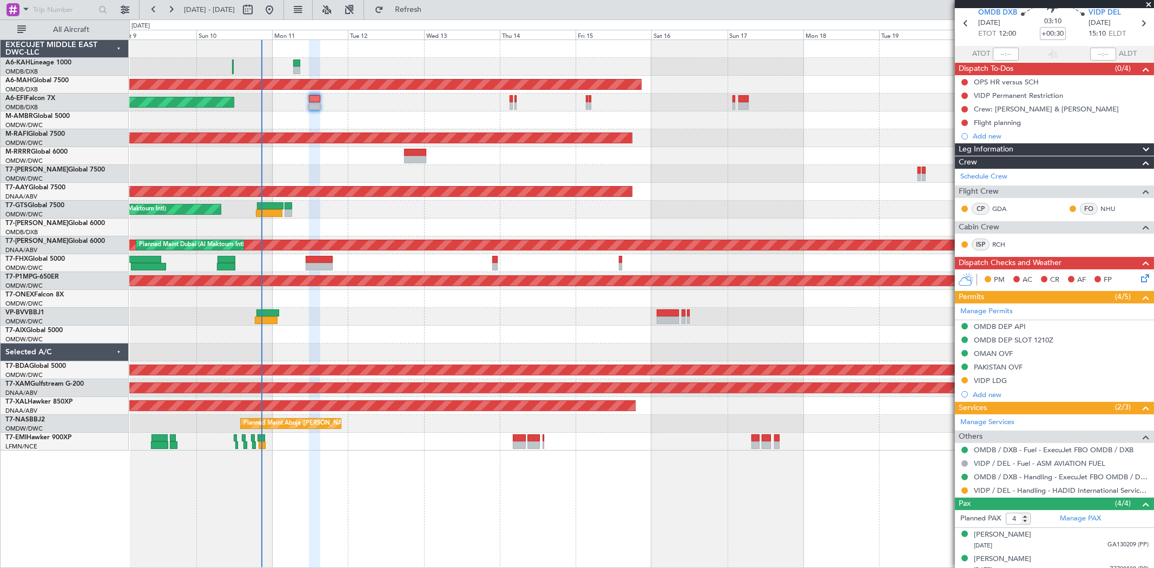
scroll to position [60, 0]
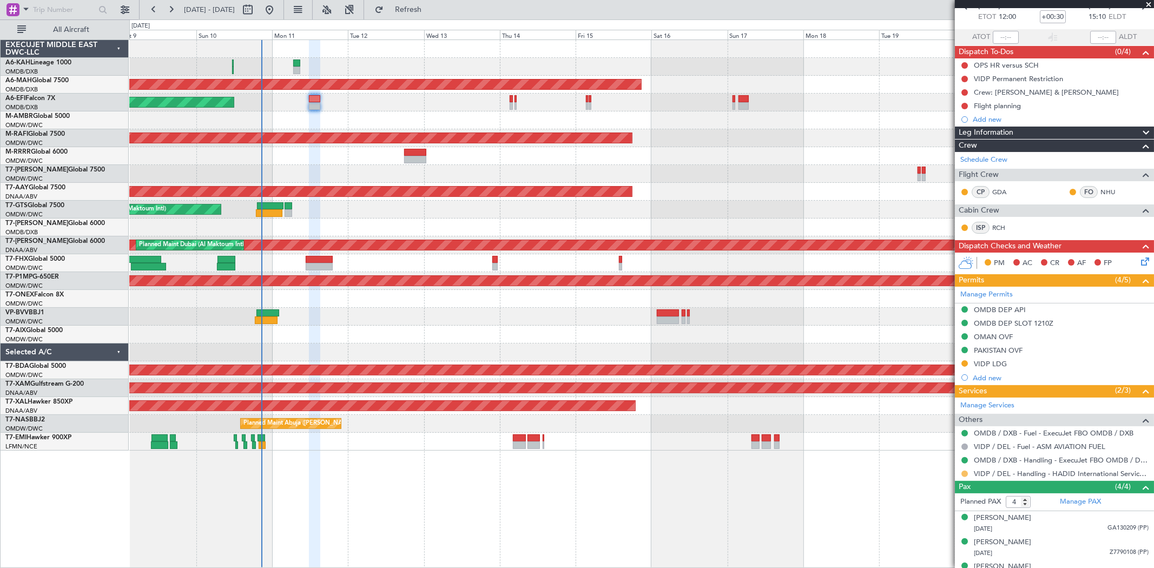
click at [962, 473] on button at bounding box center [965, 474] width 6 height 6
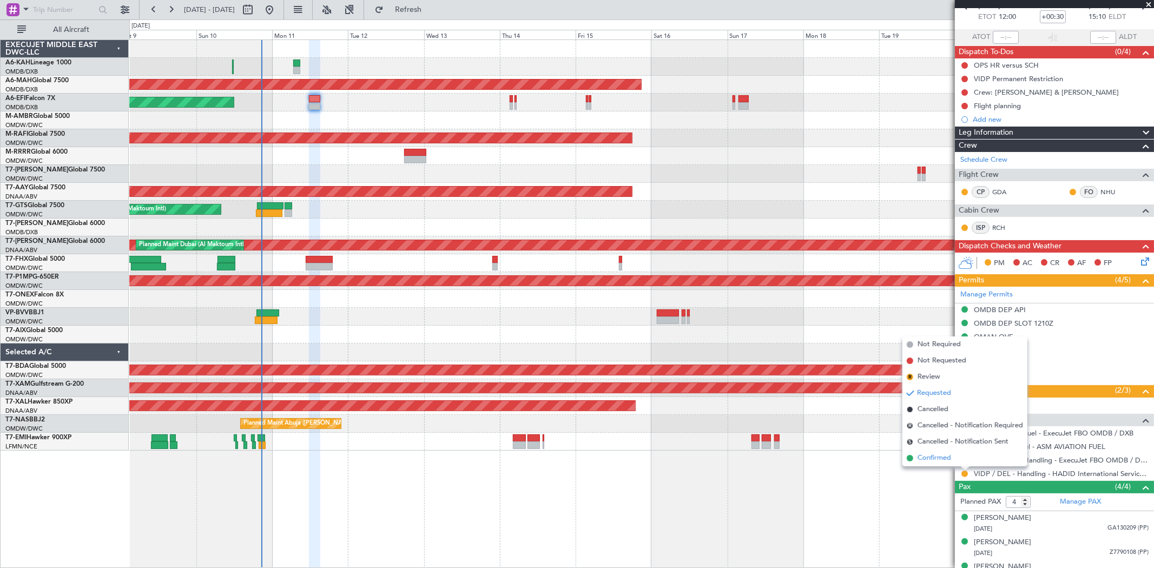
click at [944, 459] on span "Confirmed" at bounding box center [935, 458] width 34 height 11
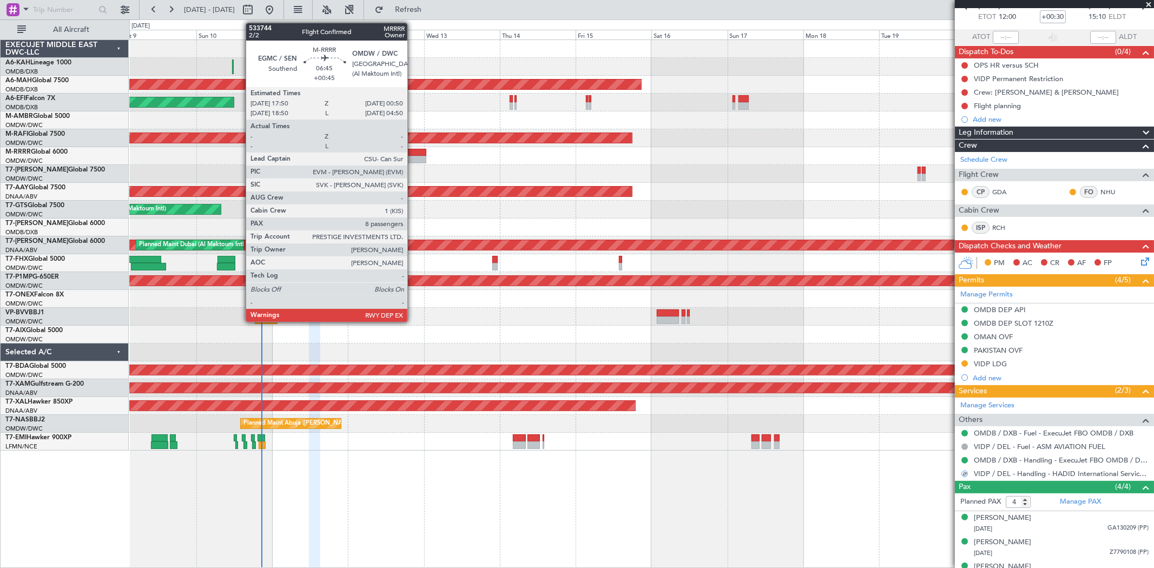
click at [413, 149] on div at bounding box center [415, 153] width 22 height 8
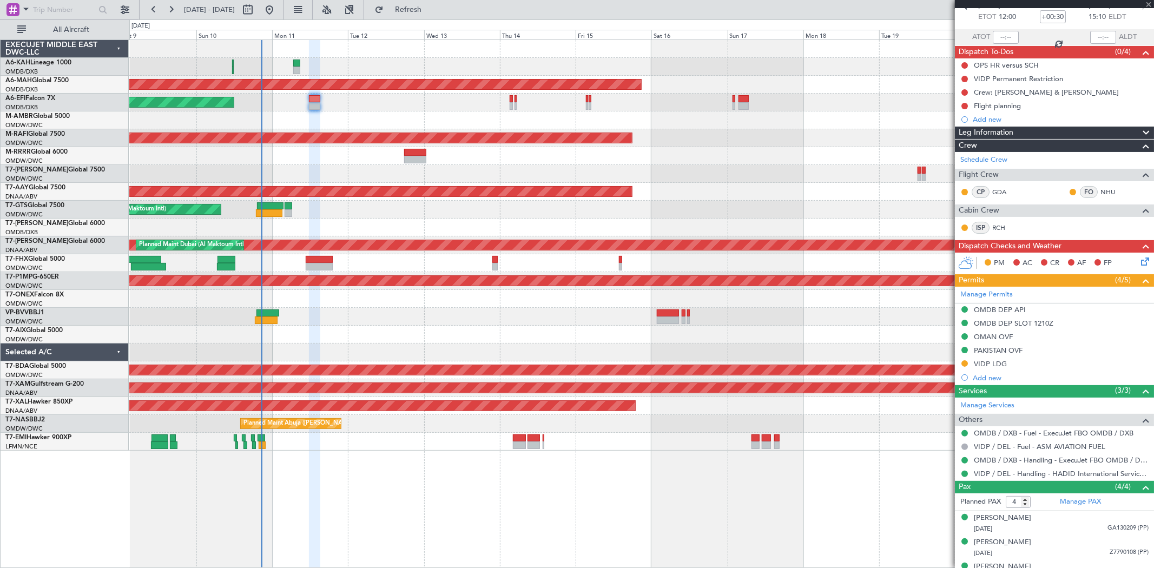
type input "+00:45"
type input "8"
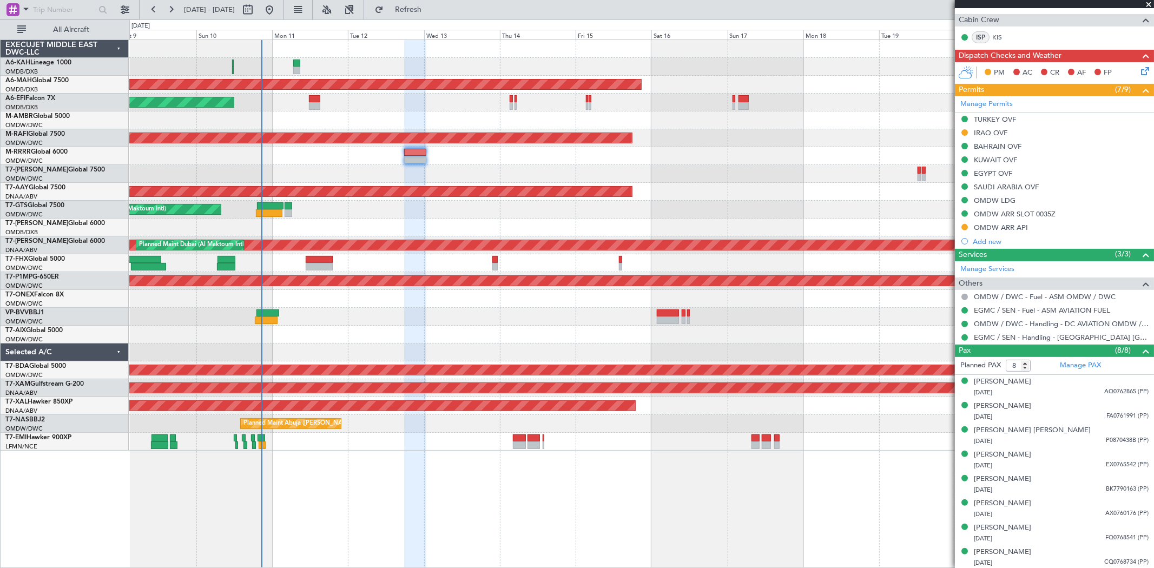
scroll to position [239, 0]
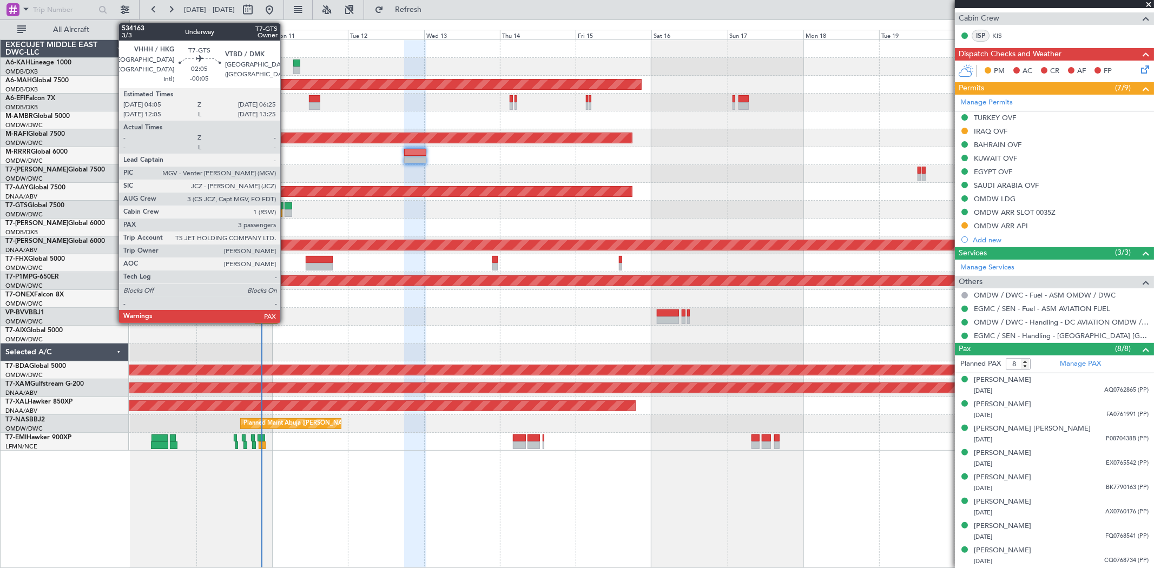
click at [286, 204] on div at bounding box center [289, 206] width 8 height 8
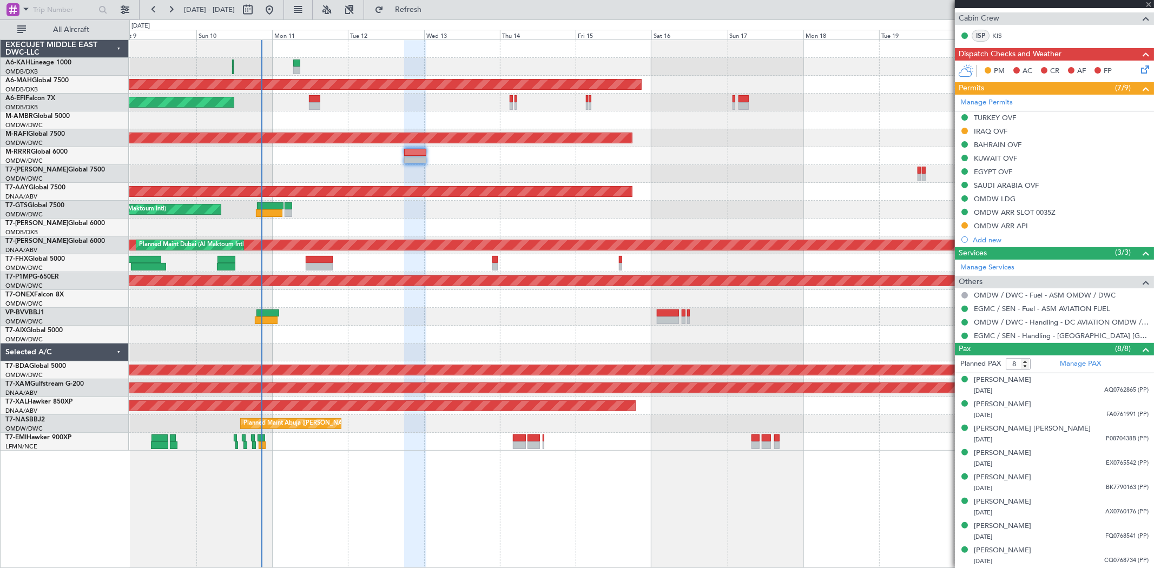
type input "-00:05"
type input "3"
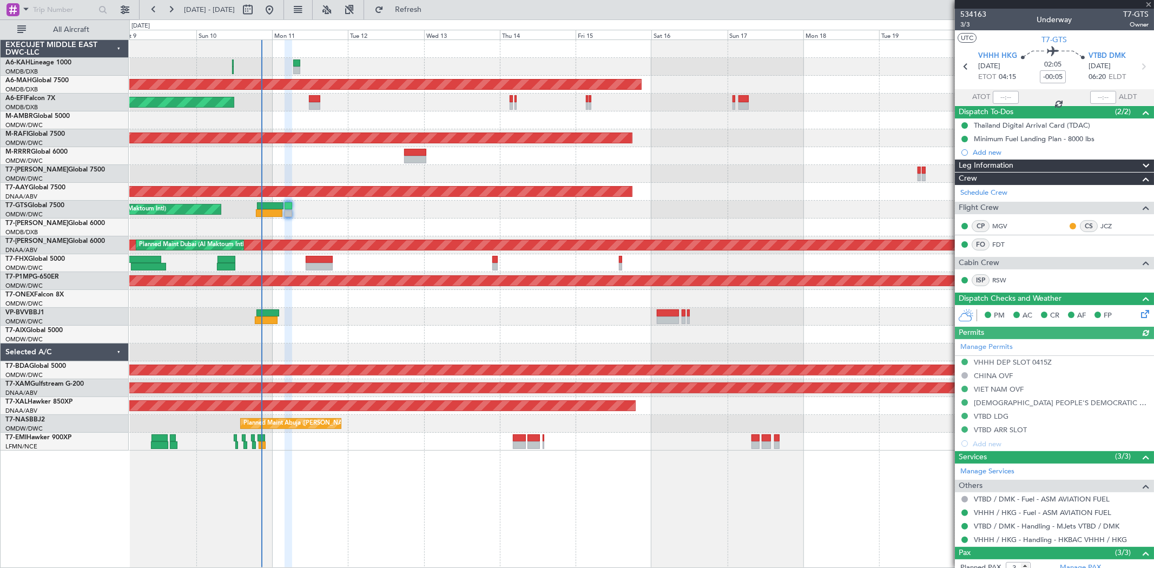
type input "[PERSON_NAME] ([PERSON_NAME])"
type input "6958"
type input "[PERSON_NAME] ([PERSON_NAME])"
type input "6958"
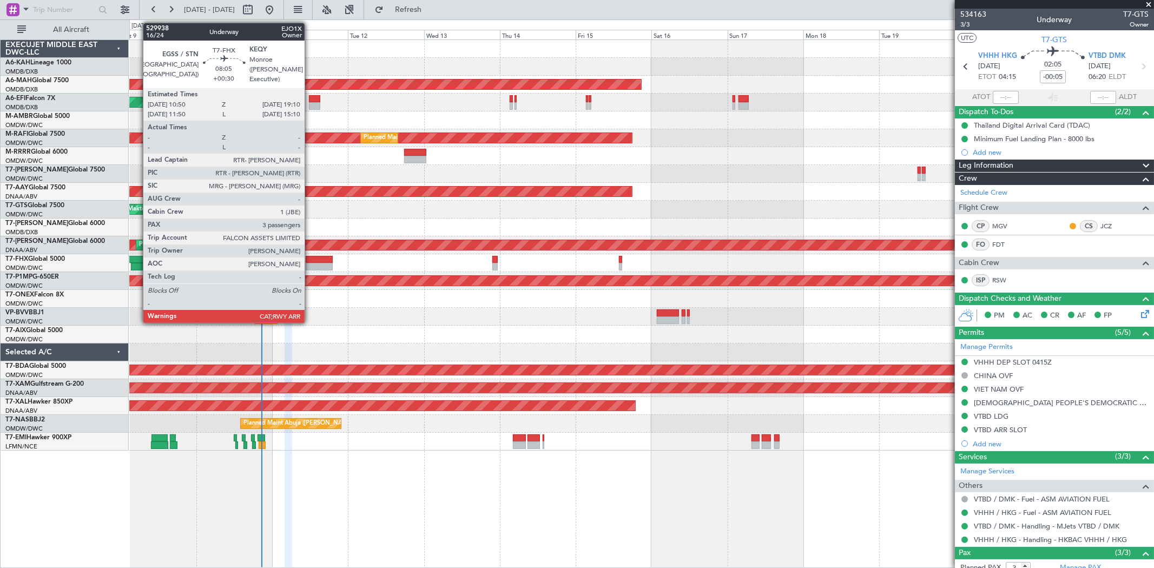
click at [310, 264] on div at bounding box center [319, 267] width 27 height 8
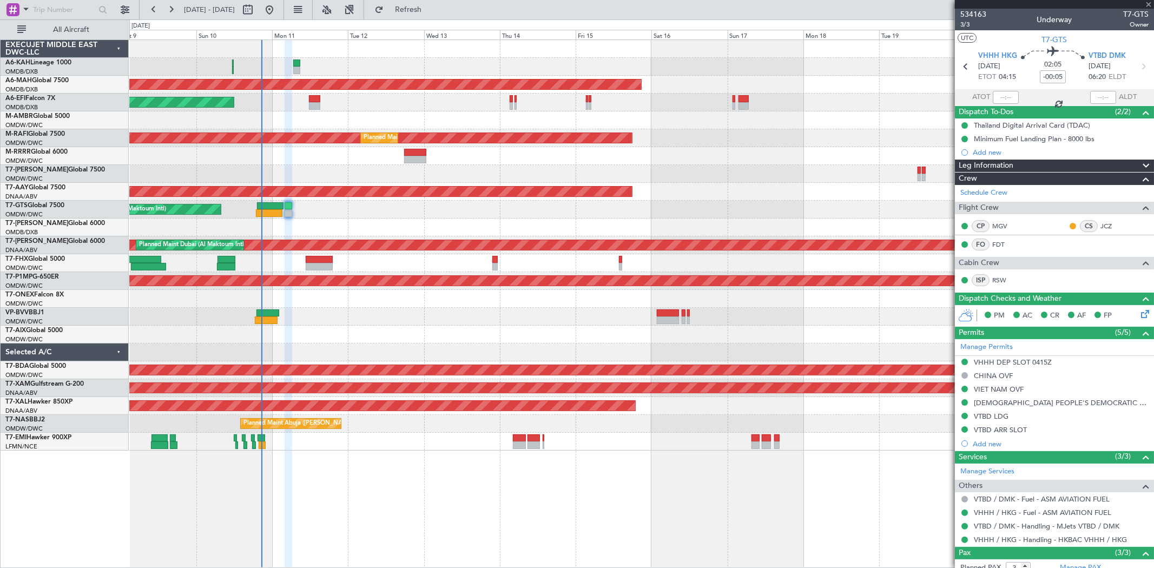
type input "+00:30"
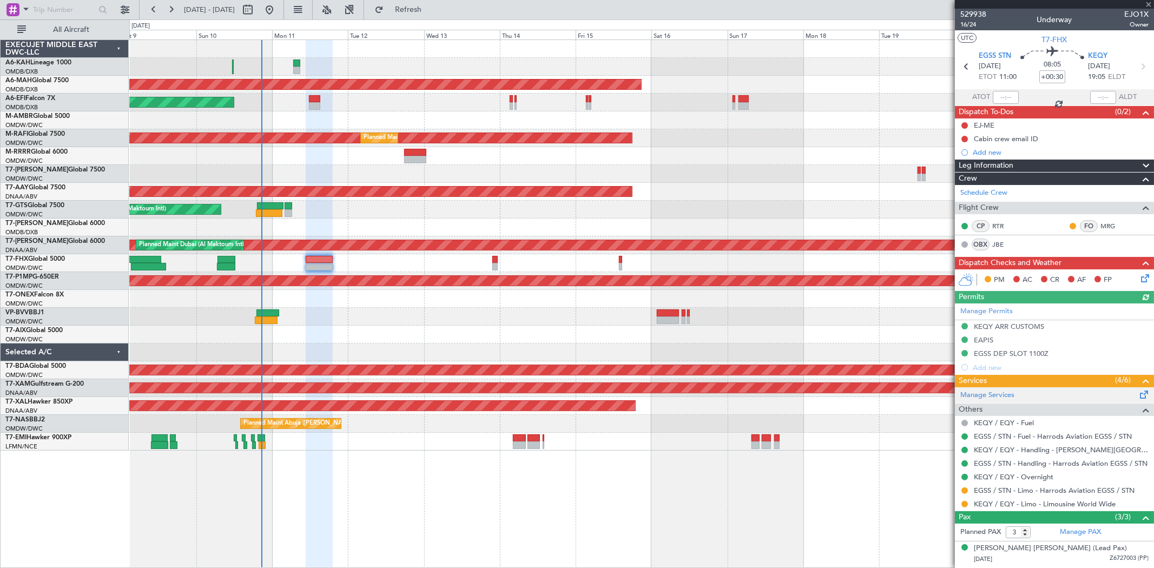
scroll to position [47, 0]
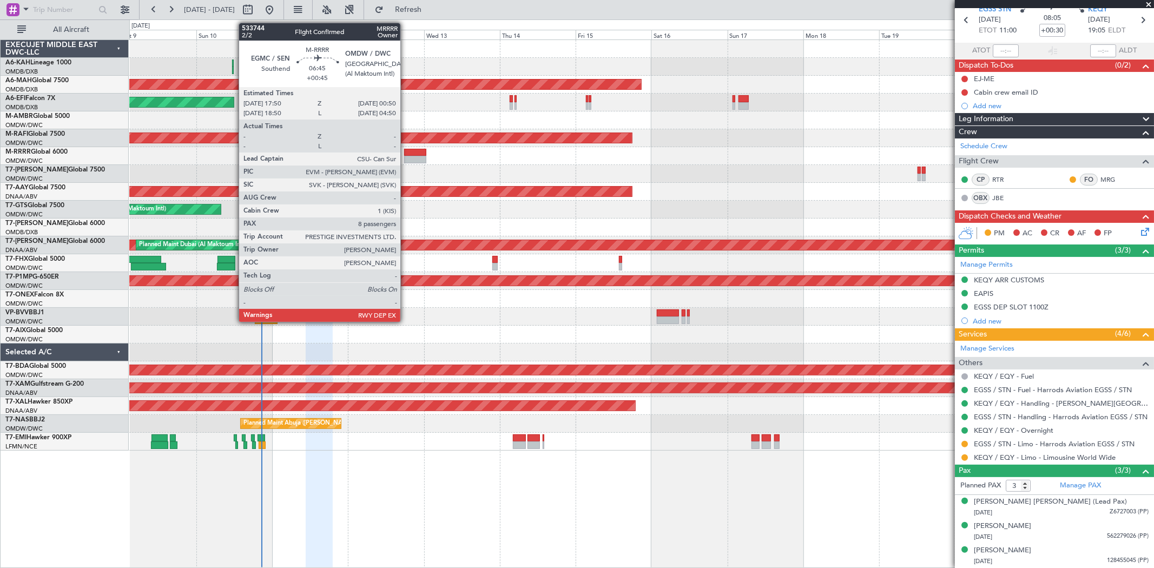
click at [406, 157] on div at bounding box center [415, 160] width 22 height 8
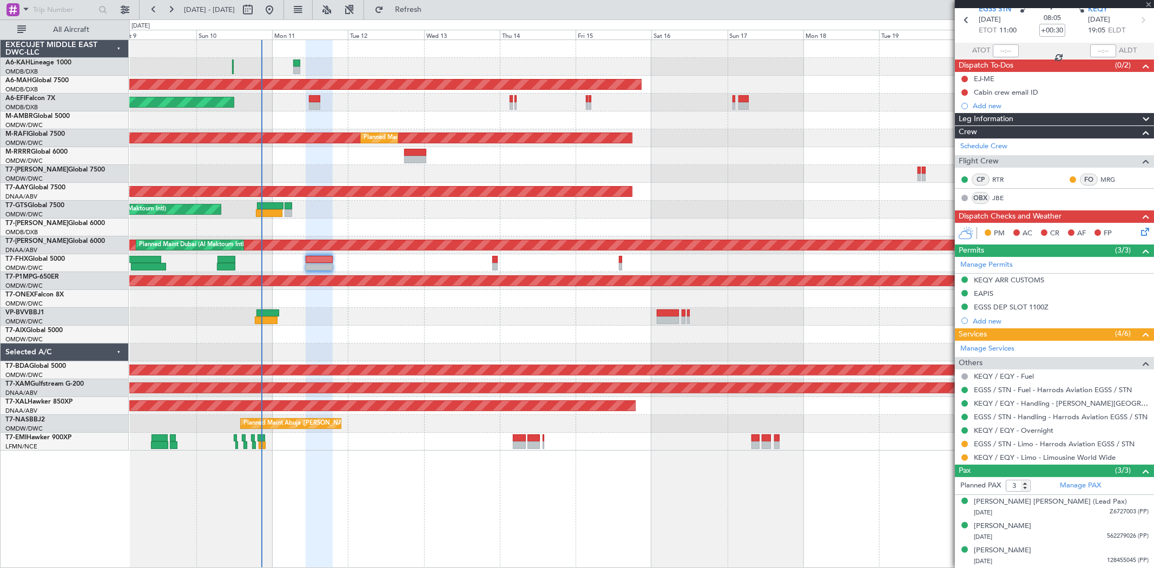
type input "+00:45"
type input "8"
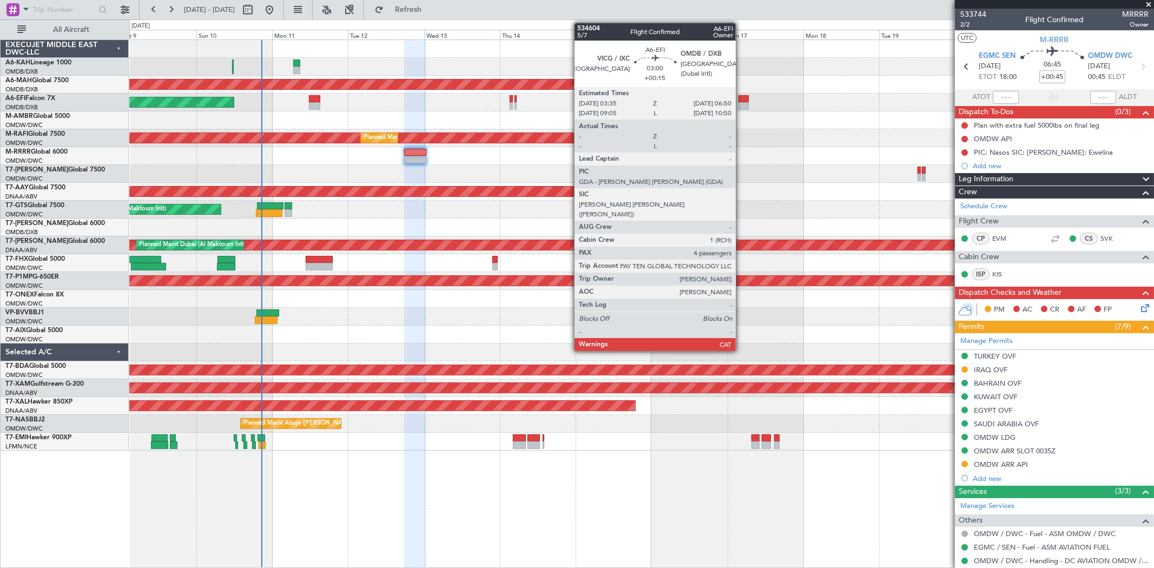
click at [741, 103] on div at bounding box center [744, 106] width 10 height 8
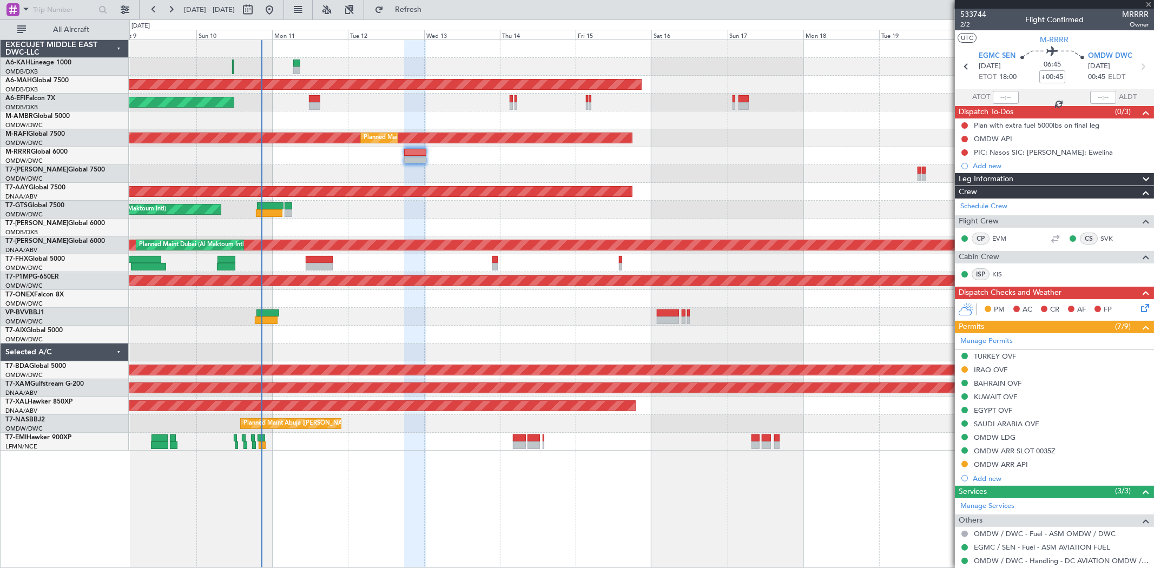
type input "+00:15"
type input "4"
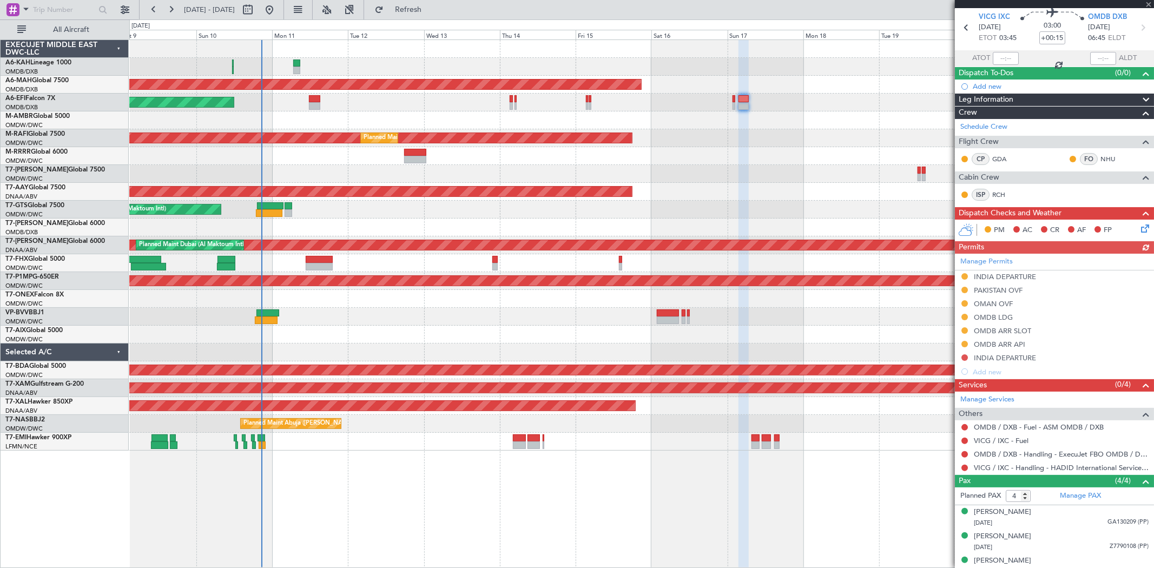
scroll to position [74, 0]
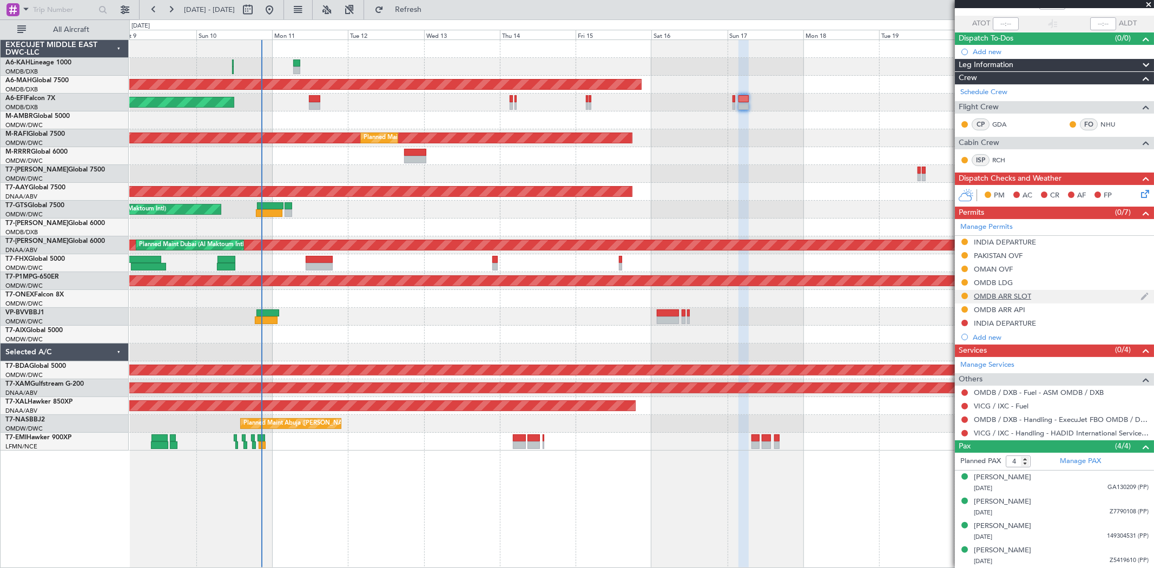
click at [1030, 295] on div "OMDB ARR SLOT" at bounding box center [1002, 296] width 57 height 9
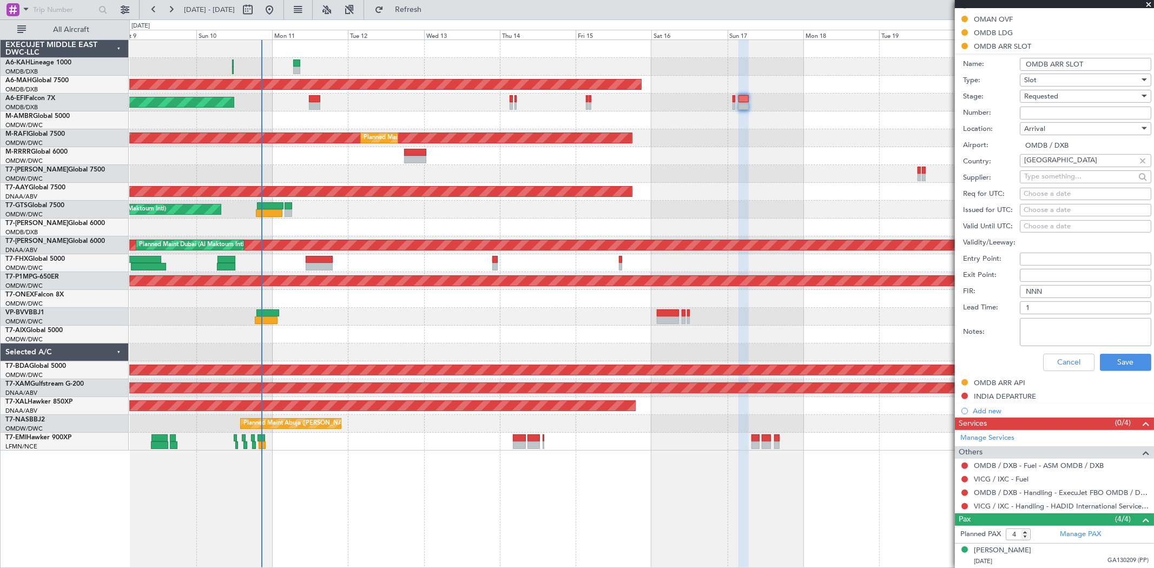
scroll to position [374, 0]
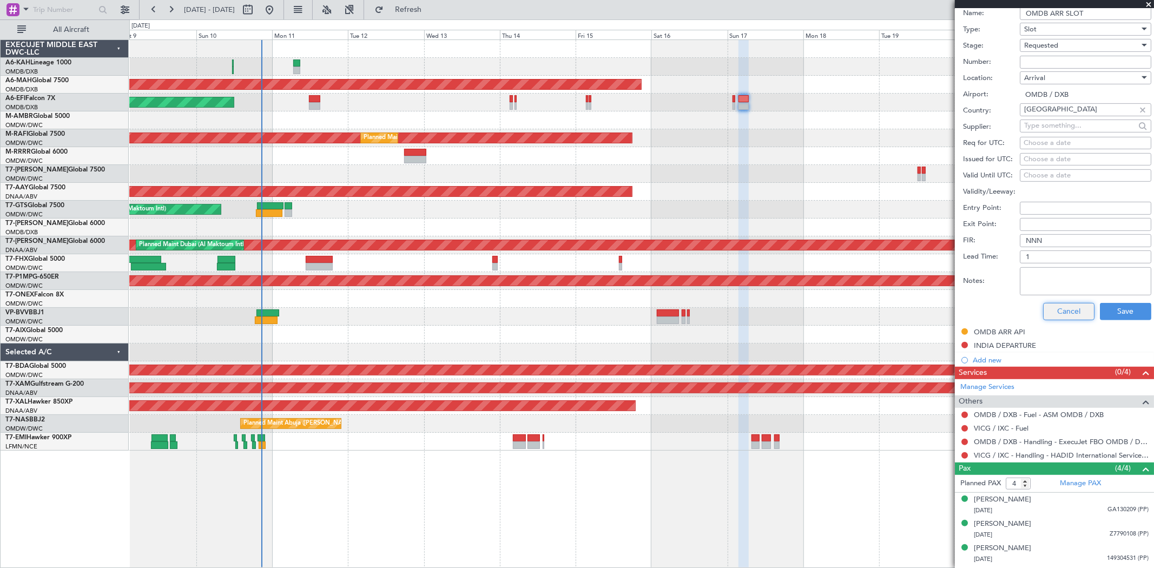
click at [1063, 317] on button "Cancel" at bounding box center [1068, 311] width 51 height 17
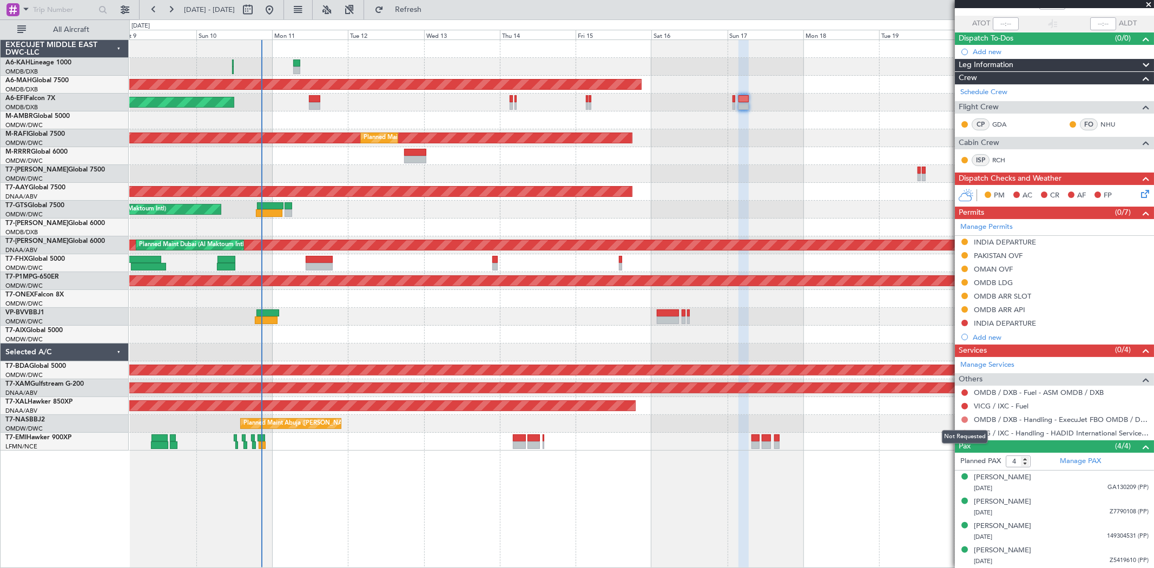
click at [964, 417] on button at bounding box center [965, 420] width 6 height 6
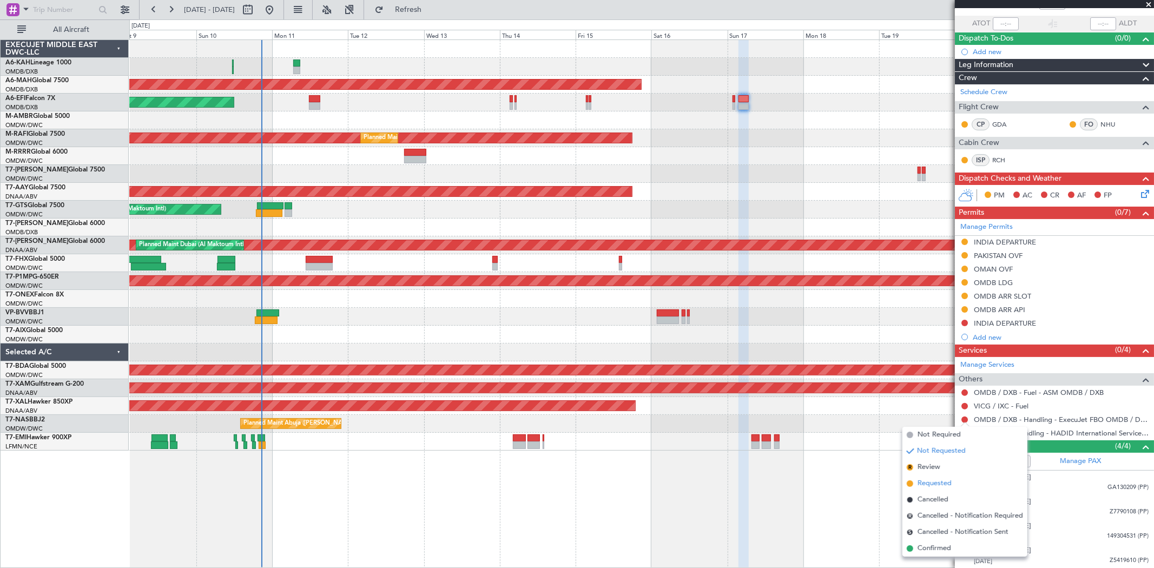
click at [943, 480] on span "Requested" at bounding box center [935, 483] width 34 height 11
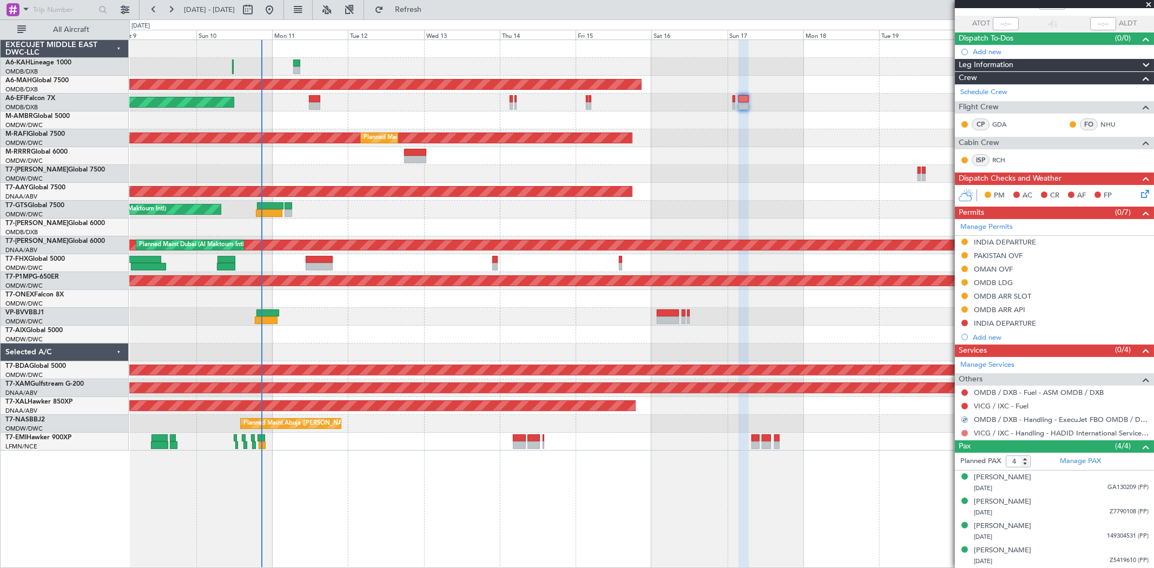
click at [963, 433] on button at bounding box center [965, 433] width 6 height 6
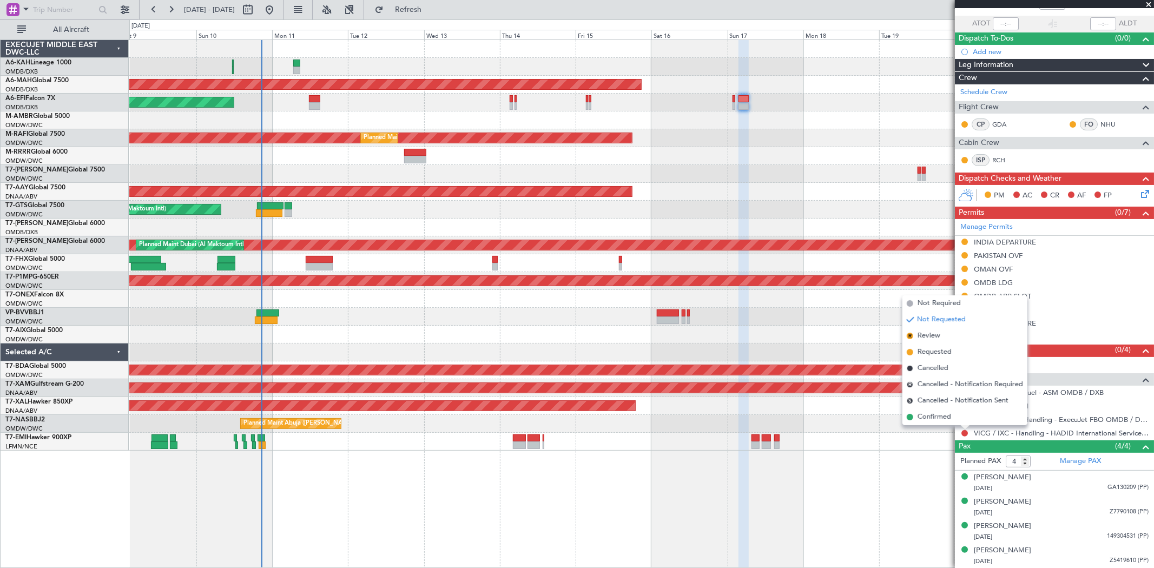
click at [944, 355] on span "Requested" at bounding box center [935, 352] width 34 height 11
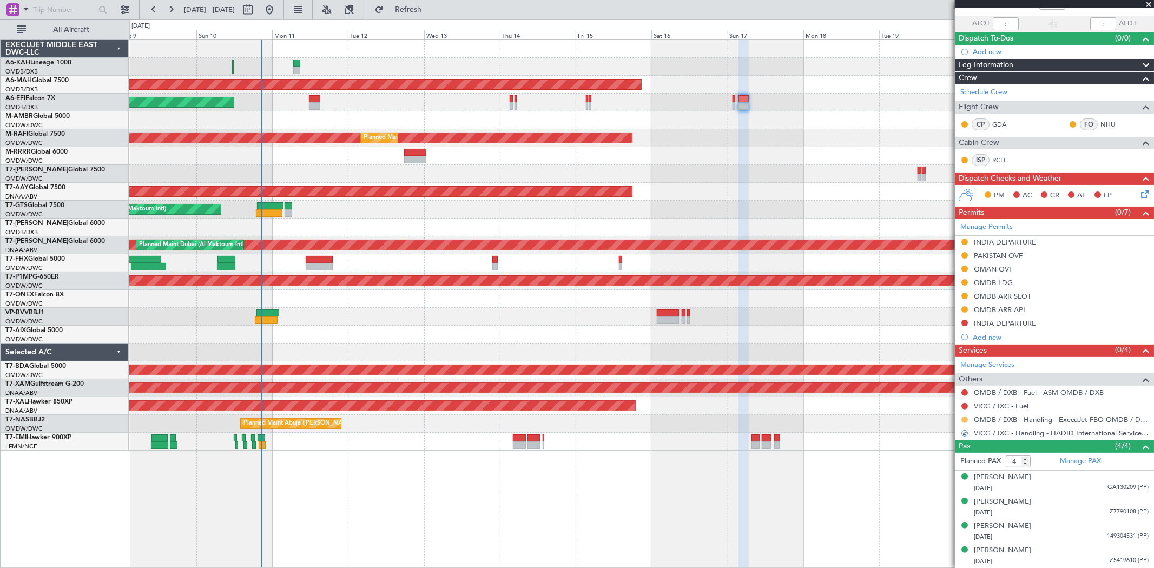
click at [965, 420] on button at bounding box center [965, 420] width 6 height 6
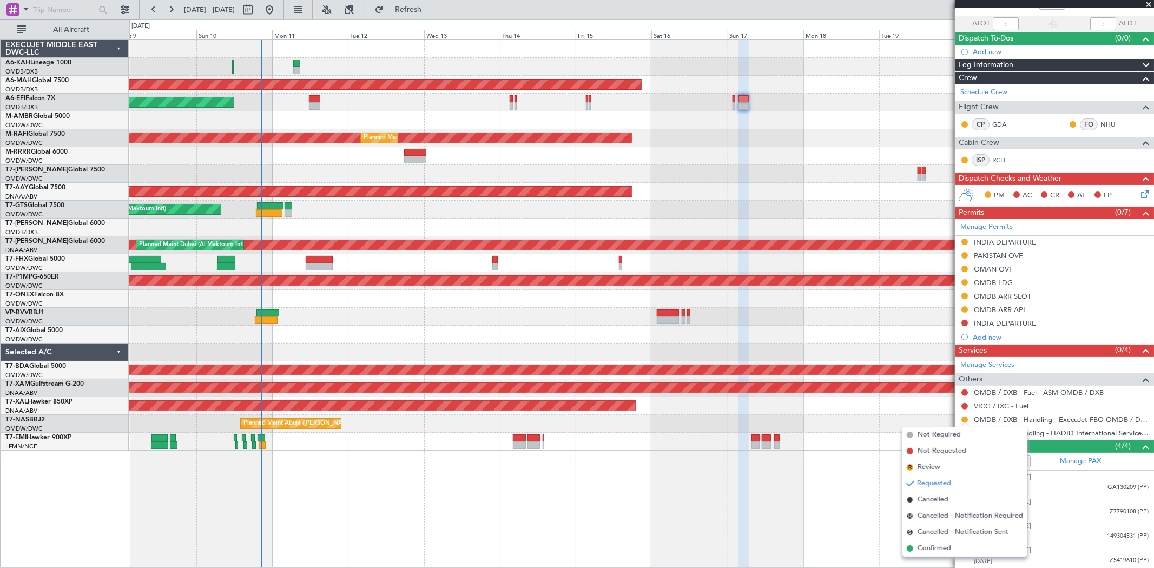
click at [939, 547] on span "Confirmed" at bounding box center [935, 548] width 34 height 11
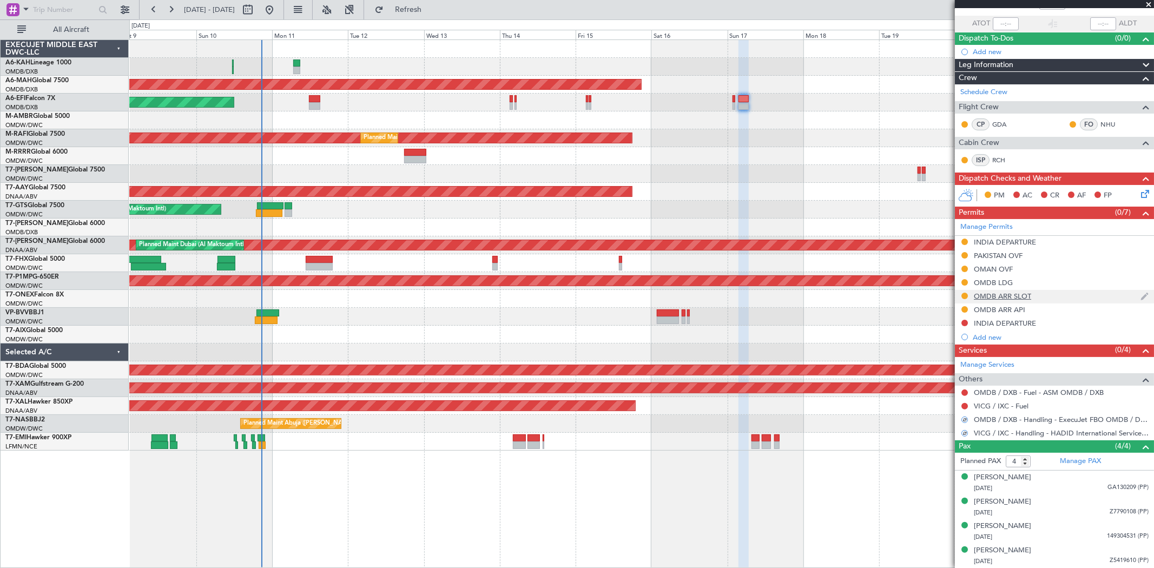
click at [1036, 296] on div "OMDB ARR SLOT" at bounding box center [1054, 297] width 199 height 14
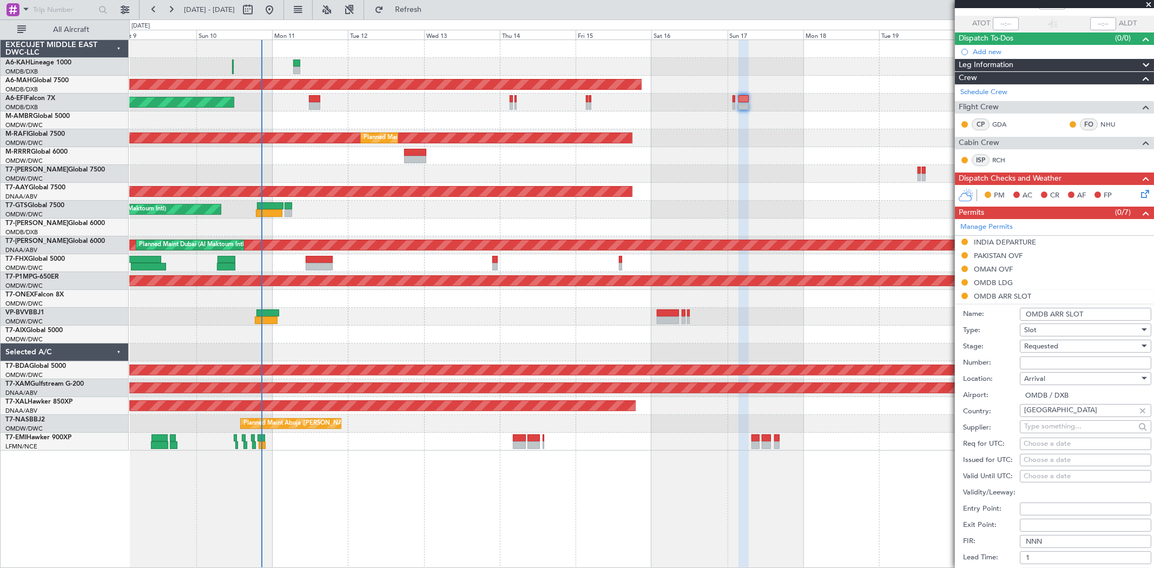
click at [1031, 363] on input "Number:" at bounding box center [1085, 363] width 131 height 13
paste input "KEJO135"
type input "KEJO135"
click at [1035, 345] on span "Requested" at bounding box center [1041, 346] width 34 height 10
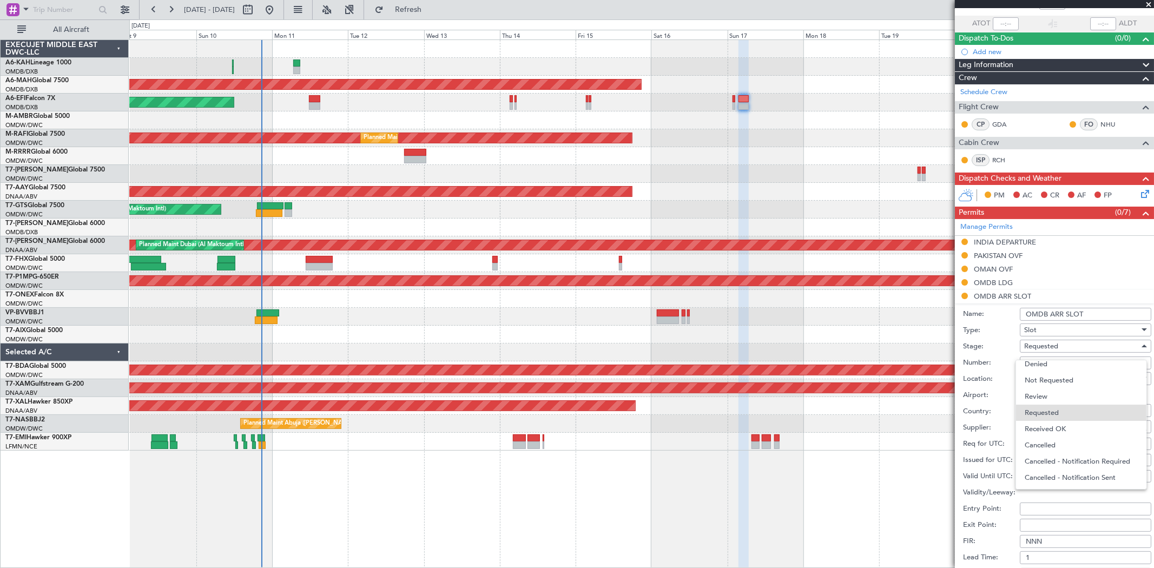
click at [1043, 433] on span "Received OK" at bounding box center [1081, 429] width 113 height 16
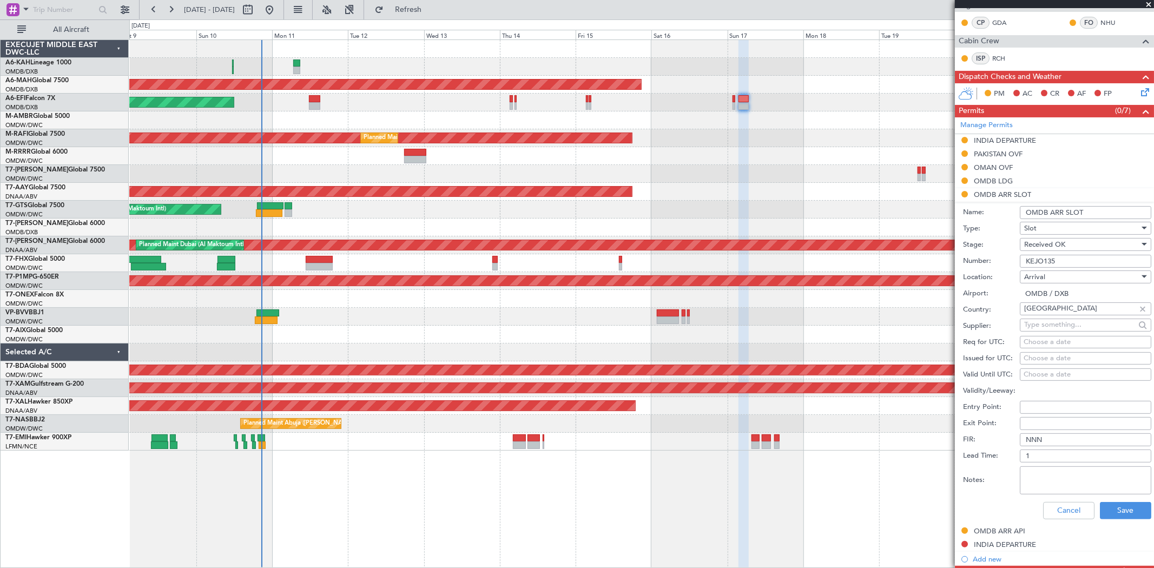
scroll to position [180, 0]
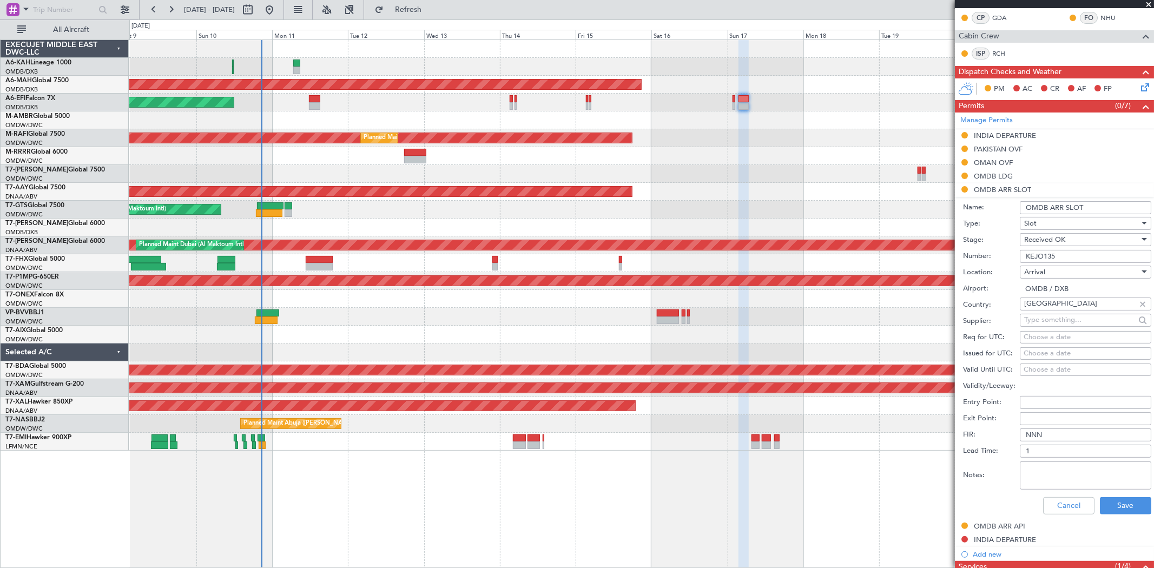
click at [1035, 355] on div "Choose a date" at bounding box center [1086, 353] width 124 height 11
select select "8"
select select "2025"
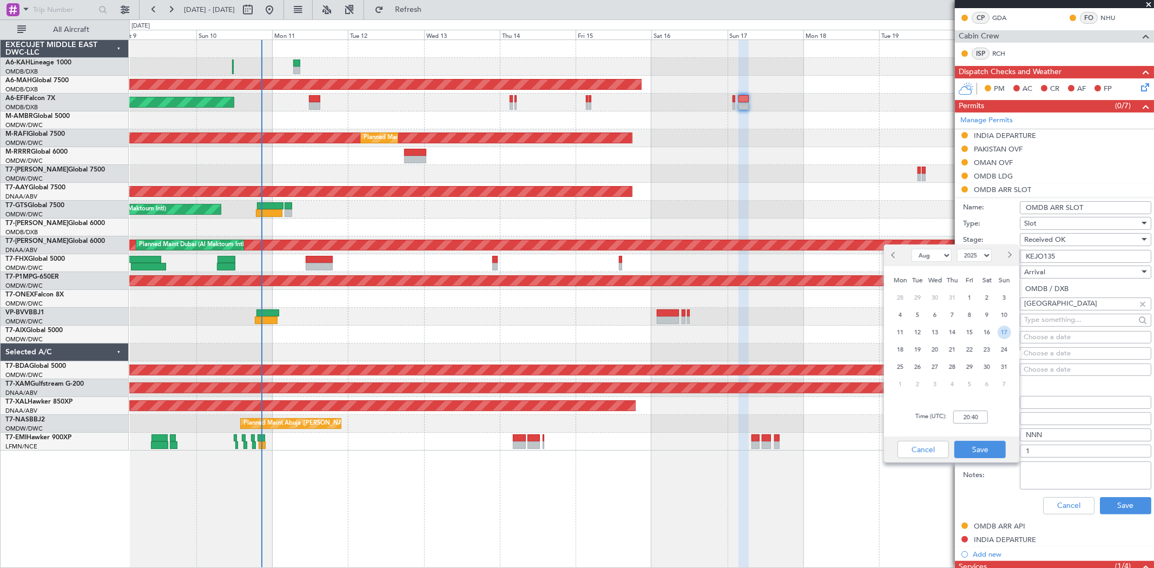
click at [1002, 333] on span "17" at bounding box center [1005, 333] width 14 height 14
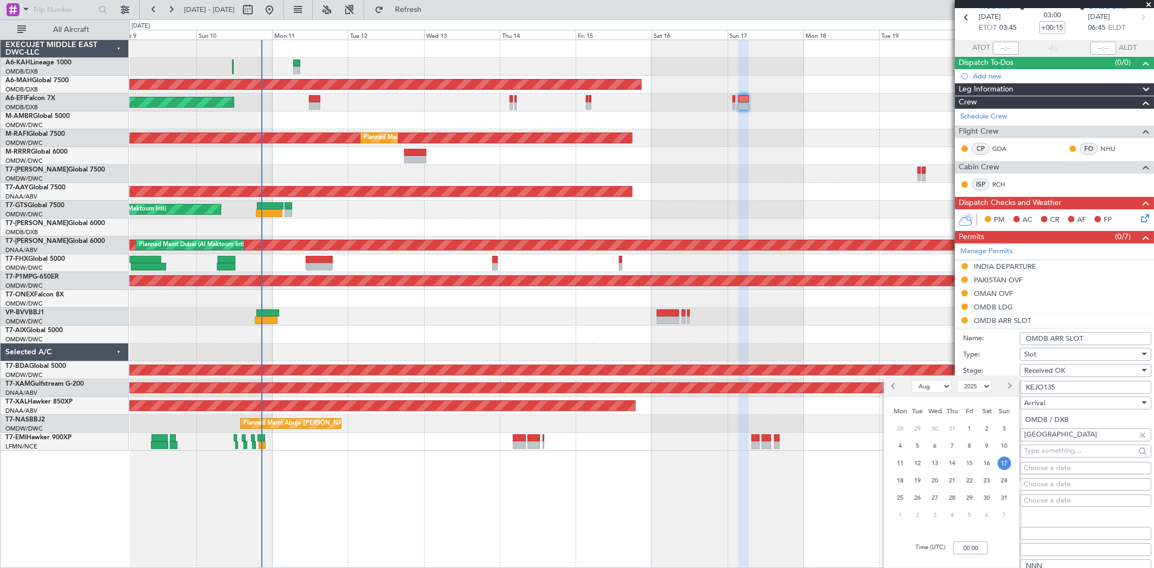
scroll to position [60, 0]
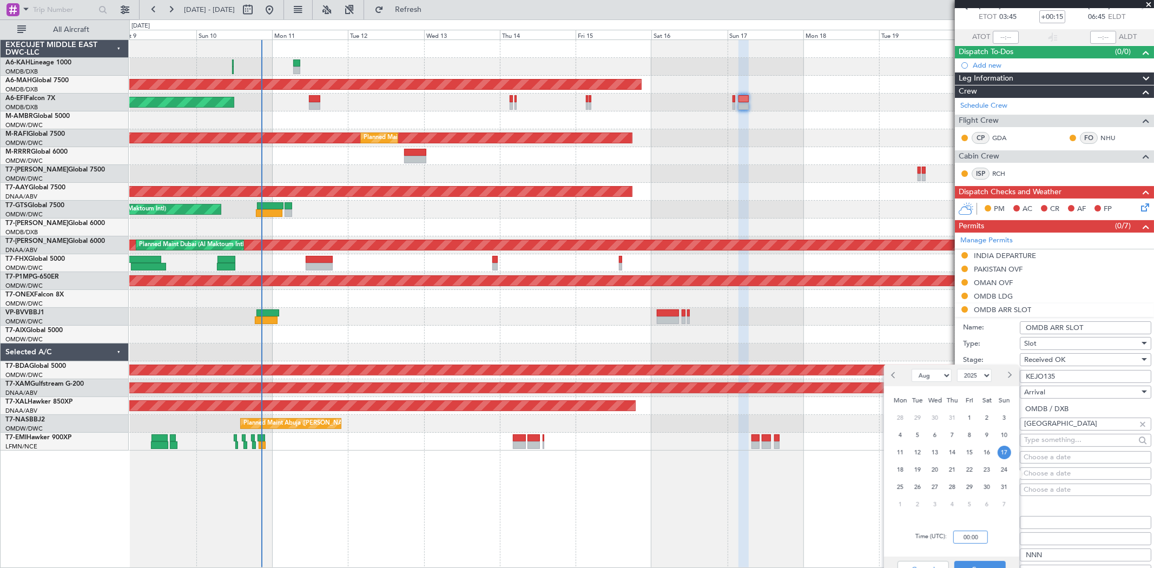
click at [969, 538] on input "00:00" at bounding box center [970, 537] width 35 height 13
type input "06:45"
click at [977, 563] on button "Save" at bounding box center [979, 569] width 51 height 17
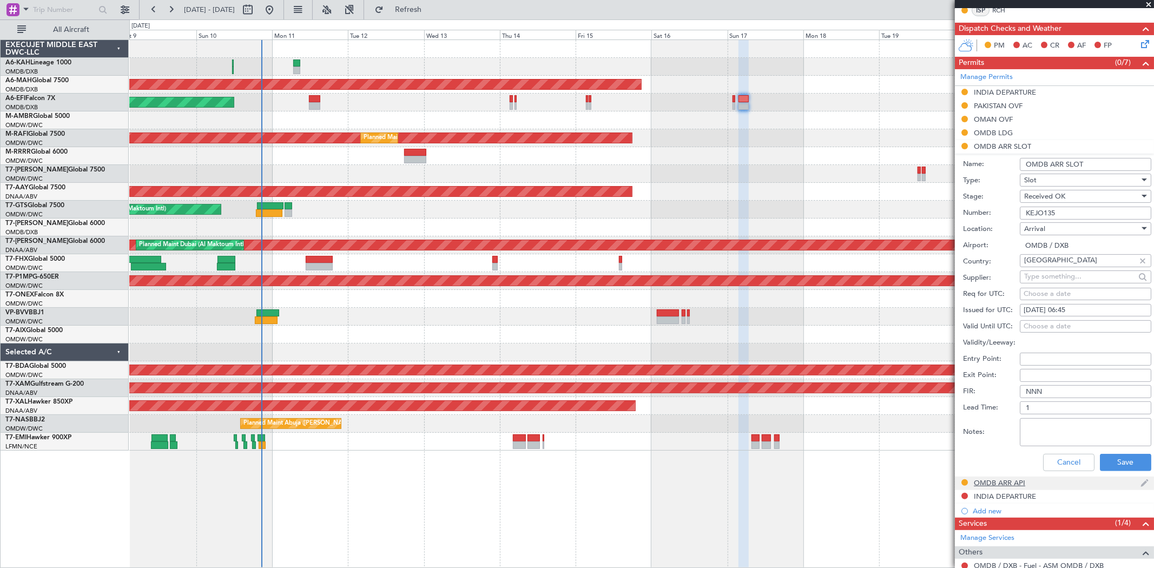
scroll to position [240, 0]
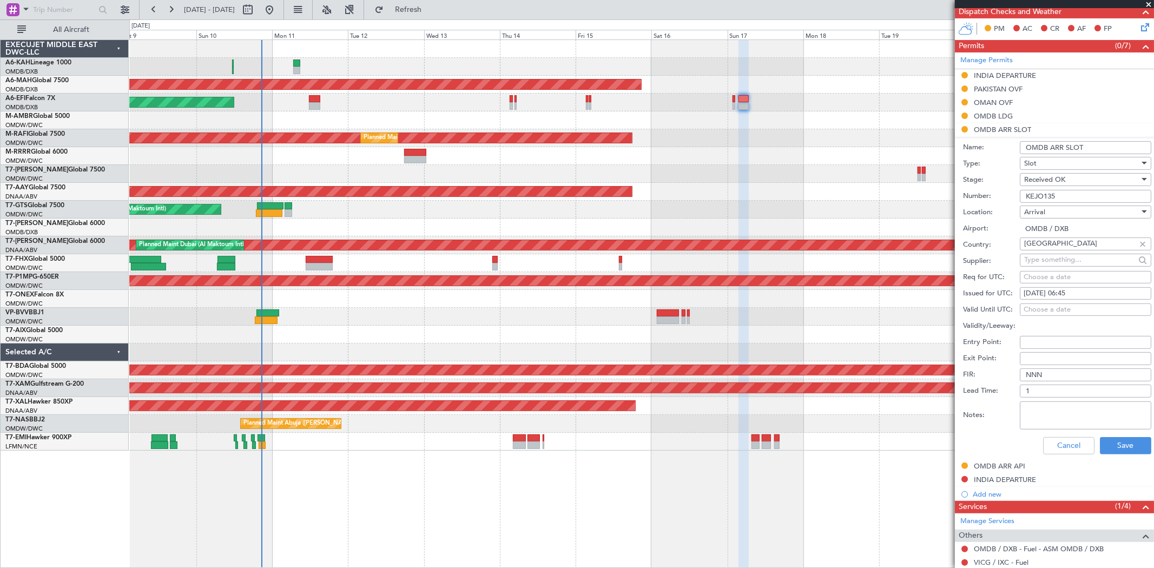
click at [1111, 434] on div "Cancel Save" at bounding box center [1057, 446] width 188 height 28
click at [1111, 439] on button "Save" at bounding box center [1125, 445] width 51 height 17
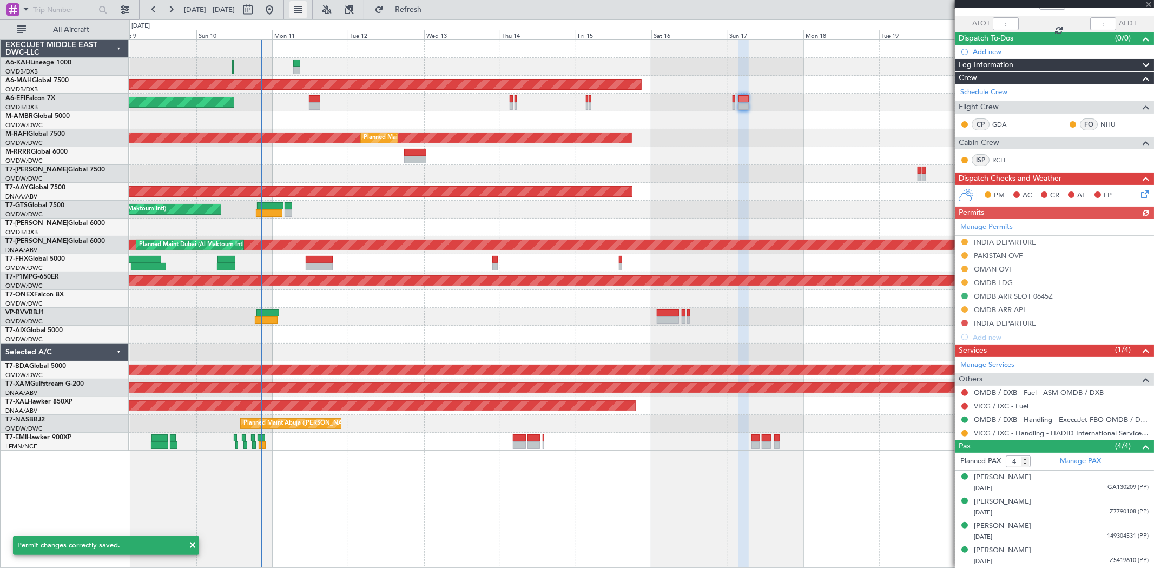
scroll to position [74, 0]
click at [434, 14] on button "Refresh" at bounding box center [402, 9] width 65 height 17
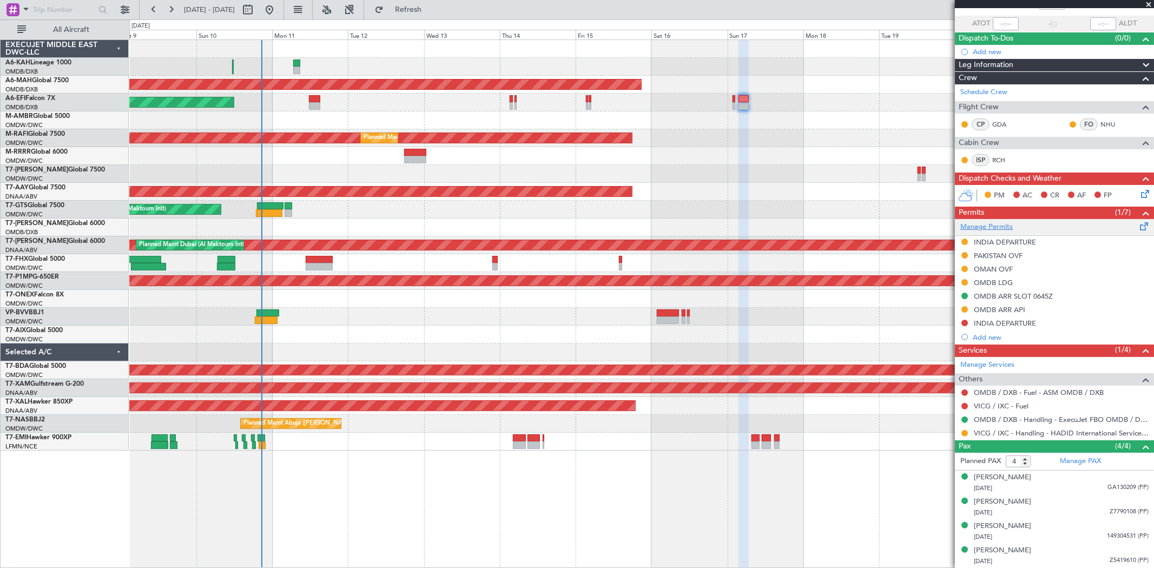
click at [989, 226] on link "Manage Permits" at bounding box center [986, 227] width 52 height 11
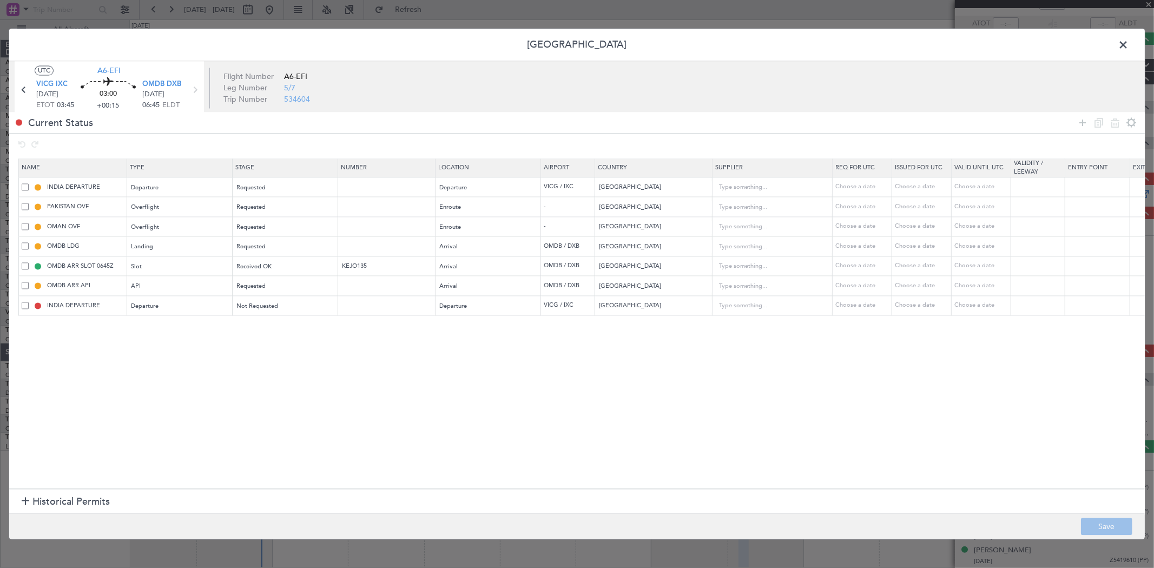
click at [24, 305] on span at bounding box center [25, 305] width 7 height 7
click at [29, 302] on input "checkbox" at bounding box center [29, 302] width 0 height 0
click at [1119, 121] on icon at bounding box center [1115, 122] width 13 height 13
click at [1099, 529] on button "Save" at bounding box center [1106, 526] width 51 height 17
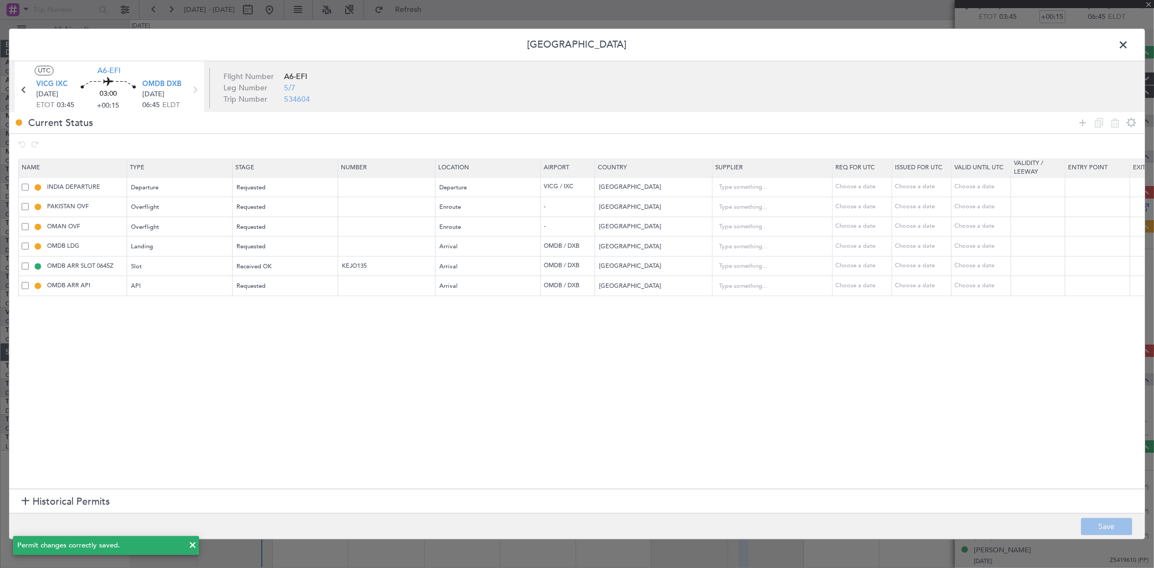
click at [1129, 42] on span at bounding box center [1129, 48] width 0 height 22
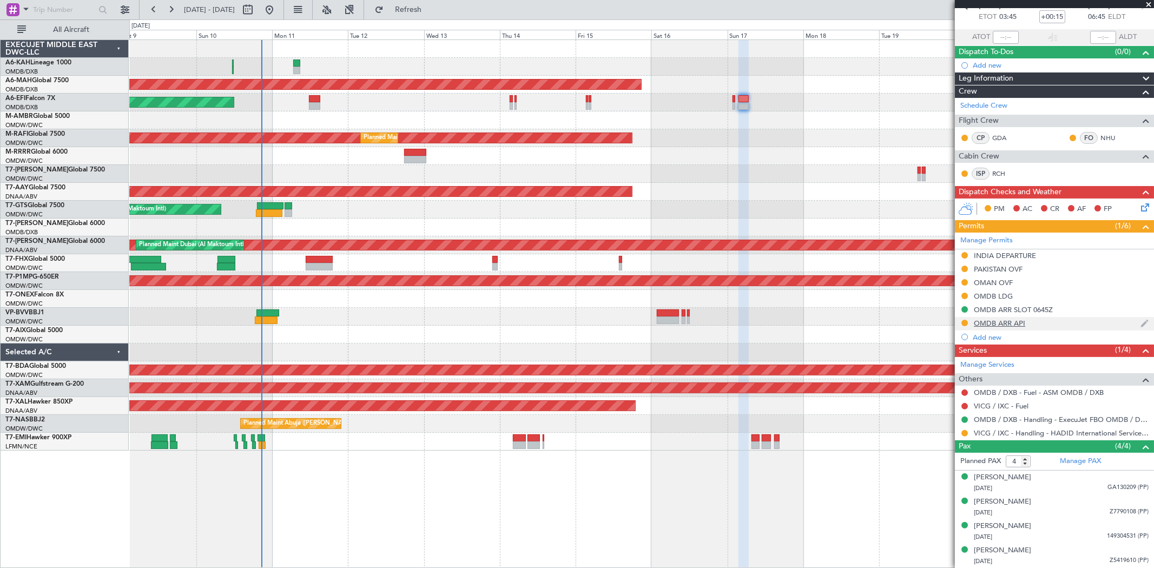
click at [1012, 319] on div "OMDB ARR API" at bounding box center [999, 323] width 51 height 9
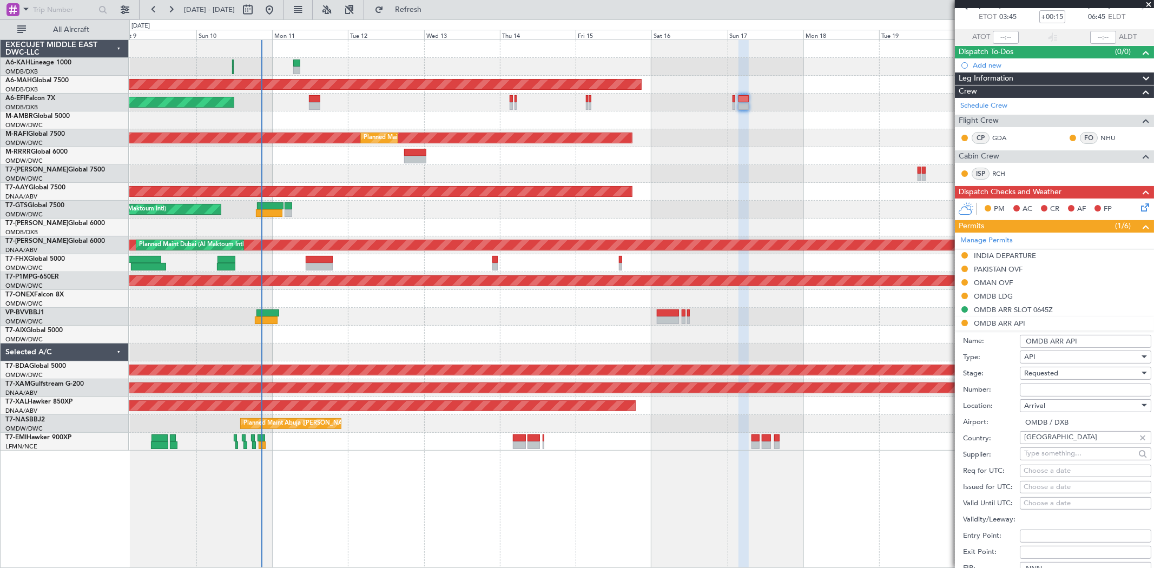
scroll to position [74, 0]
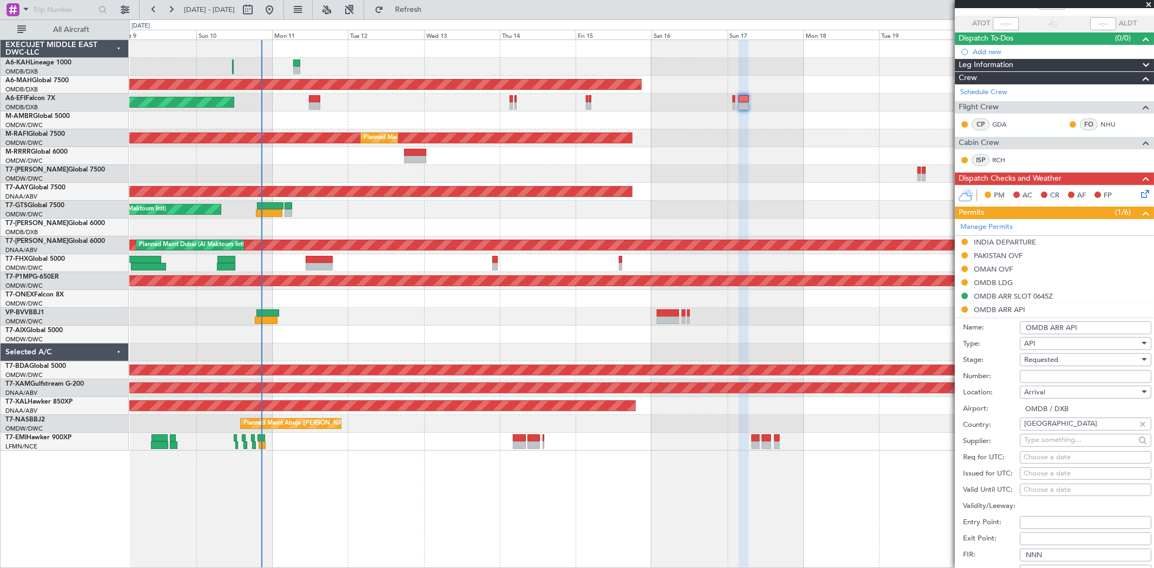
click at [1035, 371] on input "Number:" at bounding box center [1085, 376] width 131 height 13
type input "FILED AND SAVED IN [GEOGRAPHIC_DATA]"
click at [1055, 353] on div "Requested" at bounding box center [1081, 360] width 115 height 16
click at [1059, 434] on span "Received OK" at bounding box center [1081, 442] width 113 height 16
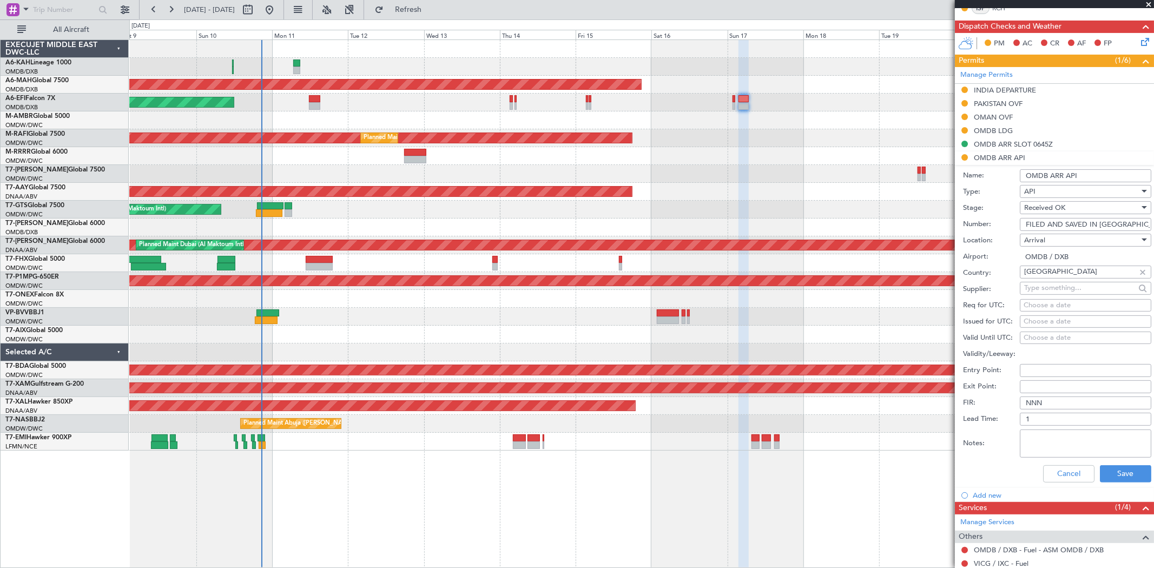
scroll to position [254, 0]
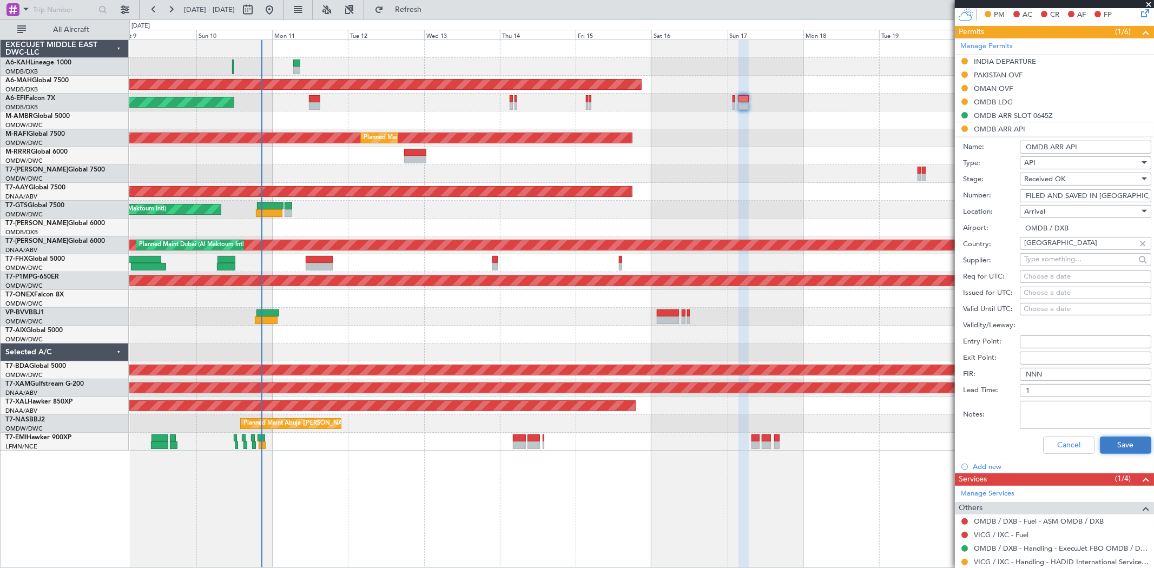
click at [1114, 446] on button "Save" at bounding box center [1125, 445] width 51 height 17
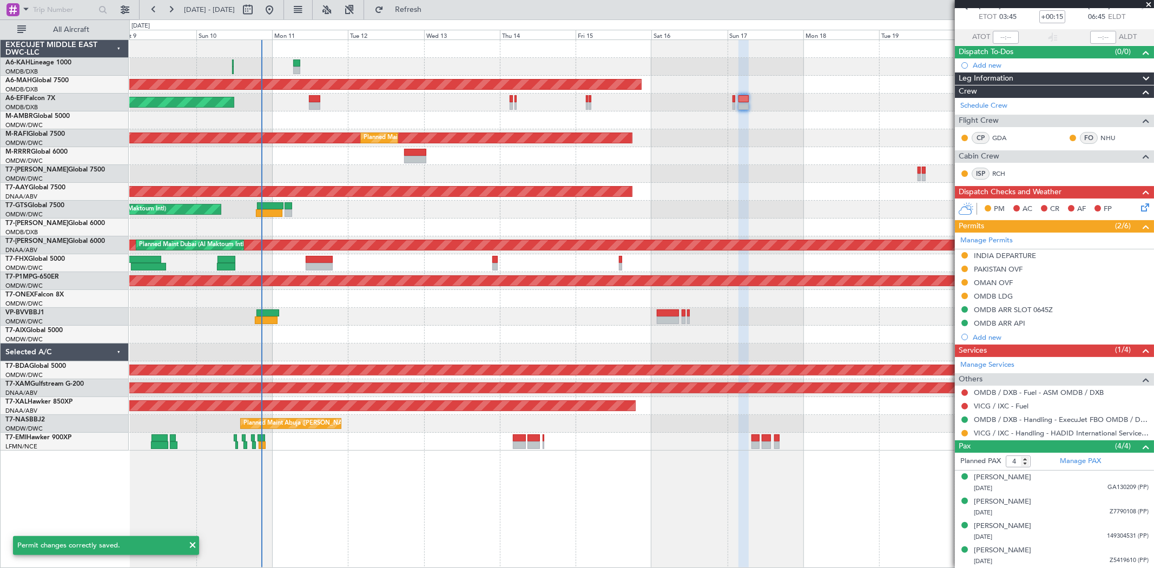
scroll to position [60, 0]
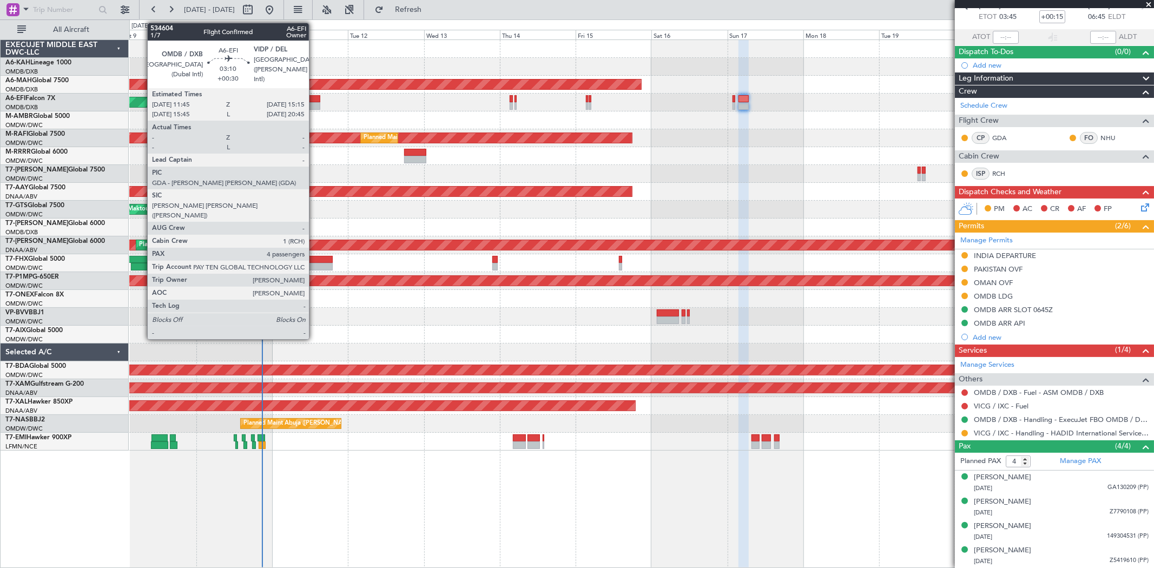
click at [314, 106] on div at bounding box center [314, 106] width 11 height 8
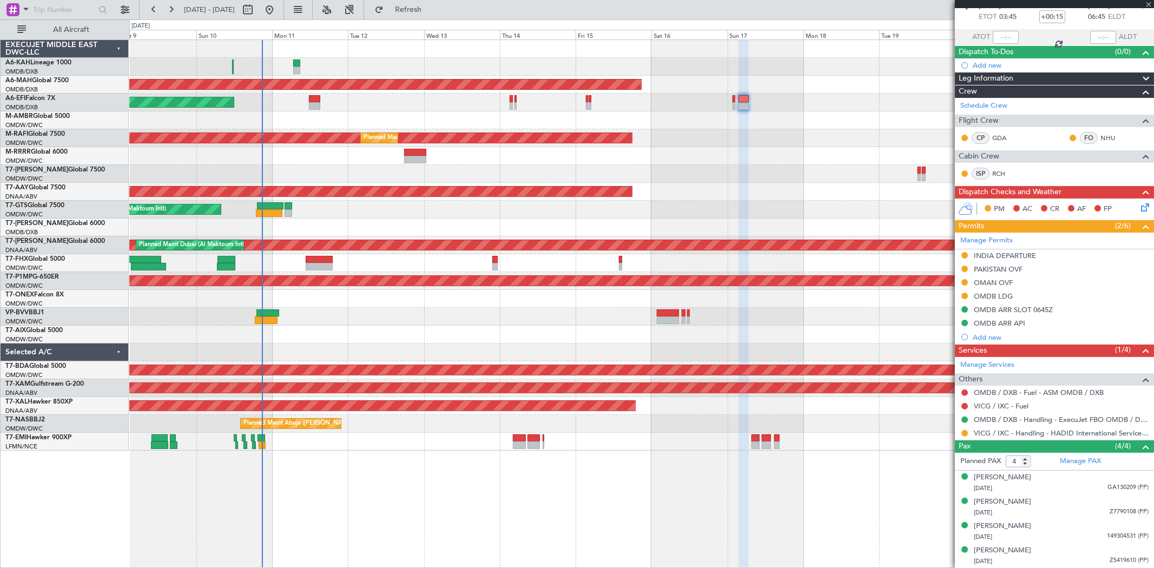
type input "+00:30"
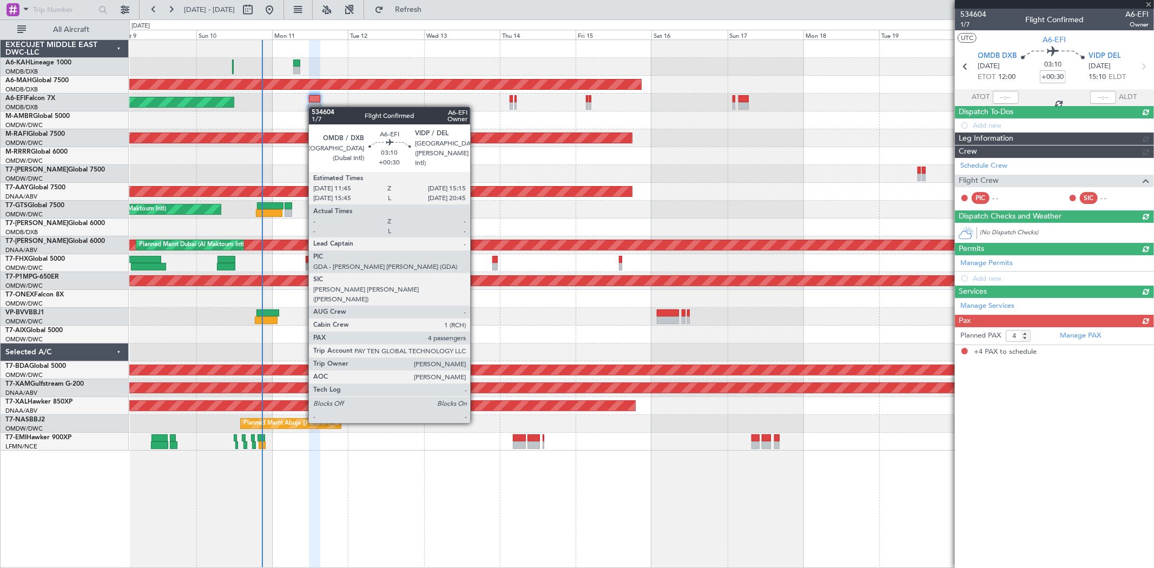
scroll to position [0, 0]
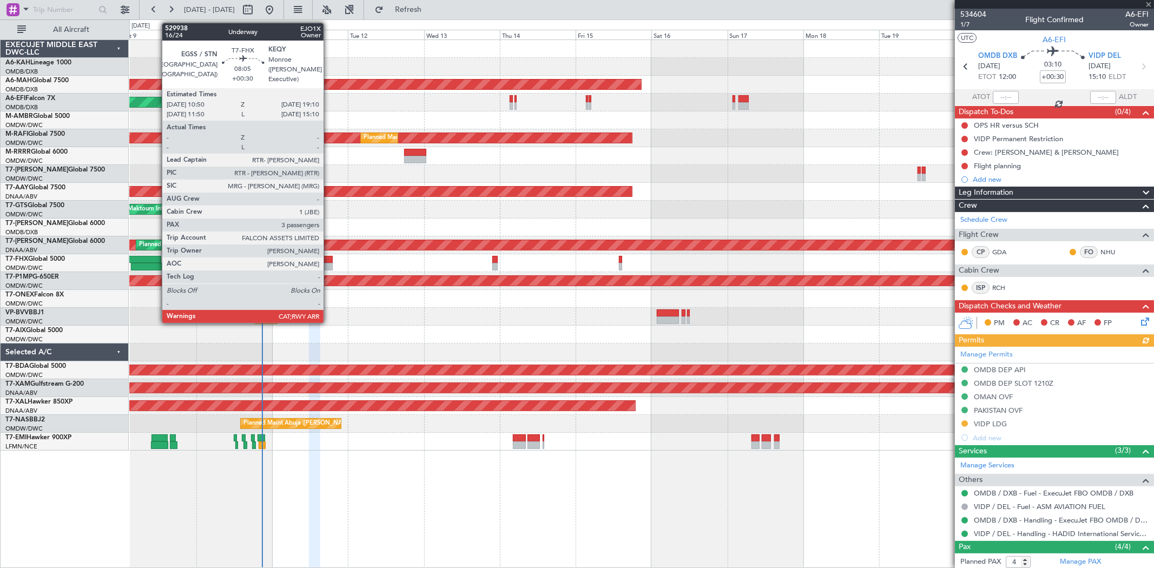
click at [329, 262] on div at bounding box center [319, 260] width 27 height 8
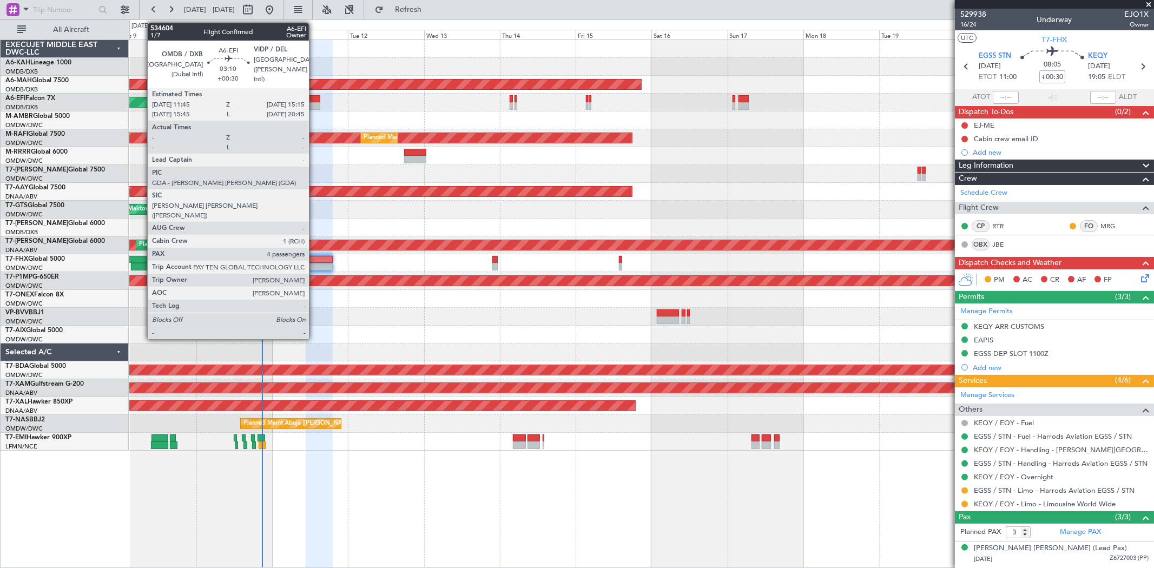
click at [314, 100] on div at bounding box center [314, 99] width 11 height 8
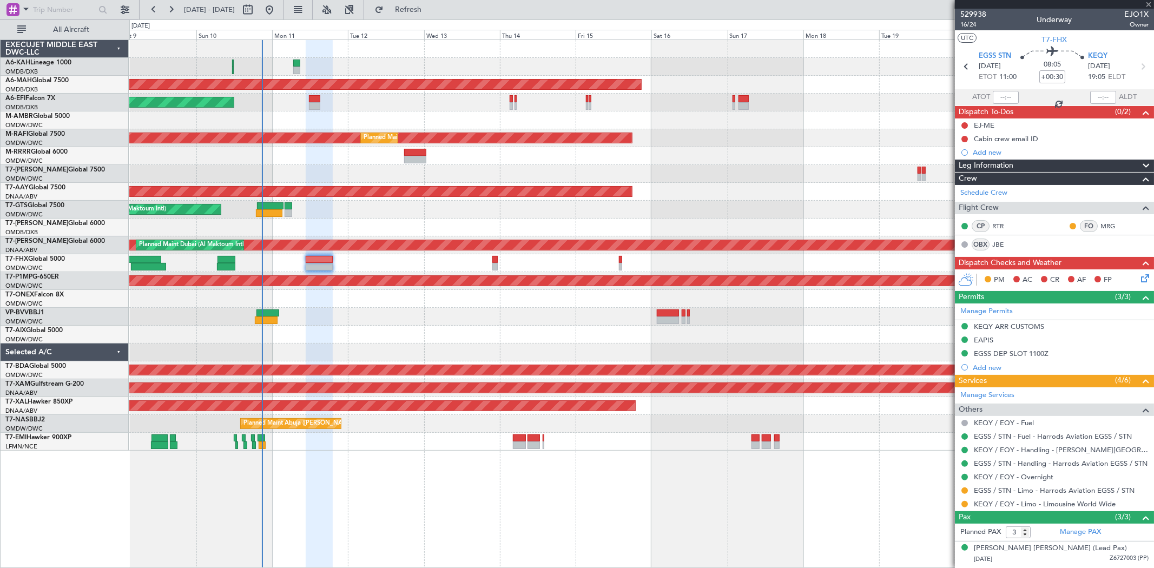
type input "4"
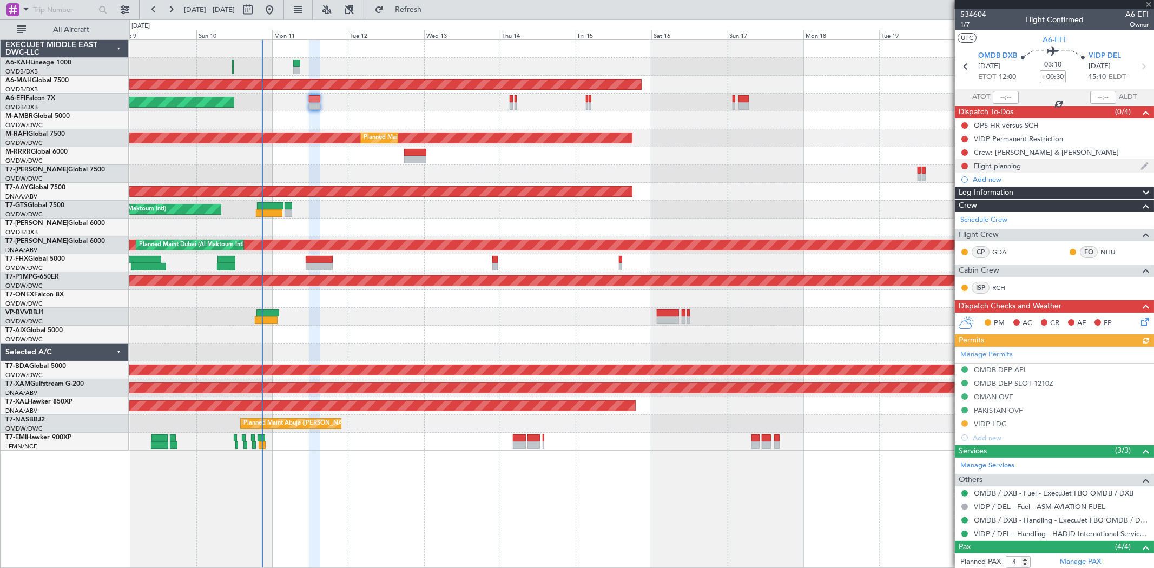
click at [998, 163] on div "Flight planning" at bounding box center [997, 165] width 47 height 9
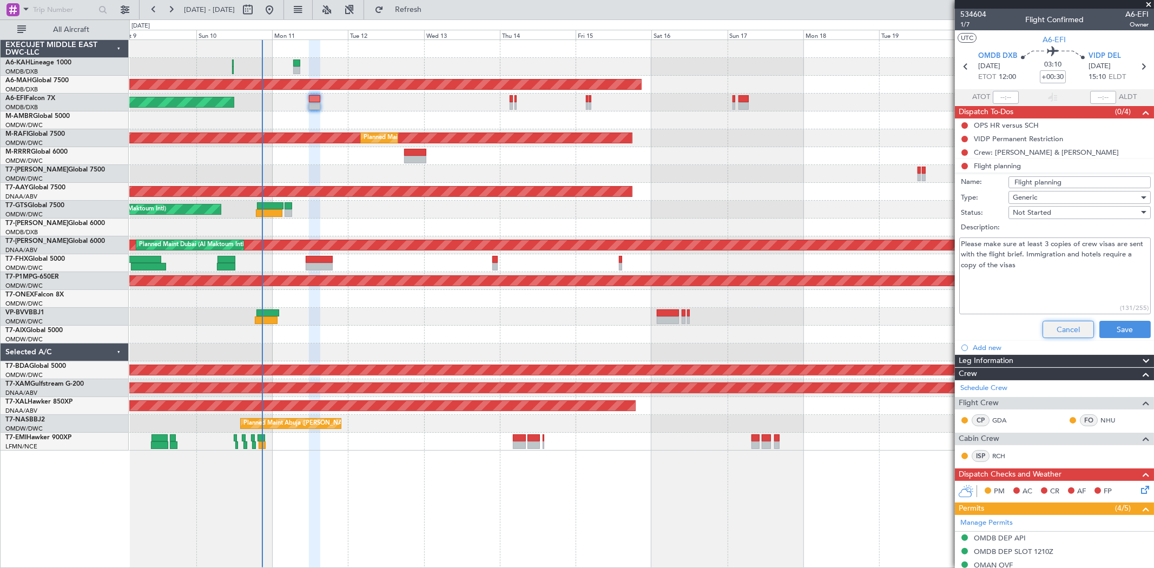
click at [1052, 328] on button "Cancel" at bounding box center [1068, 329] width 51 height 17
